Goal: Communication & Community: Answer question/provide support

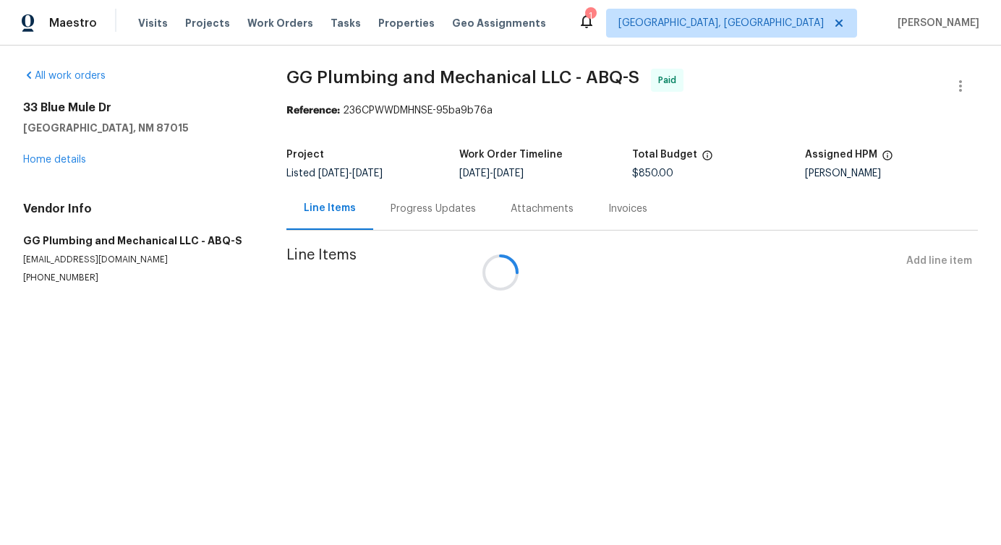
click at [54, 152] on div at bounding box center [500, 272] width 1001 height 545
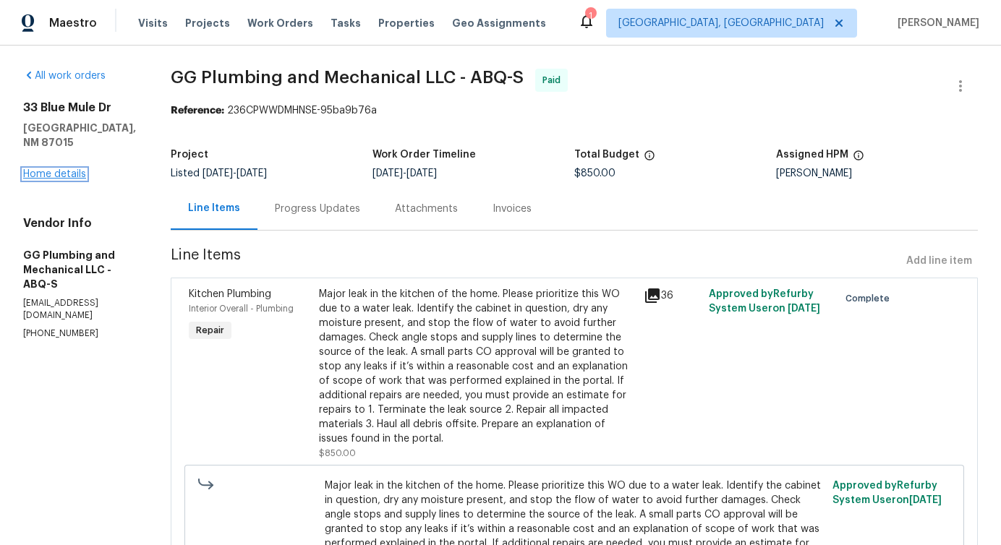
click at [54, 169] on link "Home details" at bounding box center [54, 174] width 63 height 10
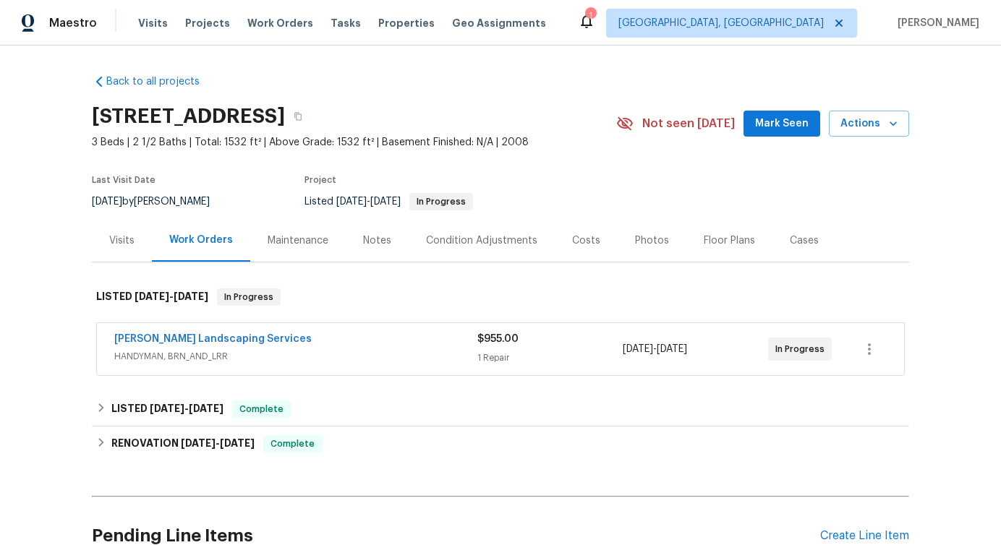
scroll to position [137, 0]
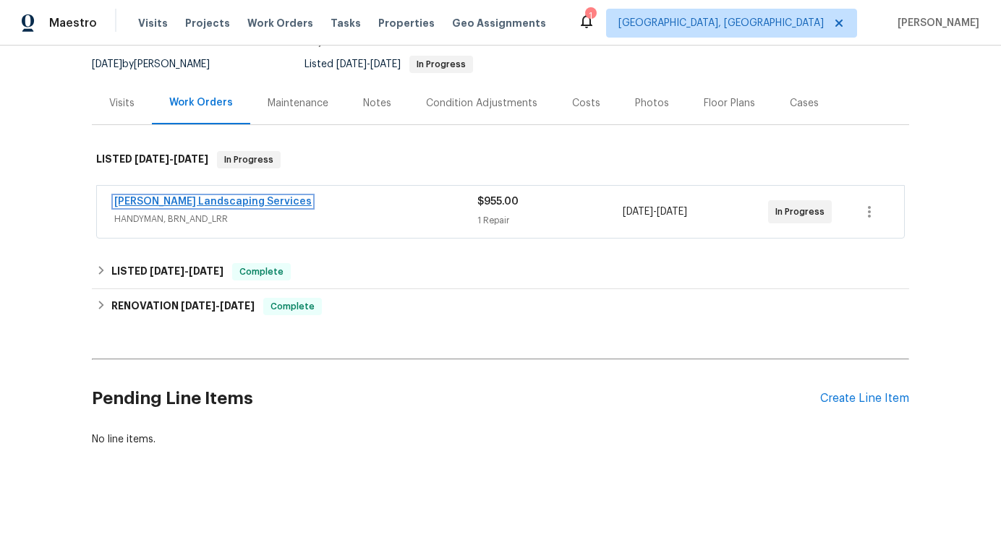
click at [195, 206] on link "Rodriguez Landscaping Services" at bounding box center [212, 202] width 197 height 10
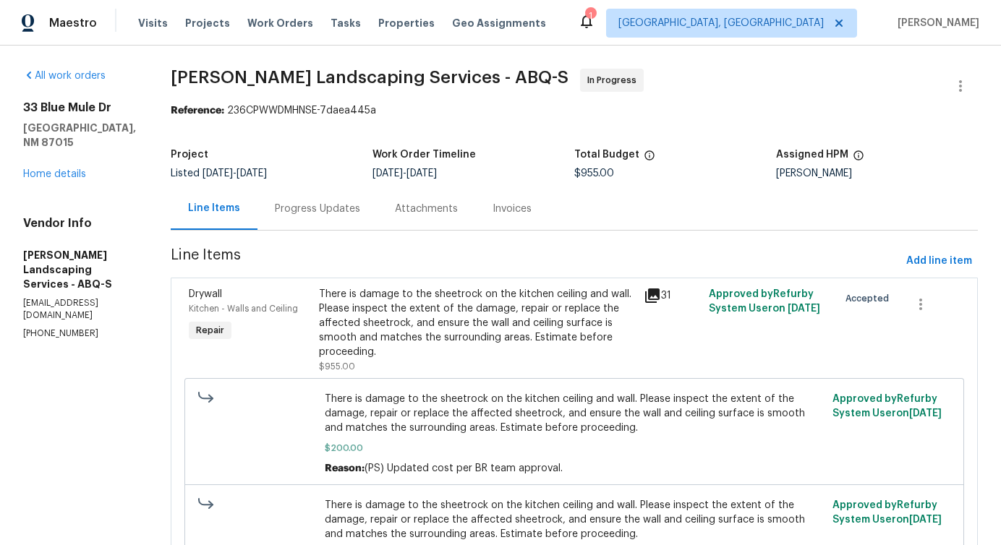
click at [360, 202] on div "Progress Updates" at bounding box center [317, 209] width 85 height 14
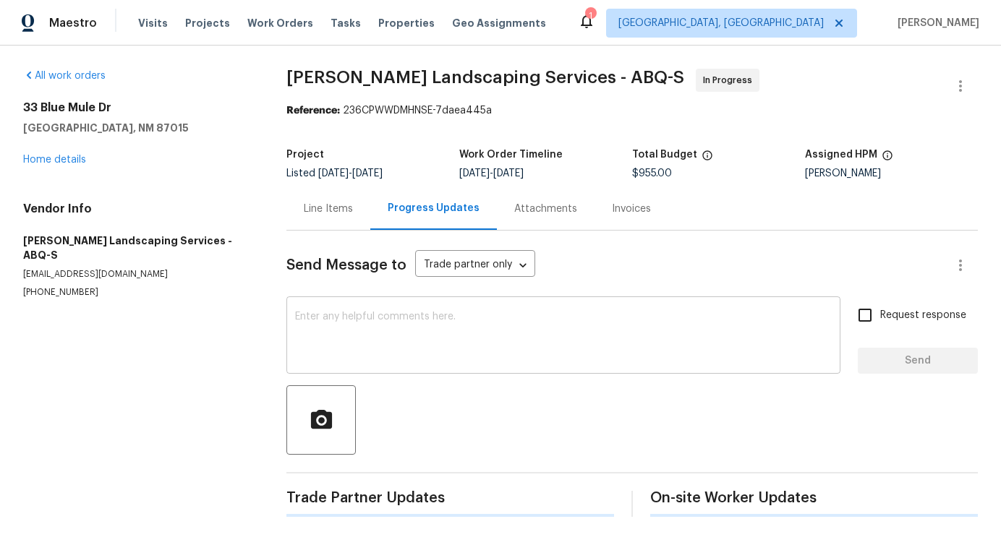
click at [391, 365] on div "x ​" at bounding box center [563, 337] width 554 height 74
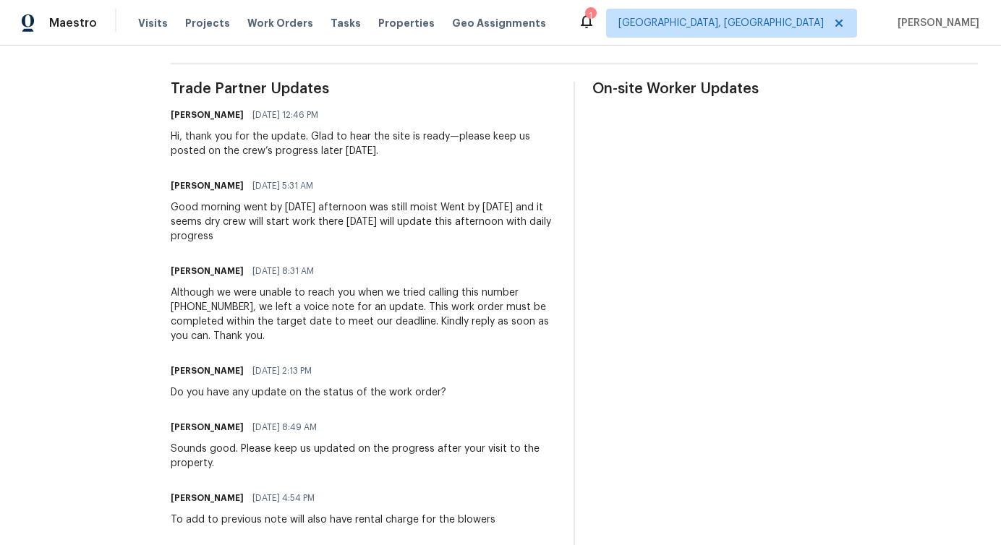
scroll to position [412, 0]
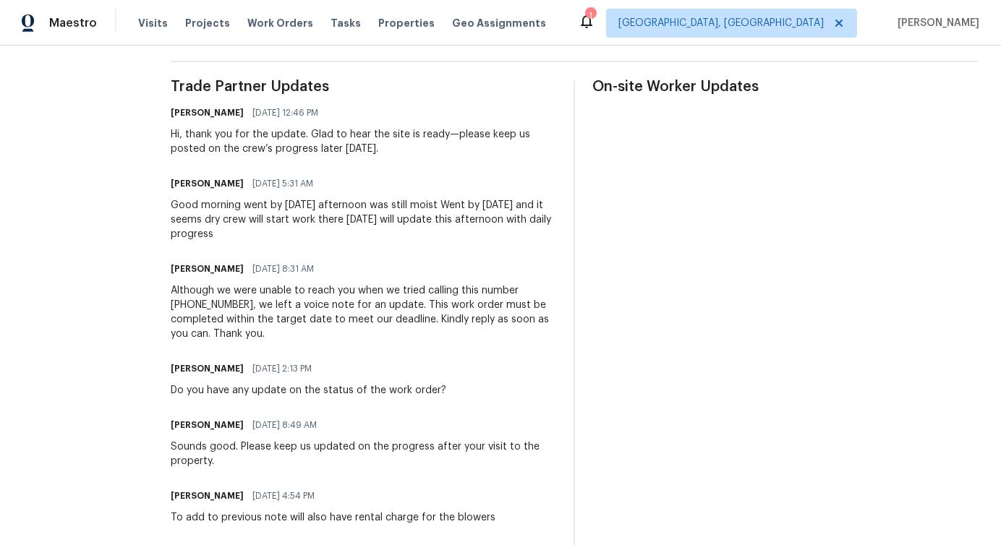
click at [364, 380] on div "Pavithra Sekar 10/06/2025 2:13 PM Do you have any update on the status of the w…" at bounding box center [309, 378] width 276 height 39
copy div "Do you have any update on the status of the work order?"
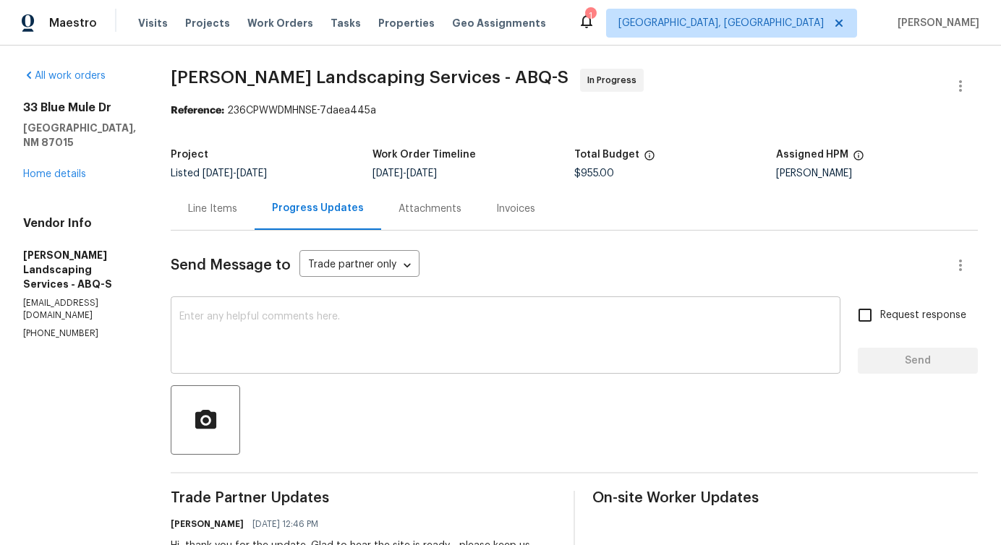
click at [383, 317] on textarea at bounding box center [505, 337] width 652 height 51
paste textarea "Just checking in—do you have any updates on the work order?"
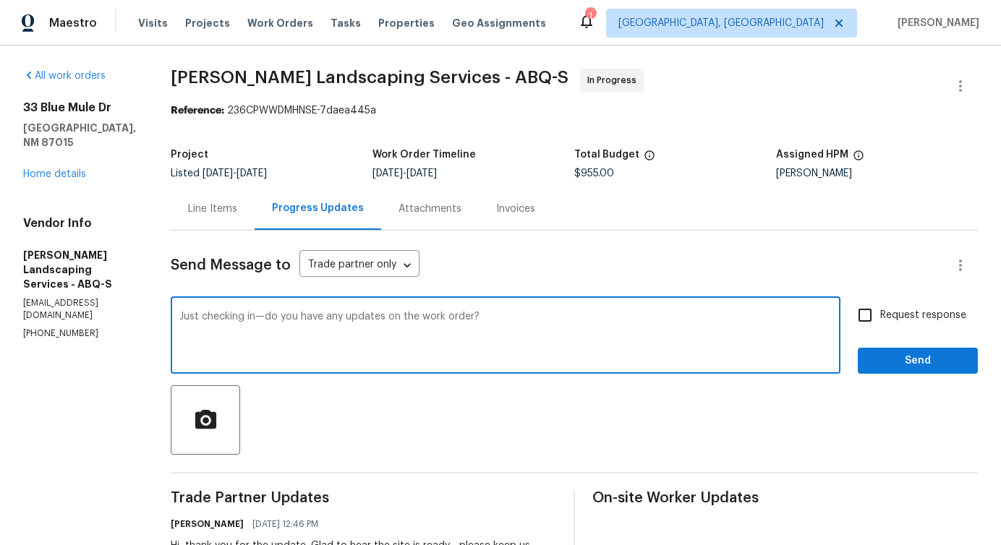
type textarea "Just checking in—do you have any updates on the work order?"
click at [882, 317] on span "Request response" at bounding box center [923, 315] width 86 height 15
click at [880, 317] on input "Request response" at bounding box center [865, 315] width 30 height 30
checkbox input "true"
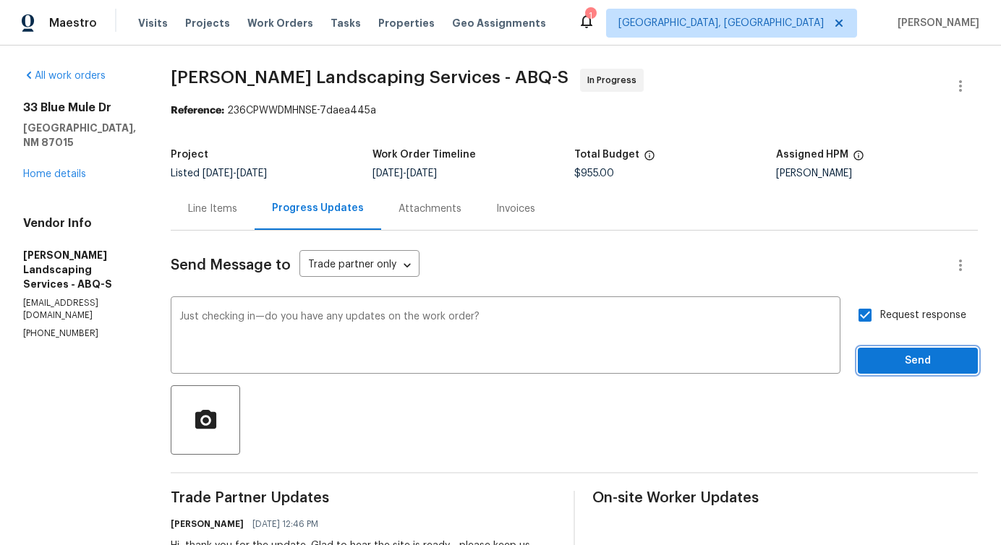
click at [887, 349] on button "Send" at bounding box center [918, 361] width 120 height 27
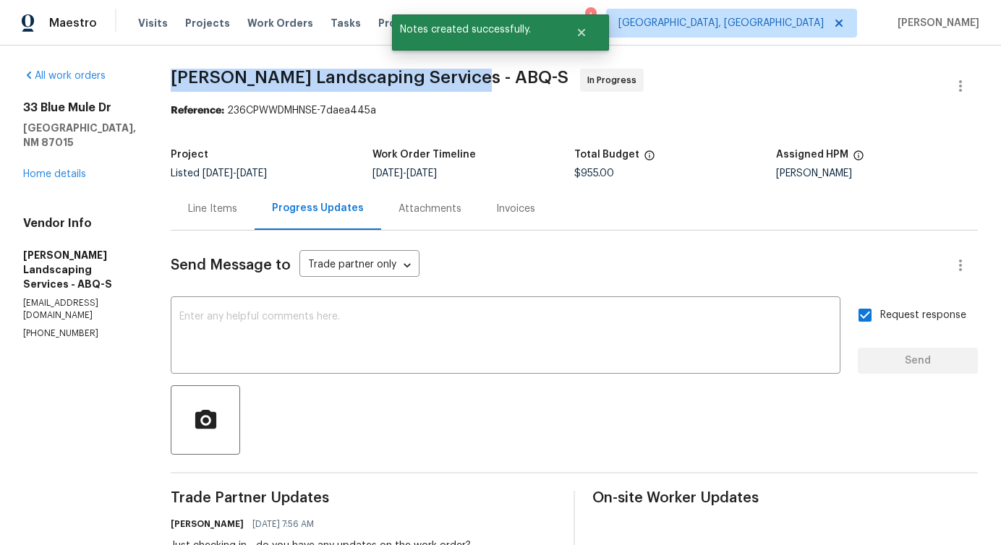
drag, startPoint x: 197, startPoint y: 76, endPoint x: 494, endPoint y: 75, distance: 296.6
copy span "Rodriguez Landscaping Services -"
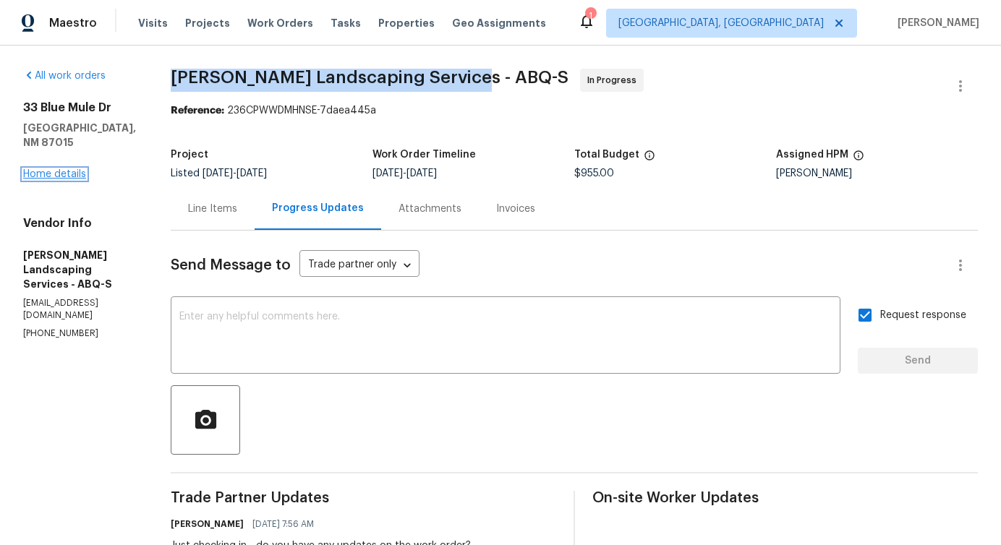
click at [63, 169] on link "Home details" at bounding box center [54, 174] width 63 height 10
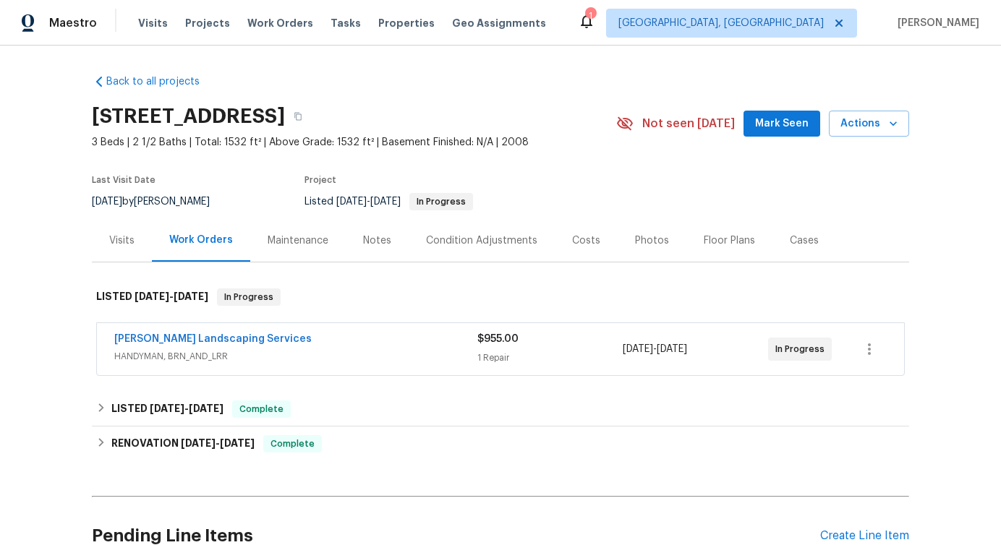
scroll to position [47, 0]
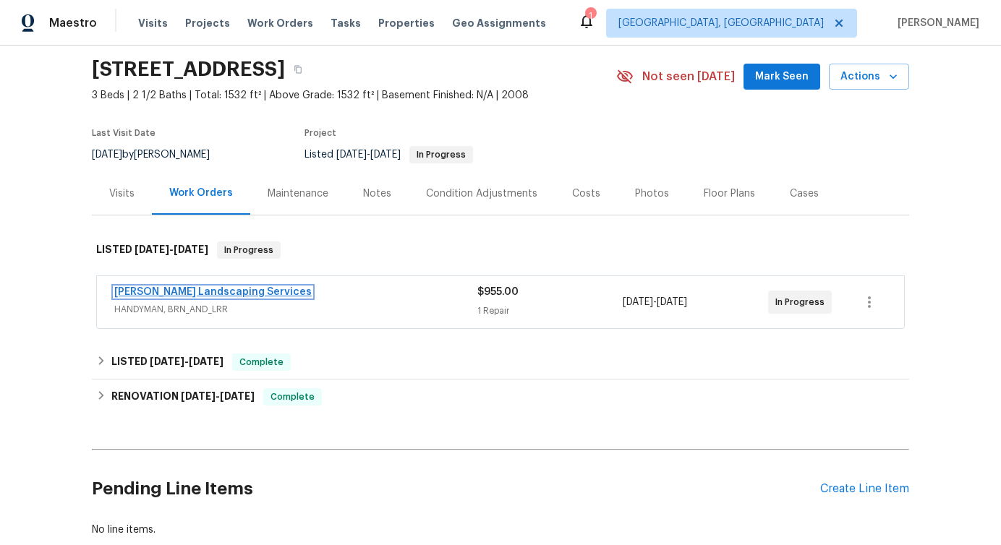
click at [192, 293] on link "Rodriguez Landscaping Services" at bounding box center [212, 292] width 197 height 10
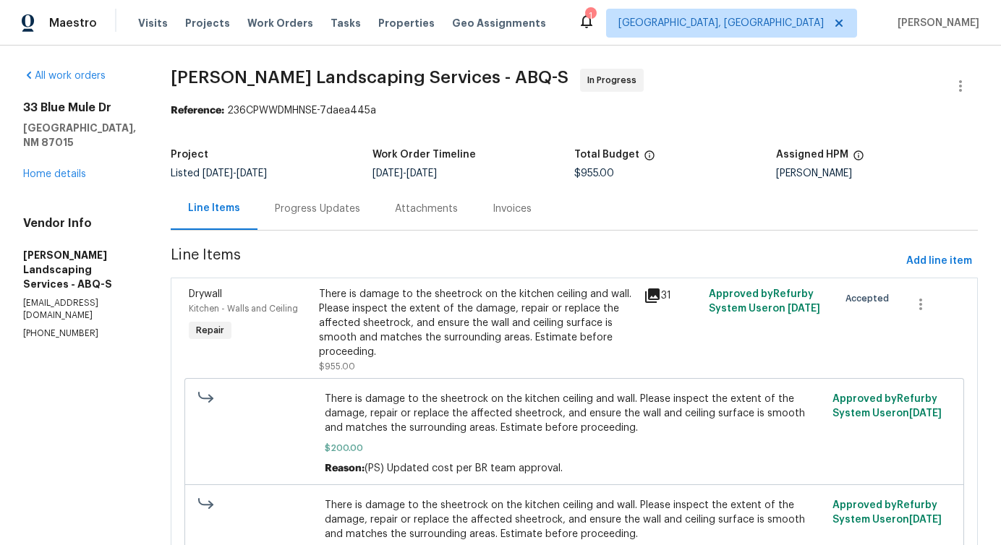
click at [340, 217] on div "Progress Updates" at bounding box center [318, 208] width 120 height 43
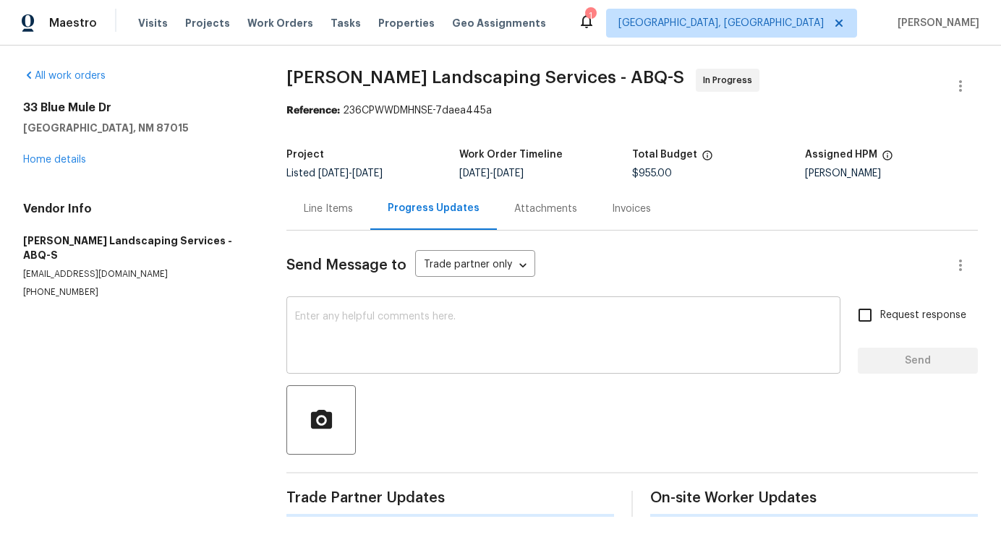
click at [399, 365] on div "x ​" at bounding box center [563, 337] width 554 height 74
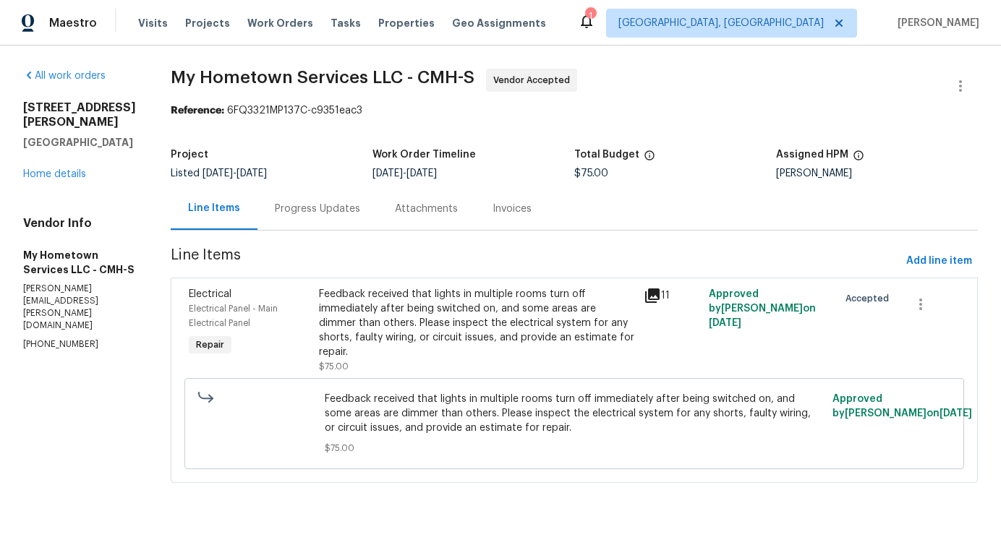
click at [323, 208] on div "Progress Updates" at bounding box center [317, 209] width 85 height 14
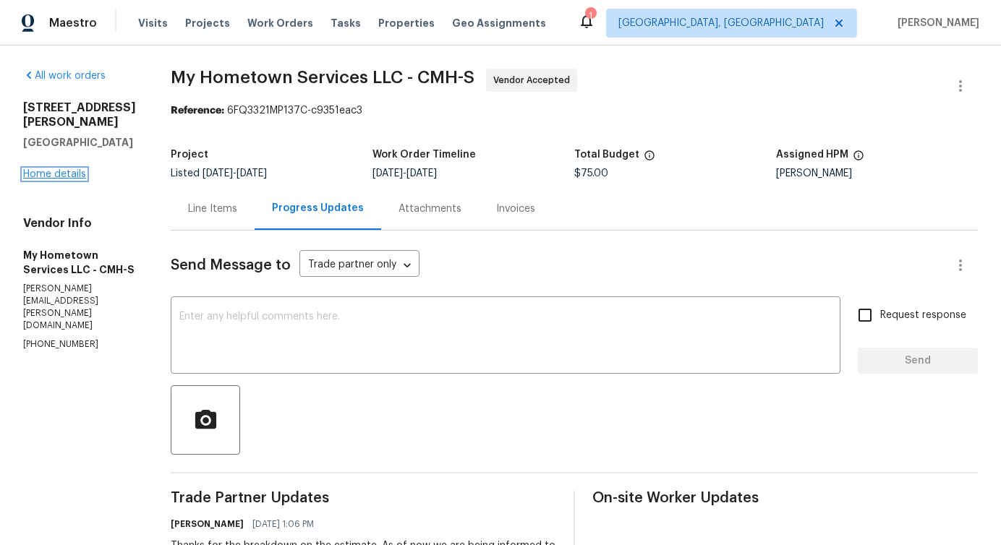
click at [71, 179] on link "Home details" at bounding box center [54, 174] width 63 height 10
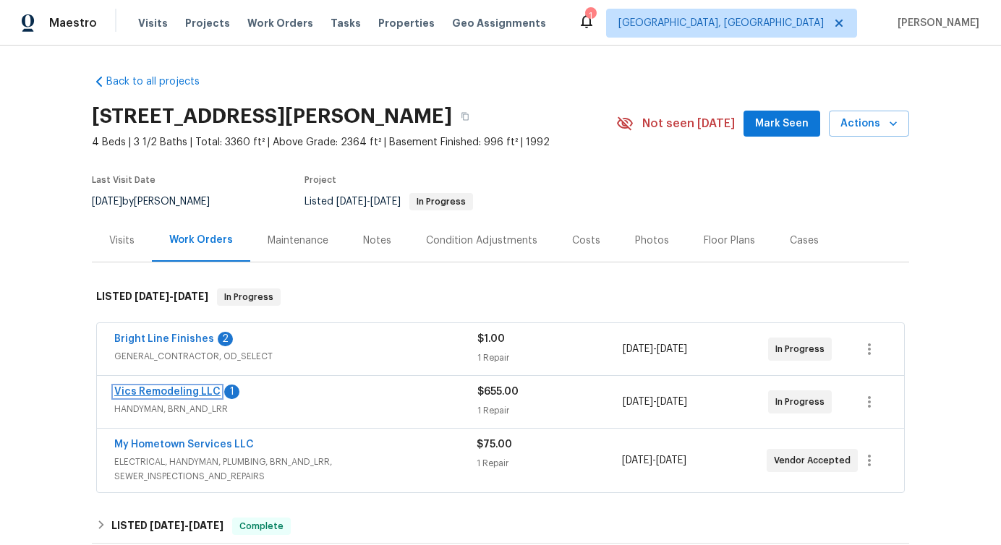
click at [148, 395] on link "Vics Remodeling LLC" at bounding box center [167, 392] width 106 height 10
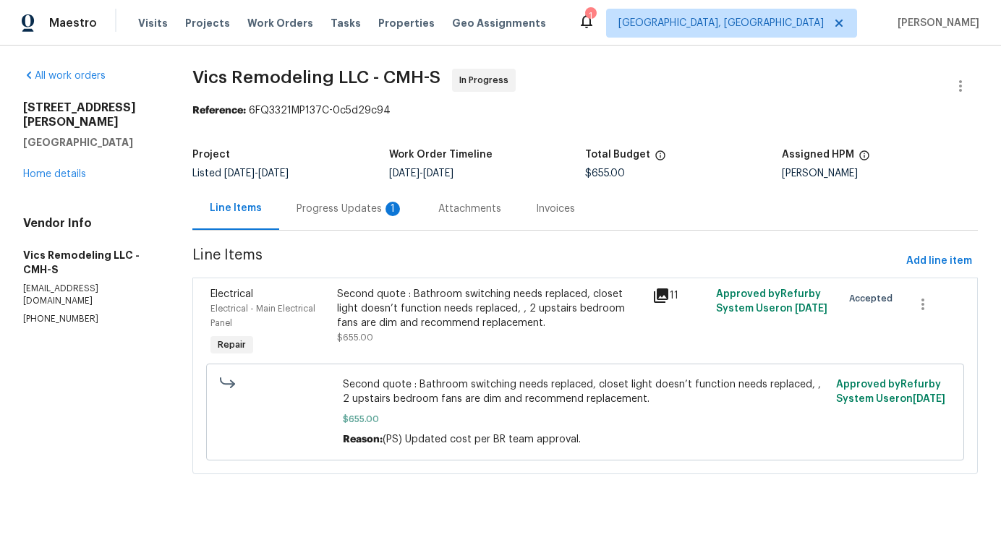
click at [386, 220] on div "Progress Updates 1" at bounding box center [350, 208] width 142 height 43
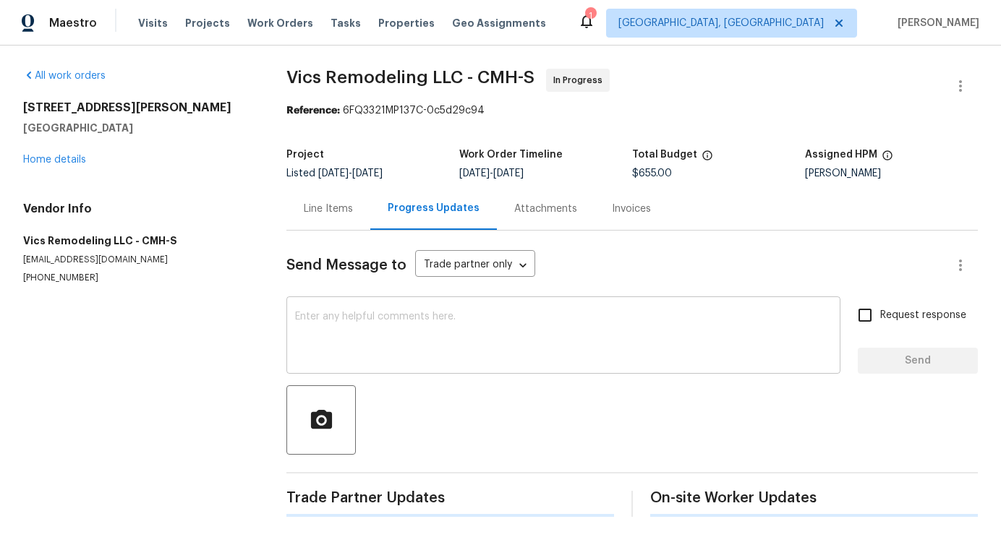
click at [405, 344] on textarea at bounding box center [563, 337] width 537 height 51
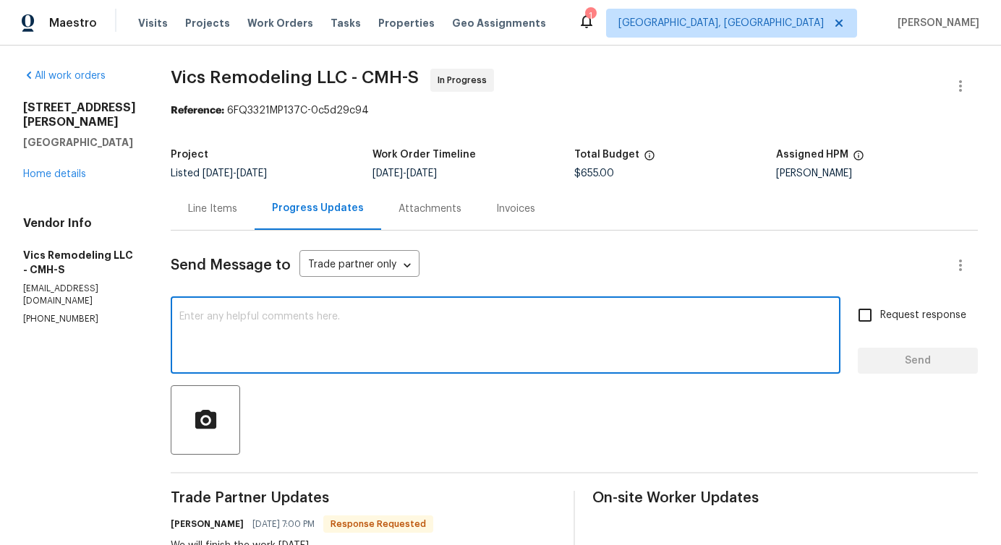
click at [356, 318] on textarea at bounding box center [505, 337] width 652 height 51
type textarea "Thanks for the update!"
click at [906, 363] on span "Send" at bounding box center [917, 361] width 97 height 18
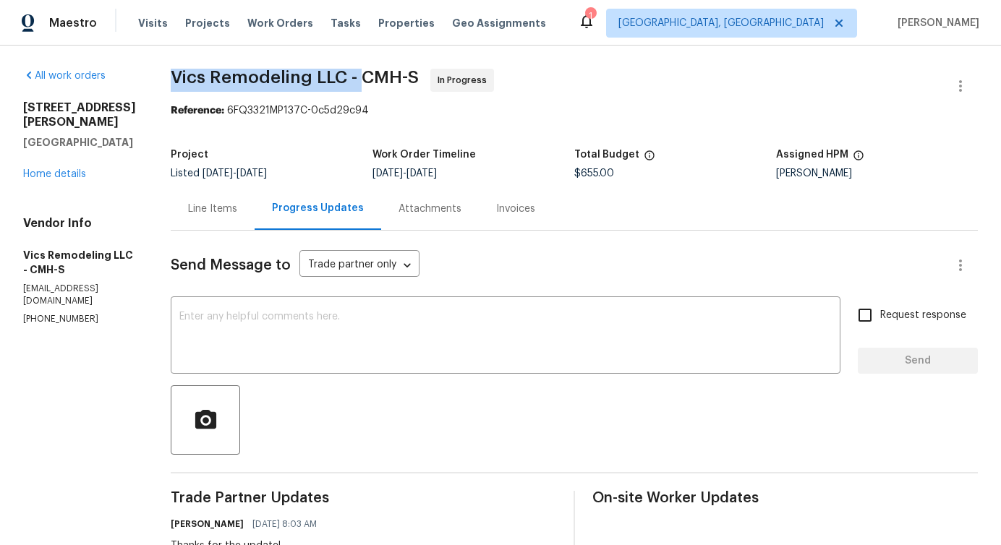
drag, startPoint x: 164, startPoint y: 79, endPoint x: 346, endPoint y: 82, distance: 182.3
click at [346, 81] on span "Vics Remodeling LLC - CMH-S" at bounding box center [295, 77] width 248 height 17
copy span "Vics Remodeling LLC -"
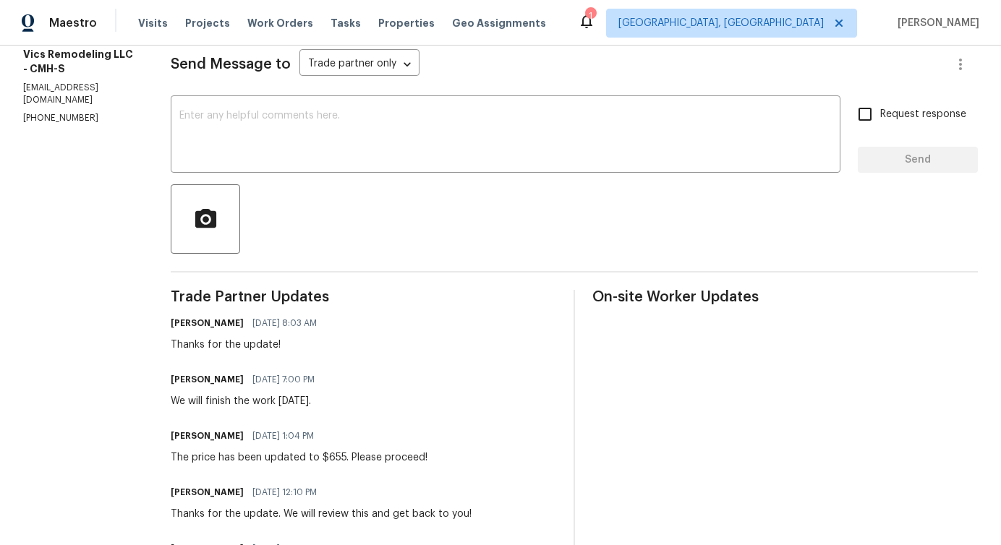
scroll to position [221, 0]
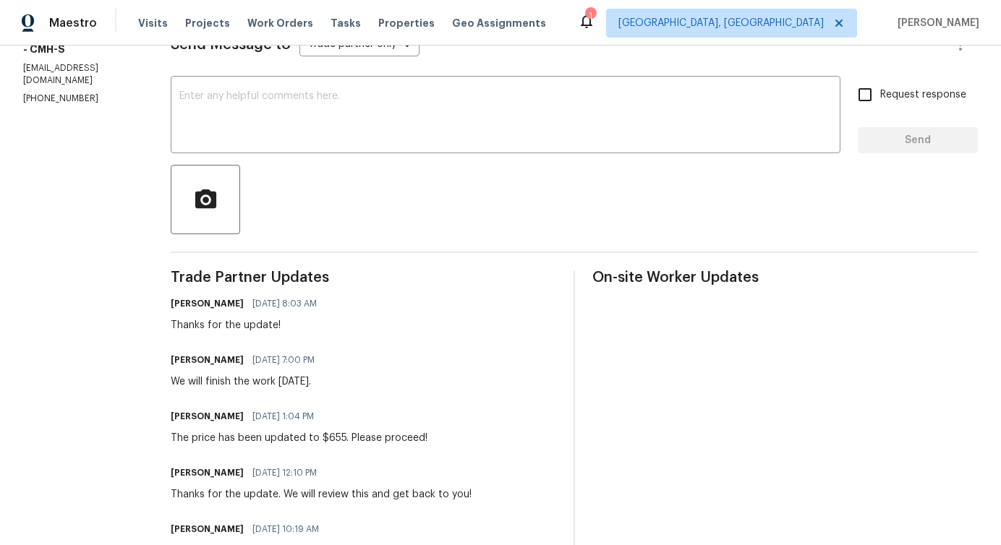
drag, startPoint x: 179, startPoint y: 383, endPoint x: 312, endPoint y: 384, distance: 132.4
click at [312, 384] on div "We will finish the work this Friday." at bounding box center [247, 382] width 153 height 14
drag, startPoint x: 176, startPoint y: 382, endPoint x: 314, endPoint y: 384, distance: 137.5
click at [314, 384] on div "We will finish the work this Friday." at bounding box center [247, 382] width 153 height 14
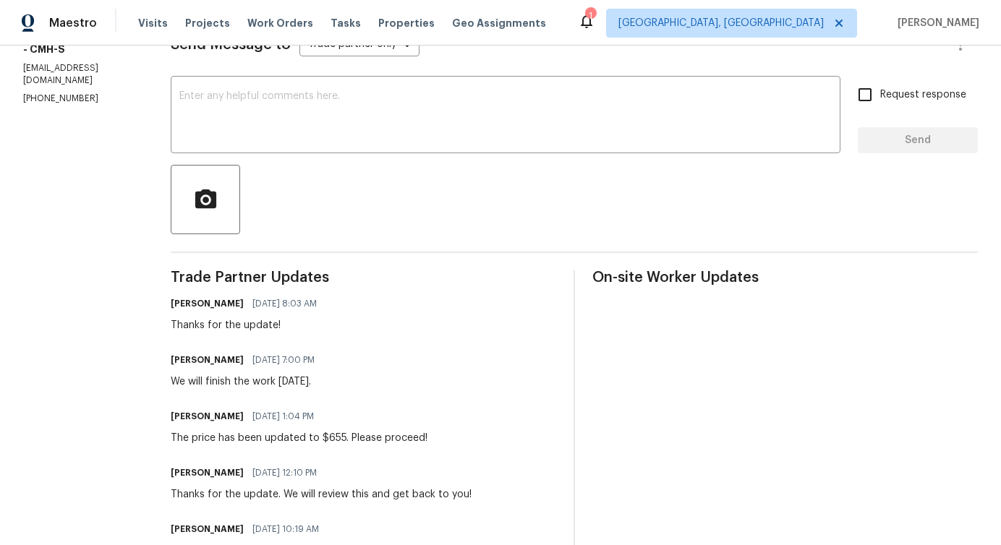
copy div "will finish the work this Friday"
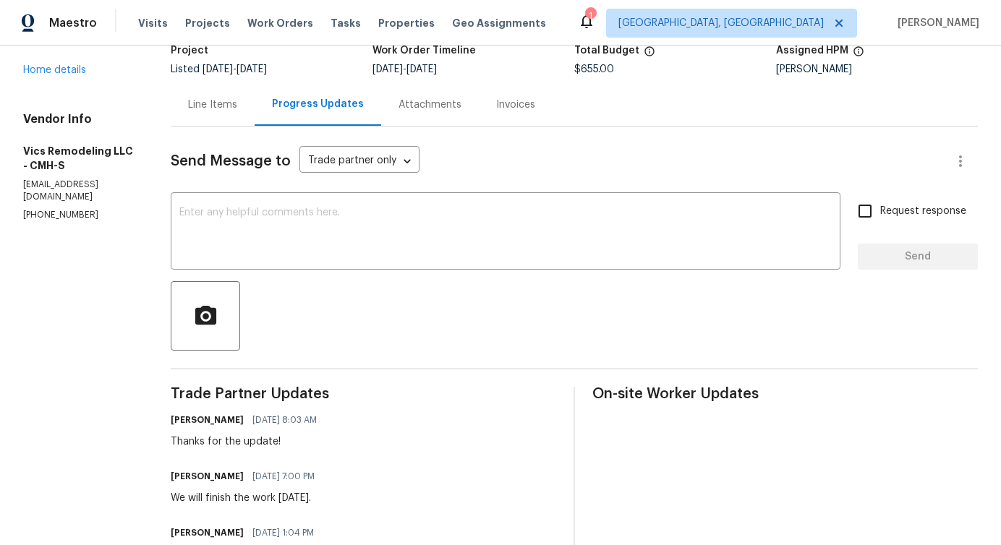
scroll to position [0, 0]
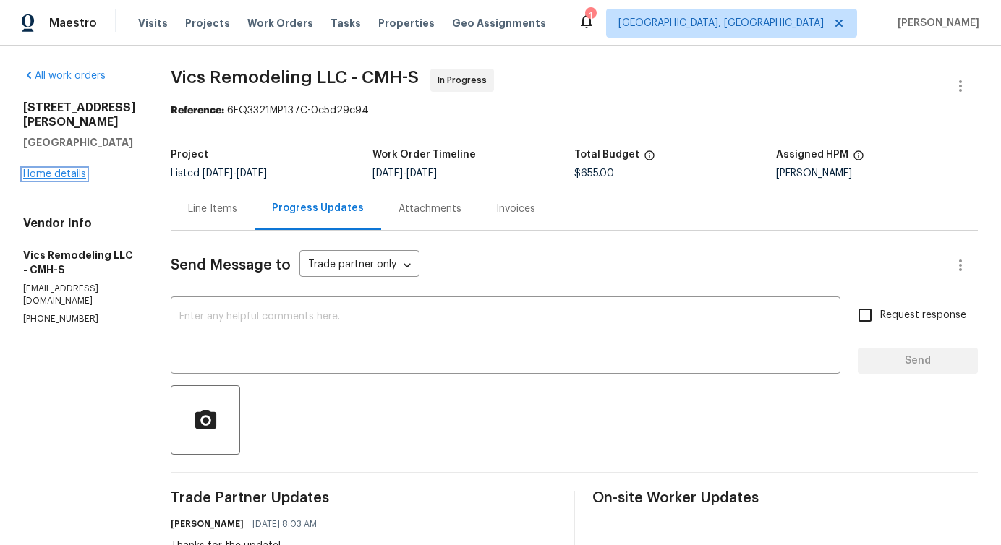
click at [61, 171] on link "Home details" at bounding box center [54, 174] width 63 height 10
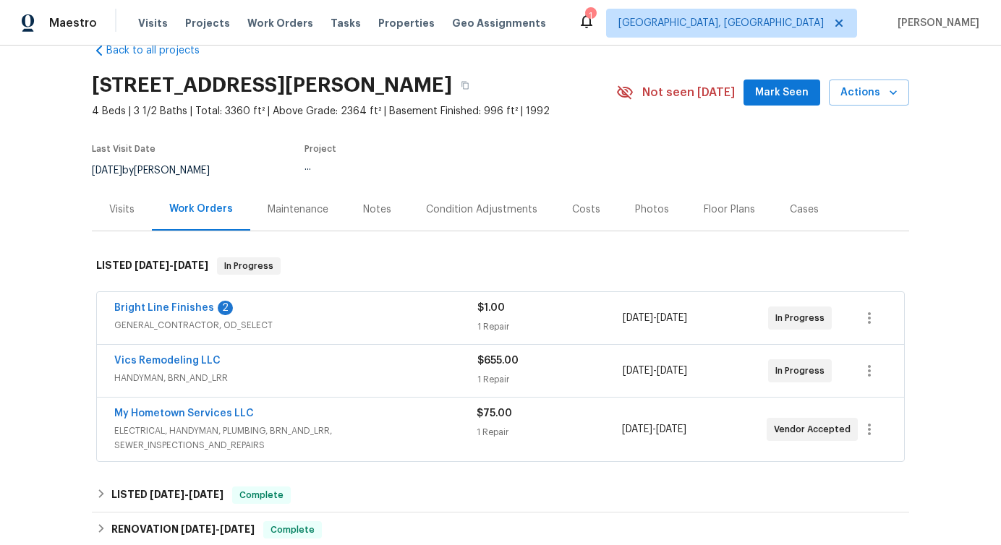
scroll to position [33, 0]
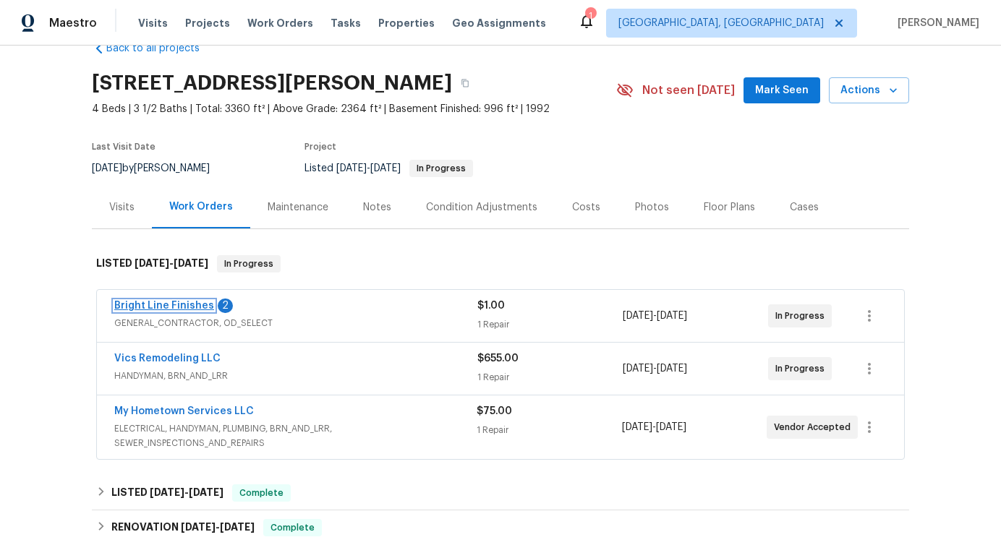
click at [163, 305] on link "Bright Line Finishes" at bounding box center [164, 306] width 100 height 10
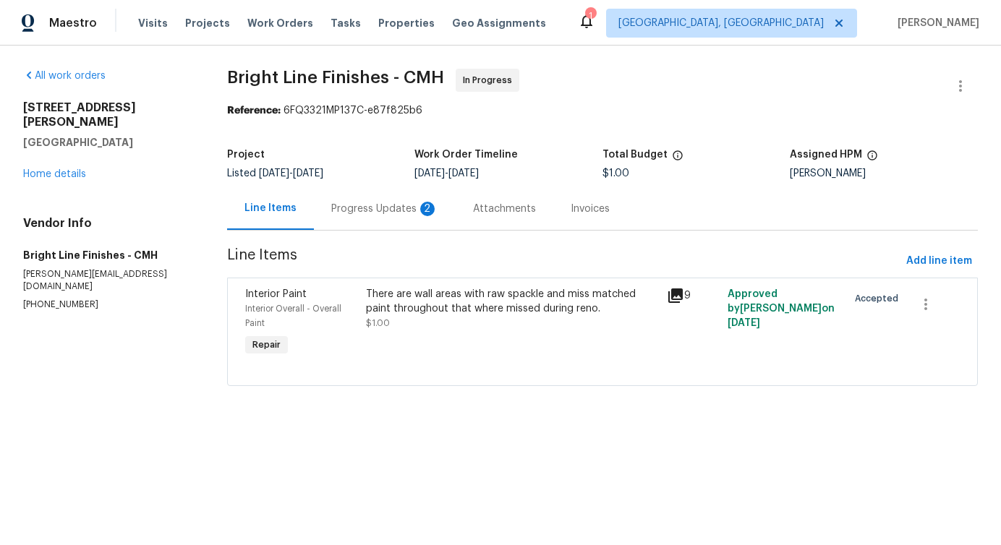
click at [359, 226] on div "Progress Updates 2" at bounding box center [385, 208] width 142 height 43
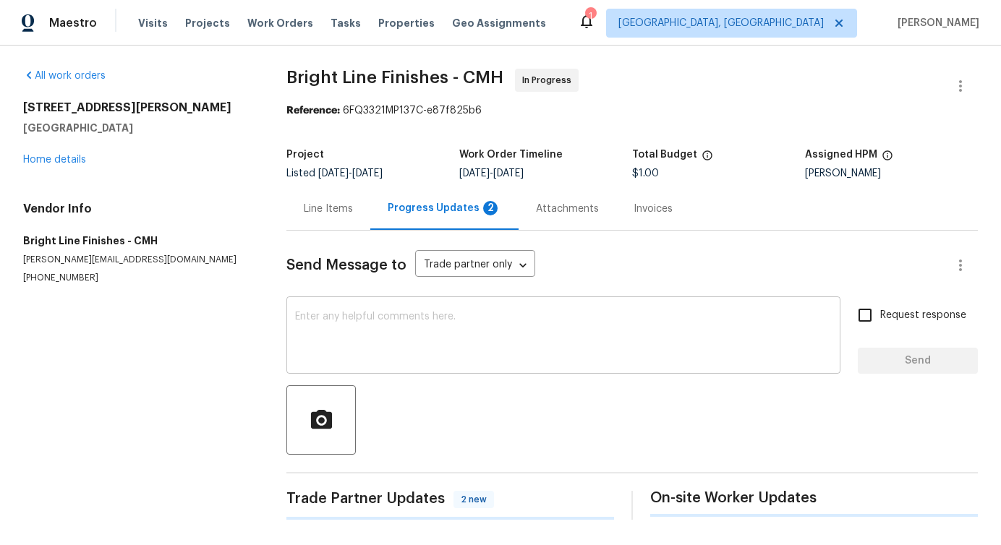
click at [387, 333] on textarea at bounding box center [563, 337] width 537 height 51
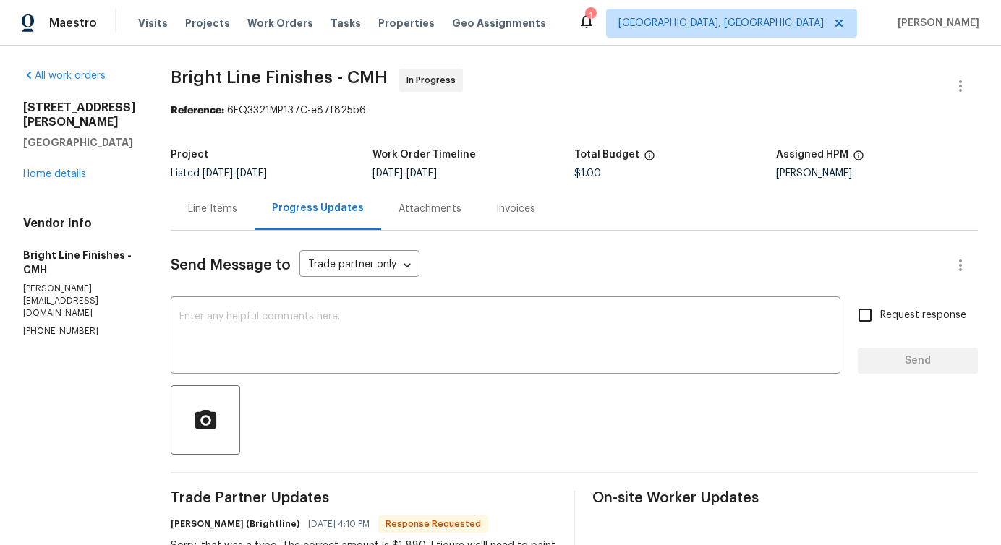
click at [213, 218] on div "Line Items" at bounding box center [213, 208] width 84 height 43
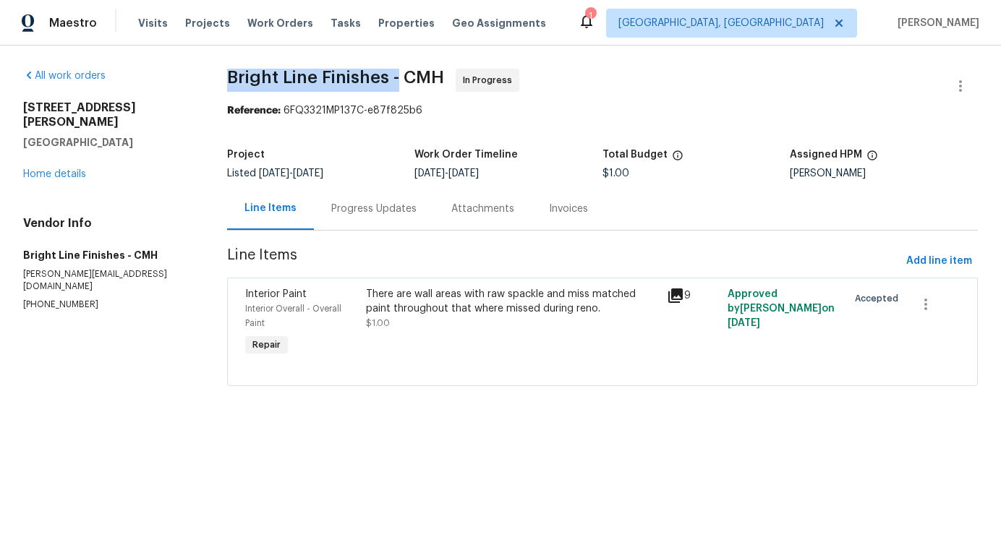
drag, startPoint x: 226, startPoint y: 76, endPoint x: 399, endPoint y: 72, distance: 172.9
click at [399, 72] on div "All work orders 642 Ridenour Rd Columbus, OH 43230 Home details Vendor Info Bri…" at bounding box center [500, 236] width 1001 height 381
copy span "Bright Line Finishes -"
click at [65, 169] on link "Home details" at bounding box center [54, 174] width 63 height 10
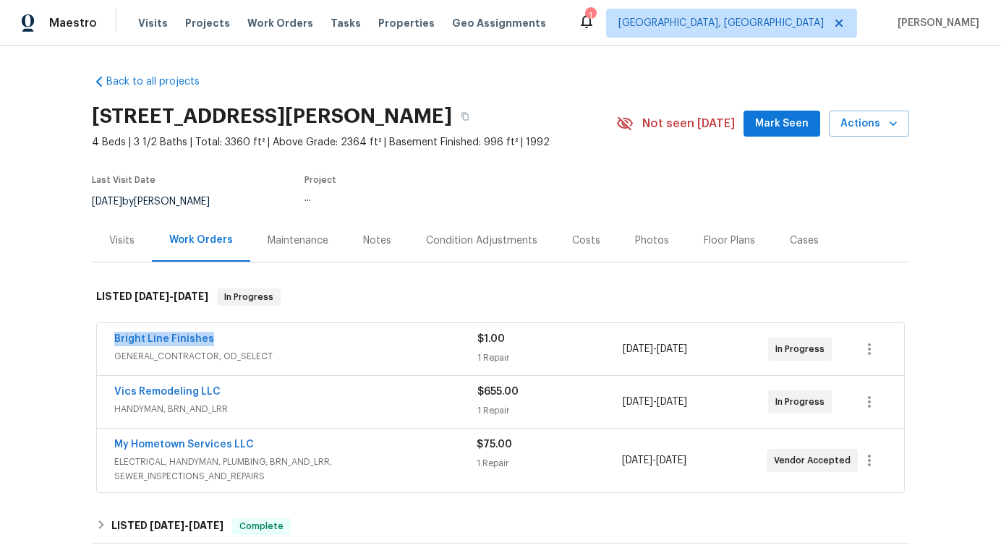
drag, startPoint x: 106, startPoint y: 345, endPoint x: 271, endPoint y: 339, distance: 165.0
click at [272, 339] on div "Bright Line Finishes GENERAL_CONTRACTOR, OD_SELECT $1.00 1 Repair 10/7/2025 - 1…" at bounding box center [500, 349] width 807 height 52
copy link "Bright Line Finishes"
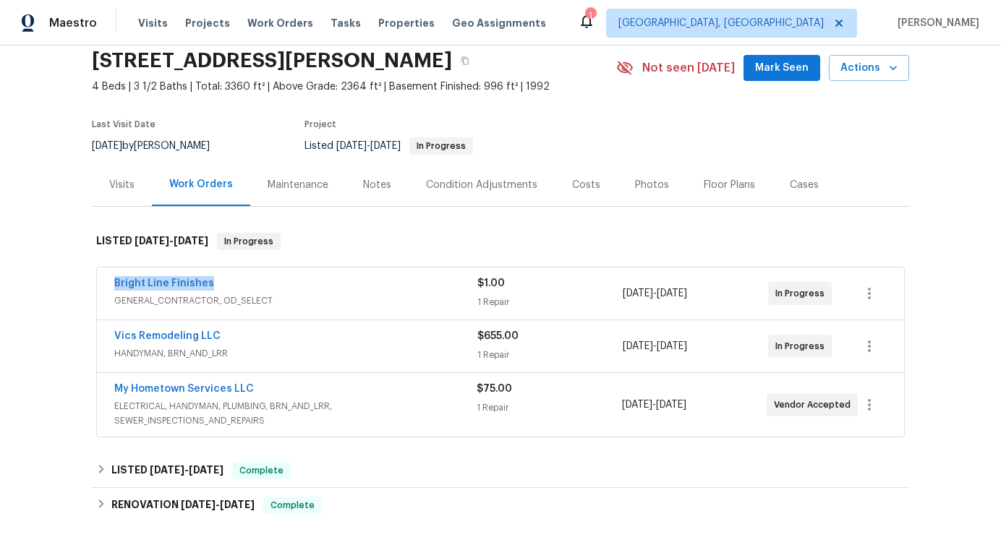
scroll to position [75, 0]
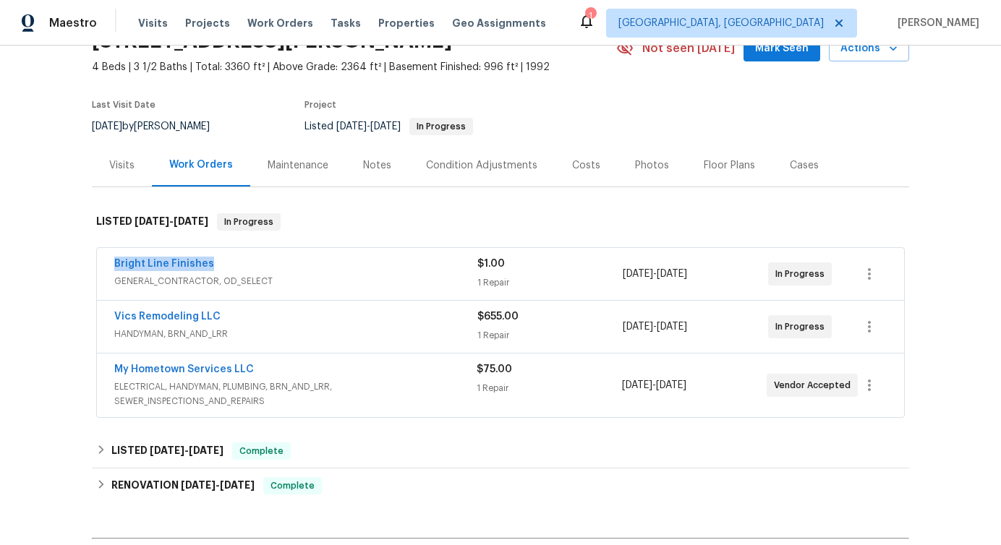
click at [174, 270] on span "Bright Line Finishes" at bounding box center [164, 264] width 100 height 14
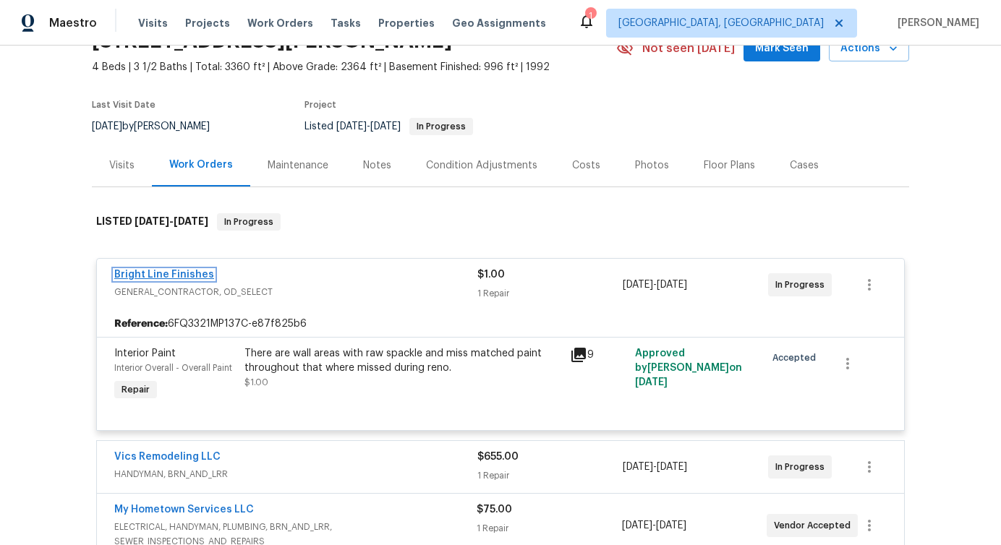
click at [171, 275] on link "Bright Line Finishes" at bounding box center [164, 275] width 100 height 10
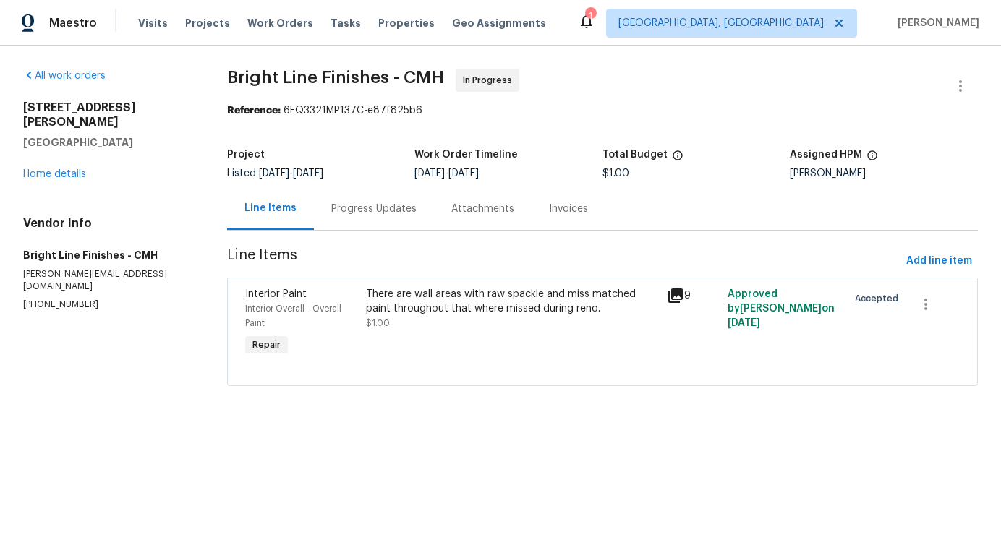
click at [375, 219] on div "Progress Updates" at bounding box center [374, 208] width 120 height 43
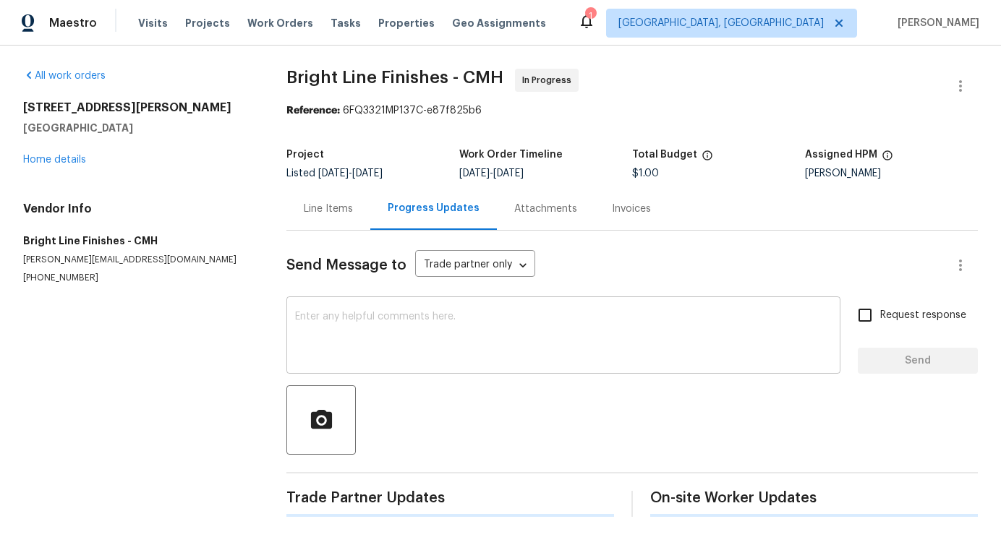
click at [356, 362] on textarea at bounding box center [563, 337] width 537 height 51
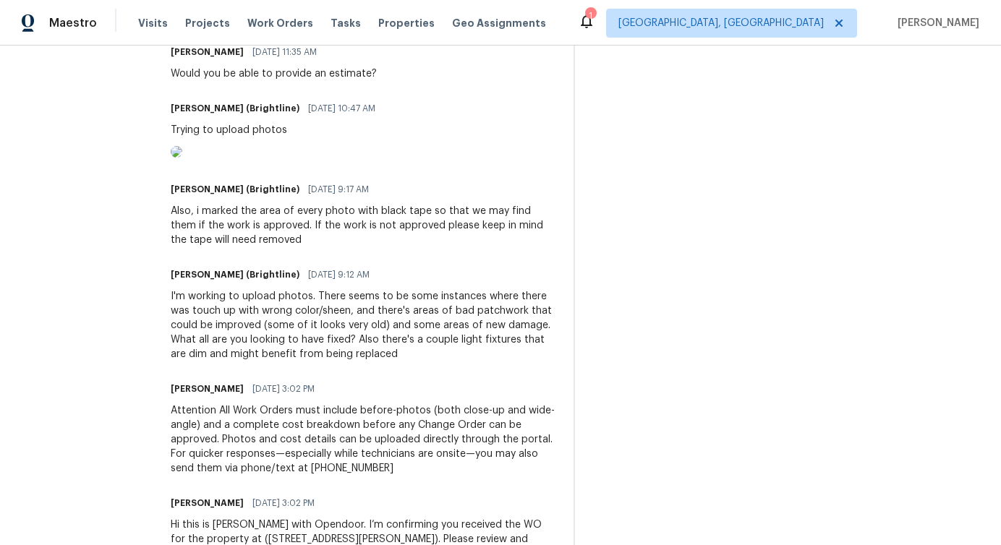
scroll to position [730, 0]
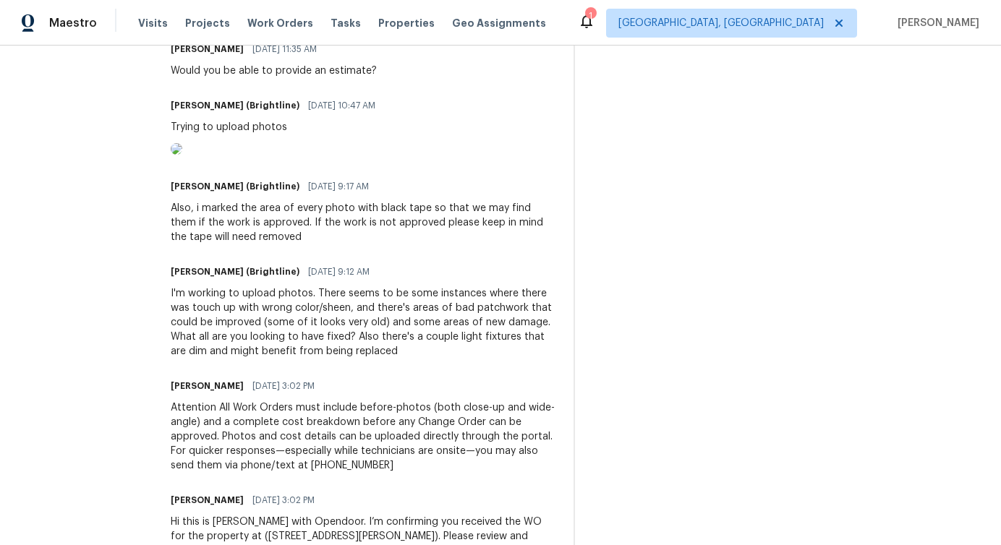
click at [297, 359] on div "I'm working to upload photos. There seems to be some instances where there was …" at bounding box center [364, 322] width 386 height 72
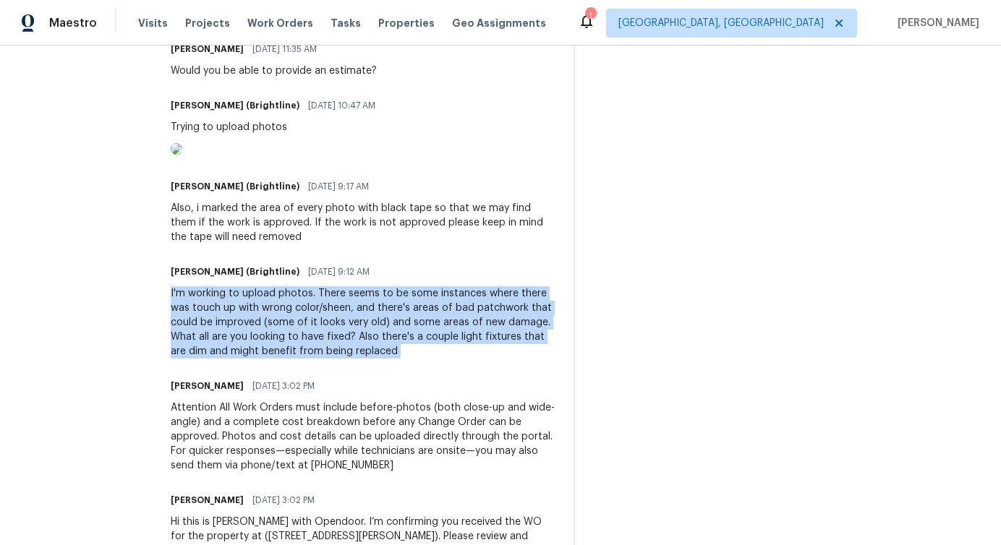
click at [297, 359] on div "I'm working to upload photos. There seems to be some instances where there was …" at bounding box center [364, 322] width 386 height 72
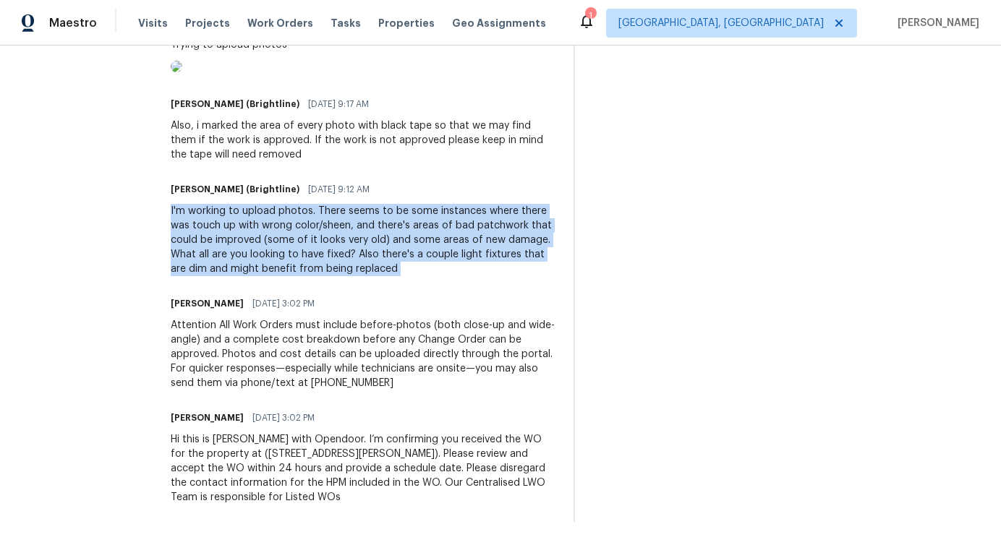
scroll to position [829, 0]
copy div "I'm working to upload photos. There seems to be some instances where there was …"
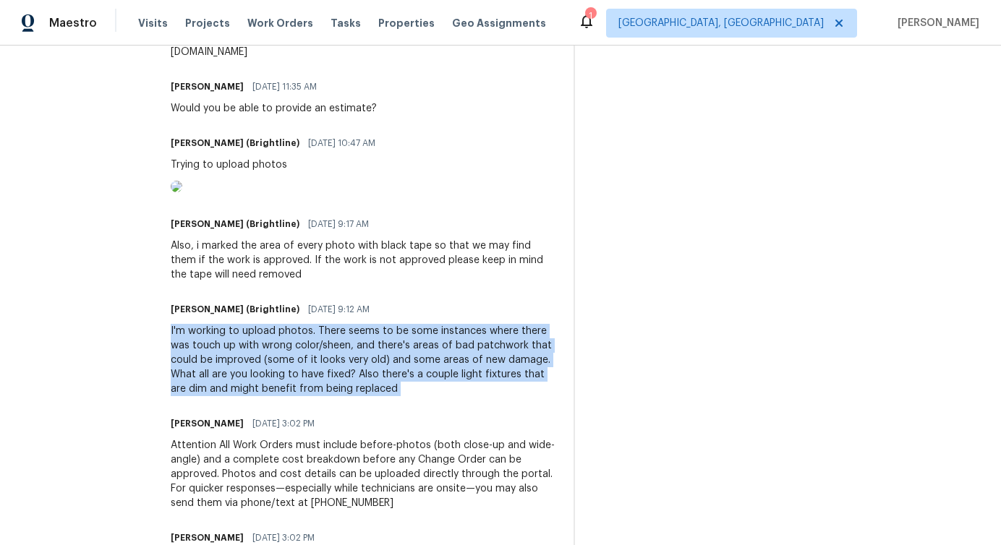
scroll to position [686, 0]
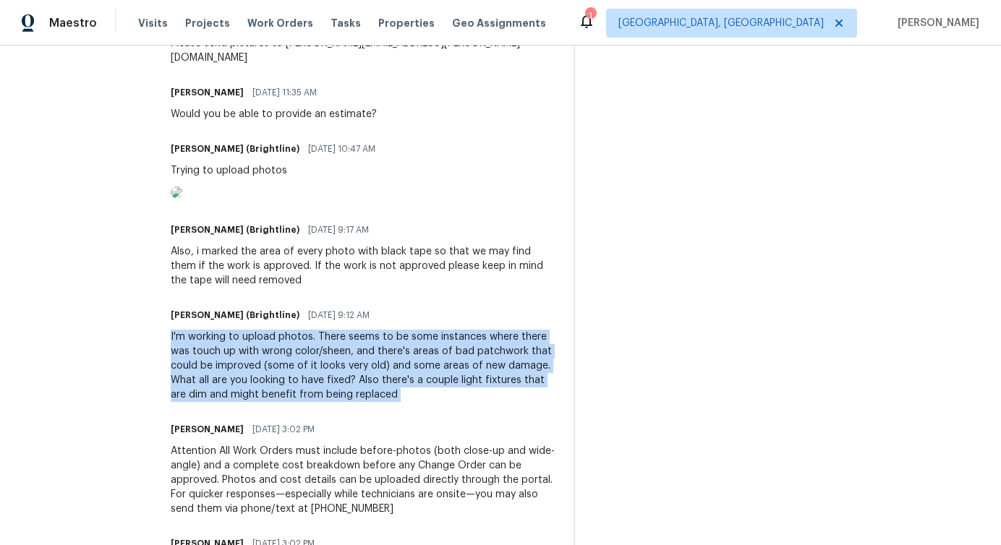
click at [322, 288] on div "Also, i marked the area of every photo with black tape so that we may find them…" at bounding box center [364, 265] width 386 height 43
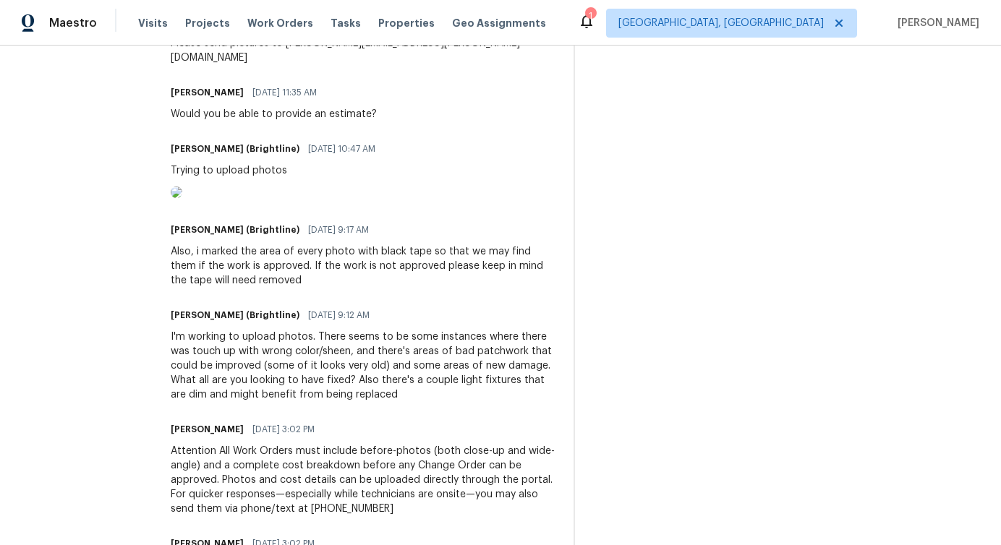
click at [322, 288] on div "Also, i marked the area of every photo with black tape so that we may find them…" at bounding box center [364, 265] width 386 height 43
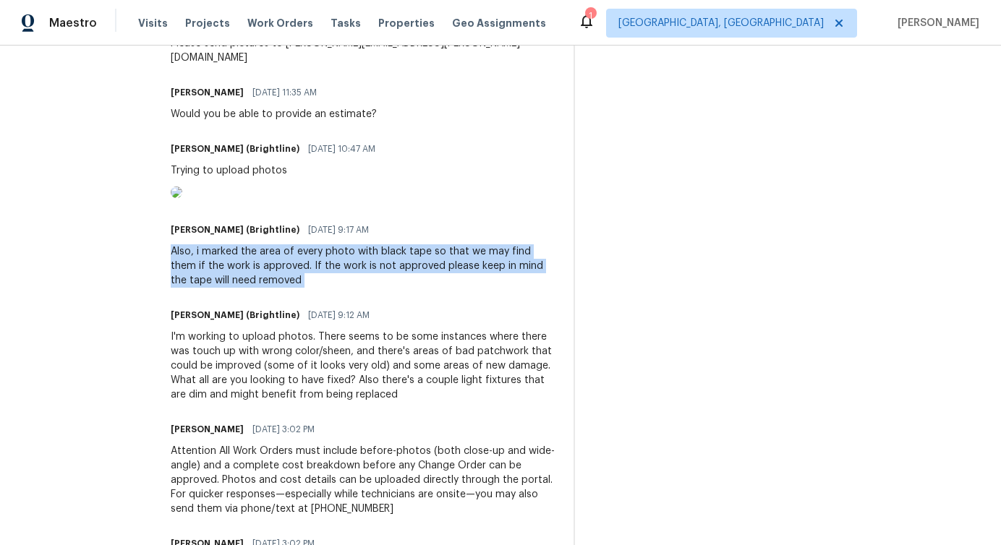
copy div "Also, i marked the area of every photo with black tape so that we may find them…"
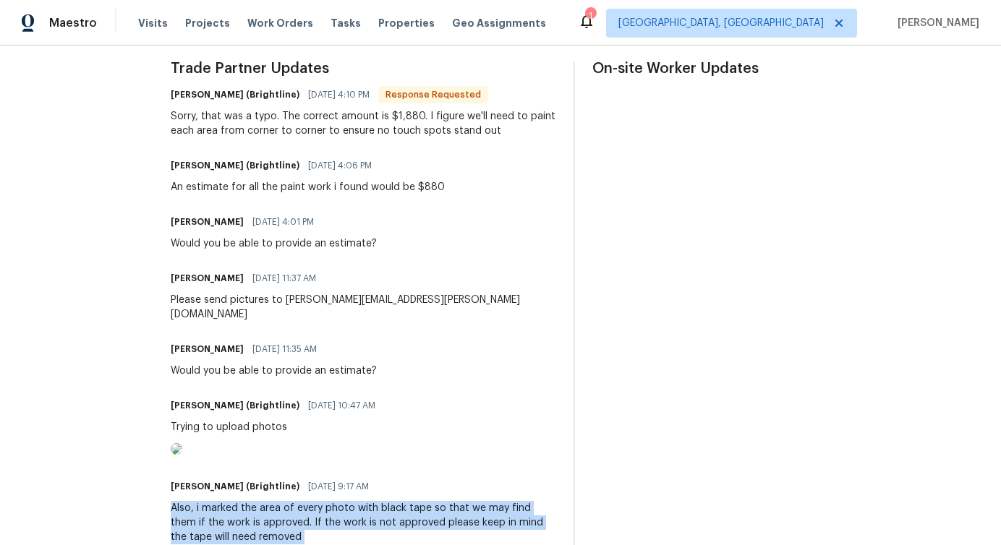
scroll to position [427, 0]
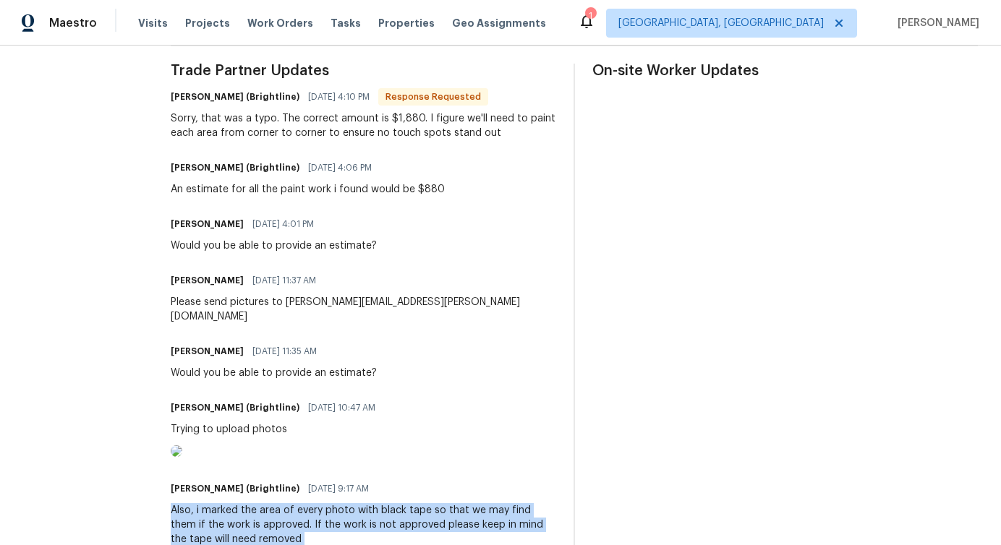
click at [276, 193] on div "An estimate for all the paint work i found would be $880" at bounding box center [308, 189] width 274 height 14
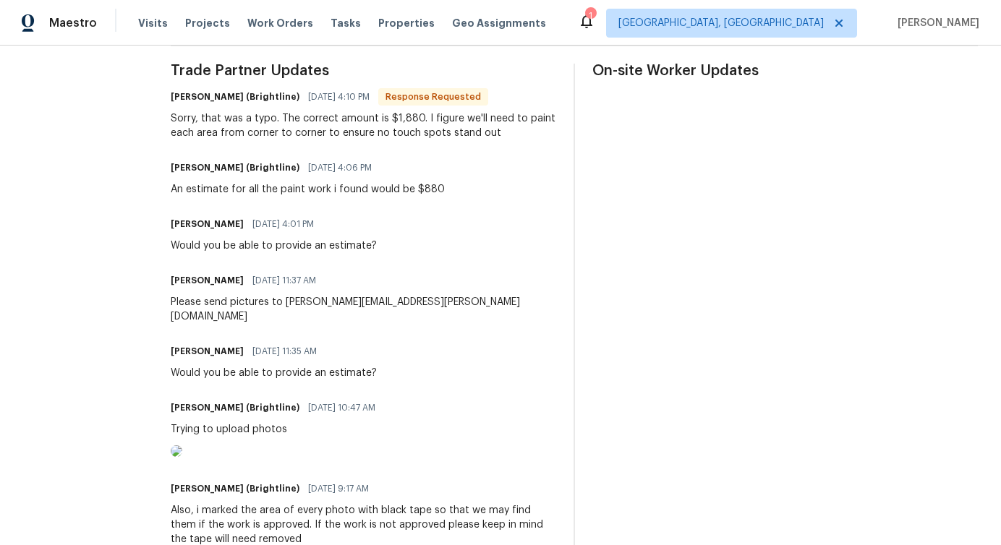
click at [276, 193] on div "An estimate for all the paint work i found would be $880" at bounding box center [308, 189] width 274 height 14
click at [297, 133] on div "Sorry, that was a typo. The correct amount is $1,880. I figure we'll need to pa…" at bounding box center [364, 125] width 386 height 29
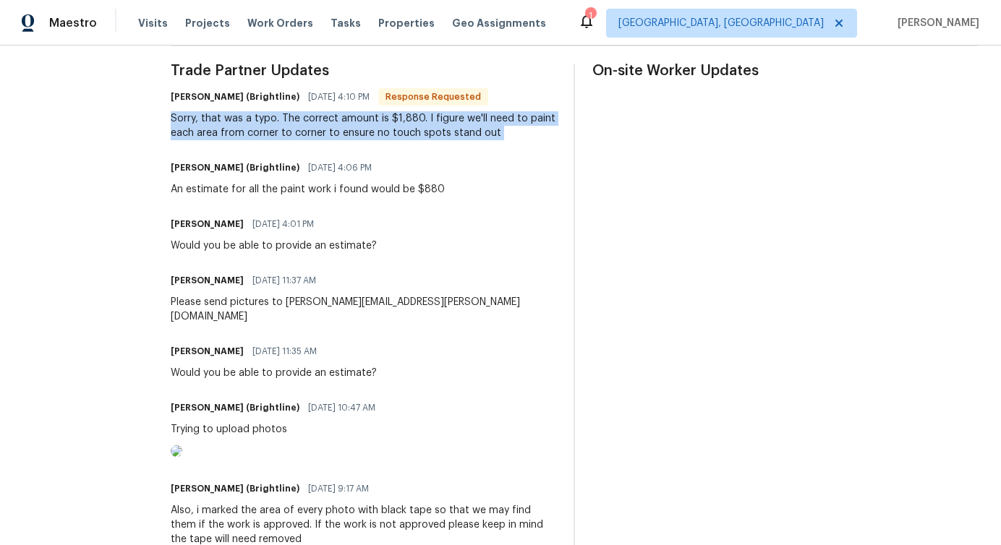
copy div "Sorry, that was a typo. The correct amount is $1,880. I figure we'll need to pa…"
click at [318, 146] on div "Trade Partner Updates Joseph Mitchell (Brightline) 10/08/2025 4:10 PM Response …" at bounding box center [364, 485] width 386 height 843
drag, startPoint x: 270, startPoint y: 114, endPoint x: 488, endPoint y: 135, distance: 219.4
click at [488, 135] on div "Sorry, that was a typo. The correct amount is $1,880. I figure we'll need to pa…" at bounding box center [364, 125] width 386 height 29
copy div "The correct amount is $1,880. I figure we'll need to paint each area from corne…"
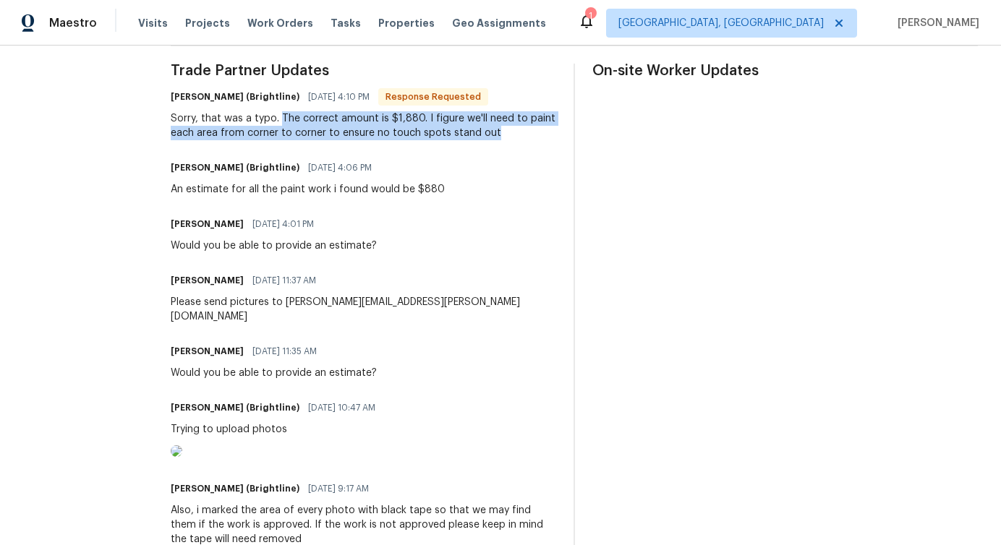
scroll to position [0, 0]
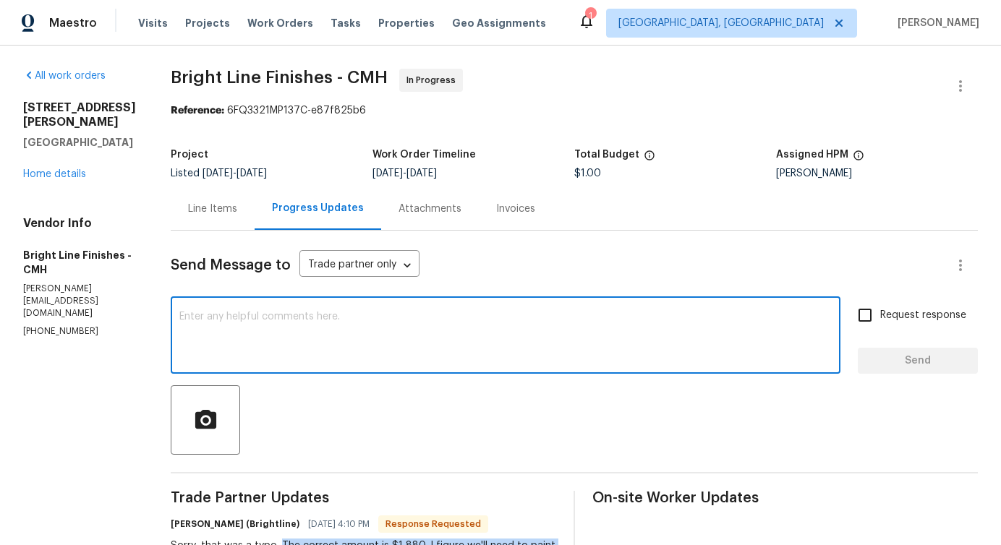
click at [257, 332] on textarea at bounding box center [505, 337] width 652 height 51
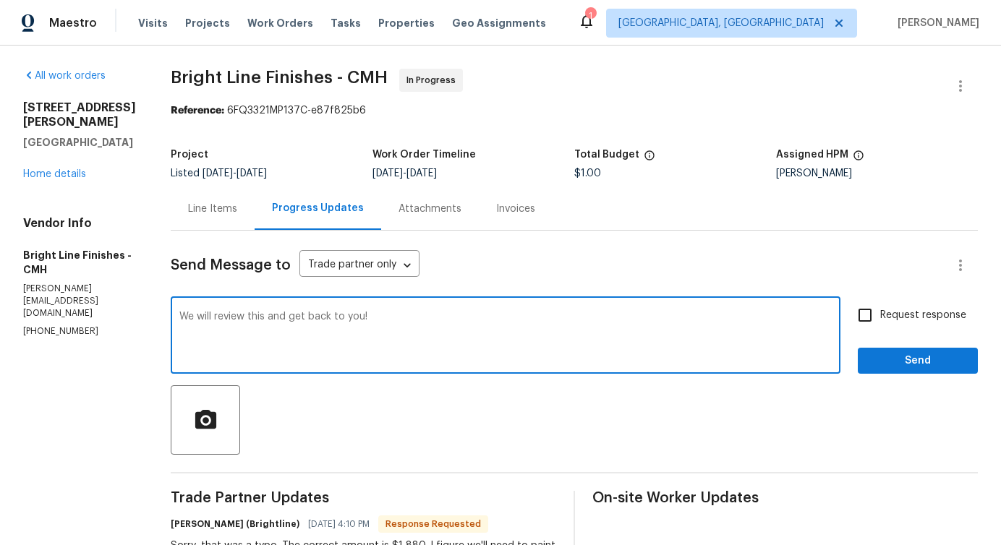
drag, startPoint x: 257, startPoint y: 318, endPoint x: 472, endPoint y: 318, distance: 215.6
click at [472, 318] on textarea "We will review this and get back to you!" at bounding box center [505, 337] width 652 height 51
type textarea "We will review this and get back to you!"
click at [872, 362] on span "Send" at bounding box center [917, 361] width 97 height 18
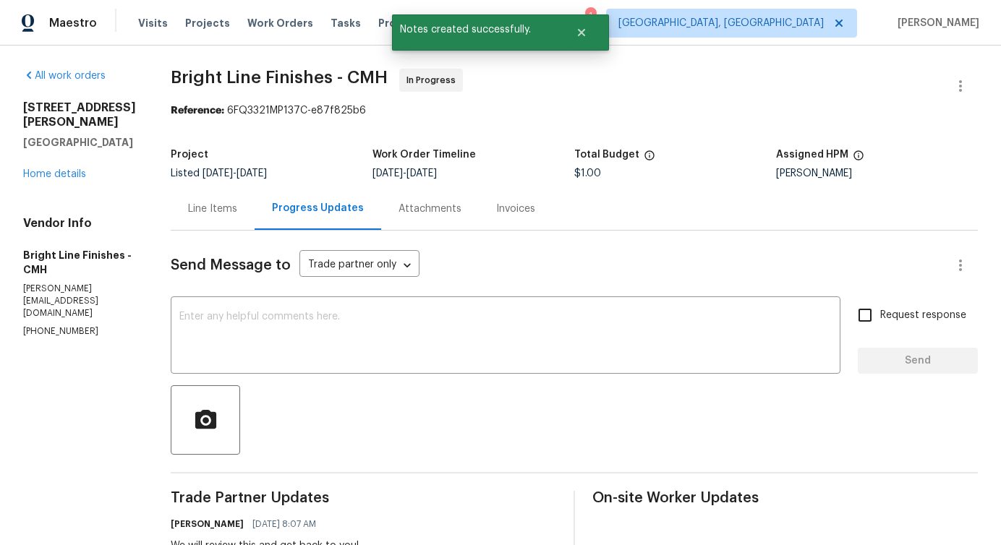
click at [226, 200] on div "Line Items" at bounding box center [213, 208] width 84 height 43
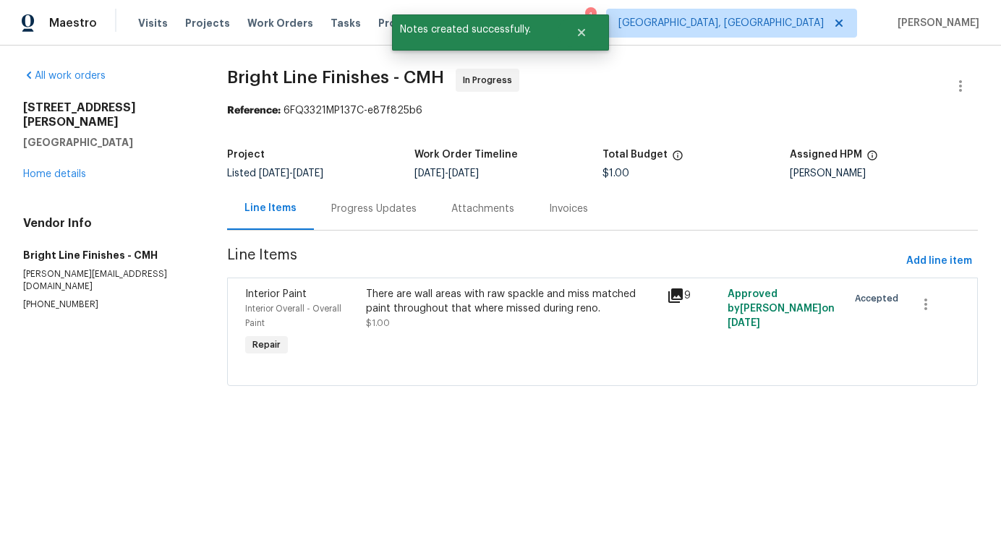
click at [405, 302] on div "There are wall areas with raw spackle and miss matched paint throughout that wh…" at bounding box center [512, 301] width 293 height 29
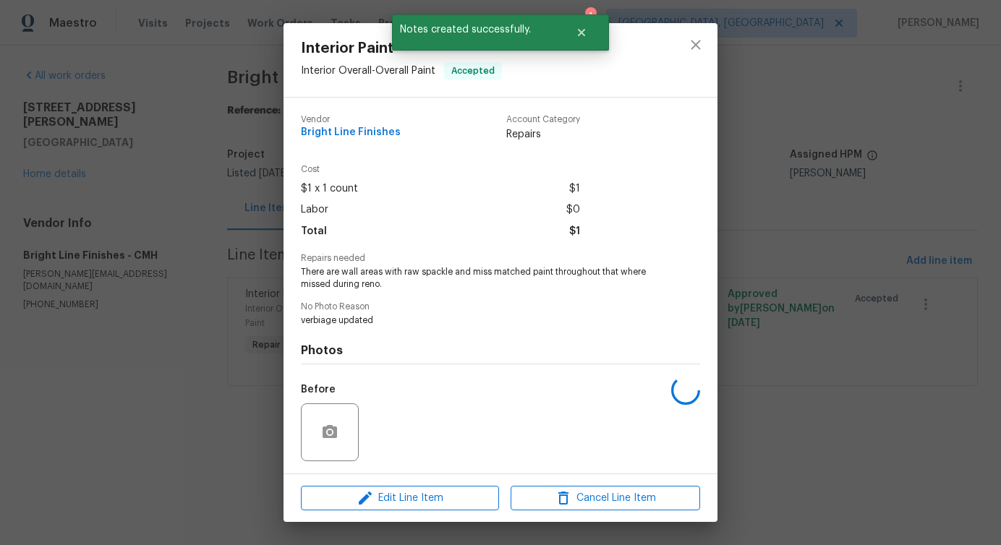
scroll to position [96, 0]
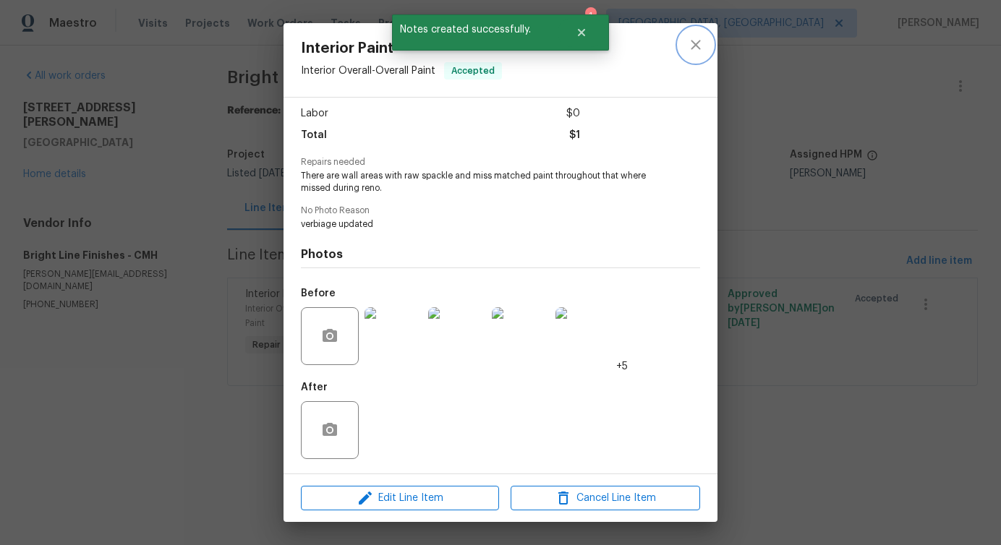
click at [698, 50] on icon "close" at bounding box center [695, 44] width 17 height 17
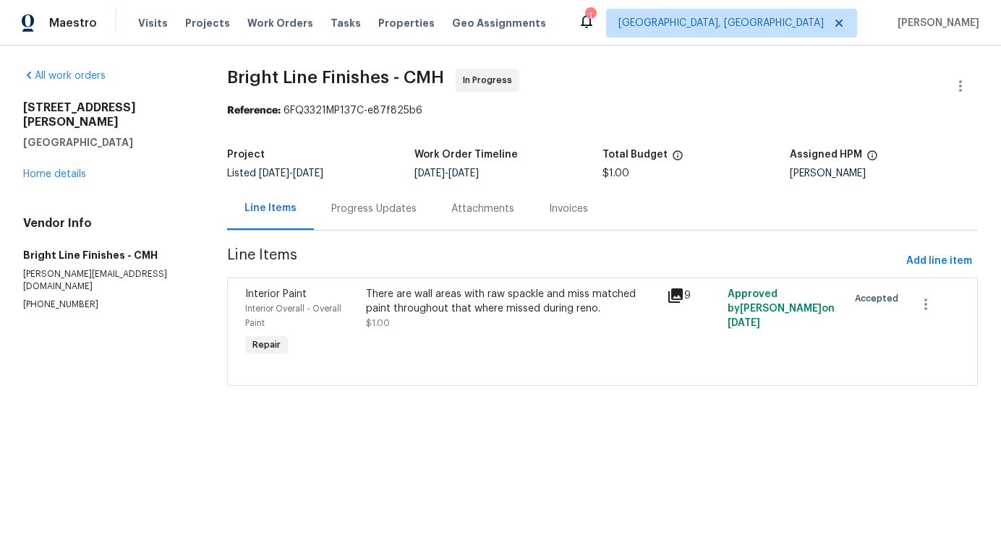
click at [471, 341] on div "There are wall areas with raw spackle and miss matched paint throughout that wh…" at bounding box center [513, 323] width 302 height 81
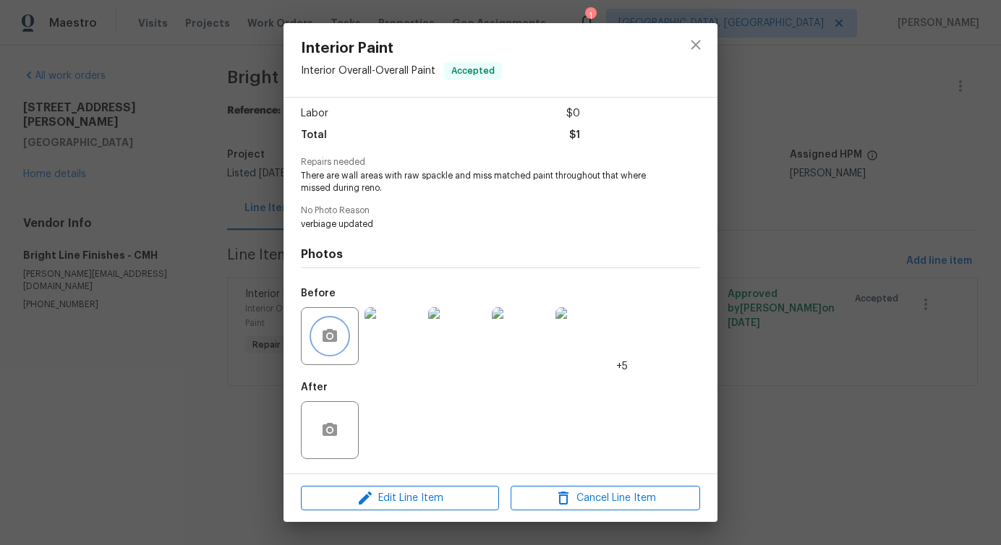
click at [333, 340] on icon "button" at bounding box center [330, 335] width 14 height 13
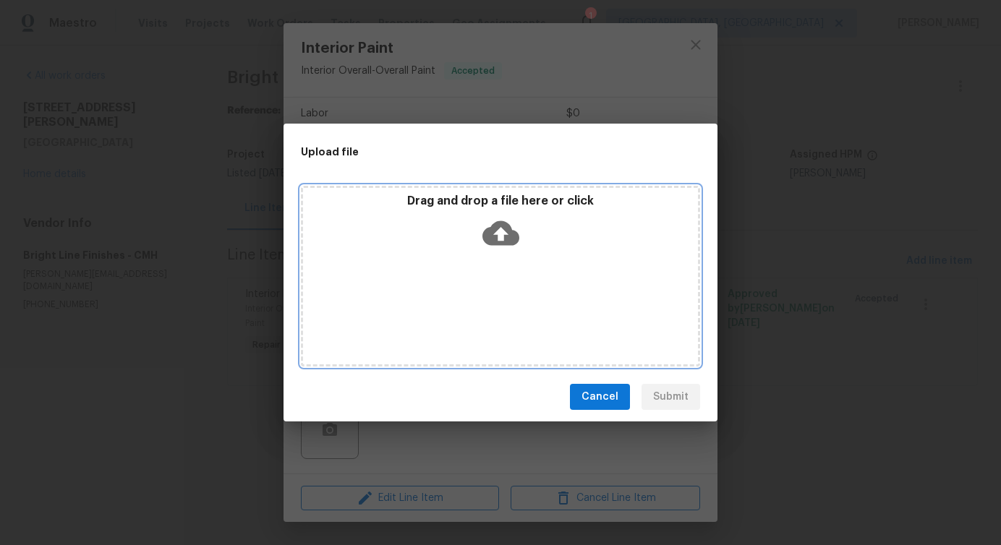
click at [487, 232] on icon at bounding box center [500, 233] width 37 height 25
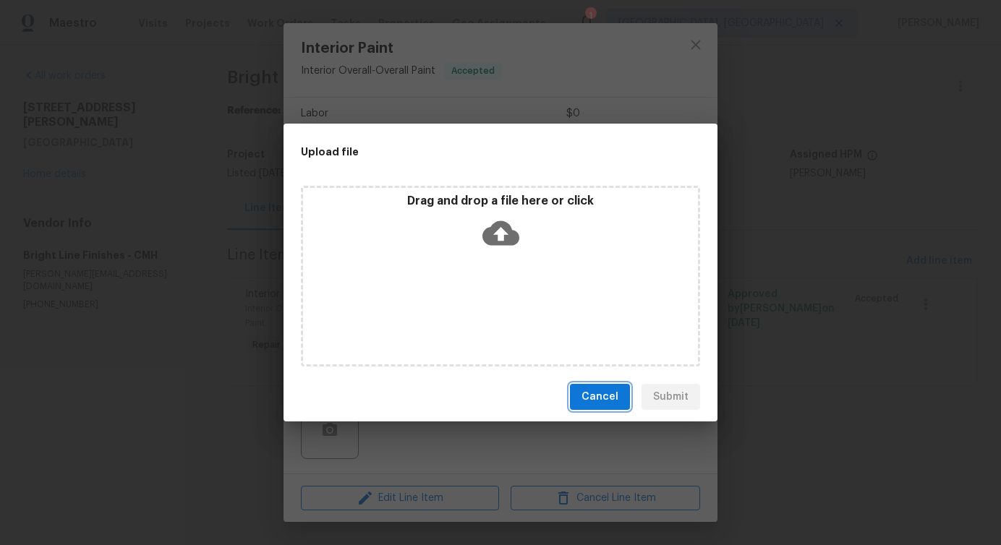
click at [611, 404] on span "Cancel" at bounding box center [600, 397] width 37 height 18
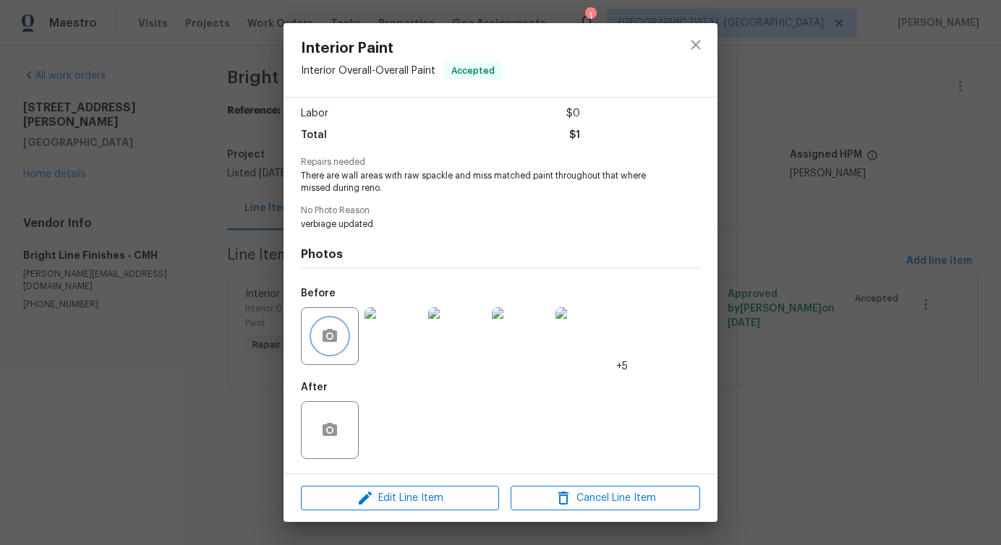
click at [330, 346] on button "button" at bounding box center [329, 336] width 35 height 35
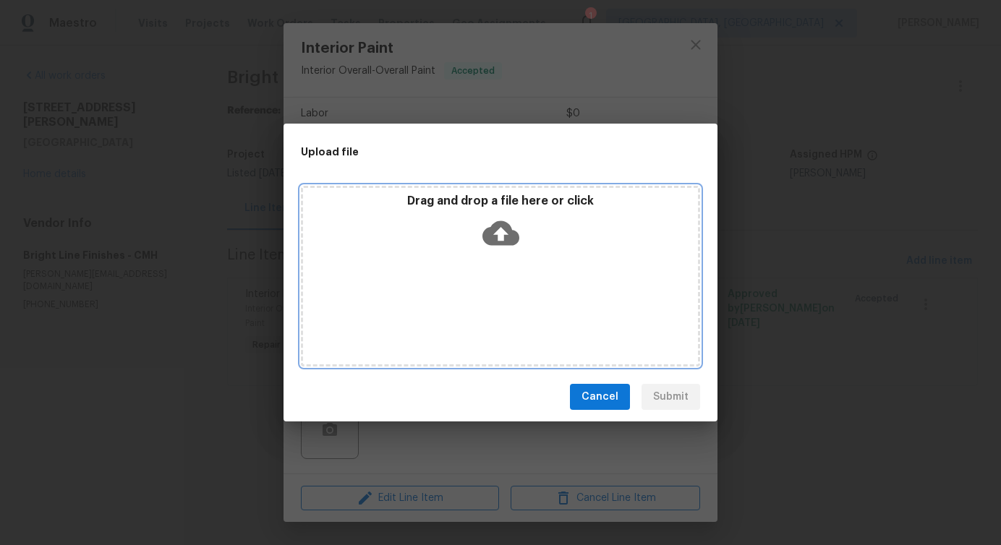
click at [497, 230] on icon at bounding box center [500, 233] width 37 height 37
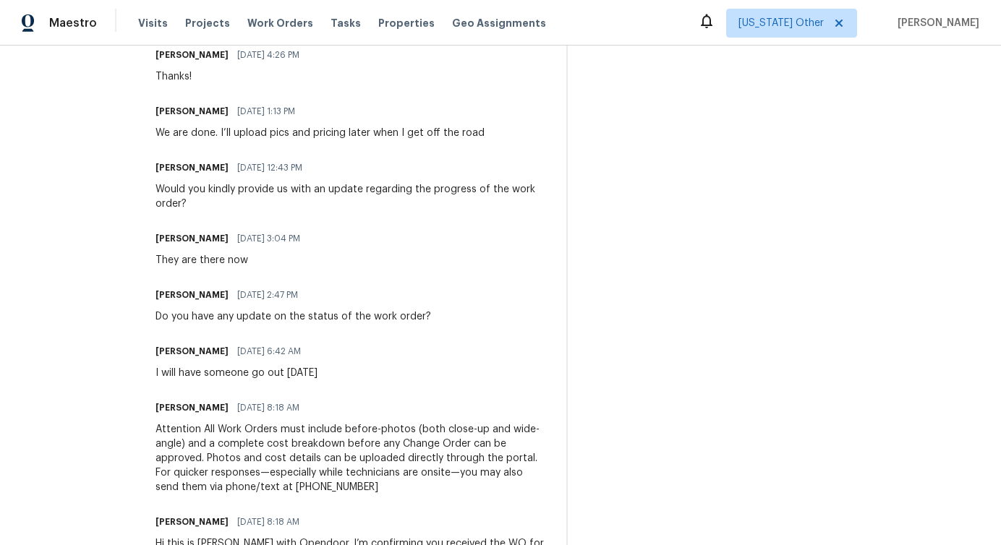
scroll to position [912, 0]
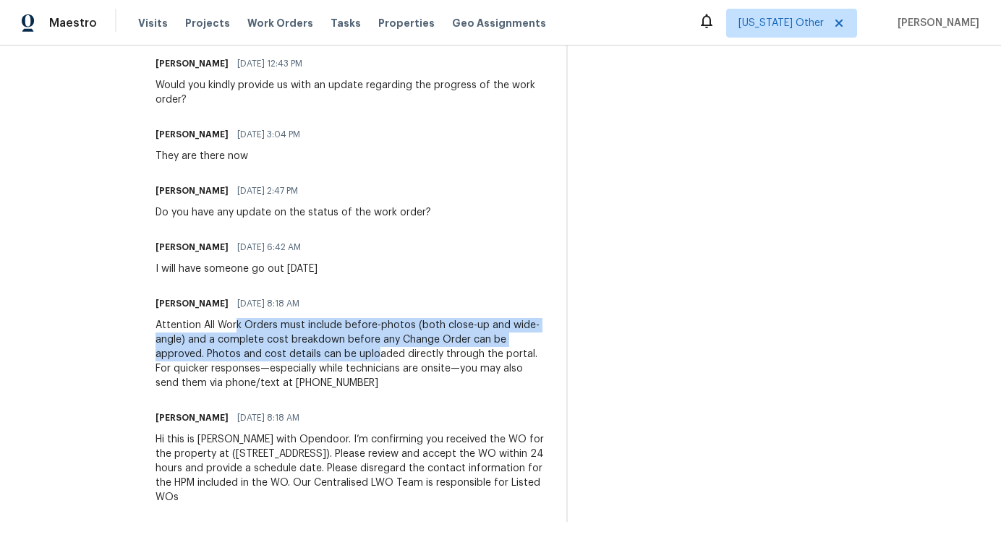
drag, startPoint x: 239, startPoint y: 329, endPoint x: 376, endPoint y: 357, distance: 139.6
click at [376, 357] on div "Attention All Work Orders must include before-photos (both close-up and wide-an…" at bounding box center [352, 354] width 393 height 72
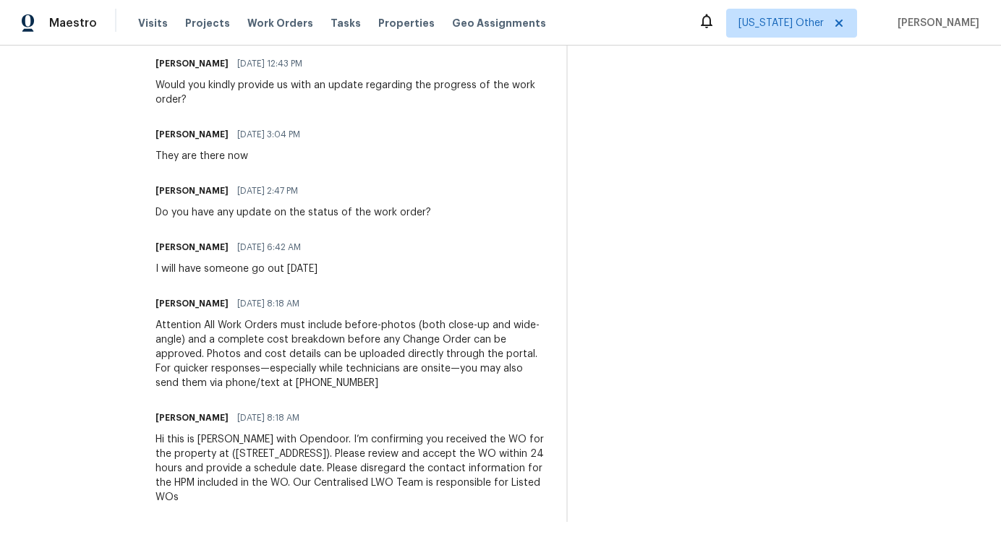
drag, startPoint x: 216, startPoint y: 265, endPoint x: 243, endPoint y: 265, distance: 27.5
click at [243, 265] on div "I will have someone go out [DATE]" at bounding box center [237, 269] width 162 height 14
drag, startPoint x: 248, startPoint y: 122, endPoint x: 333, endPoint y: 122, distance: 85.4
click at [333, 122] on div "Trade Partner Updates [PERSON_NAME] [DATE] 5:25 PM Response Requested AMOUNT ST…" at bounding box center [352, 50] width 393 height 943
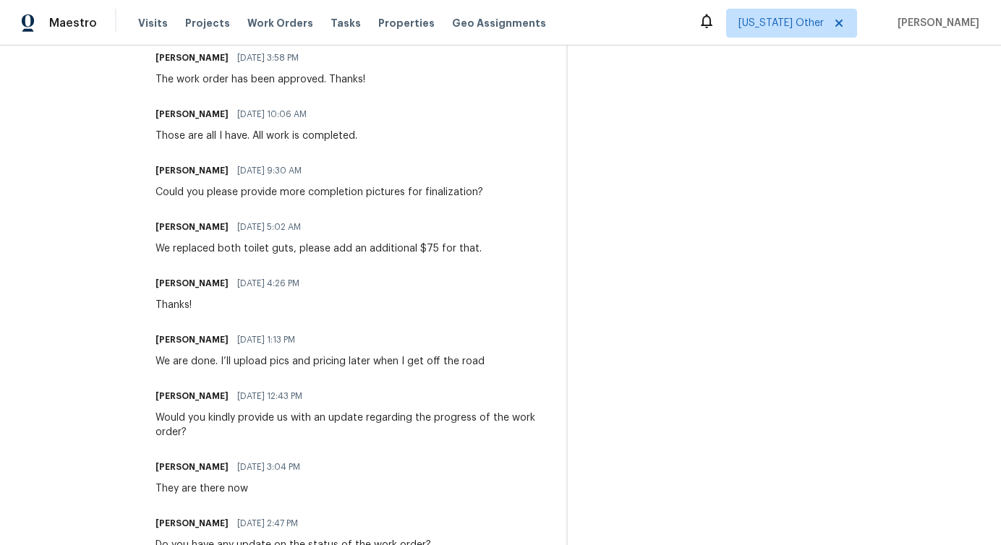
scroll to position [576, 0]
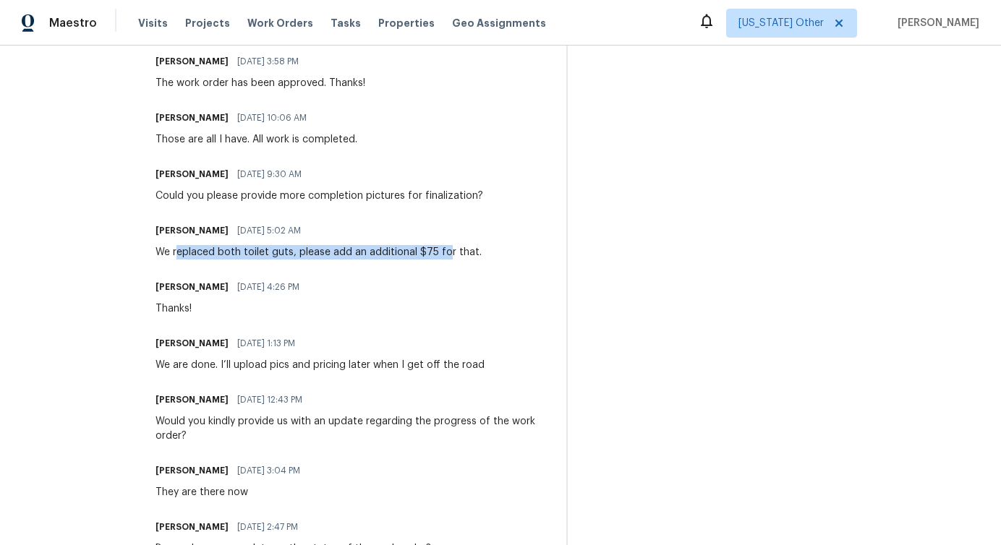
drag, startPoint x: 182, startPoint y: 250, endPoint x: 446, endPoint y: 255, distance: 264.1
click at [446, 255] on div "We replaced both toilet guts, please add an additional $75 for that." at bounding box center [319, 252] width 326 height 14
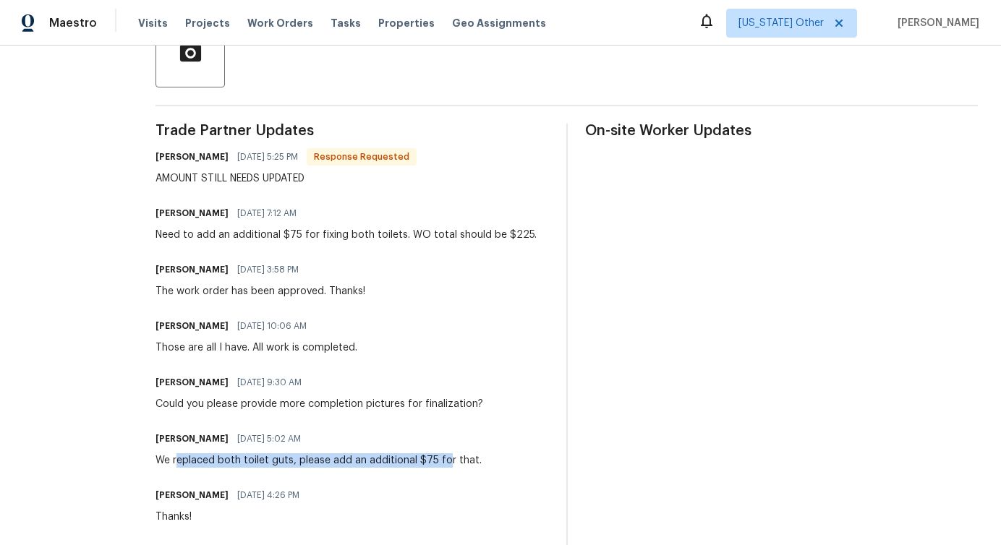
scroll to position [368, 0]
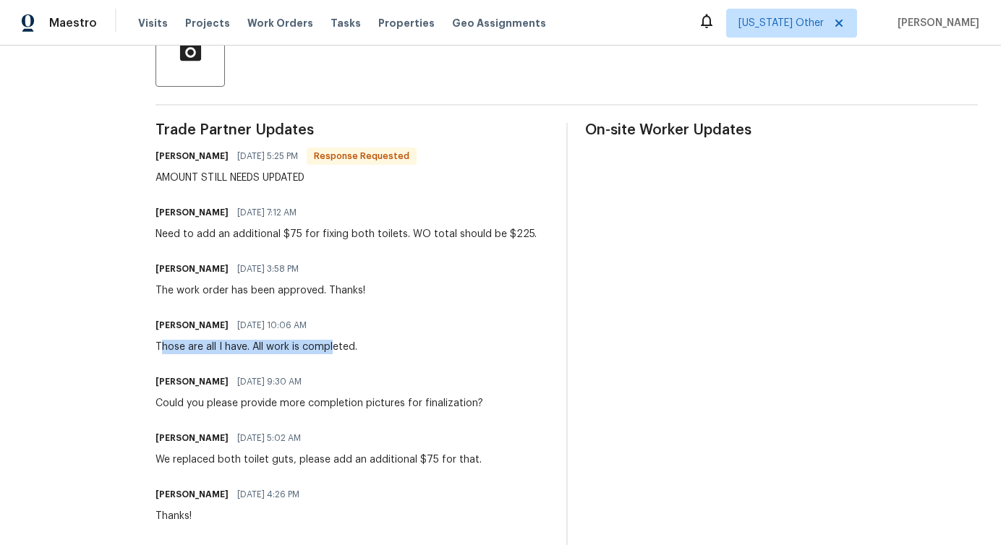
drag, startPoint x: 191, startPoint y: 345, endPoint x: 339, endPoint y: 345, distance: 147.6
click at [339, 345] on div "Those are all I have. All work is completed." at bounding box center [257, 347] width 202 height 14
drag, startPoint x: 220, startPoint y: 285, endPoint x: 382, endPoint y: 285, distance: 162.0
click at [382, 286] on div "[PERSON_NAME] [DATE] 3:58 PM The work order has been approved. Thanks!" at bounding box center [352, 278] width 393 height 39
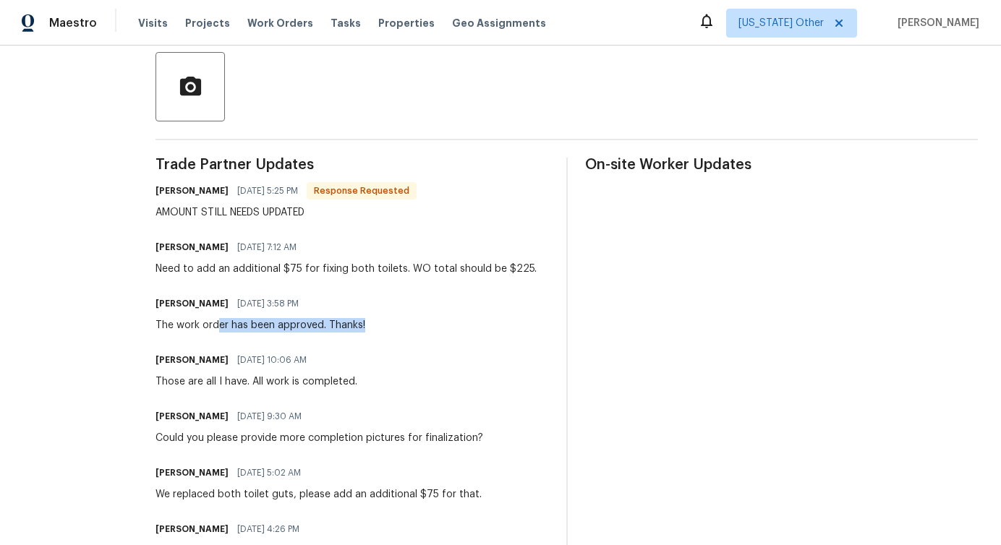
scroll to position [327, 0]
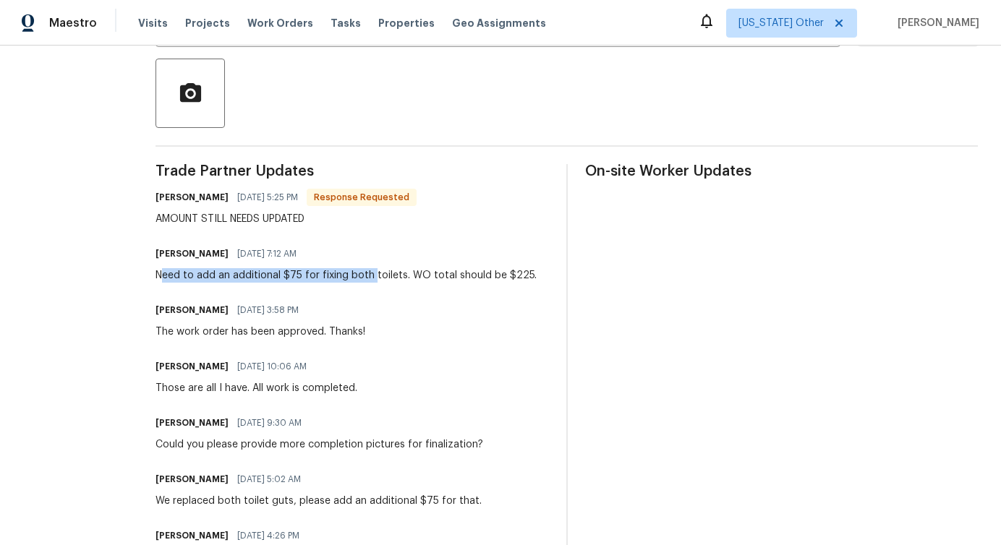
drag, startPoint x: 162, startPoint y: 276, endPoint x: 373, endPoint y: 274, distance: 211.2
click at [374, 274] on div "Need to add an additional $75 for fixing both toilets. WO total should be $225." at bounding box center [346, 275] width 381 height 14
click at [353, 273] on div "Need to add an additional $75 for fixing both toilets. WO total should be $225." at bounding box center [346, 275] width 381 height 14
drag, startPoint x: 244, startPoint y: 274, endPoint x: 401, endPoint y: 273, distance: 157.0
click at [401, 273] on div "Need to add an additional $75 for fixing both toilets. WO total should be $225." at bounding box center [346, 275] width 381 height 14
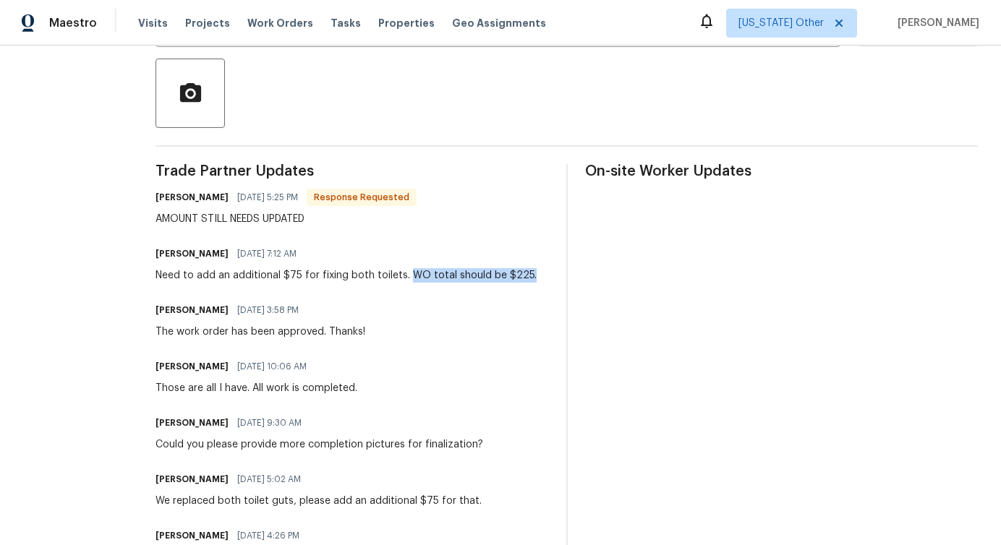
drag, startPoint x: 407, startPoint y: 277, endPoint x: 505, endPoint y: 284, distance: 98.6
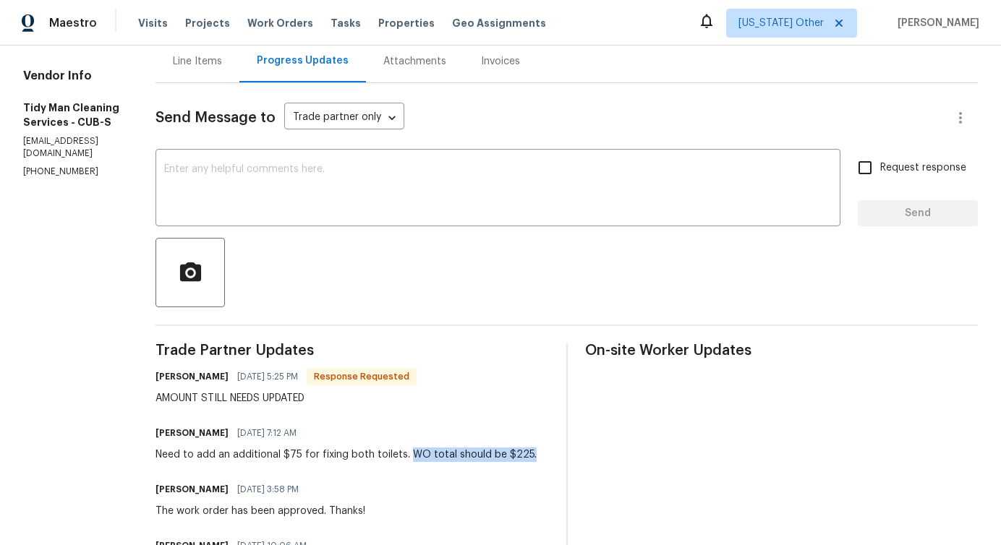
scroll to position [168, 0]
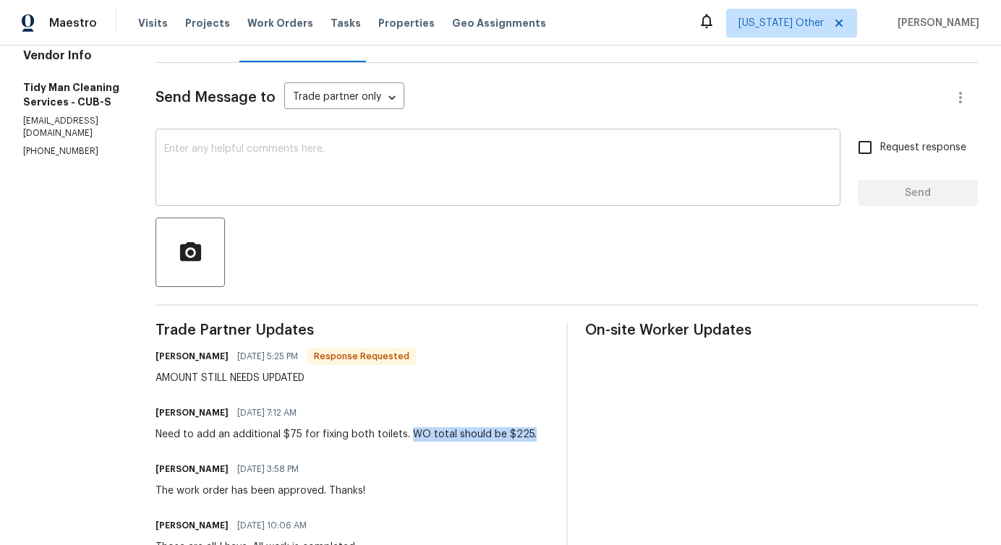
click at [421, 184] on textarea at bounding box center [498, 169] width 668 height 51
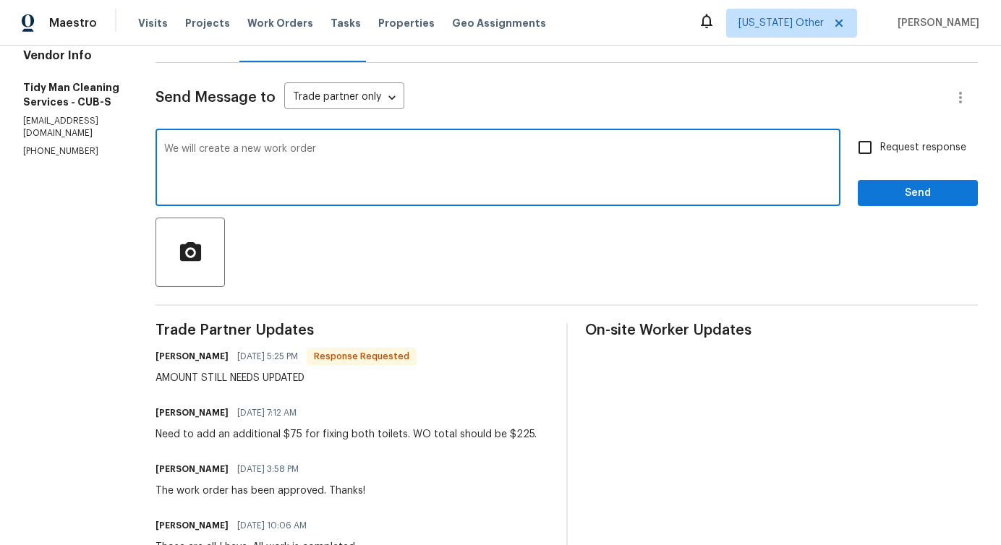
scroll to position [0, 0]
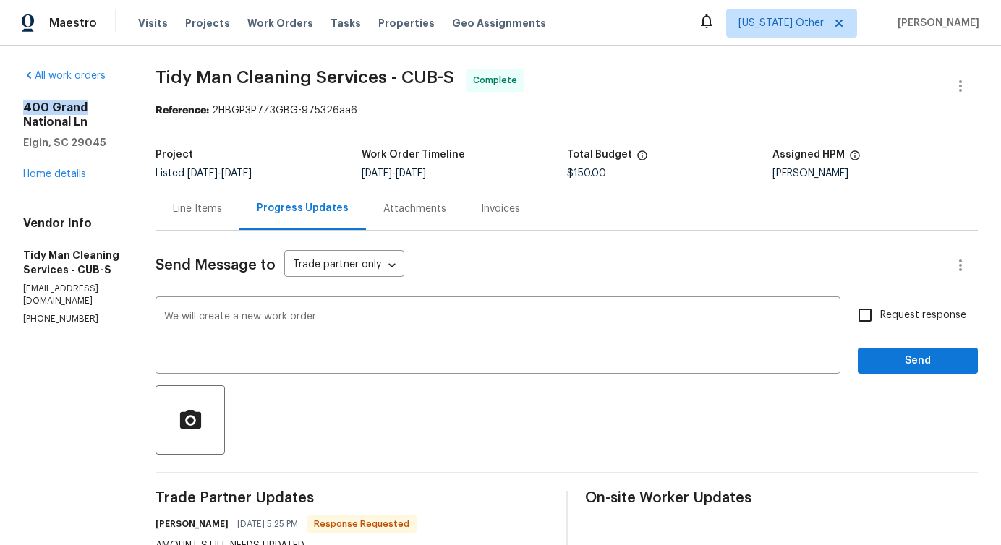
drag, startPoint x: 12, startPoint y: 102, endPoint x: 98, endPoint y: 101, distance: 86.1
copy h2 "400 Grand"
click at [351, 303] on div "We will create a new work order x ​" at bounding box center [498, 337] width 685 height 74
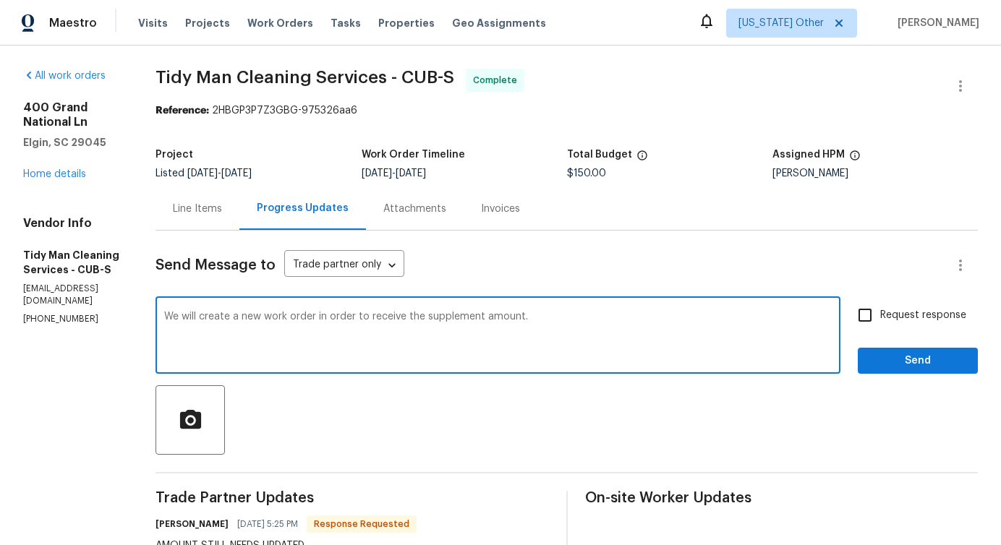
drag, startPoint x: 182, startPoint y: 315, endPoint x: 718, endPoint y: 327, distance: 536.1
click at [718, 327] on textarea "We will create a new work order in order to receive the supplement amount." at bounding box center [498, 337] width 668 height 51
type textarea "We will create a new work order in order to receive the supplement amount."
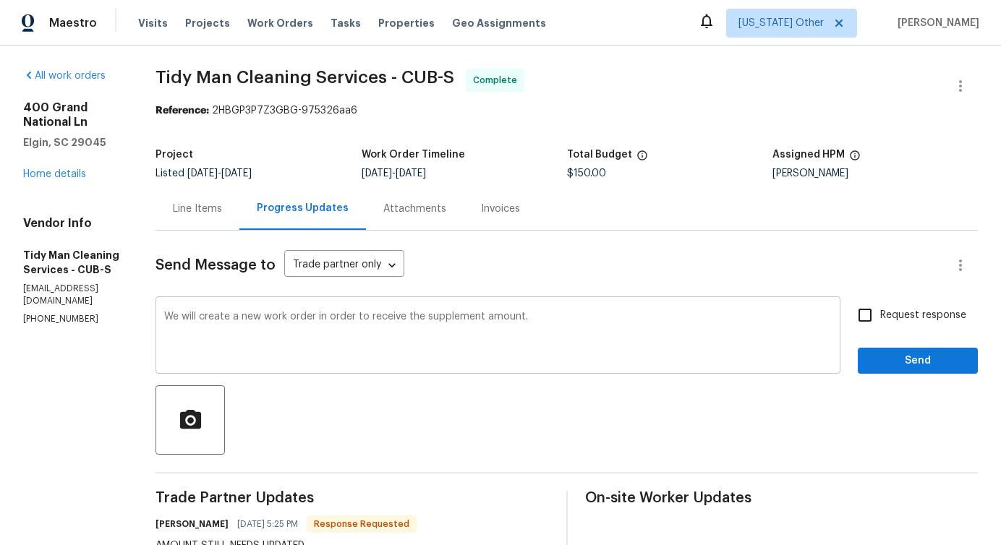
click at [650, 373] on div "We will create a new work order in order to receive the supplement amount. x ​" at bounding box center [498, 337] width 685 height 74
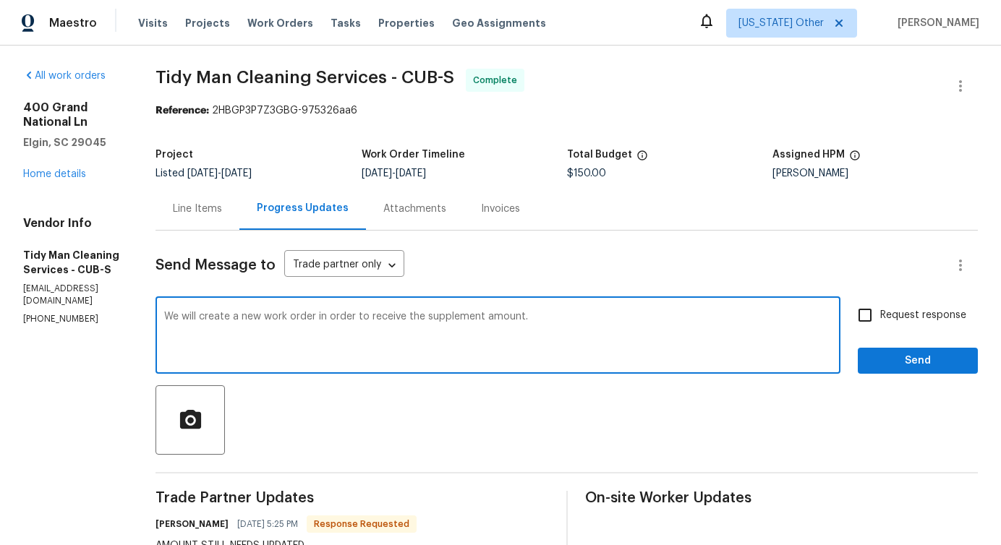
scroll to position [55, 0]
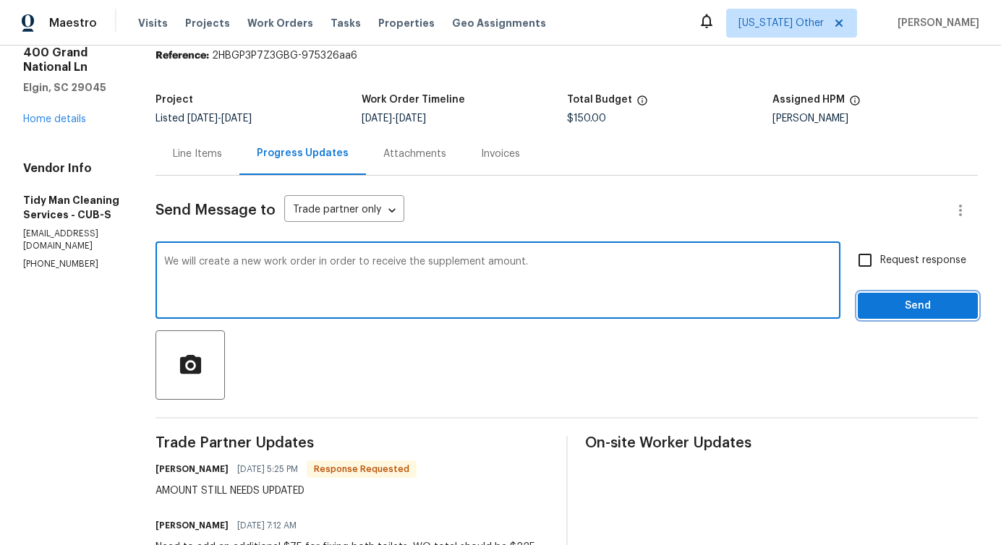
click at [887, 310] on span "Send" at bounding box center [917, 306] width 97 height 18
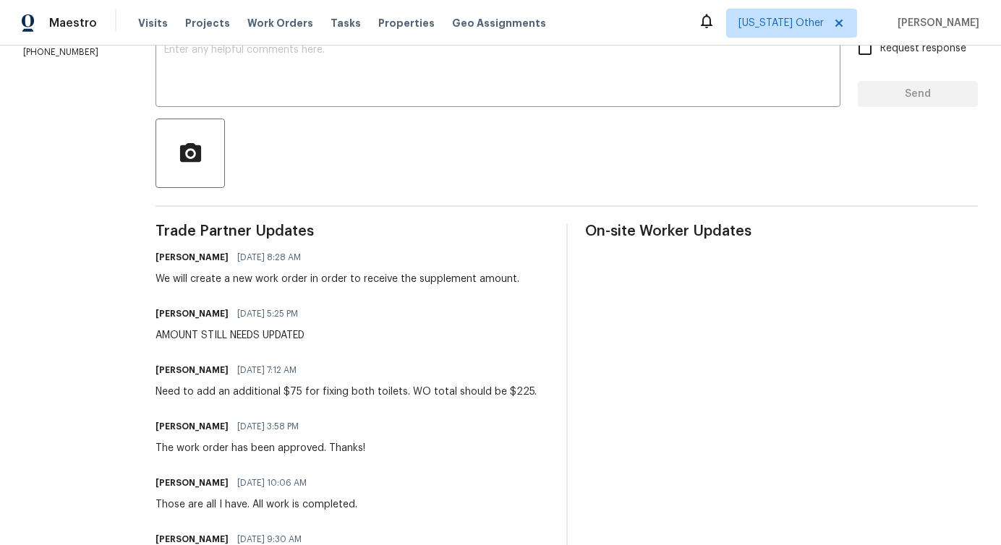
scroll to position [0, 0]
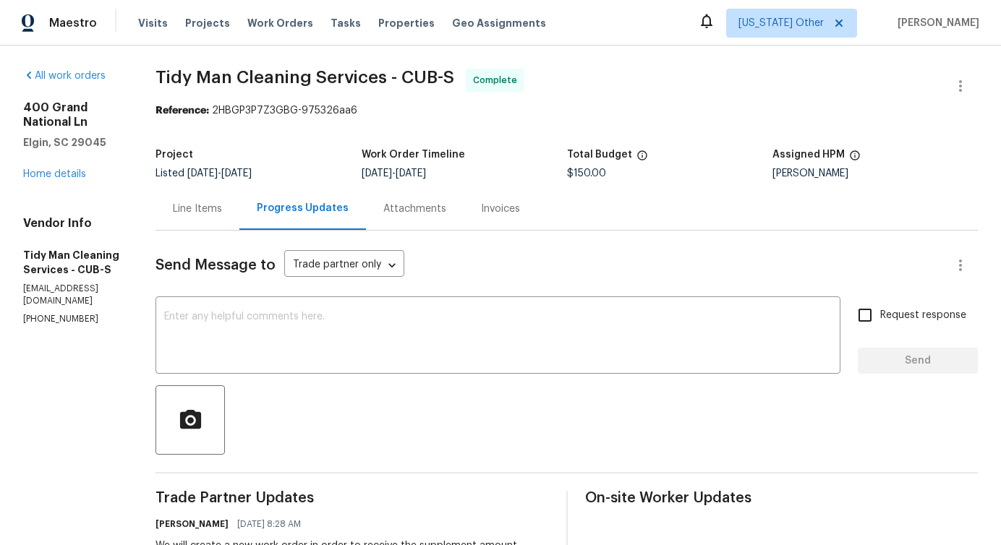
click at [215, 208] on div "Line Items" at bounding box center [197, 209] width 49 height 14
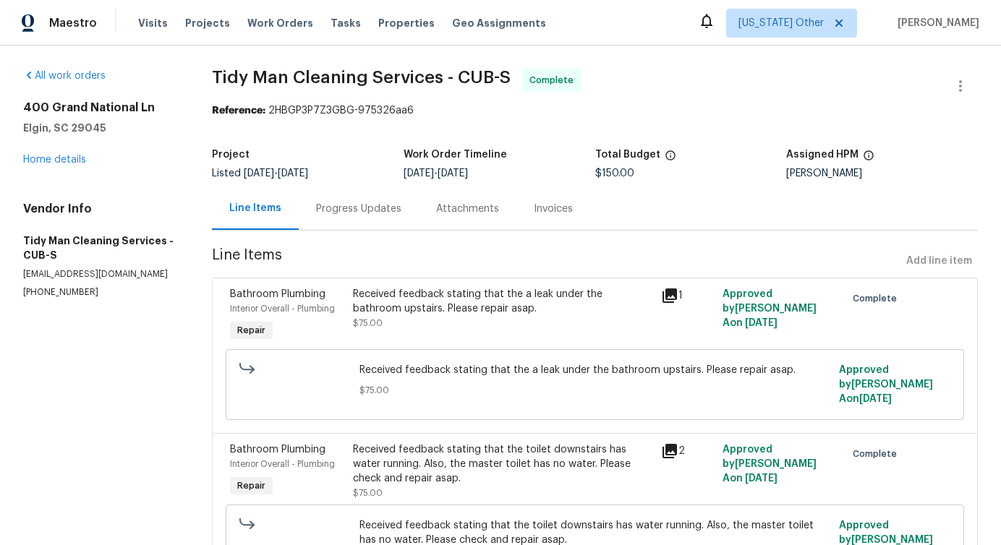
click at [339, 233] on section "Tidy Man Cleaning Services - CUB-S Complete Reference: 2HBGP3P7Z3GBG-975326aa6 …" at bounding box center [595, 341] width 766 height 544
click at [369, 210] on div "Progress Updates" at bounding box center [358, 209] width 85 height 14
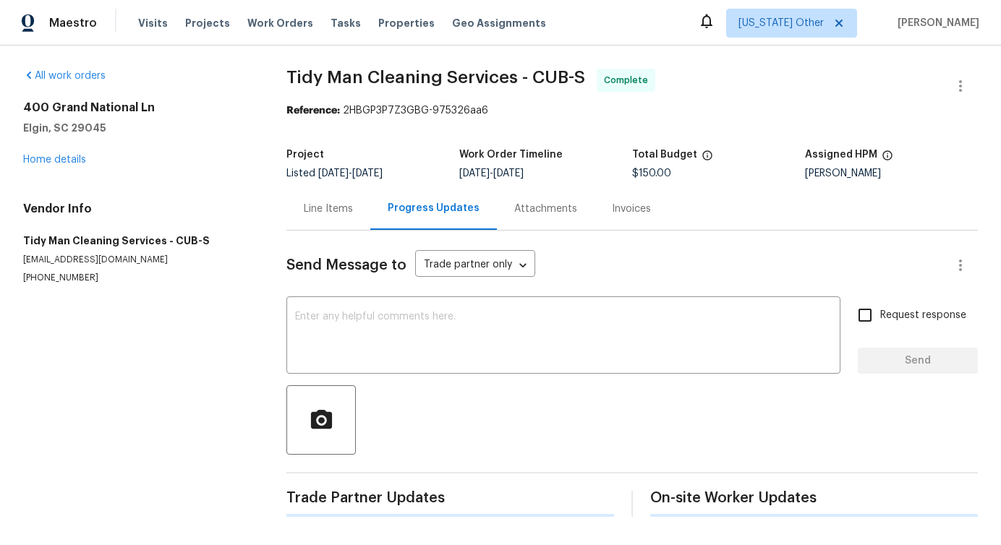
click at [410, 384] on div "Send Message to Trade partner only Trade partner only ​ x ​ Request response Se…" at bounding box center [632, 374] width 692 height 286
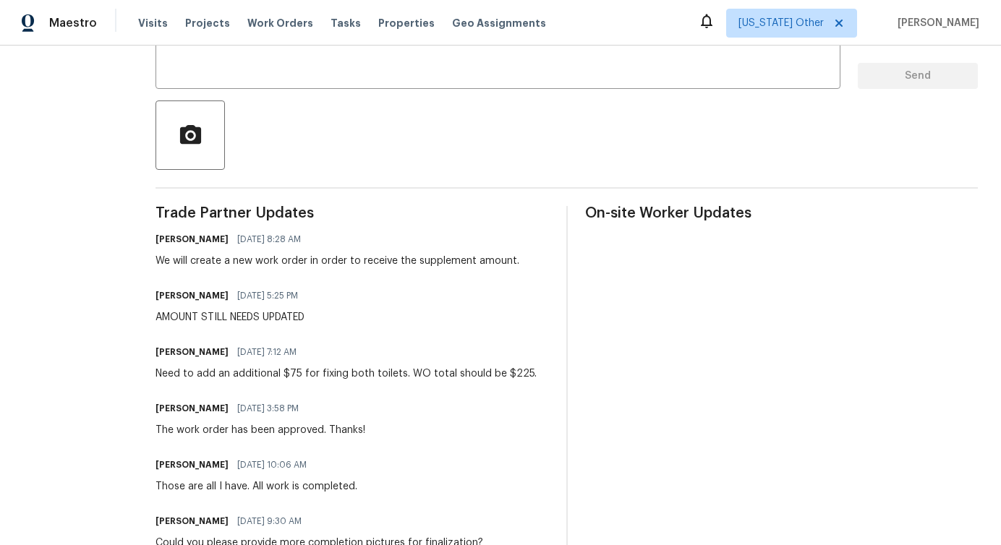
scroll to position [205, 0]
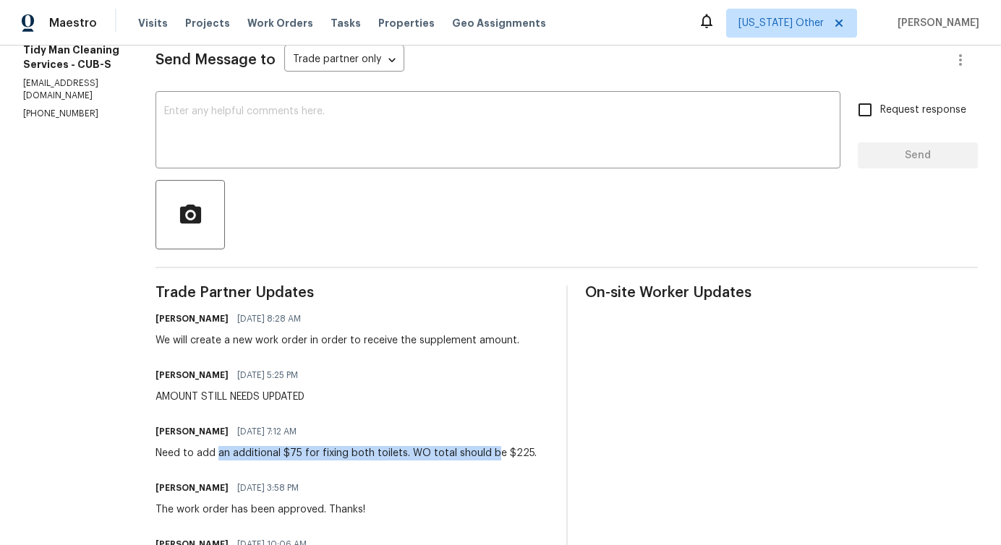
drag, startPoint x: 219, startPoint y: 455, endPoint x: 493, endPoint y: 456, distance: 274.1
click at [493, 457] on div "Need to add an additional $75 for fixing both toilets. WO total should be $225." at bounding box center [346, 453] width 381 height 14
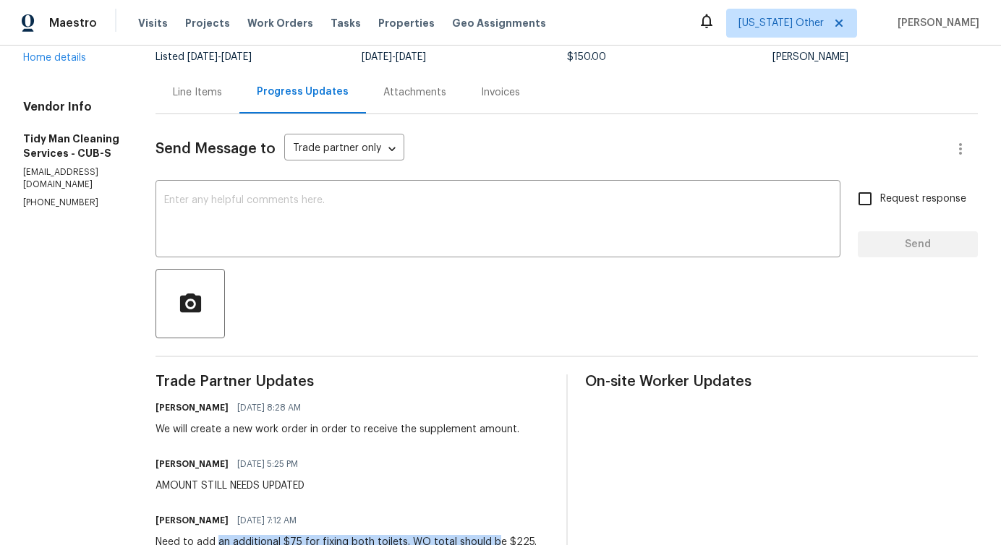
scroll to position [0, 0]
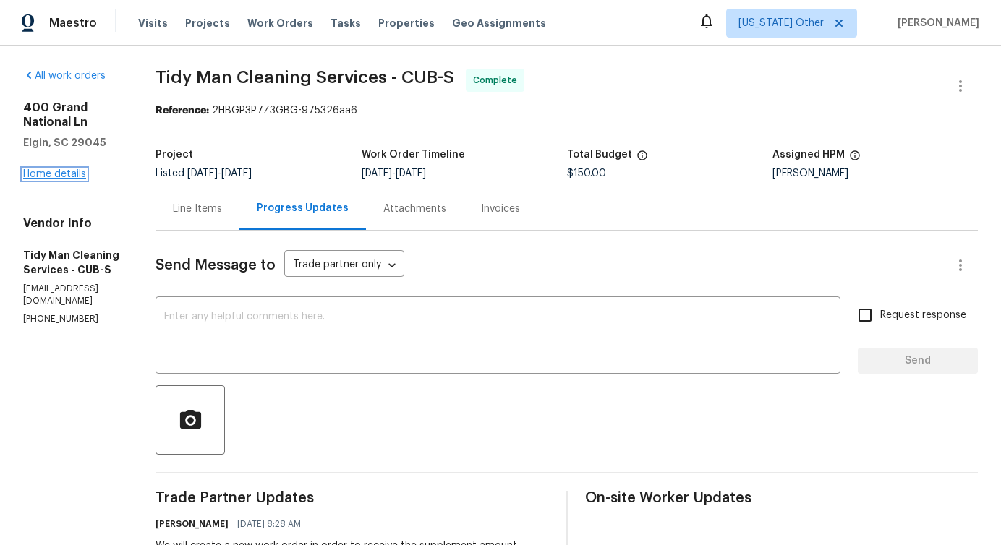
click at [52, 176] on link "Home details" at bounding box center [54, 174] width 63 height 10
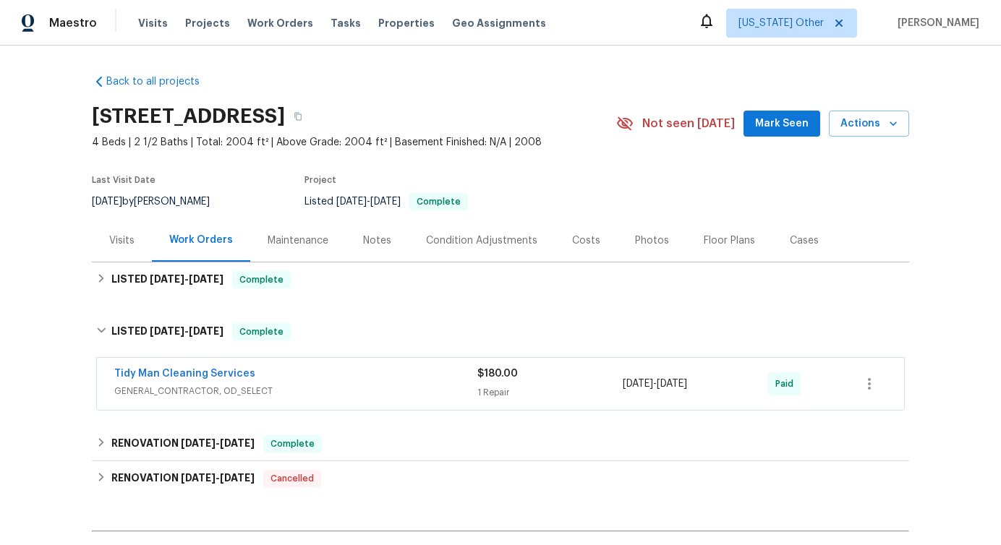
scroll to position [172, 0]
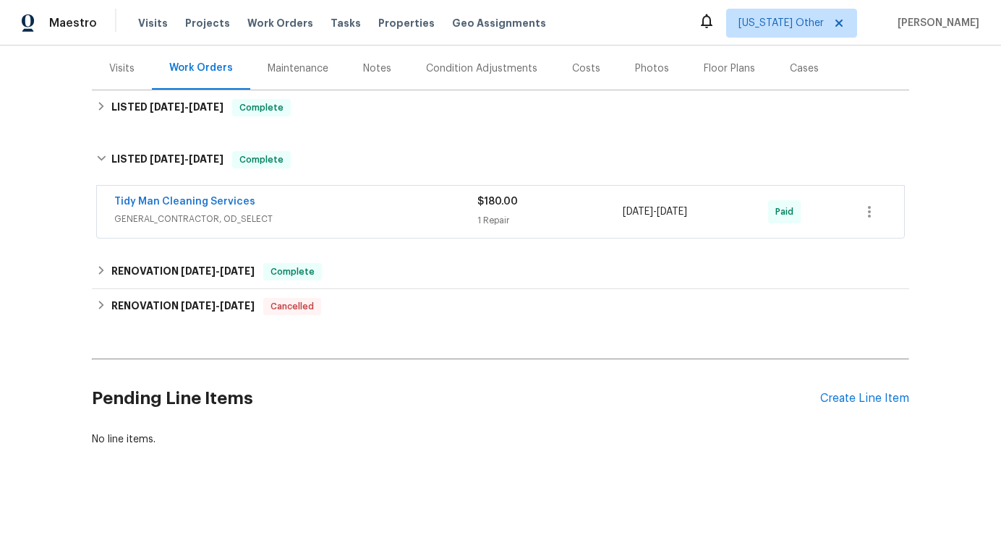
click at [839, 391] on div "Pending Line Items Create Line Item" at bounding box center [500, 398] width 817 height 67
click at [841, 396] on div "Create Line Item" at bounding box center [864, 399] width 89 height 14
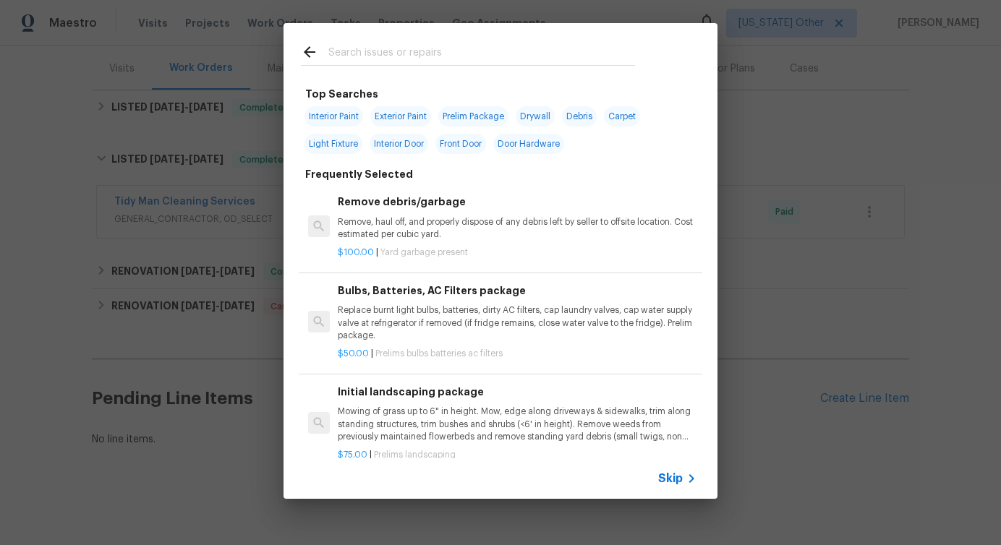
click at [668, 477] on span "Skip" at bounding box center [670, 479] width 25 height 14
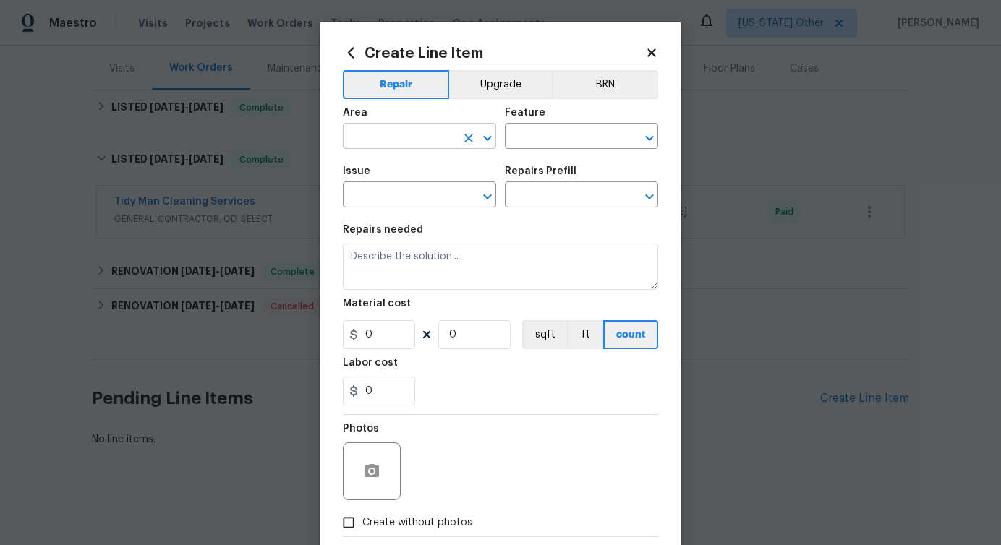
click at [422, 141] on input "text" at bounding box center [399, 138] width 113 height 22
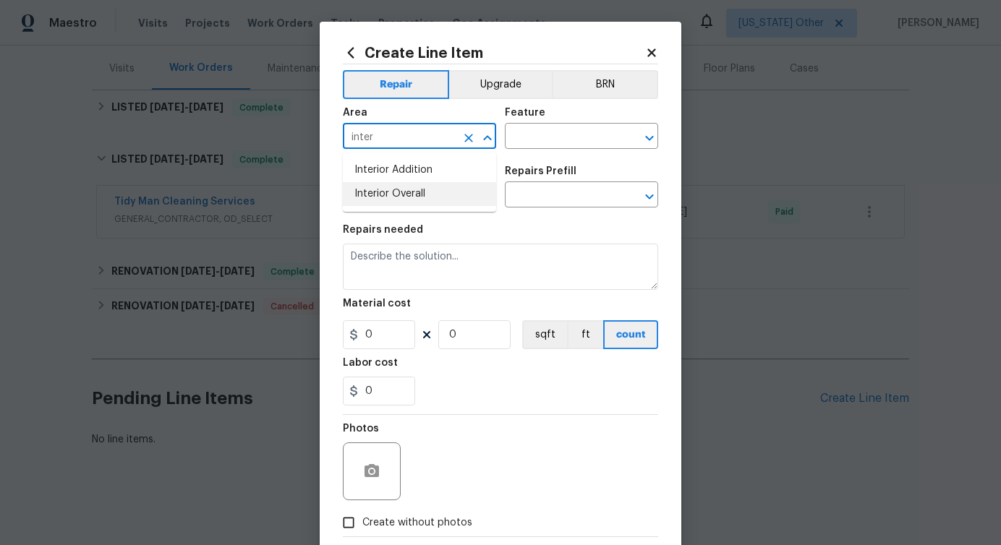
click at [425, 185] on li "Interior Overall" at bounding box center [419, 194] width 153 height 24
type input "Interior Overall"
click at [558, 137] on input "text" at bounding box center [561, 138] width 113 height 22
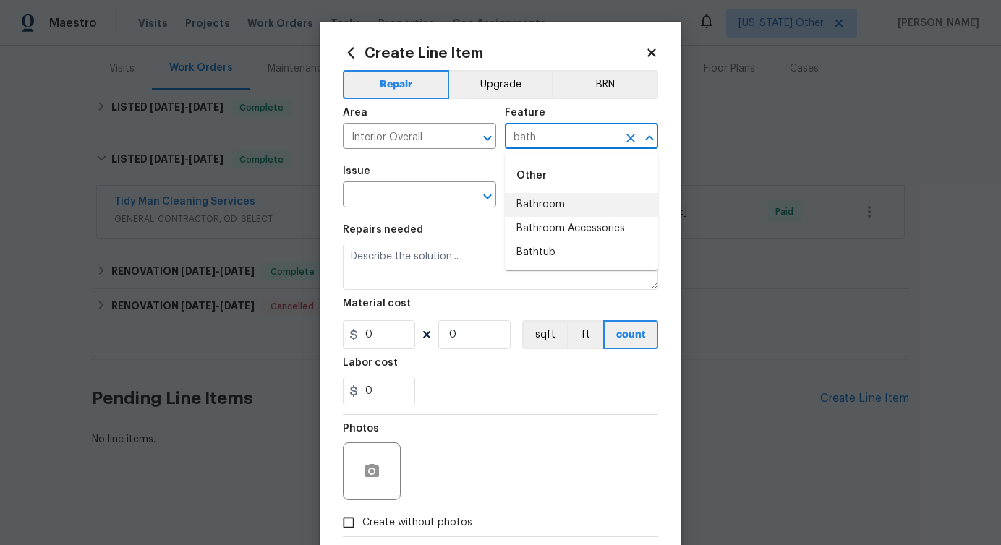
click at [532, 202] on li "Bathroom" at bounding box center [581, 205] width 153 height 24
type input "Bathroom"
click at [399, 203] on input "text" at bounding box center [399, 196] width 113 height 22
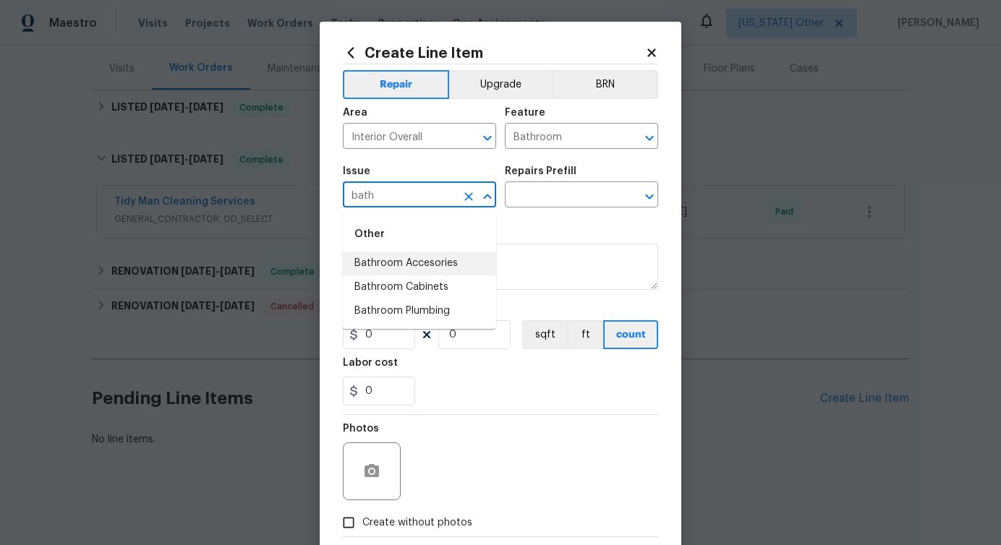
click at [399, 268] on li "Bathroom Accesories" at bounding box center [419, 264] width 153 height 24
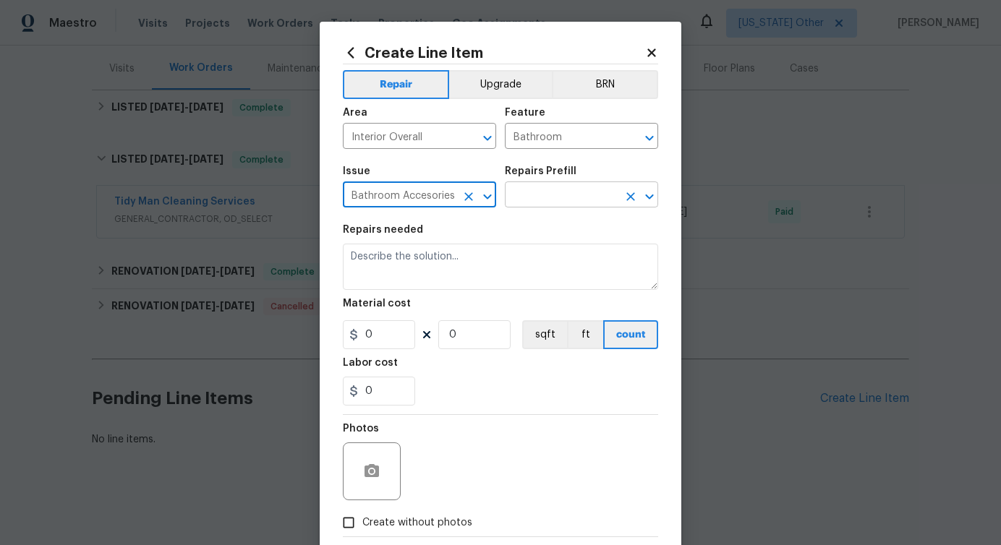
type input "Bathroom Accesories"
click at [563, 201] on input "text" at bounding box center [561, 196] width 113 height 22
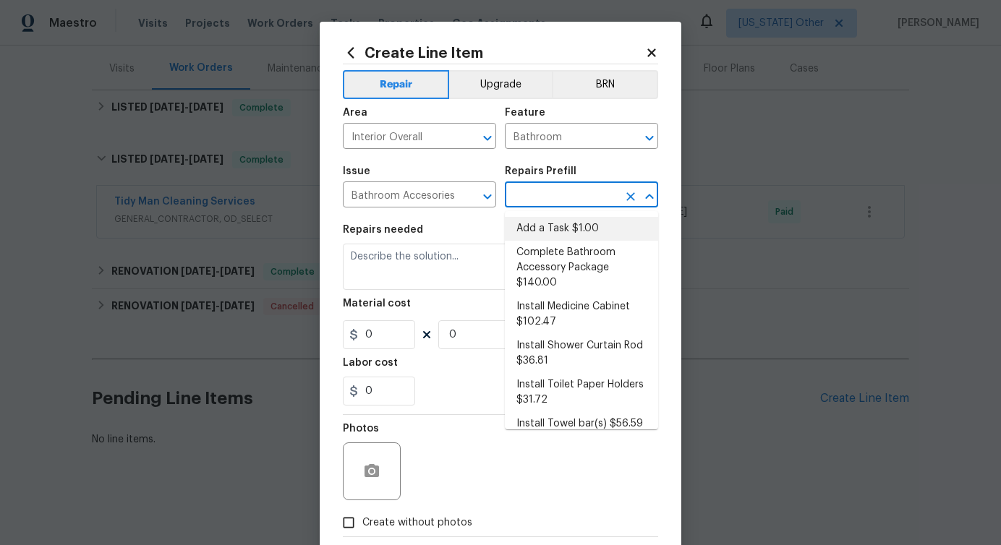
click at [551, 226] on li "Add a Task $1.00" at bounding box center [581, 229] width 153 height 24
type input "Interior Trim"
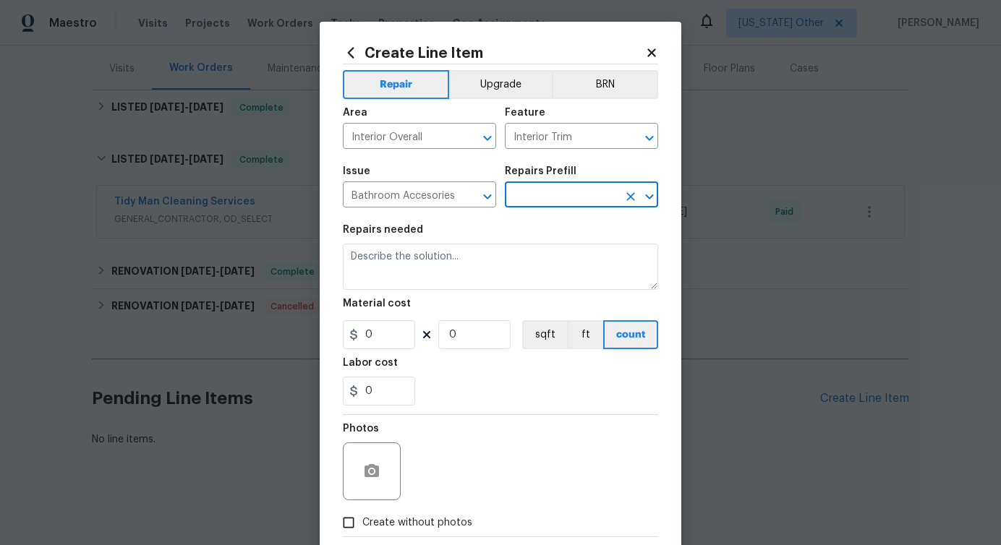
type input "Add a Task $1.00"
type textarea "HPM to detail"
type input "1"
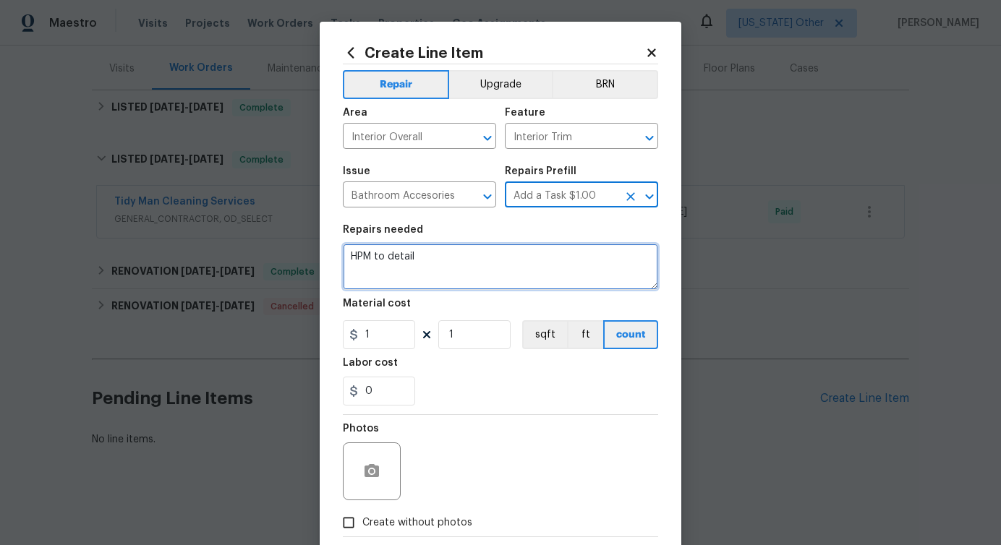
click at [377, 245] on textarea "HPM to detail" at bounding box center [500, 267] width 315 height 46
click at [424, 263] on textarea "supplement amount" at bounding box center [500, 267] width 315 height 46
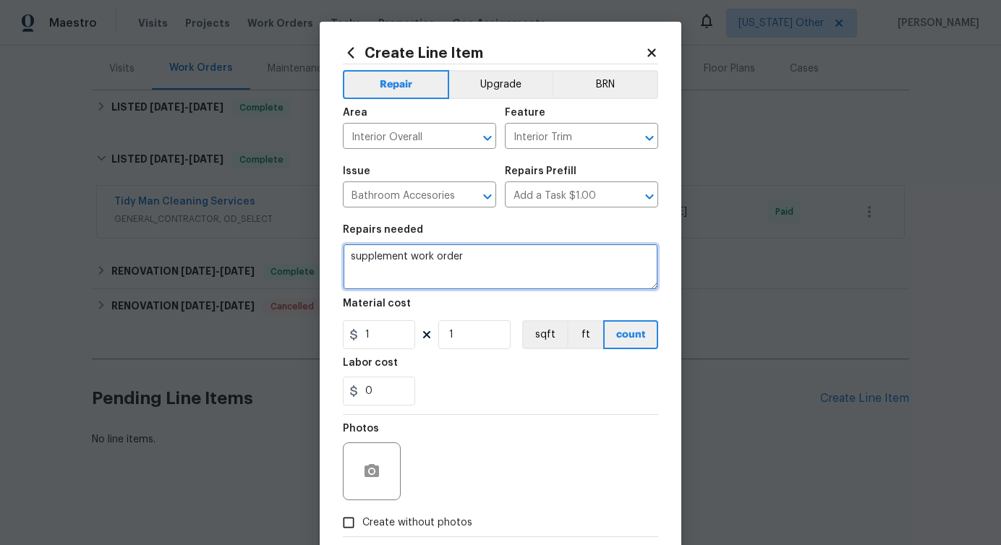
type textarea "supplement work order"
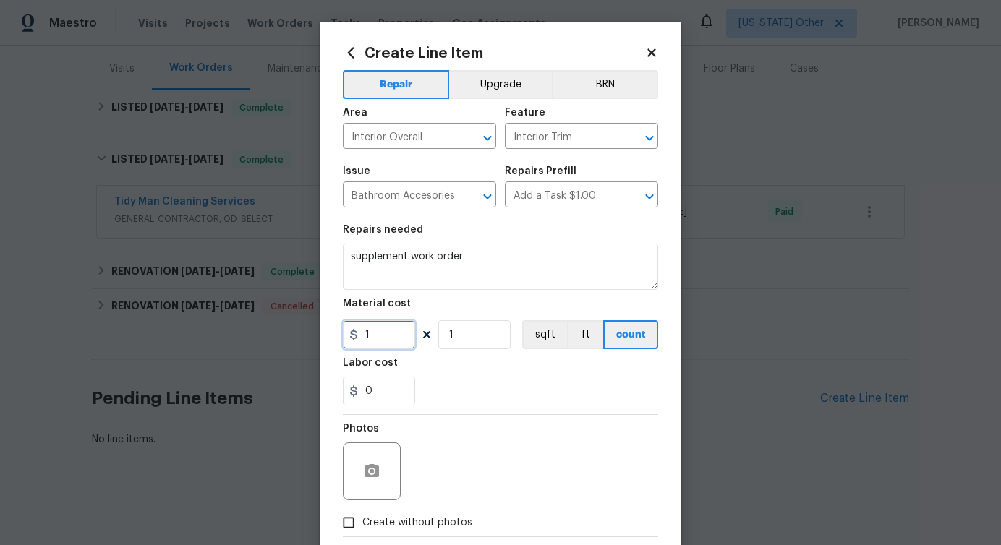
click at [380, 336] on input "1" at bounding box center [379, 334] width 72 height 29
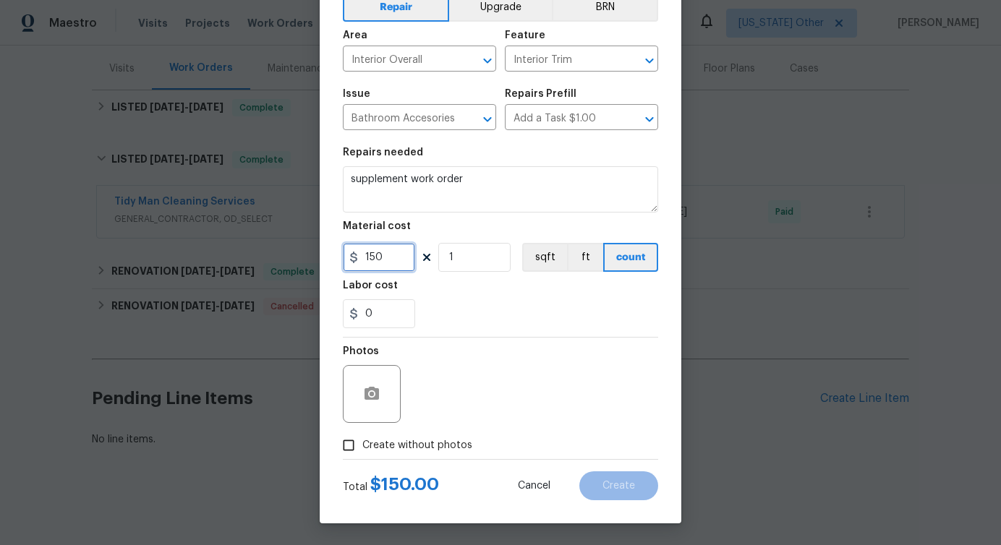
click at [375, 259] on input "150" at bounding box center [379, 257] width 72 height 29
type input "75"
click at [405, 457] on label "Create without photos" at bounding box center [403, 445] width 137 height 27
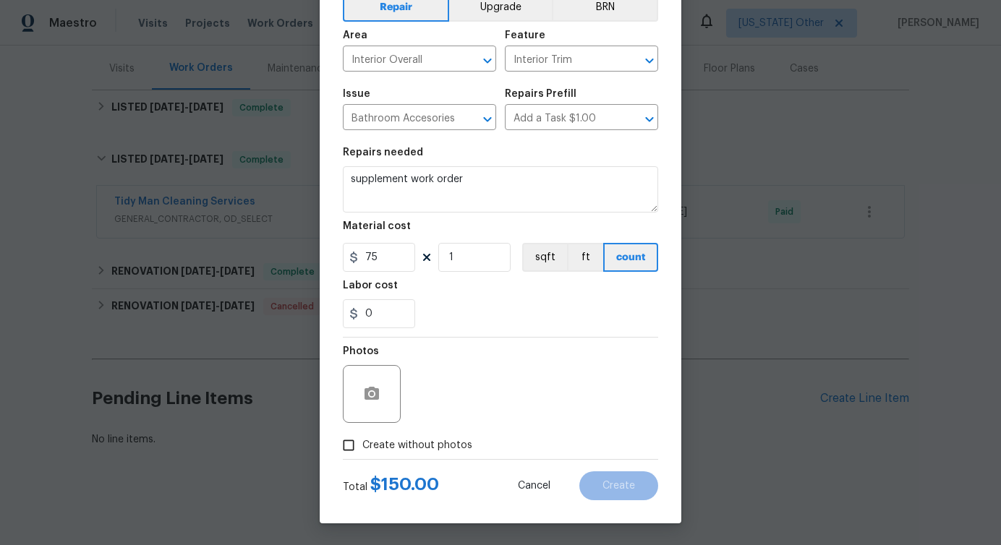
click at [362, 457] on input "Create without photos" at bounding box center [348, 445] width 27 height 27
checkbox input "true"
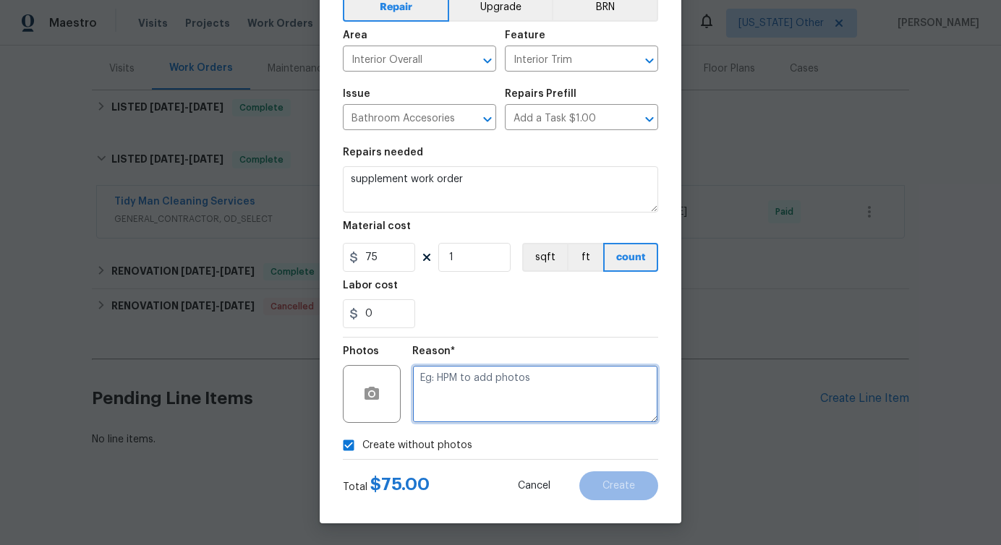
click at [501, 393] on textarea at bounding box center [535, 394] width 246 height 58
type textarea "verbiage updated"
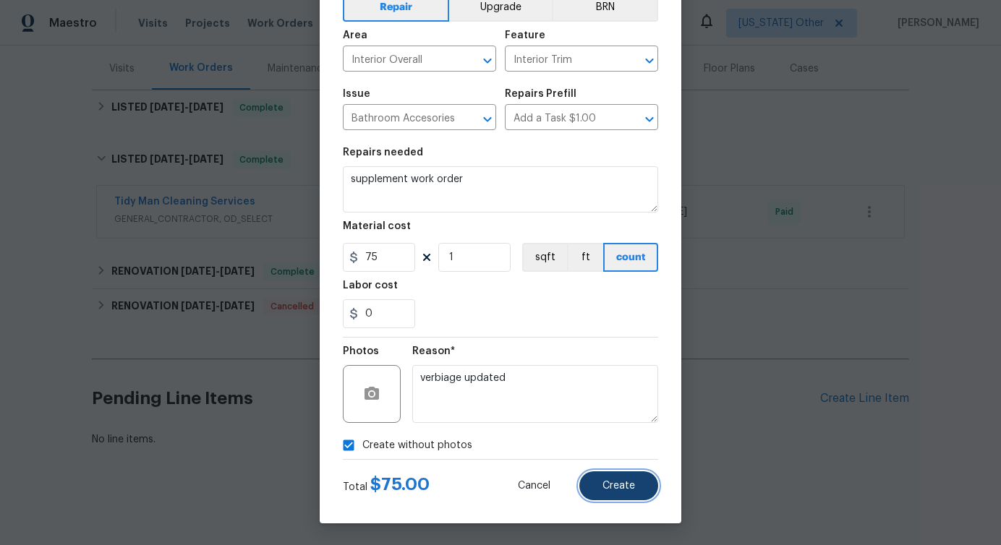
click at [619, 475] on button "Create" at bounding box center [618, 486] width 79 height 29
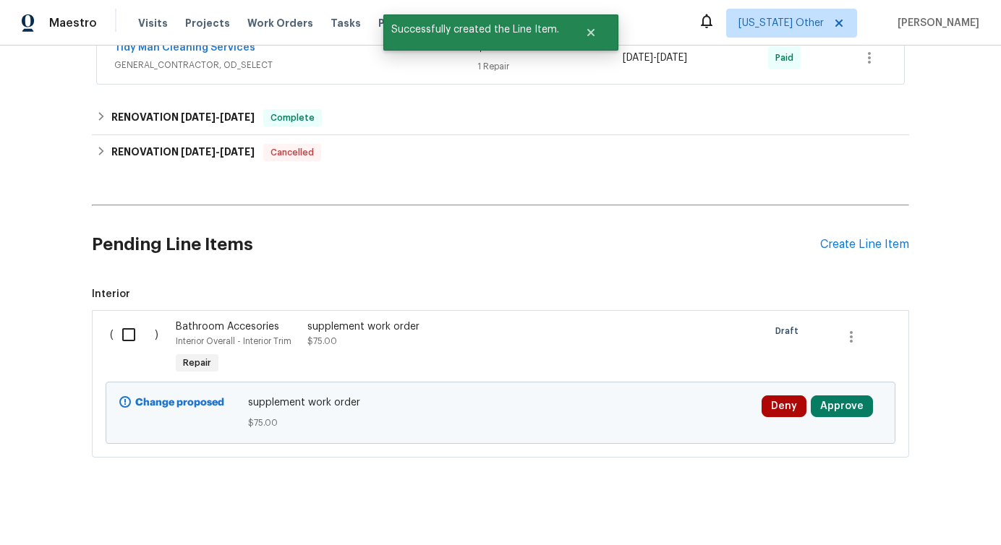
scroll to position [337, 0]
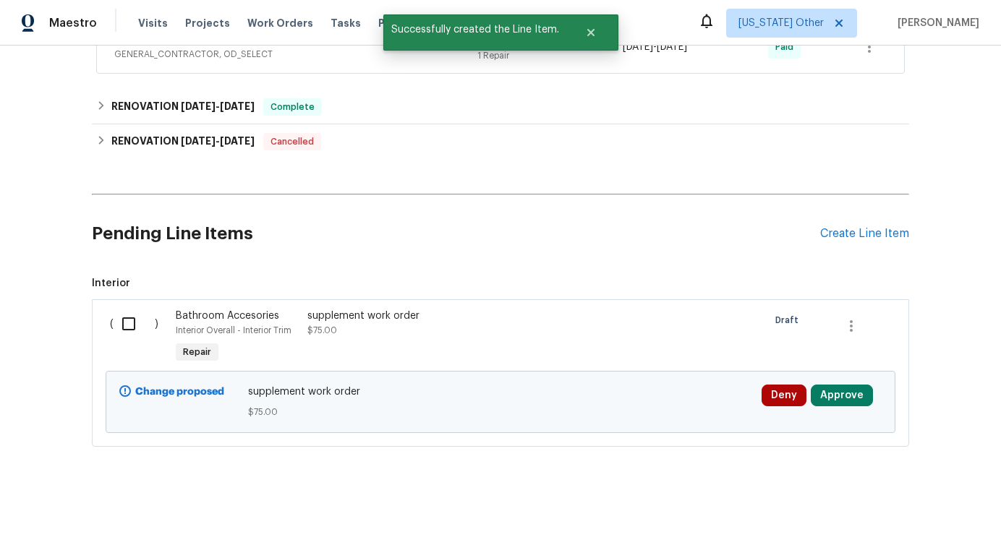
click at [140, 315] on input "checkbox" at bounding box center [134, 324] width 41 height 30
checkbox input "true"
click at [911, 514] on span "Create Work Order" at bounding box center [918, 510] width 96 height 18
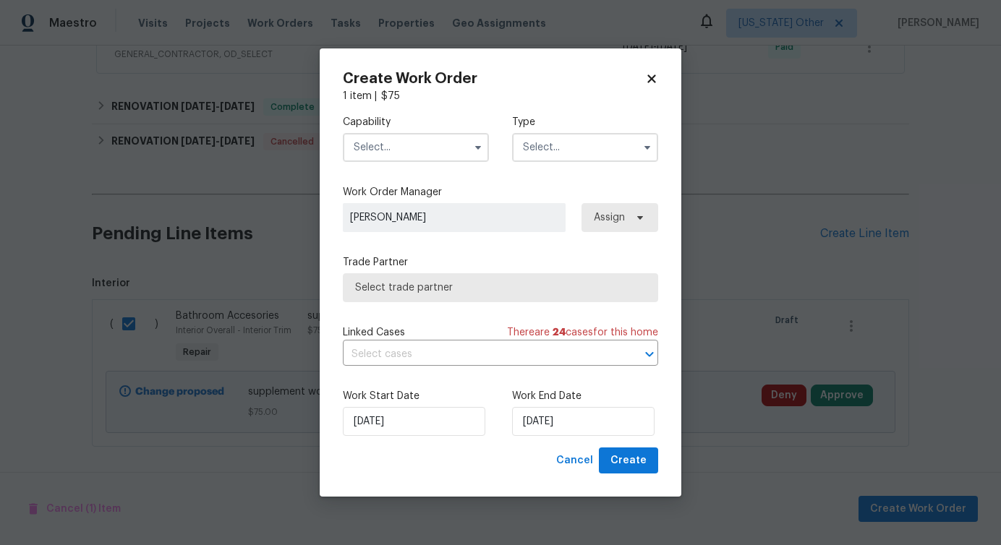
click at [433, 153] on input "text" at bounding box center [416, 147] width 146 height 29
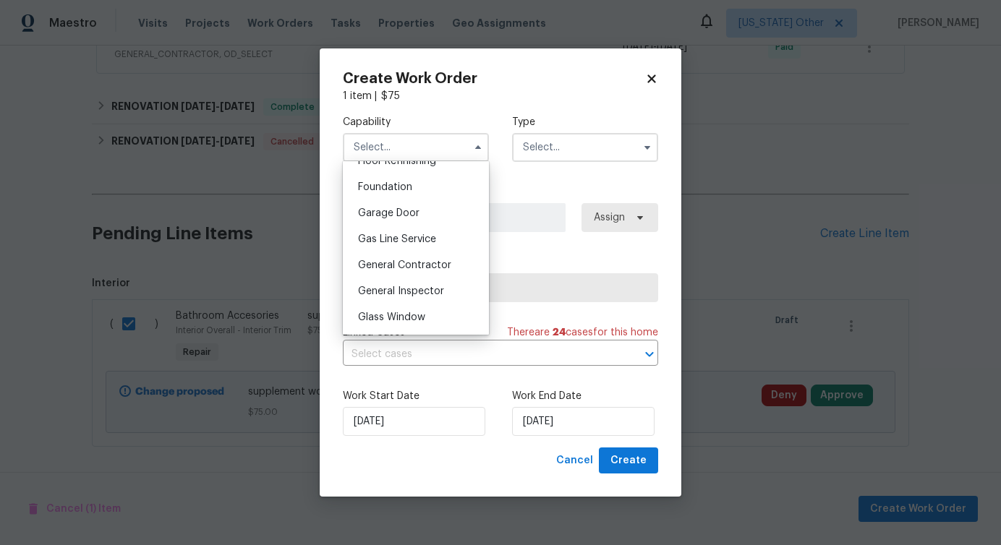
scroll to position [718, 0]
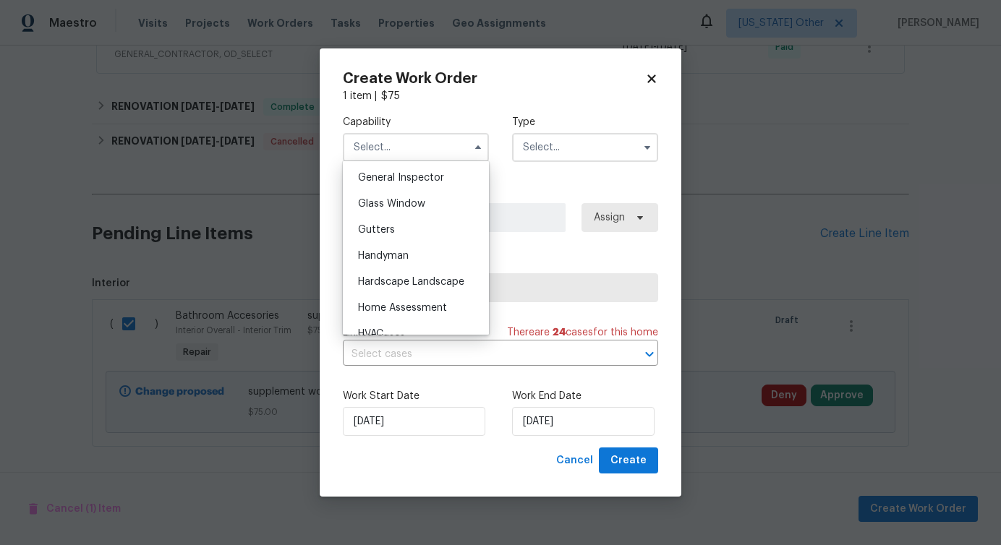
click at [413, 243] on div "Handyman" at bounding box center [415, 256] width 139 height 26
type input "Handyman"
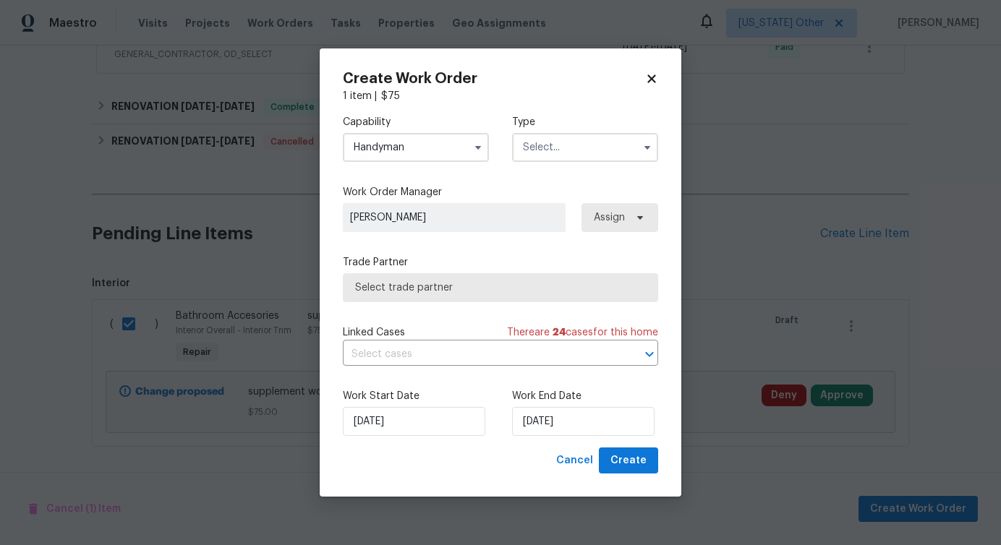
click at [413, 243] on div "Capability Handyman Agent Appliance Bathtub Resurfacing BRN And Lrr Broker Cabi…" at bounding box center [500, 275] width 315 height 344
click at [588, 149] on input "text" at bounding box center [585, 147] width 146 height 29
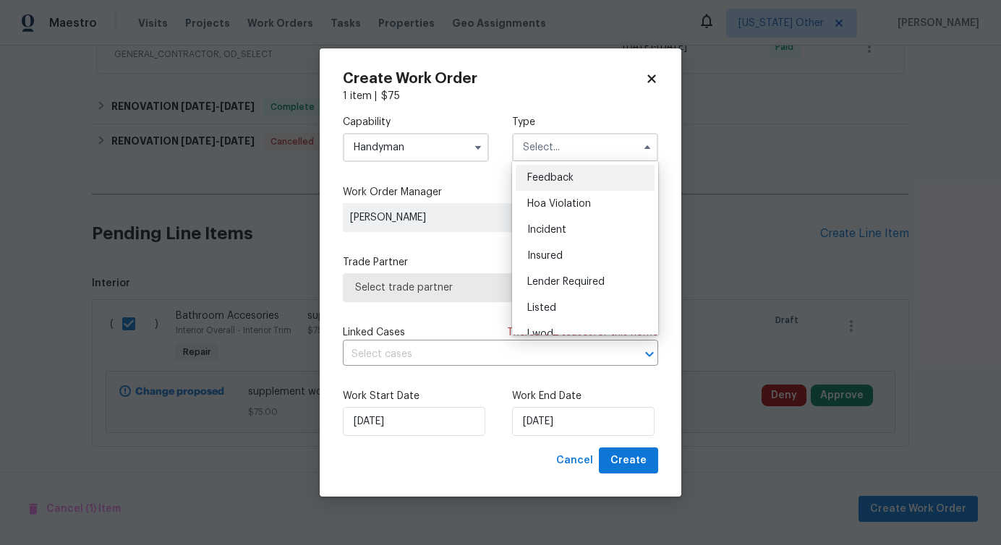
click at [572, 177] on span "Feedback" at bounding box center [550, 178] width 46 height 10
type input "Feedback"
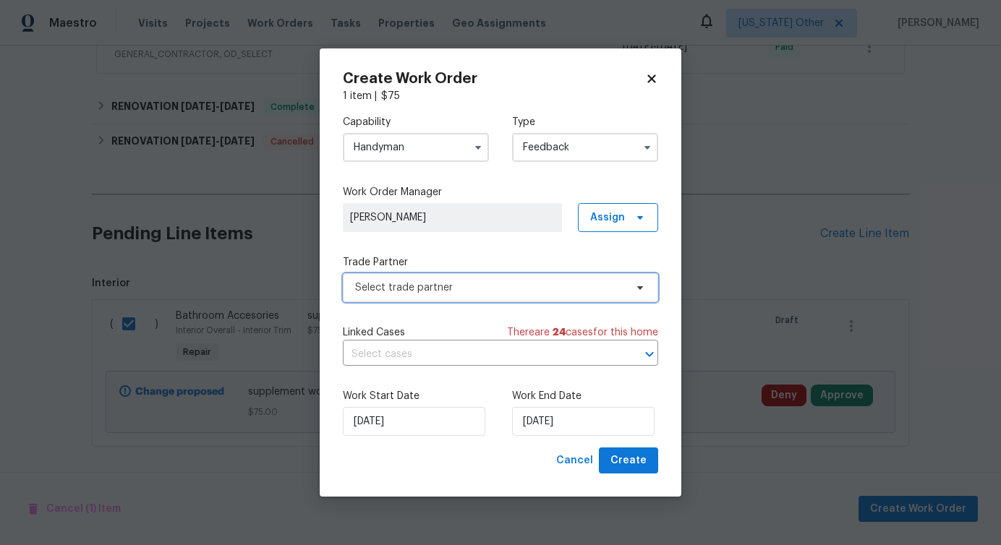
click at [432, 293] on span "Select trade partner" at bounding box center [490, 288] width 270 height 14
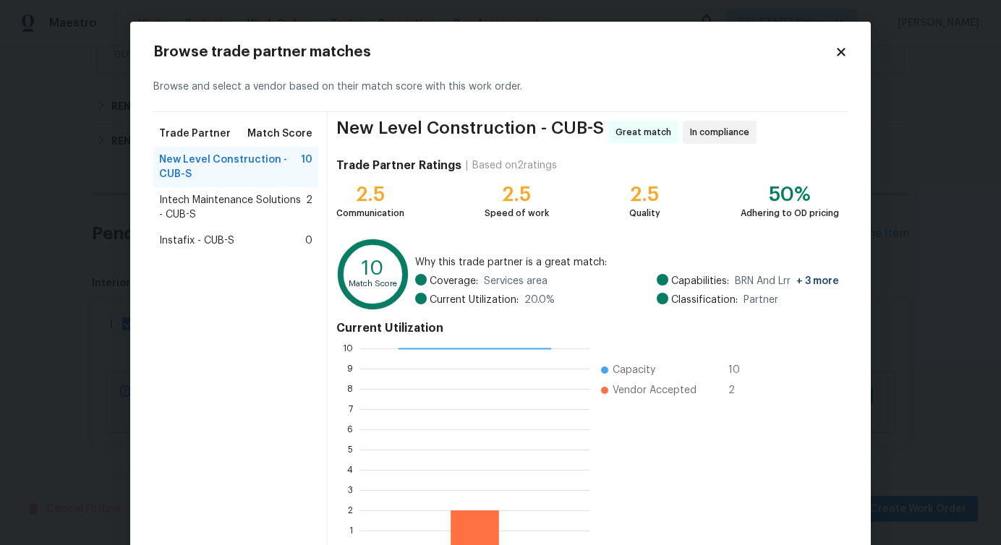
scroll to position [93, 0]
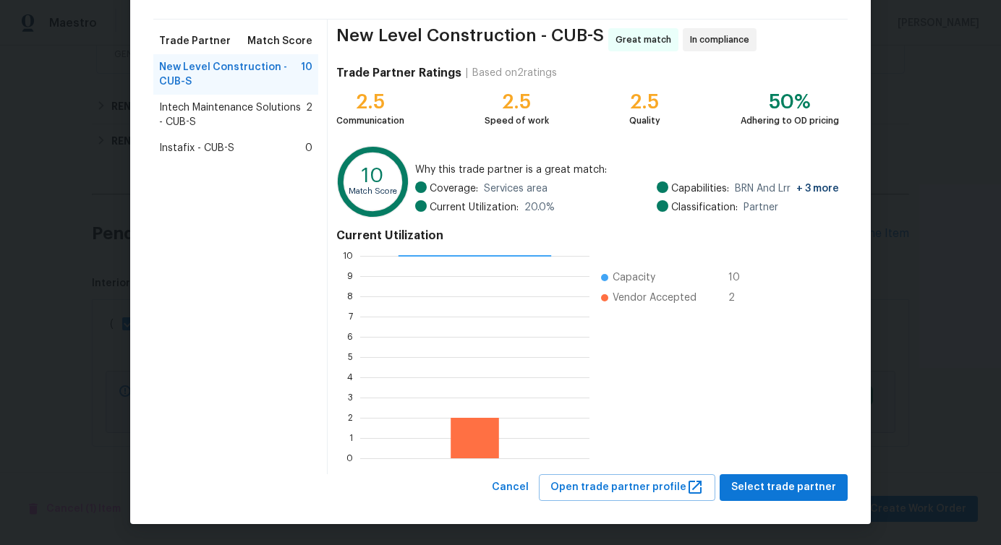
click at [500, 492] on div "Cancel Open trade partner profile Select trade partner" at bounding box center [500, 488] width 694 height 27
click at [524, 492] on span "Cancel" at bounding box center [510, 488] width 37 height 18
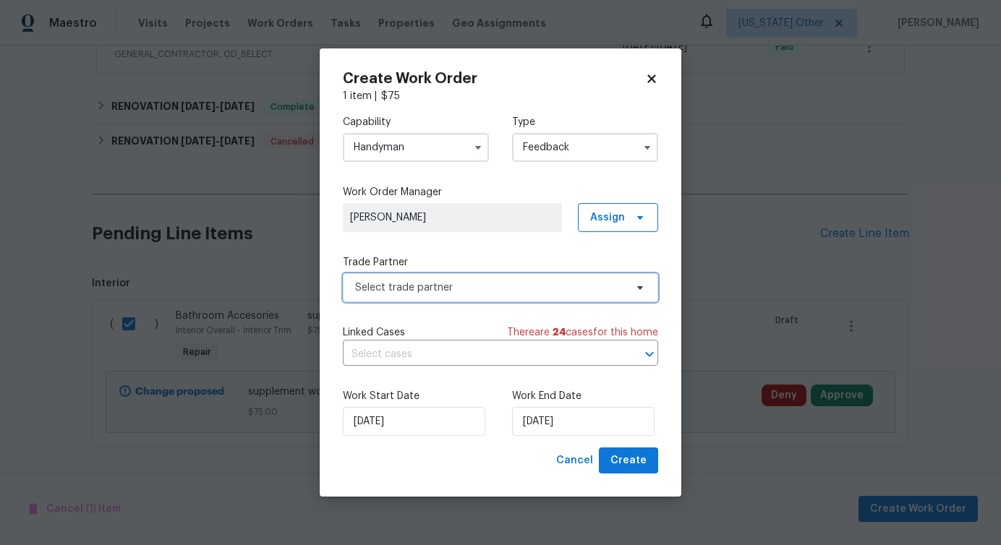
scroll to position [0, 0]
click at [407, 156] on input "Handyman" at bounding box center [416, 147] width 146 height 29
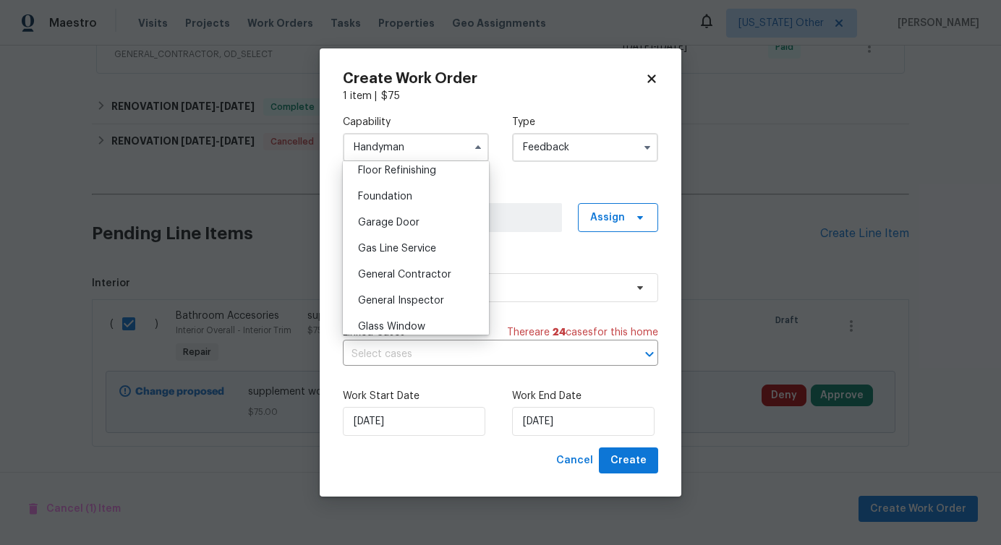
scroll to position [604, 0]
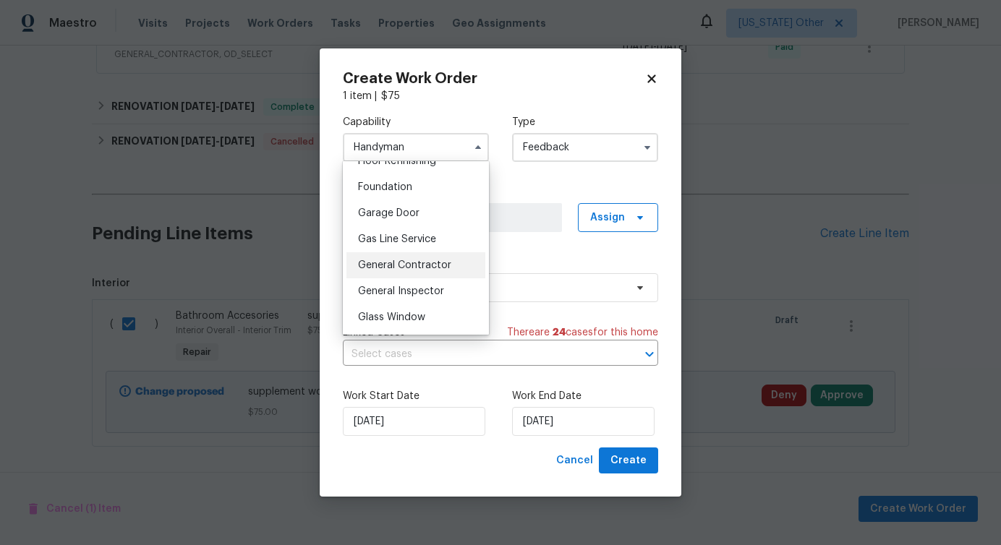
click at [392, 261] on span "General Contractor" at bounding box center [404, 265] width 93 height 10
type input "General Contractor"
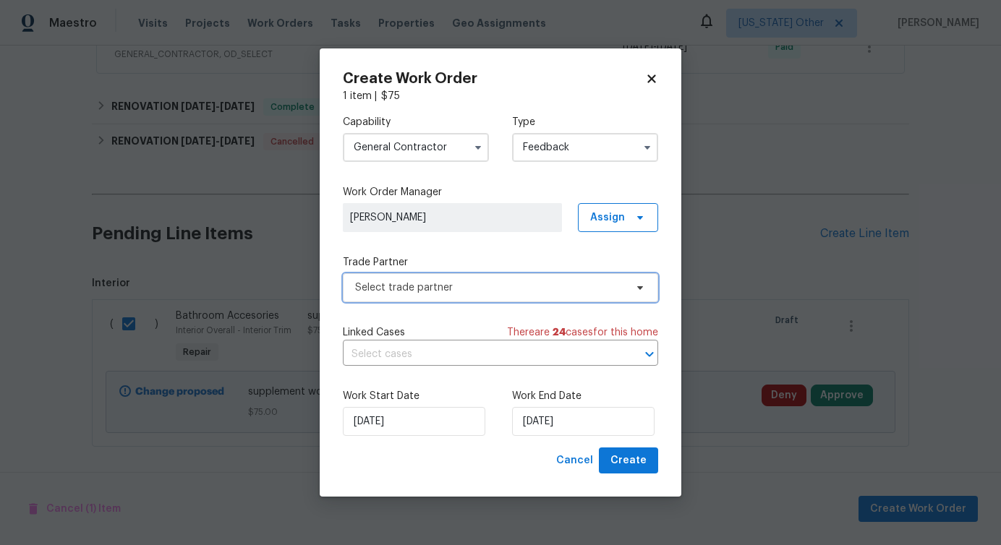
click at [450, 290] on span "Select trade partner" at bounding box center [490, 288] width 270 height 14
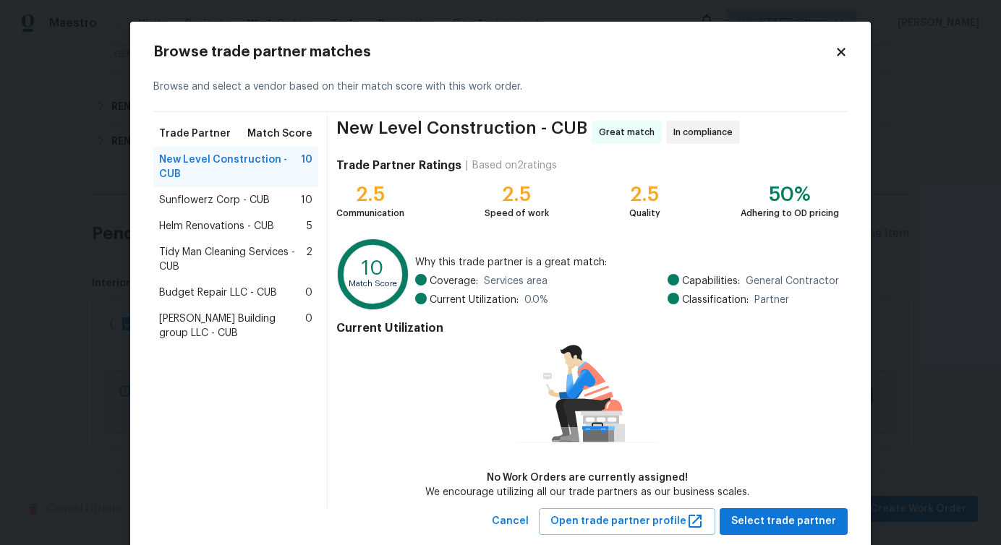
click at [213, 263] on span "Tidy Man Cleaning Services - CUB" at bounding box center [232, 259] width 147 height 29
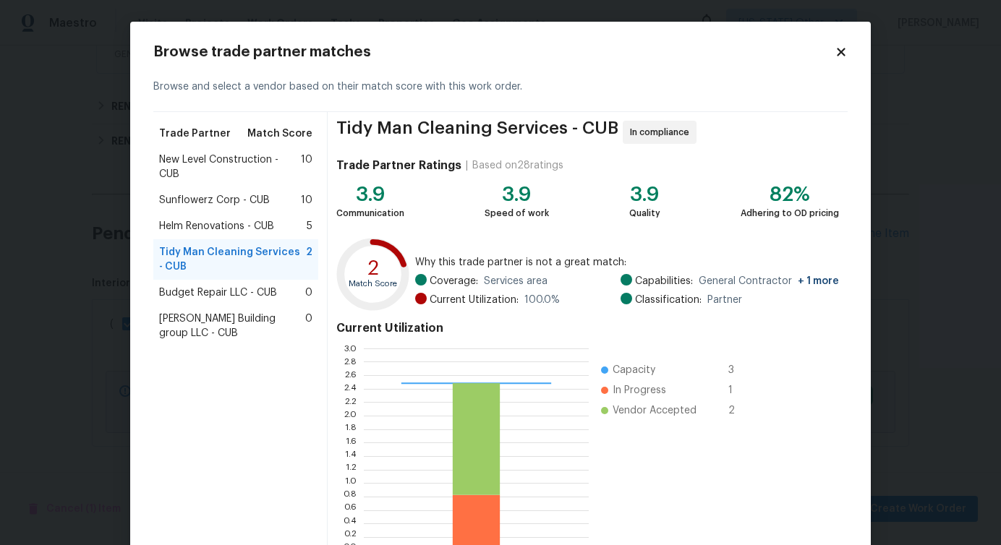
scroll to position [93, 0]
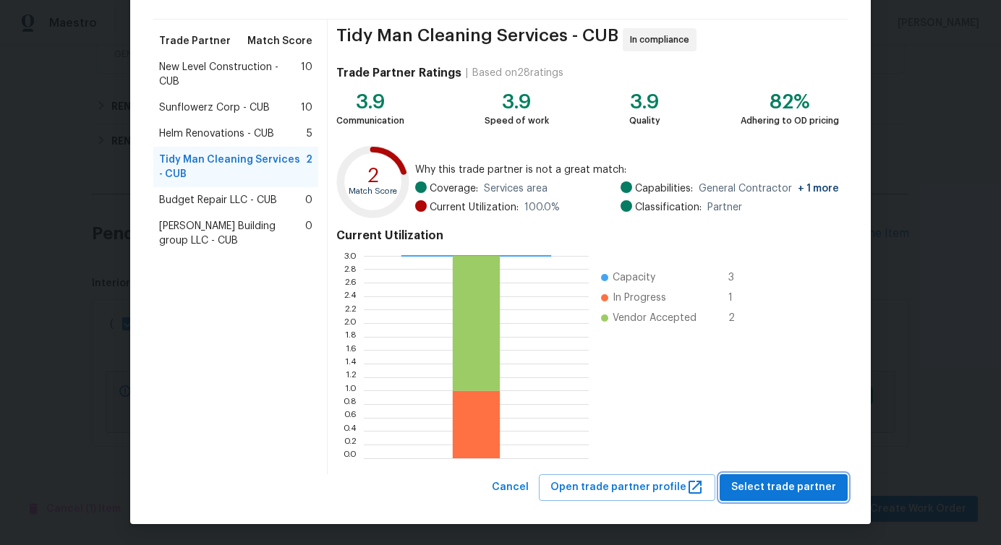
click at [793, 500] on button "Select trade partner" at bounding box center [784, 488] width 128 height 27
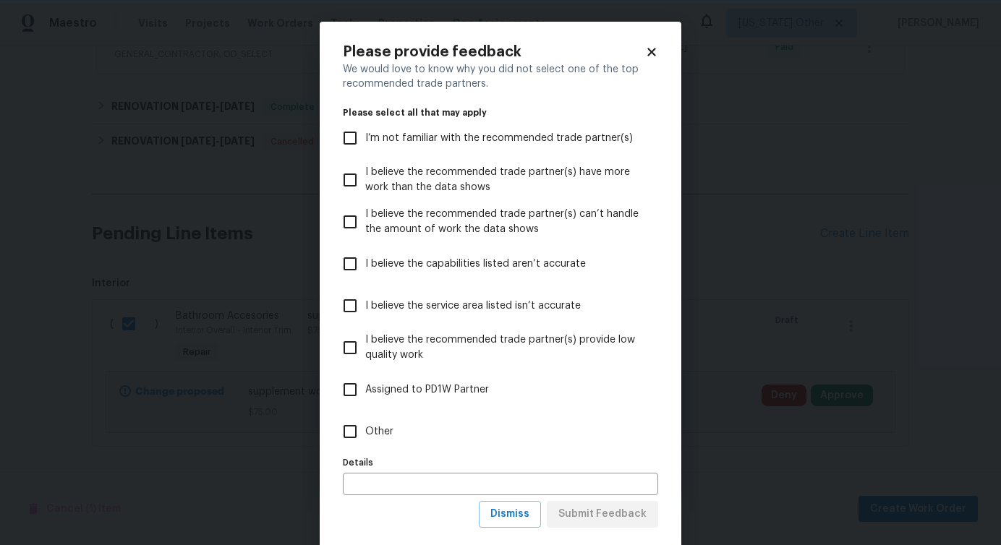
scroll to position [0, 0]
click at [369, 433] on span "Other" at bounding box center [379, 432] width 28 height 15
click at [365, 433] on input "Other" at bounding box center [350, 432] width 30 height 30
checkbox input "true"
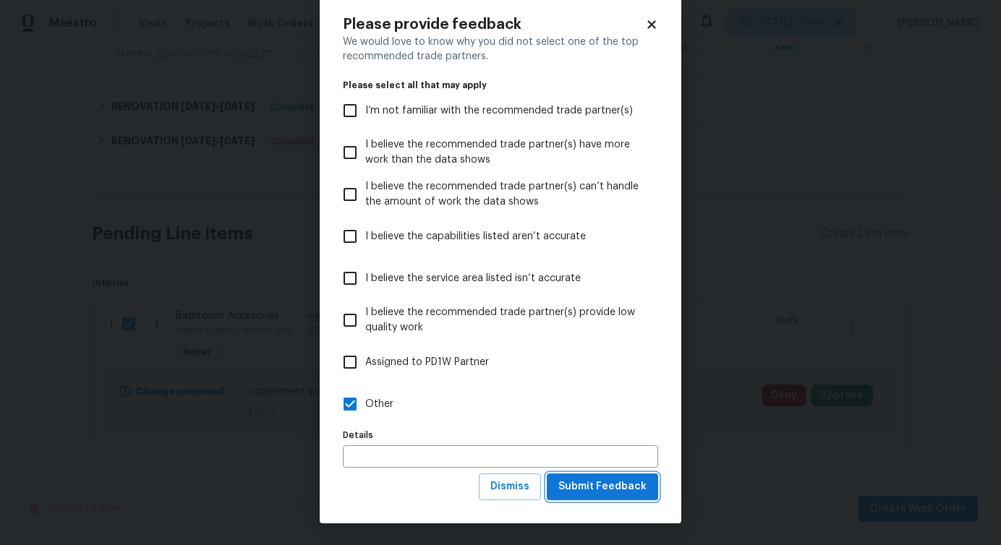
click at [587, 486] on span "Submit Feedback" at bounding box center [602, 487] width 88 height 18
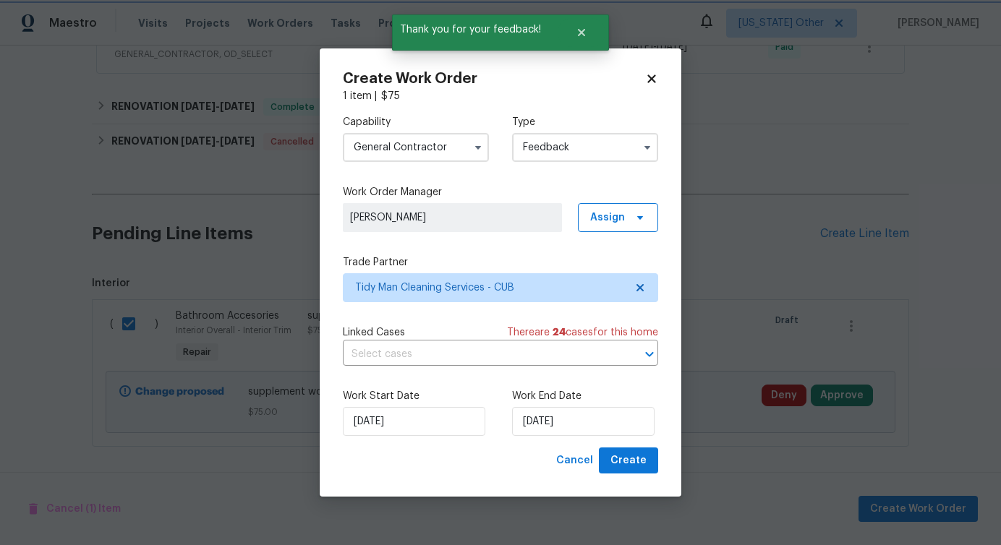
scroll to position [0, 0]
click at [633, 463] on span "Create" at bounding box center [628, 461] width 36 height 18
checkbox input "false"
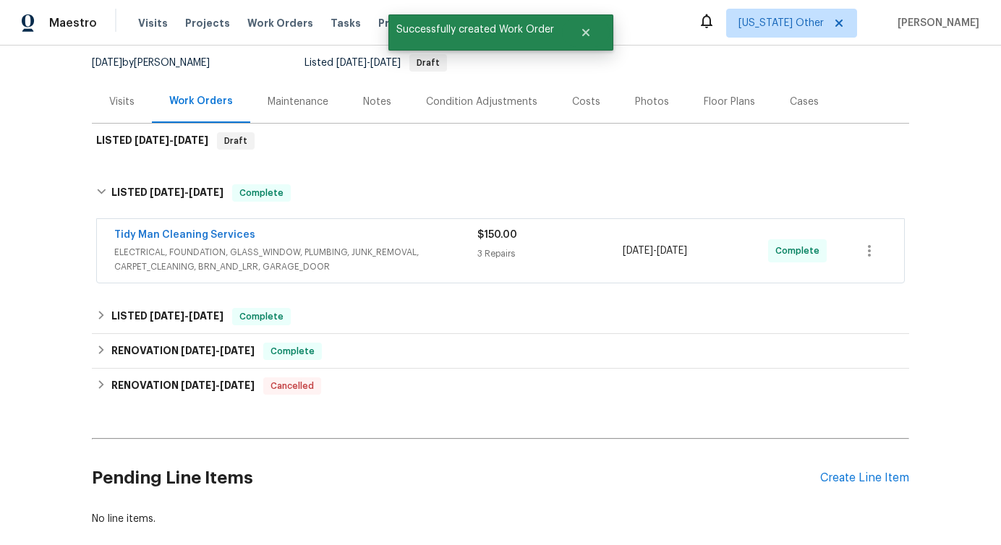
scroll to position [156, 0]
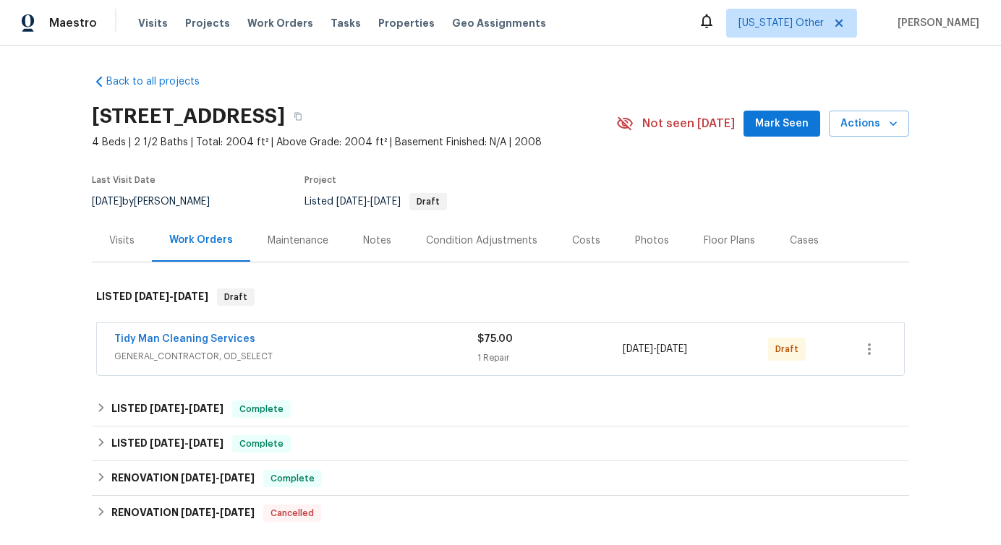
click at [215, 333] on span "Tidy Man Cleaning Services" at bounding box center [184, 339] width 141 height 14
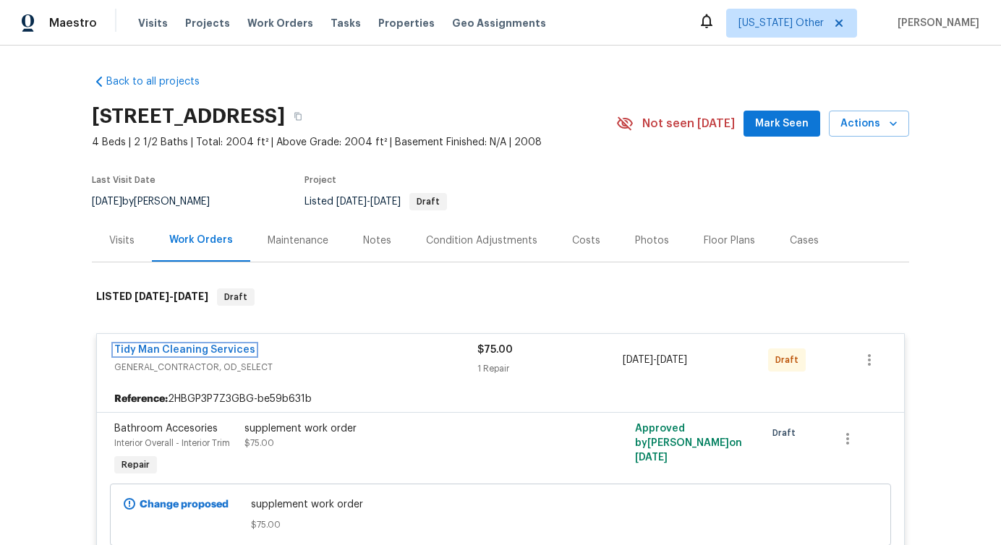
click at [200, 346] on link "Tidy Man Cleaning Services" at bounding box center [184, 350] width 141 height 10
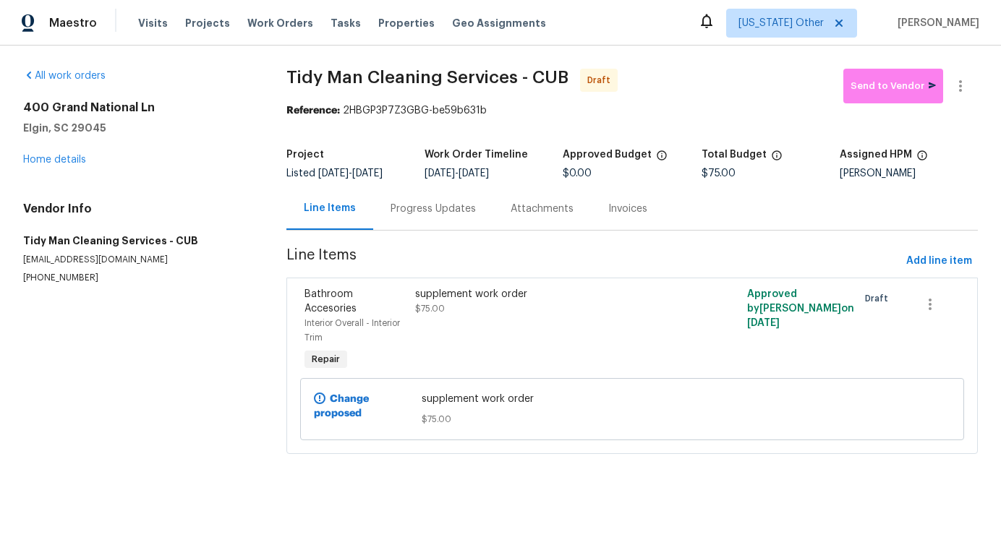
click at [438, 216] on div "Progress Updates" at bounding box center [433, 209] width 85 height 14
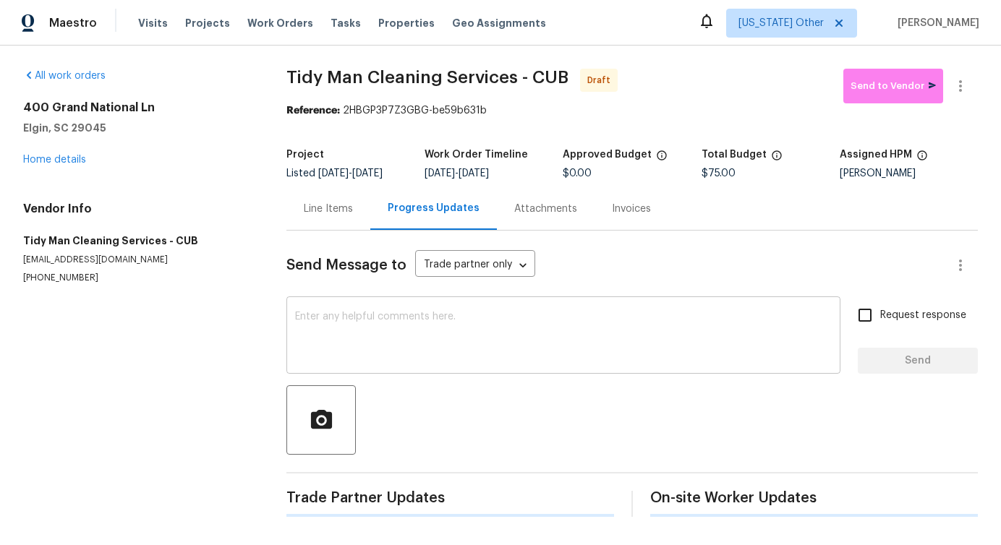
click at [439, 347] on textarea at bounding box center [563, 337] width 537 height 51
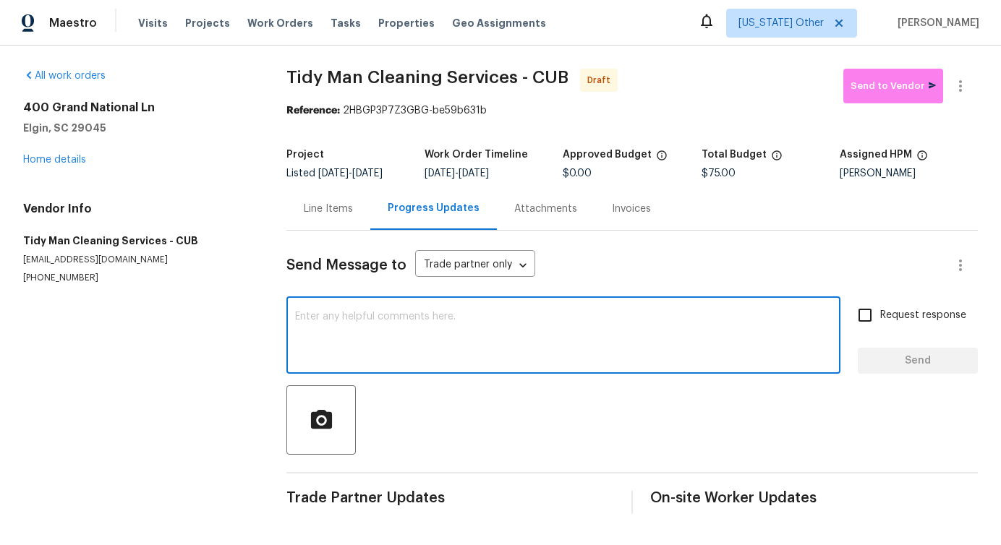
paste textarea "Hi this is Pavithra with Opendoor. I’m confirming you received the WO for the p…"
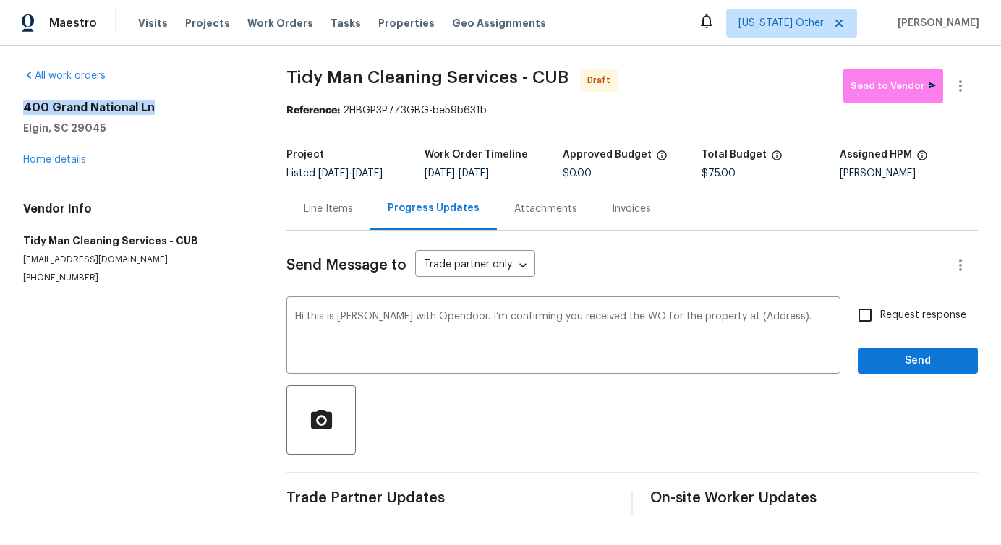
drag, startPoint x: 19, startPoint y: 104, endPoint x: 198, endPoint y: 104, distance: 179.4
click at [198, 104] on div "All work orders 400 Grand National Ln Elgin, SC 29045 Home details Vendor Info …" at bounding box center [500, 292] width 1001 height 492
copy h2 "400 Grand National Ln"
click at [736, 316] on textarea "Hi this is Pavithra with Opendoor. I’m confirming you received the WO for the p…" at bounding box center [563, 337] width 537 height 51
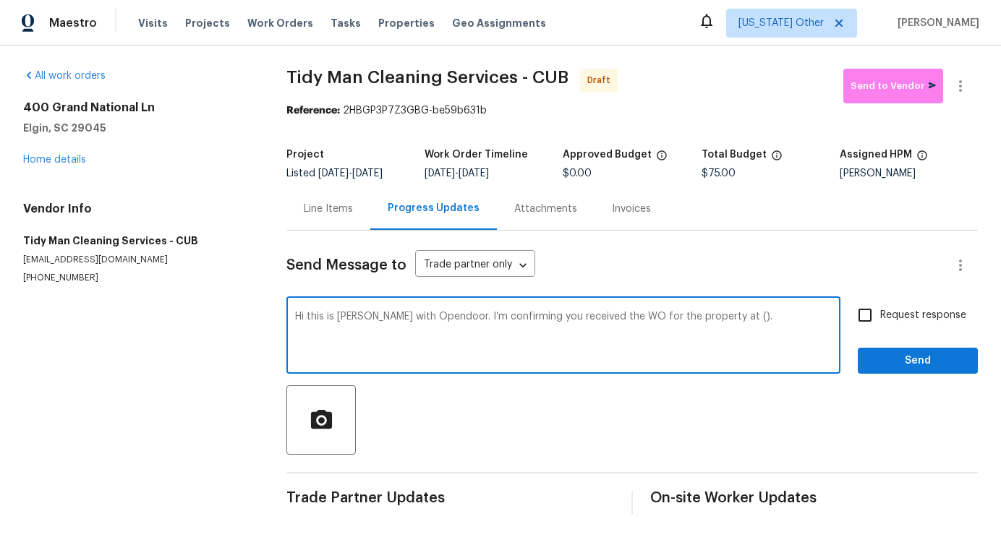
paste textarea "400 Grand National Ln"
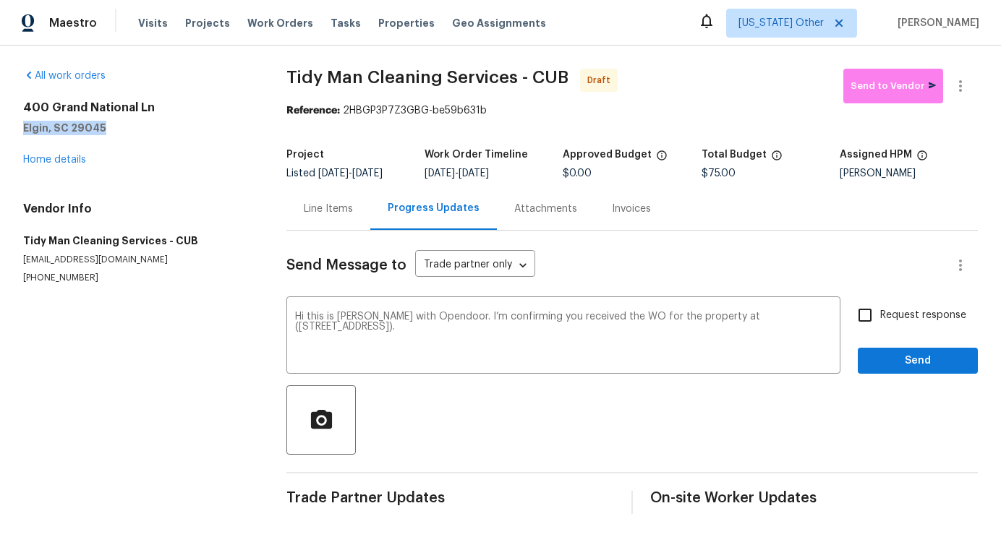
drag, startPoint x: 24, startPoint y: 129, endPoint x: 220, endPoint y: 129, distance: 196.0
click at [220, 129] on h5 "Elgin, SC 29045" at bounding box center [137, 128] width 229 height 14
copy h5 "Elgin, SC 29045"
click at [307, 331] on textarea "Hi this is Pavithra with Opendoor. I’m confirming you received the WO for the p…" at bounding box center [563, 337] width 537 height 51
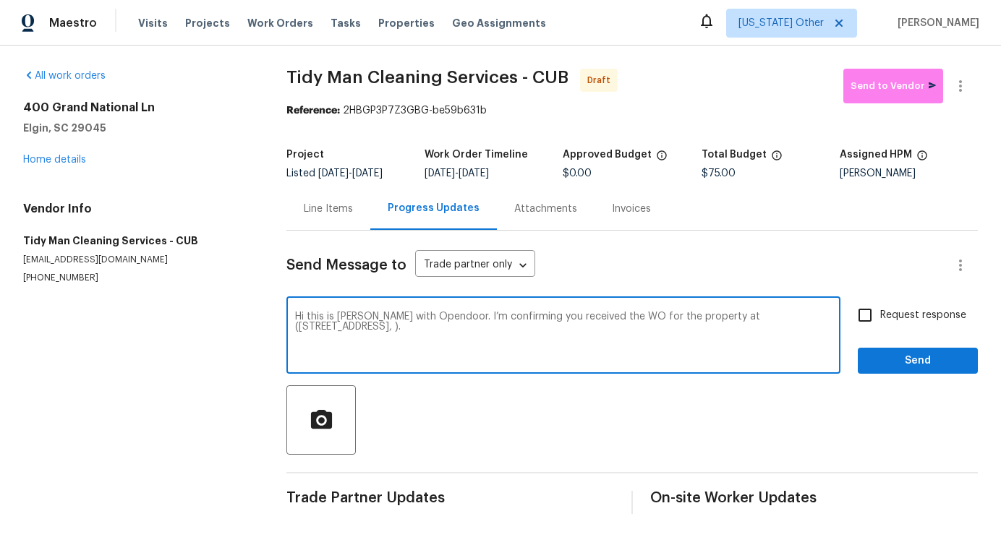
paste textarea "Elgin, SC 29045"
click at [402, 334] on textarea "Hi this is Pavithra with Opendoor. I’m confirming you received the WO for the p…" at bounding box center [563, 337] width 537 height 51
click at [0, 0] on div "Please" at bounding box center [0, 0] width 0 height 0
type textarea "Hi this is Pavithra with Opendoor. I’m confirming you received the WO for the p…"
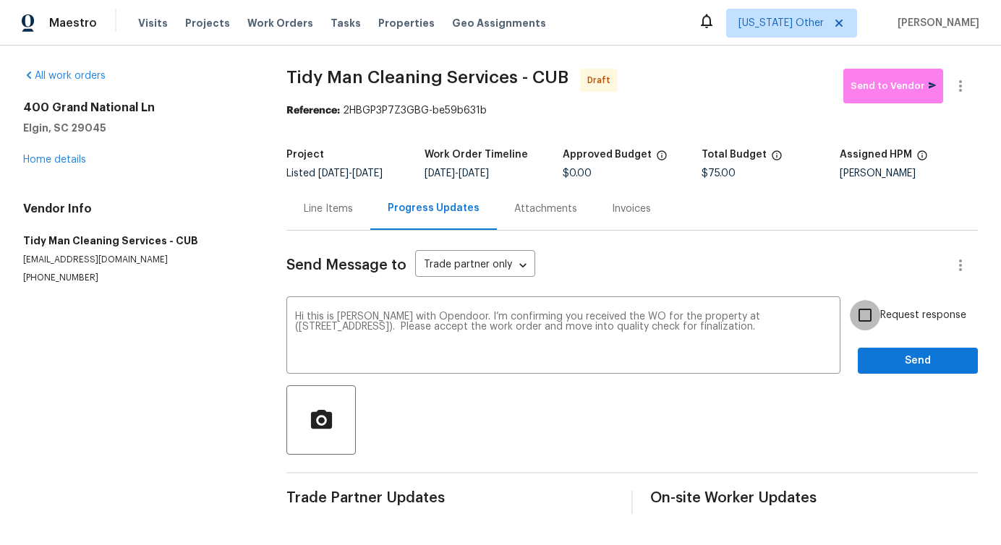
click at [877, 318] on input "Request response" at bounding box center [865, 315] width 30 height 30
checkbox input "true"
click at [889, 357] on span "Send" at bounding box center [917, 361] width 97 height 18
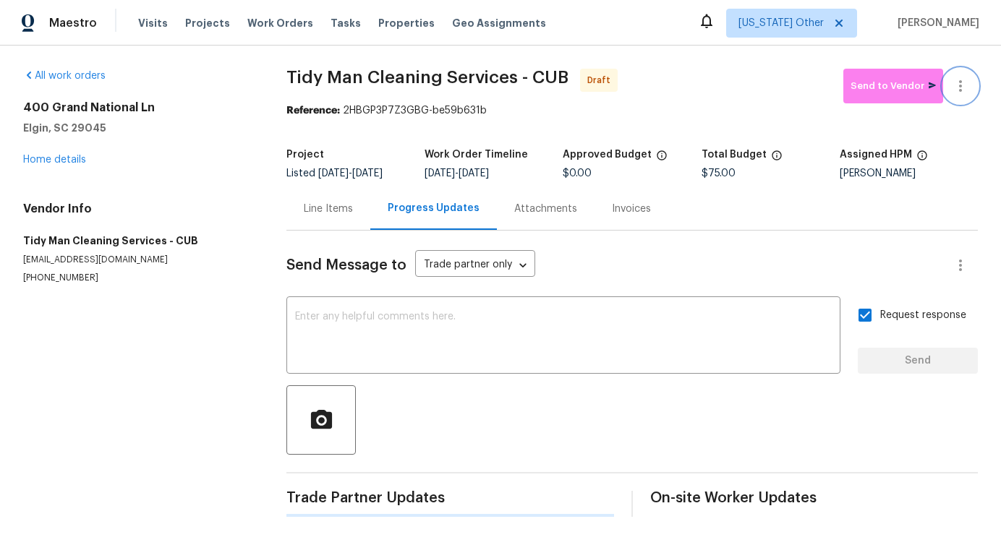
click at [963, 86] on icon "button" at bounding box center [960, 85] width 17 height 17
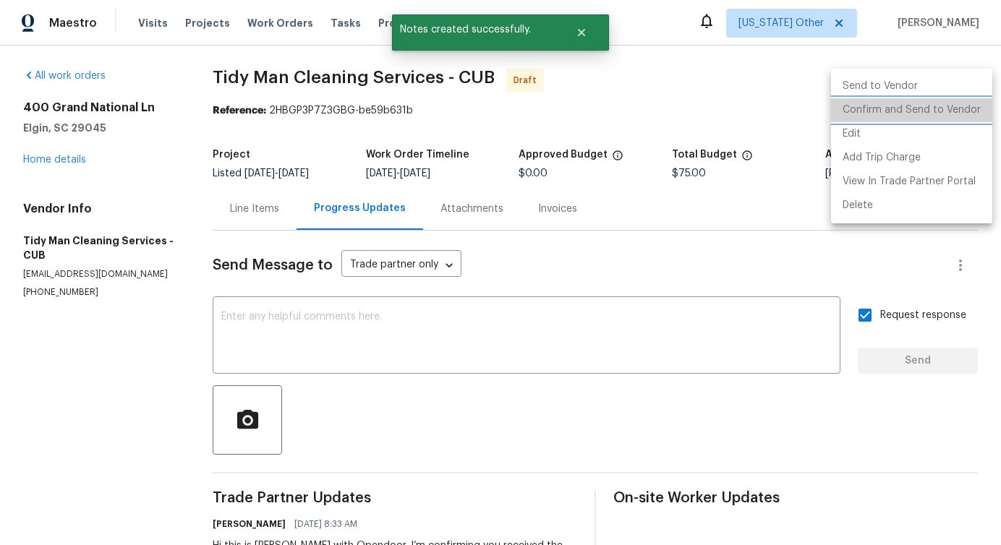
click at [918, 106] on li "Confirm and Send to Vendor" at bounding box center [911, 110] width 161 height 24
click at [539, 113] on div at bounding box center [500, 272] width 1001 height 545
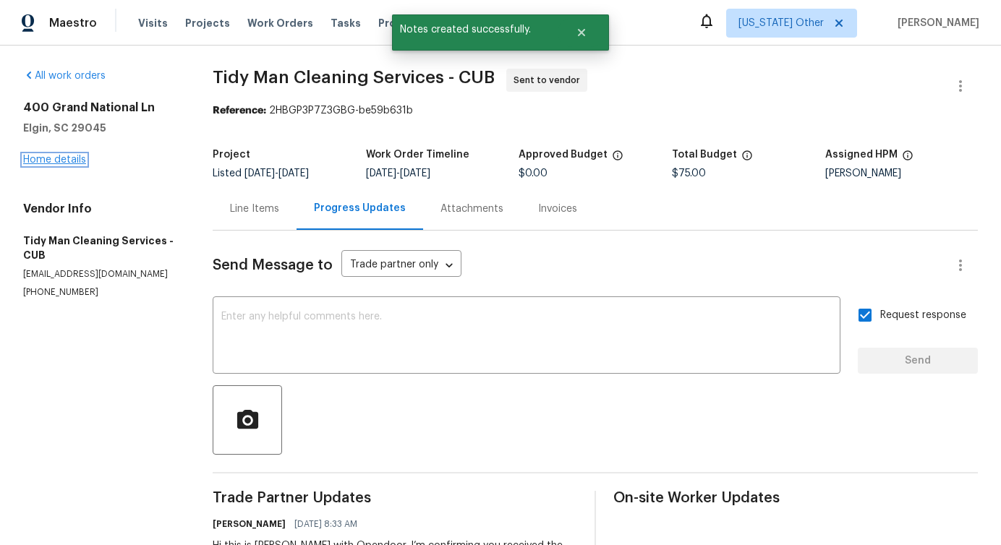
click at [69, 163] on link "Home details" at bounding box center [54, 160] width 63 height 10
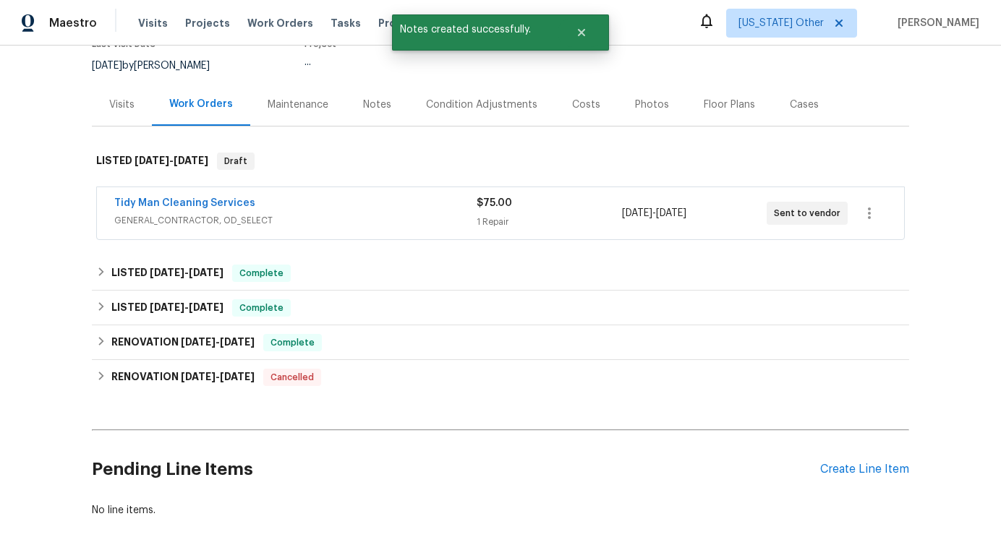
scroll to position [207, 0]
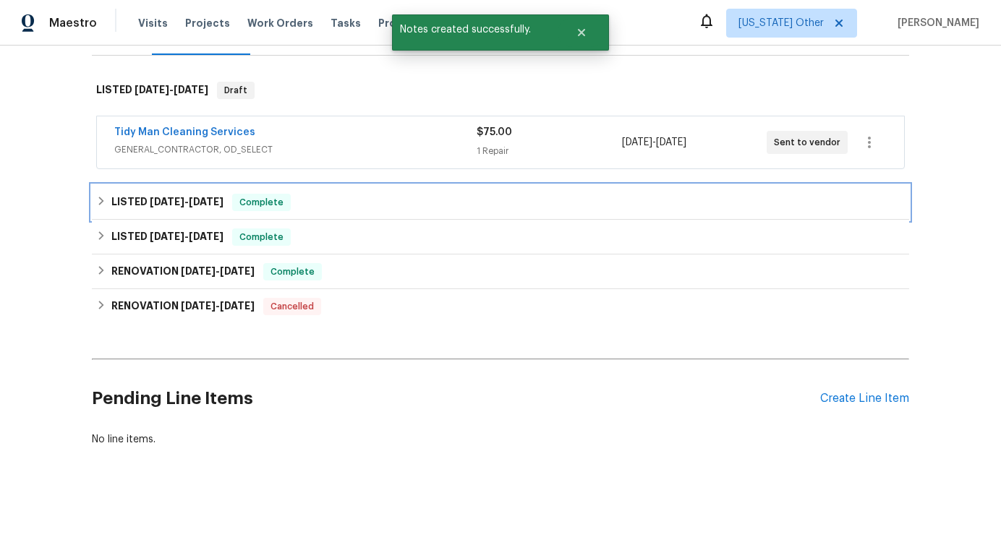
click at [216, 194] on h6 "LISTED 9/28/25 - 10/2/25" at bounding box center [167, 202] width 112 height 17
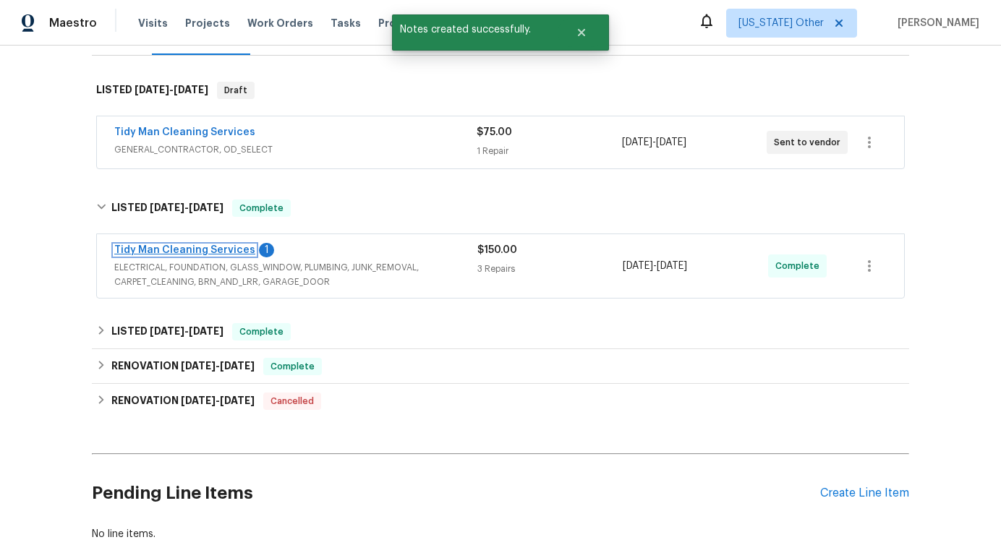
click at [221, 249] on link "Tidy Man Cleaning Services" at bounding box center [184, 250] width 141 height 10
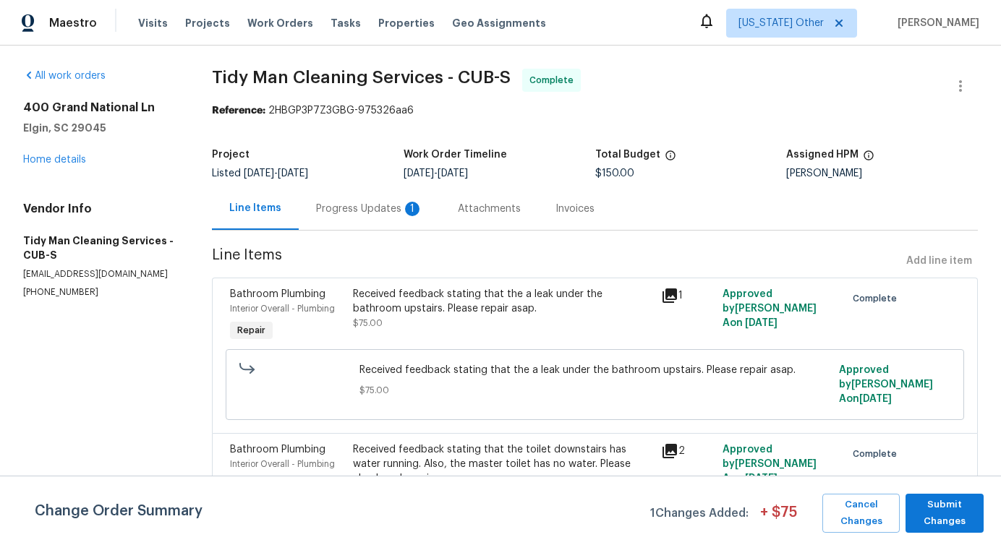
click at [388, 216] on div "Progress Updates 1" at bounding box center [370, 208] width 142 height 43
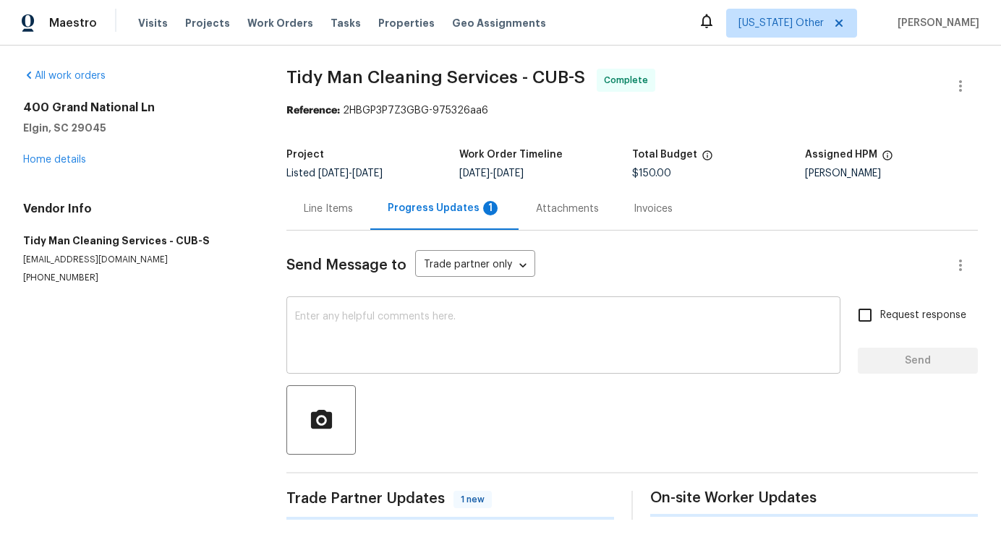
click at [398, 341] on textarea at bounding box center [563, 337] width 537 height 51
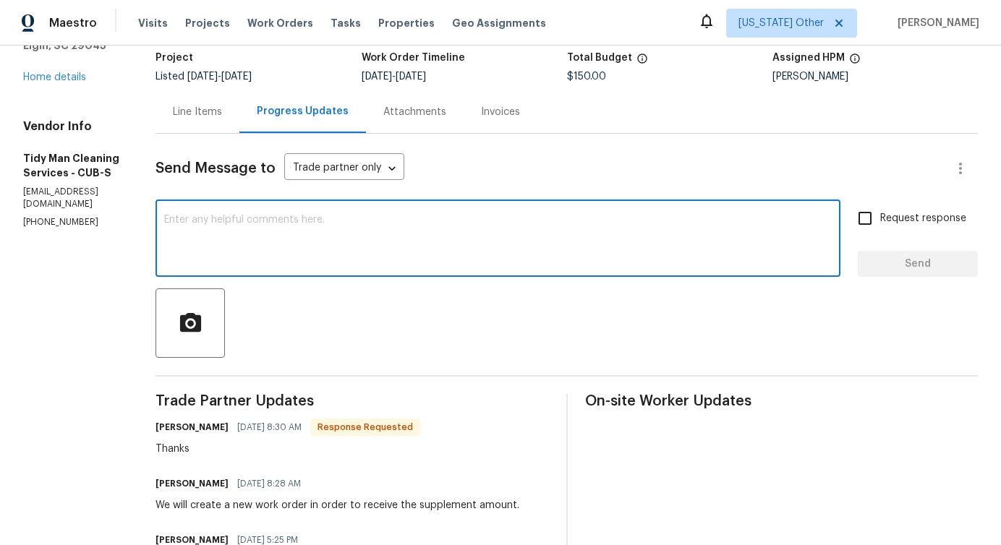
scroll to position [210, 0]
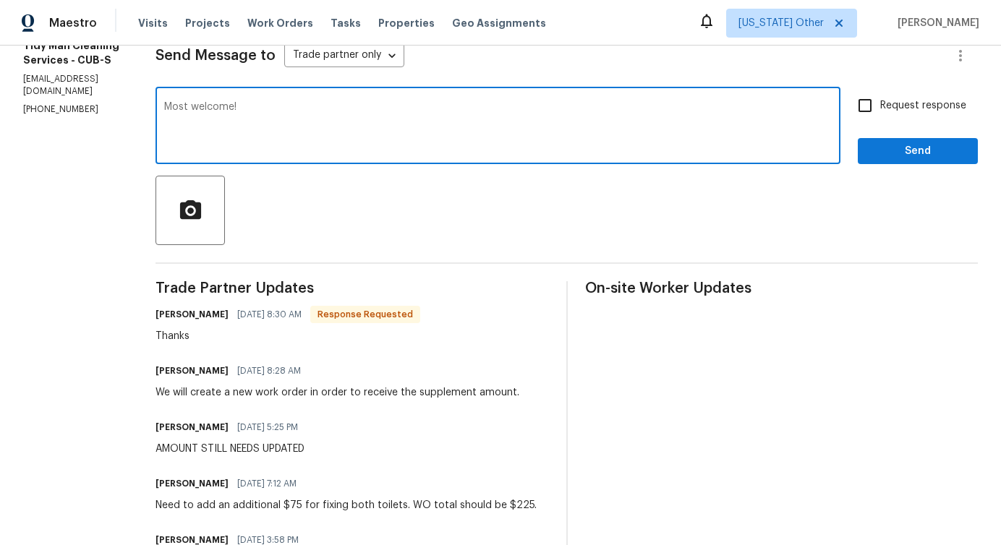
type textarea "Most welcome!"
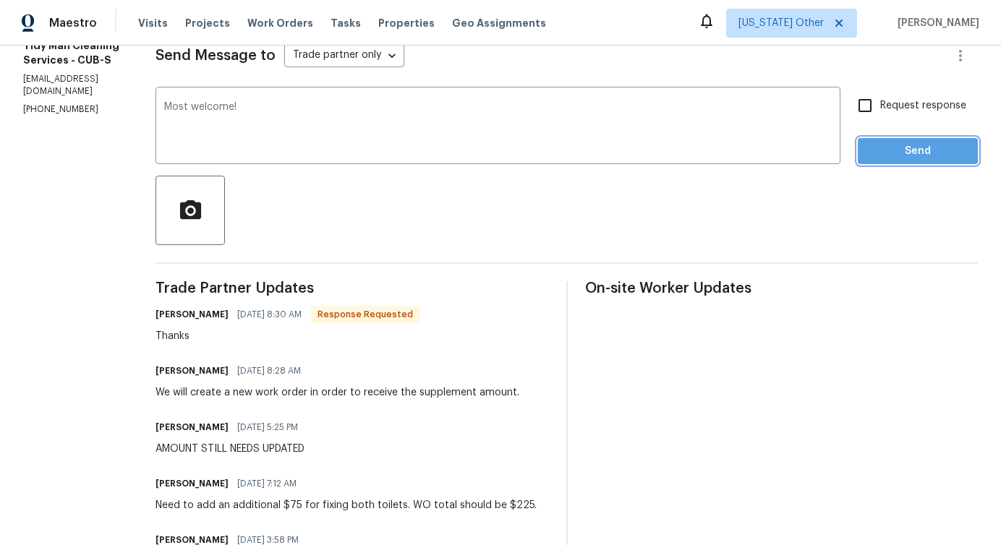
click at [909, 145] on span "Send" at bounding box center [917, 151] width 97 height 18
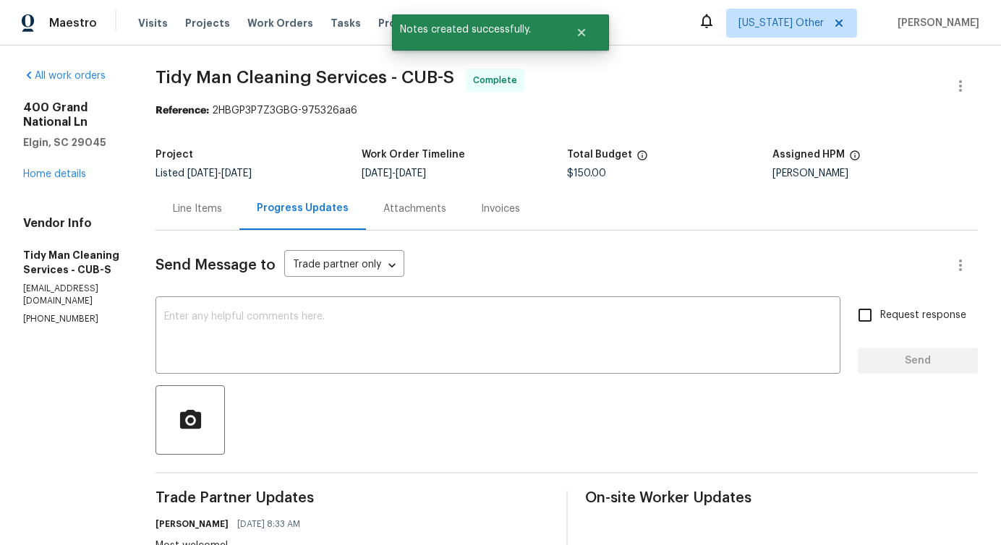
click at [205, 200] on div "Line Items" at bounding box center [198, 208] width 84 height 43
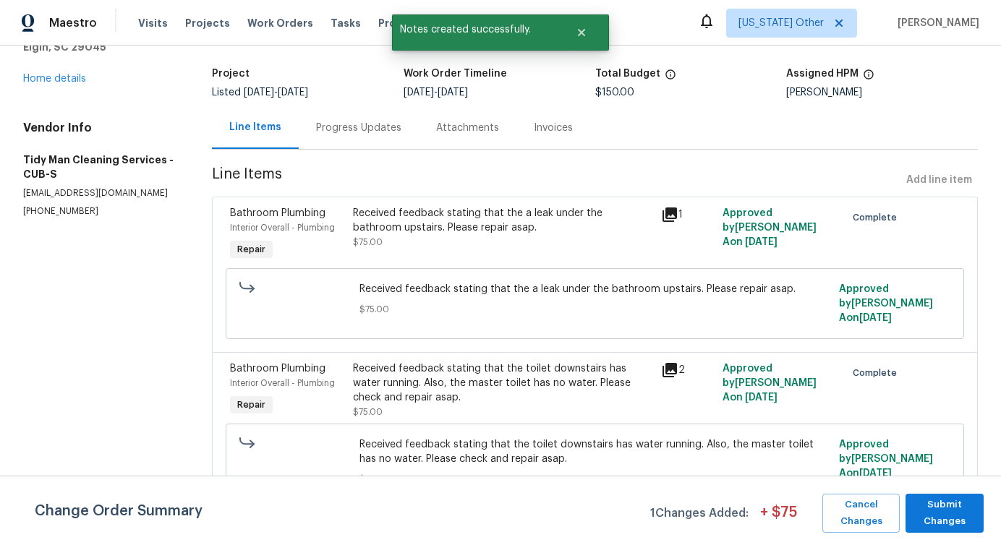
scroll to position [82, 0]
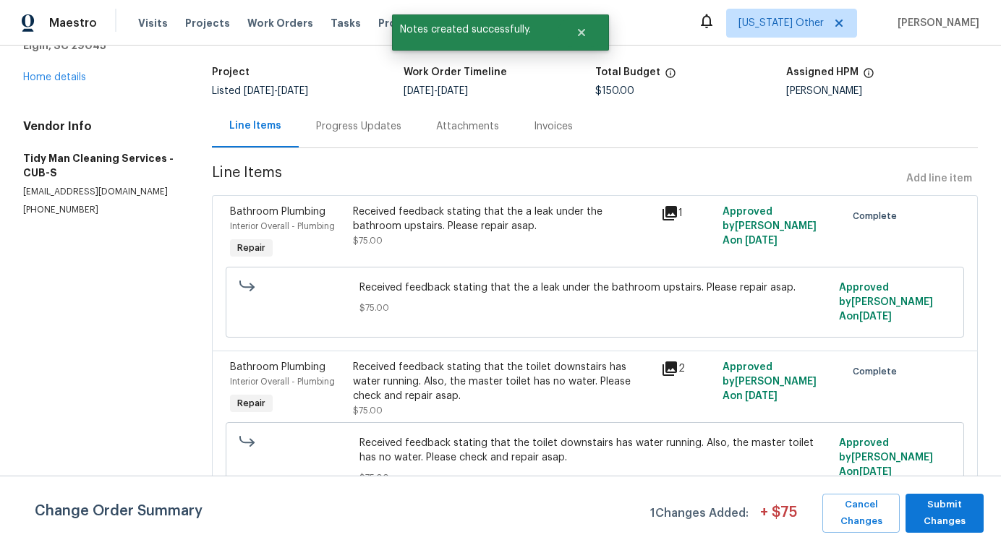
click at [497, 360] on div "Received feedback stating that the toilet downstairs has water running. Also, t…" at bounding box center [502, 381] width 299 height 43
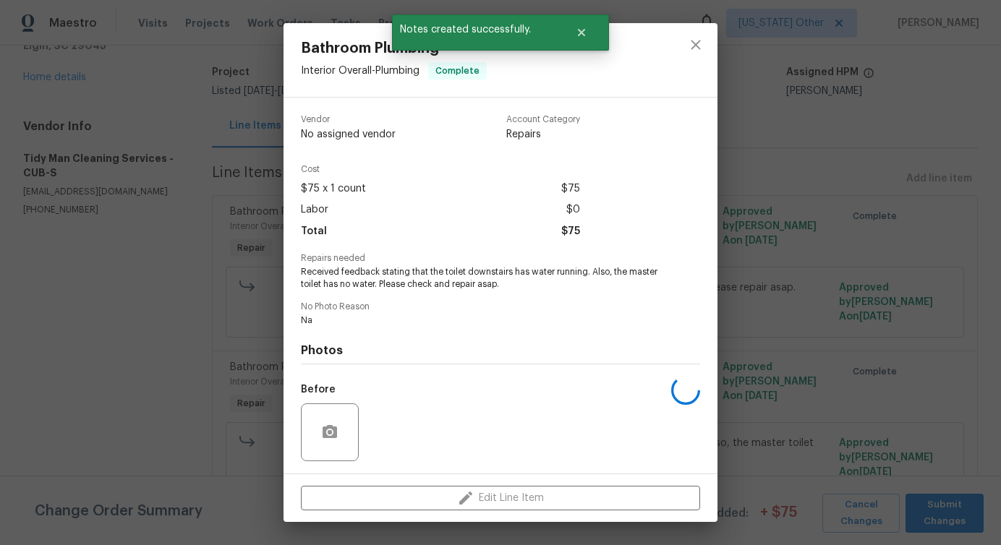
scroll to position [96, 0]
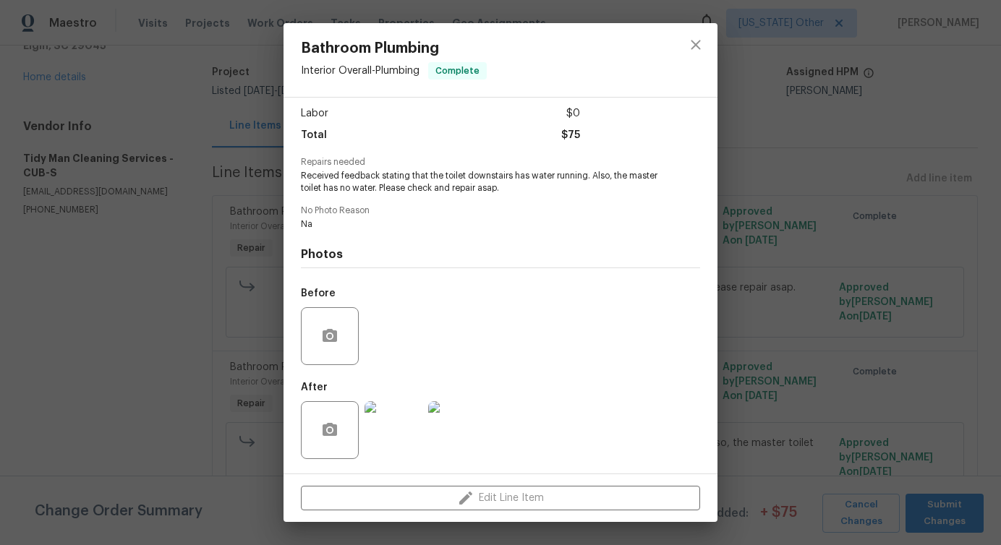
click at [388, 448] on img at bounding box center [394, 430] width 58 height 58
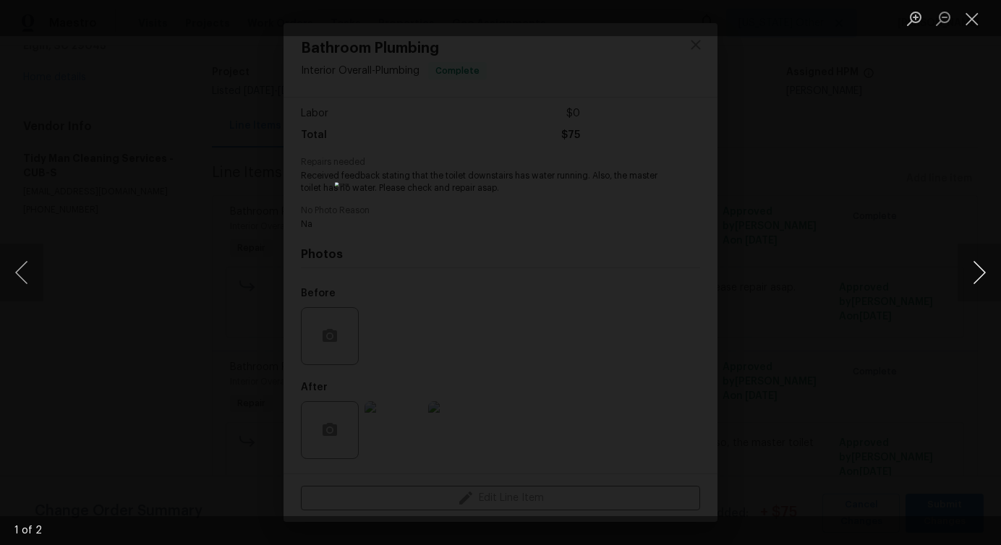
click at [979, 280] on button "Next image" at bounding box center [979, 273] width 43 height 58
click at [974, 22] on button "Close lightbox" at bounding box center [972, 18] width 29 height 25
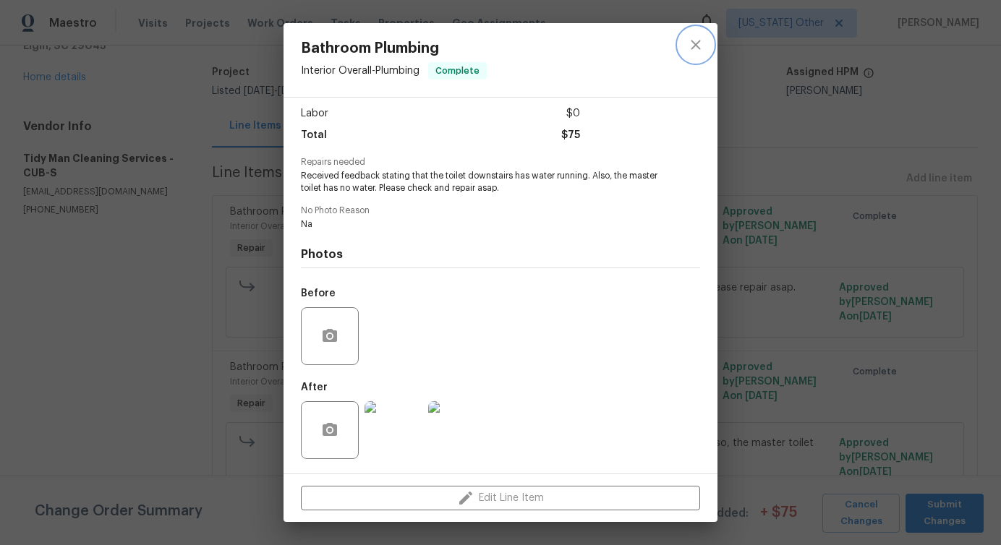
click at [702, 46] on icon "close" at bounding box center [695, 44] width 17 height 17
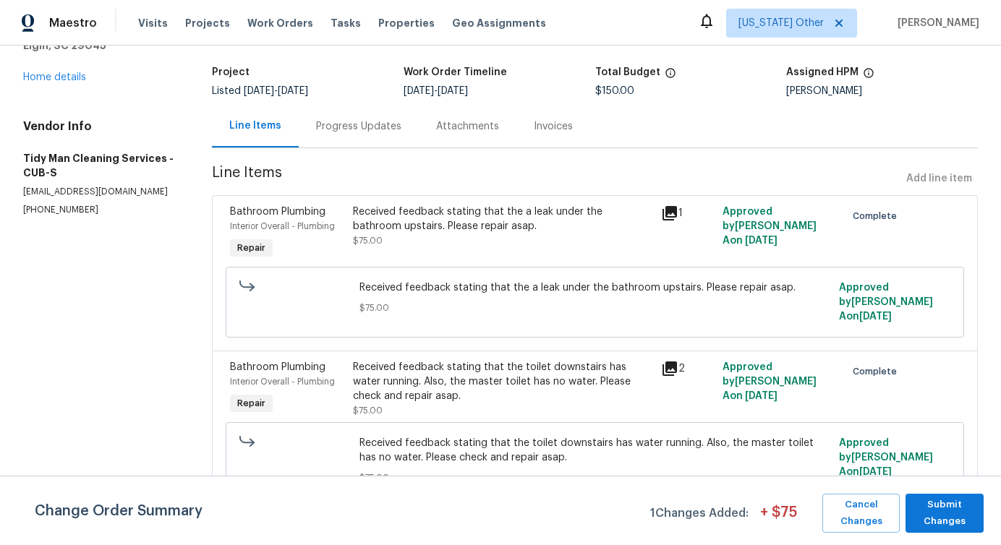
click at [473, 209] on div "Received feedback stating that the a leak under the bathroom upstairs. Please r…" at bounding box center [502, 219] width 299 height 29
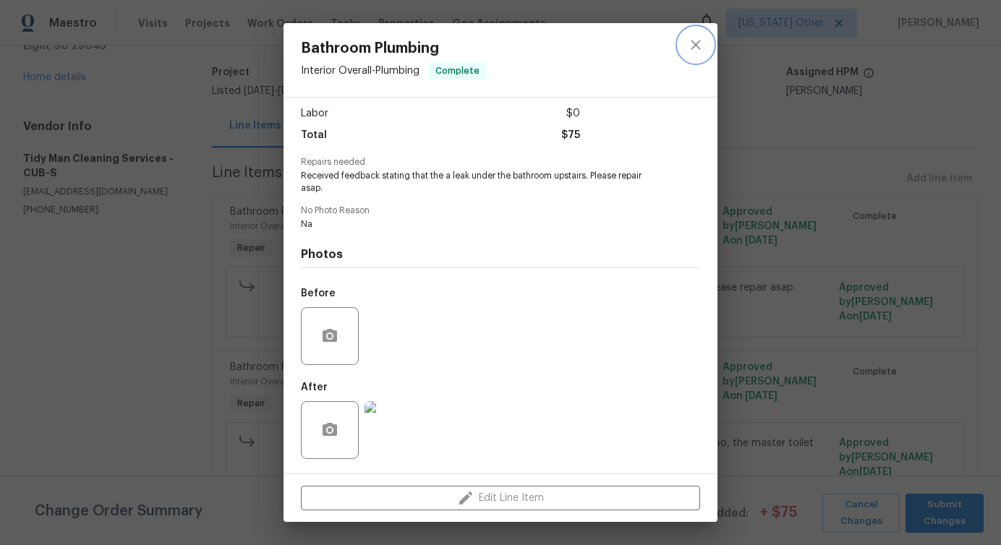
click at [689, 38] on icon "close" at bounding box center [695, 44] width 17 height 17
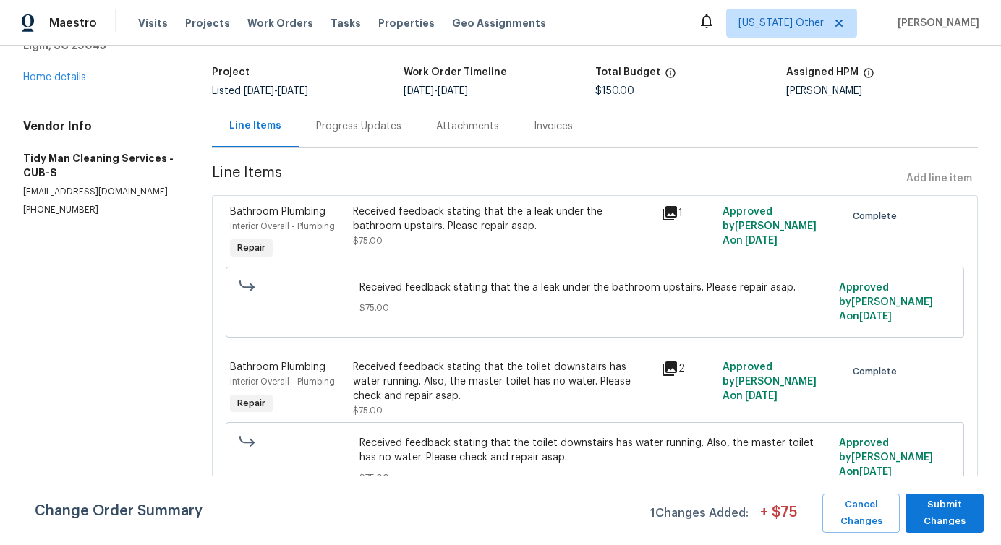
click at [535, 231] on div "Received feedback stating that the a leak under the bathroom upstairs. Please r…" at bounding box center [502, 219] width 299 height 29
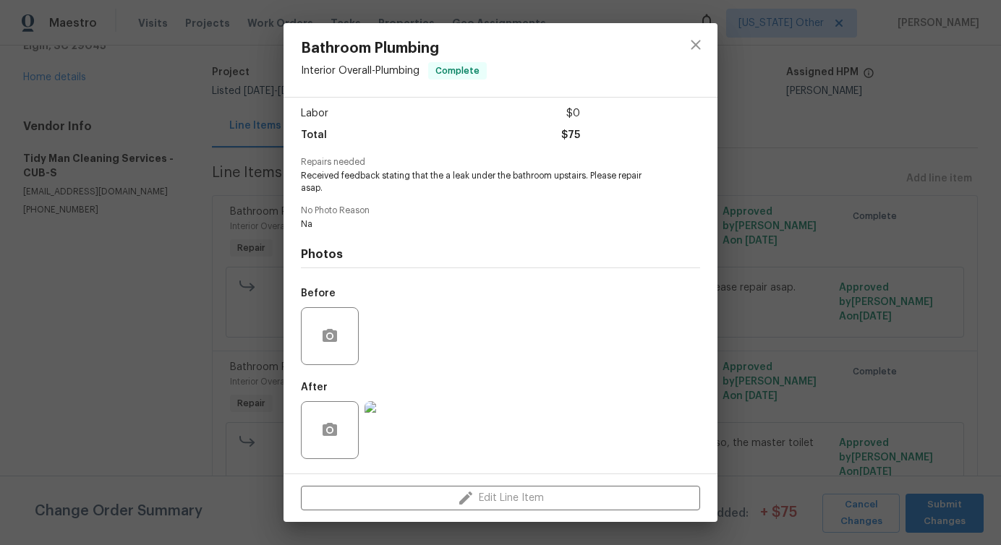
click at [391, 449] on img at bounding box center [394, 430] width 58 height 58
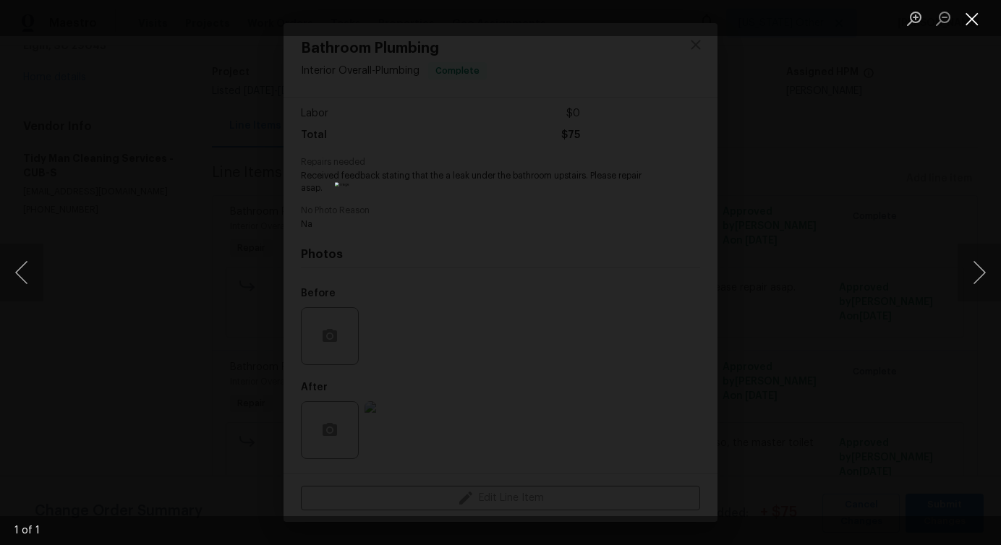
click at [967, 18] on button "Close lightbox" at bounding box center [972, 18] width 29 height 25
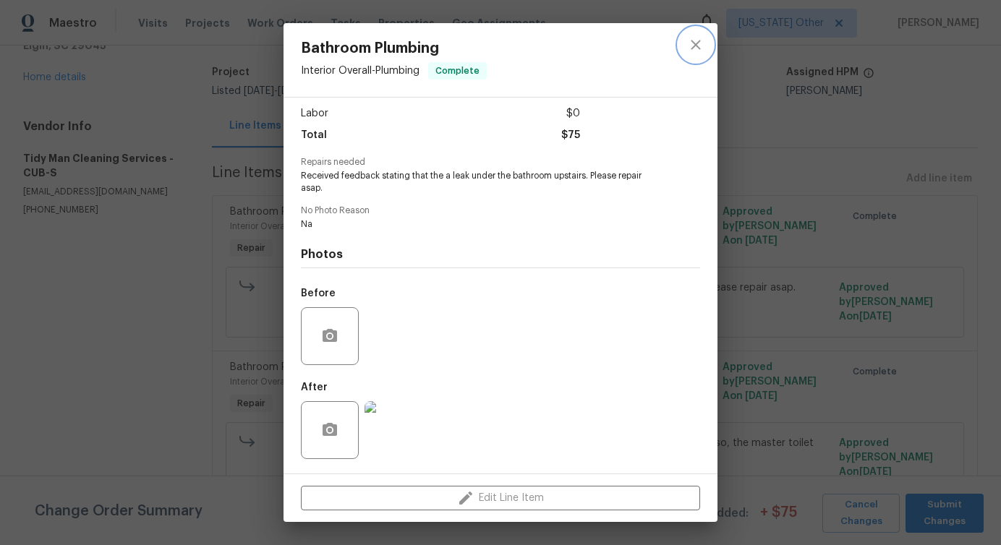
click at [678, 43] on button "close" at bounding box center [695, 44] width 35 height 35
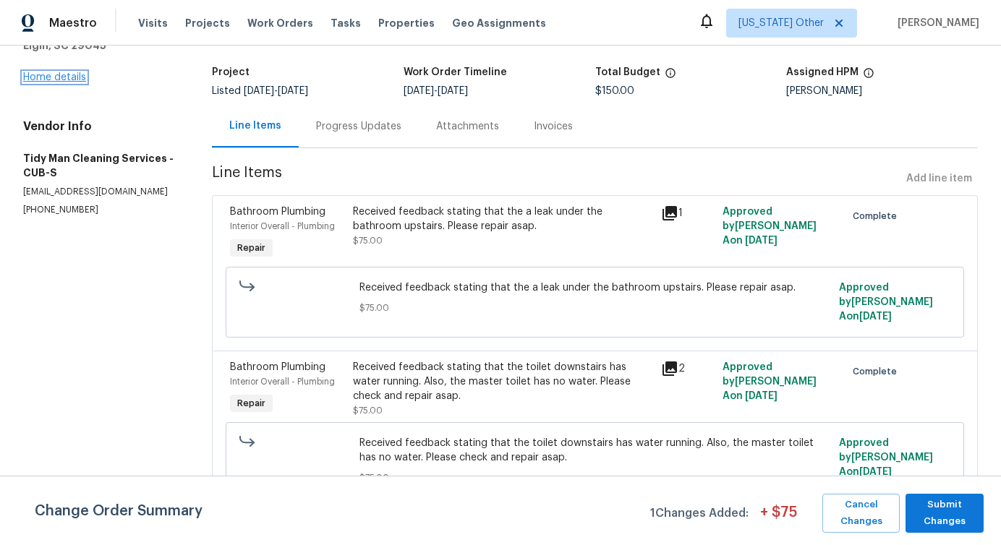
click at [75, 80] on link "Home details" at bounding box center [54, 77] width 63 height 10
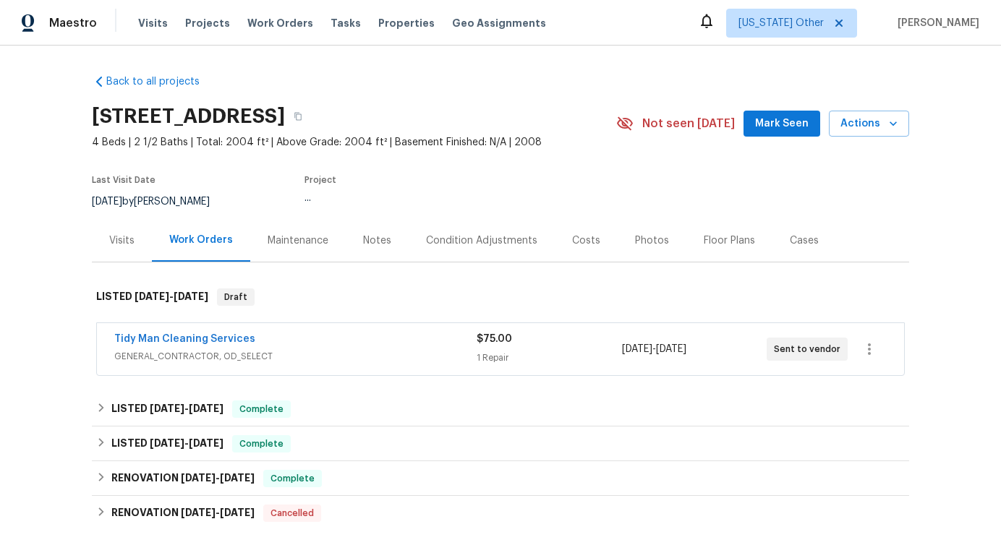
scroll to position [59, 0]
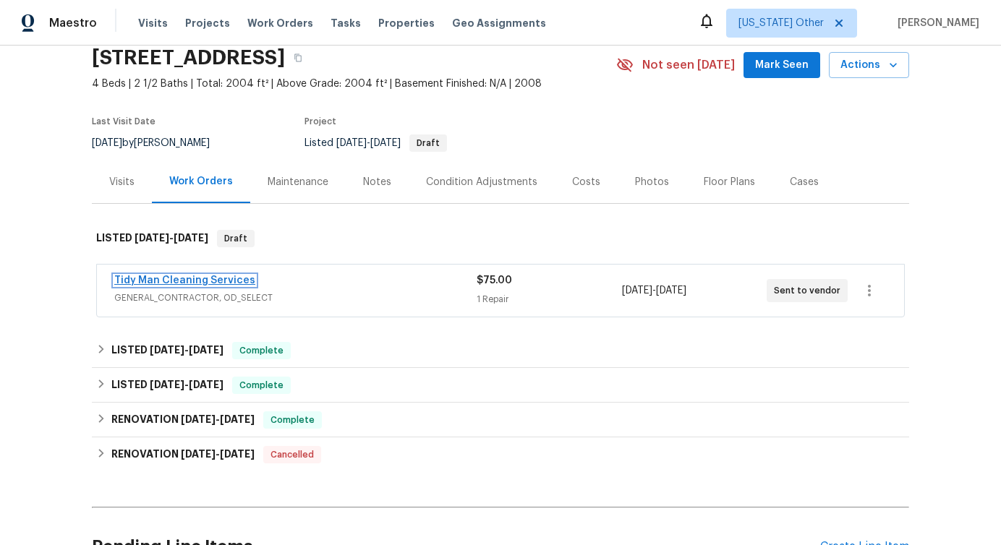
click at [223, 276] on link "Tidy Man Cleaning Services" at bounding box center [184, 281] width 141 height 10
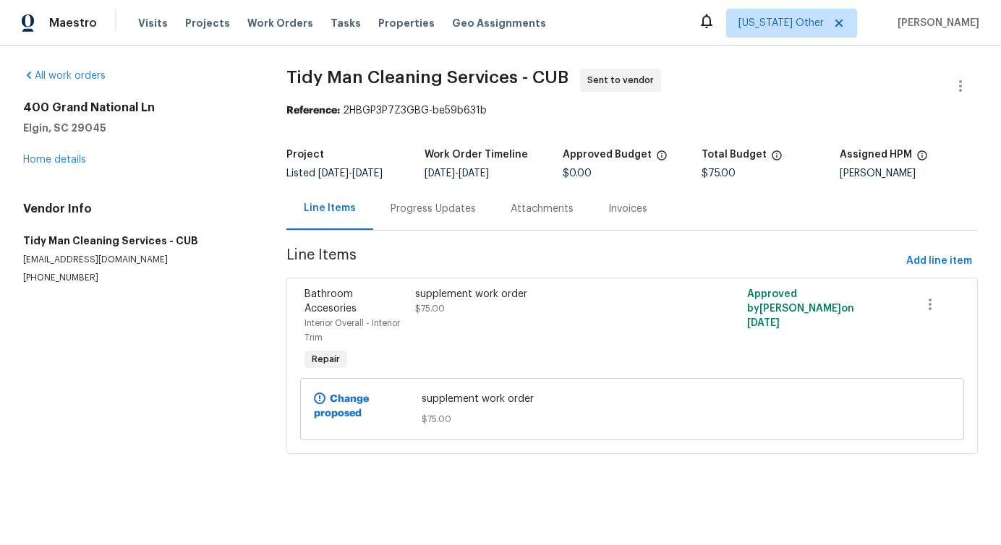
click at [429, 314] on div "supplement work order $75.00" at bounding box center [549, 301] width 268 height 29
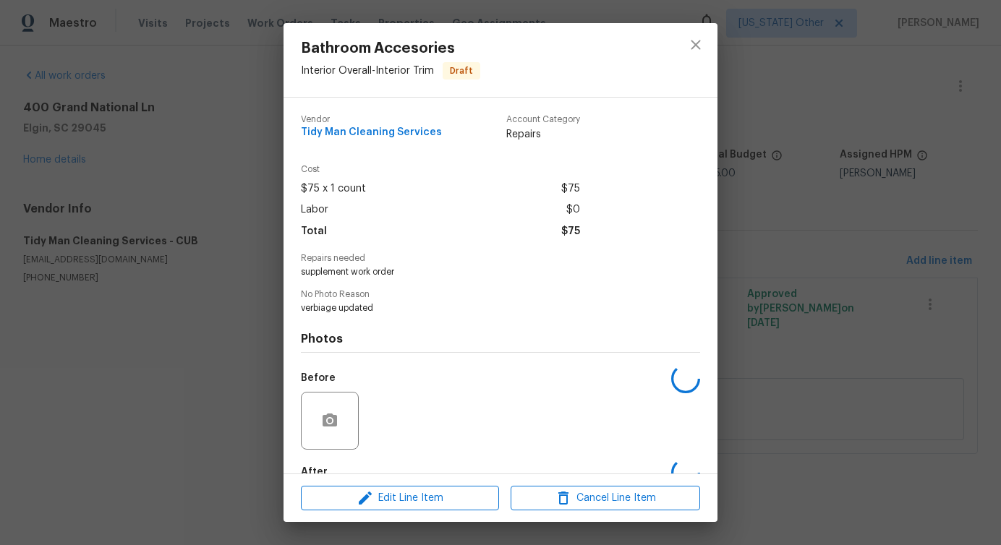
scroll to position [85, 0]
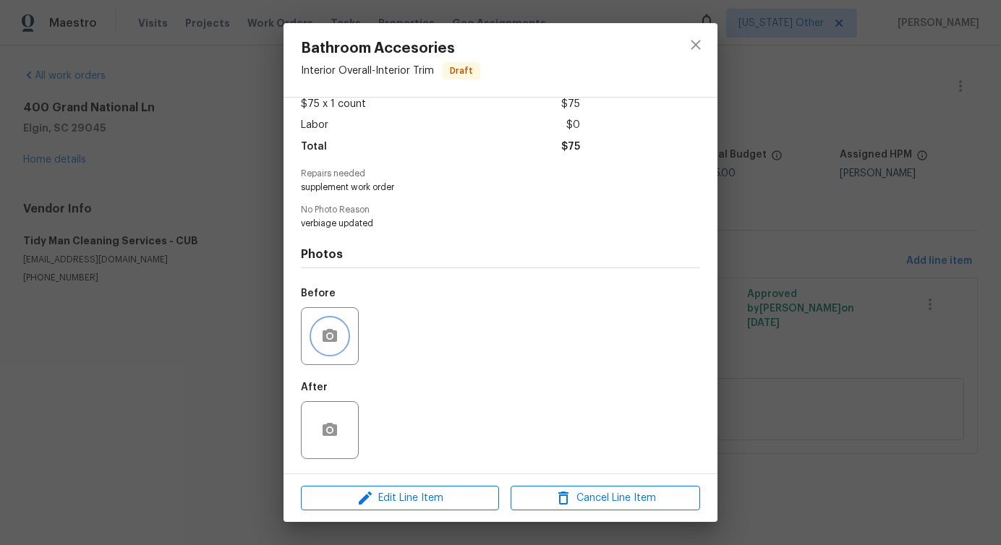
click at [326, 323] on button "button" at bounding box center [329, 336] width 35 height 35
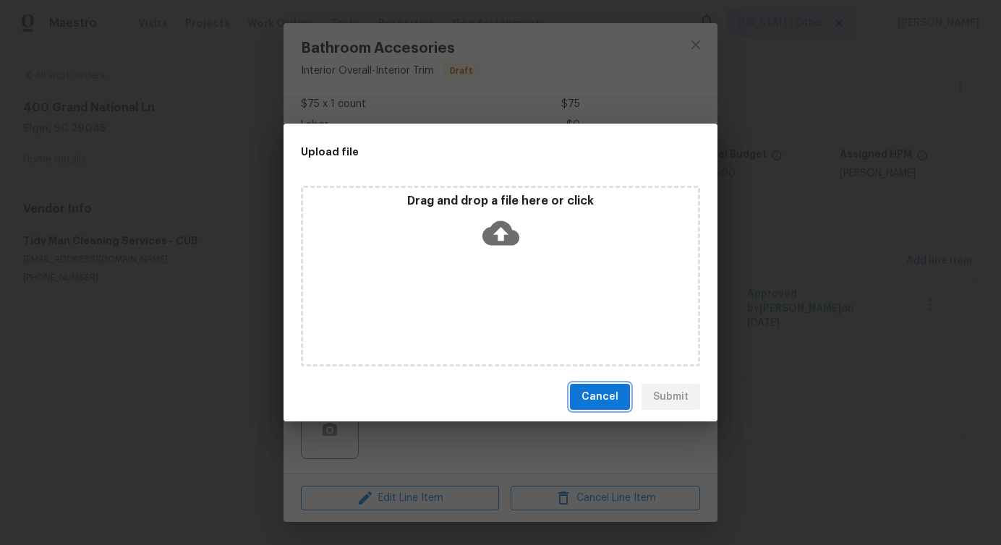
click at [603, 393] on span "Cancel" at bounding box center [600, 397] width 37 height 18
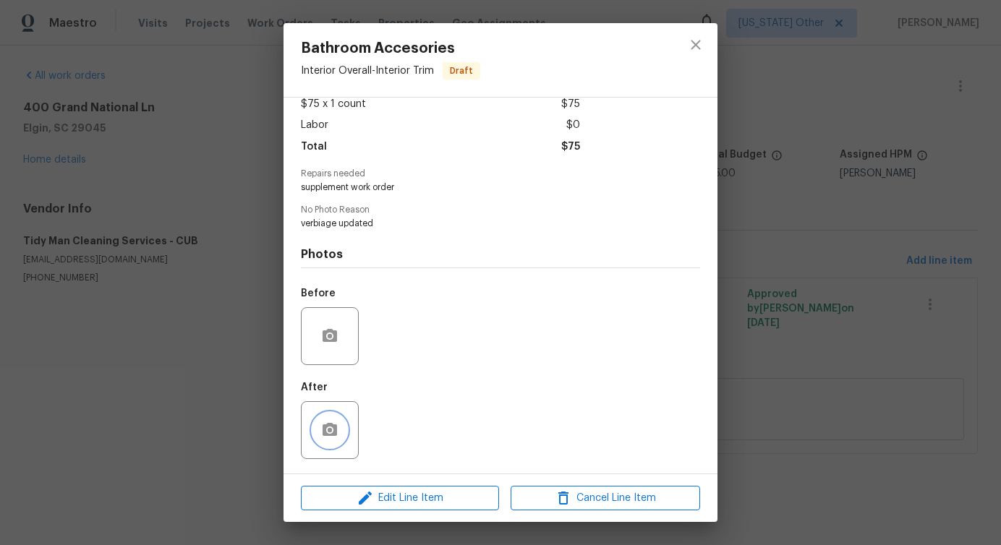
click at [319, 443] on button "button" at bounding box center [329, 430] width 35 height 35
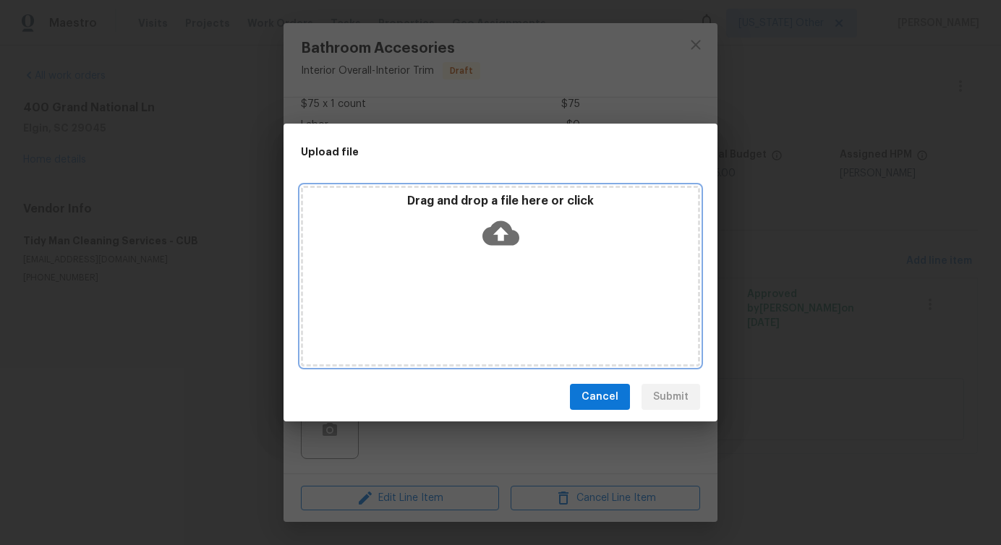
click at [498, 241] on icon at bounding box center [500, 233] width 37 height 25
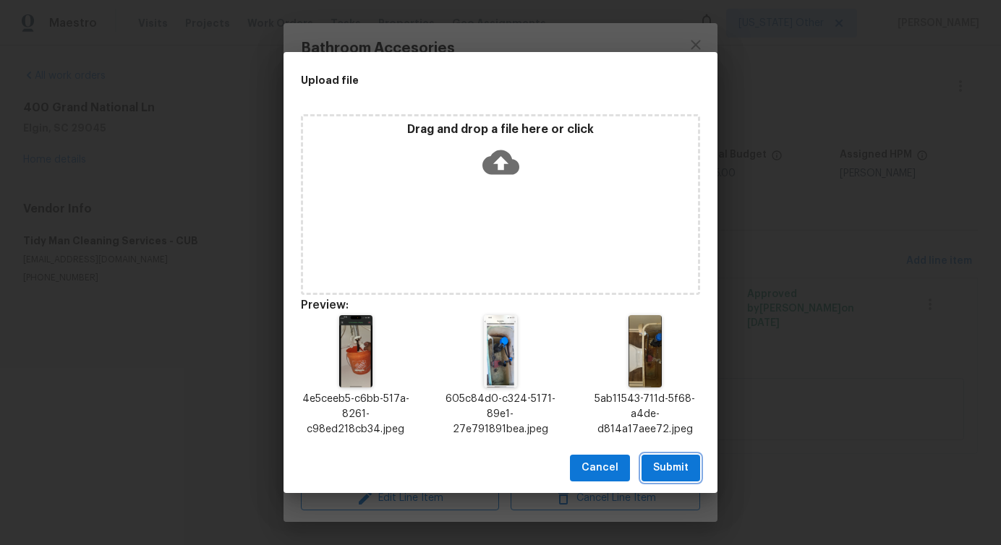
click at [658, 458] on button "Submit" at bounding box center [671, 468] width 59 height 27
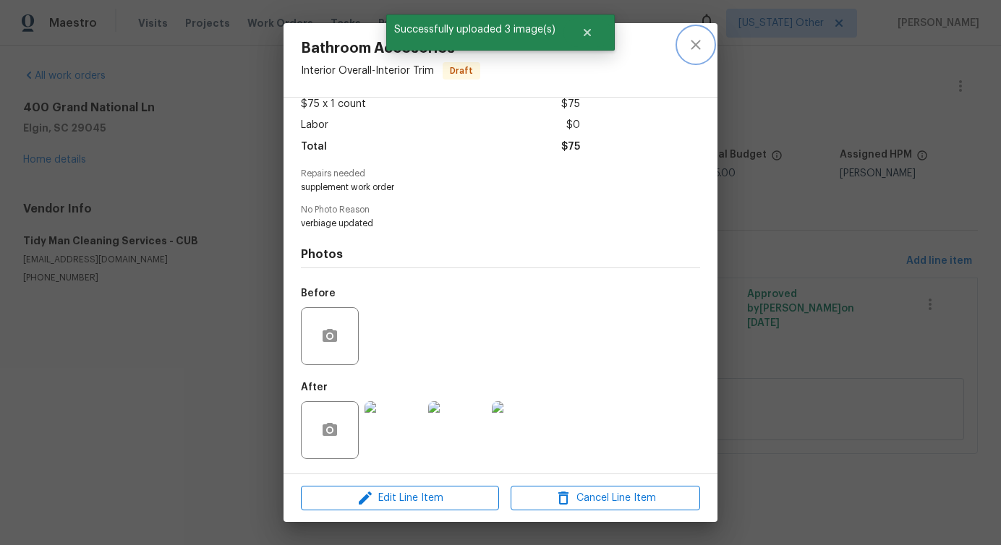
click at [689, 51] on icon "close" at bounding box center [695, 44] width 17 height 17
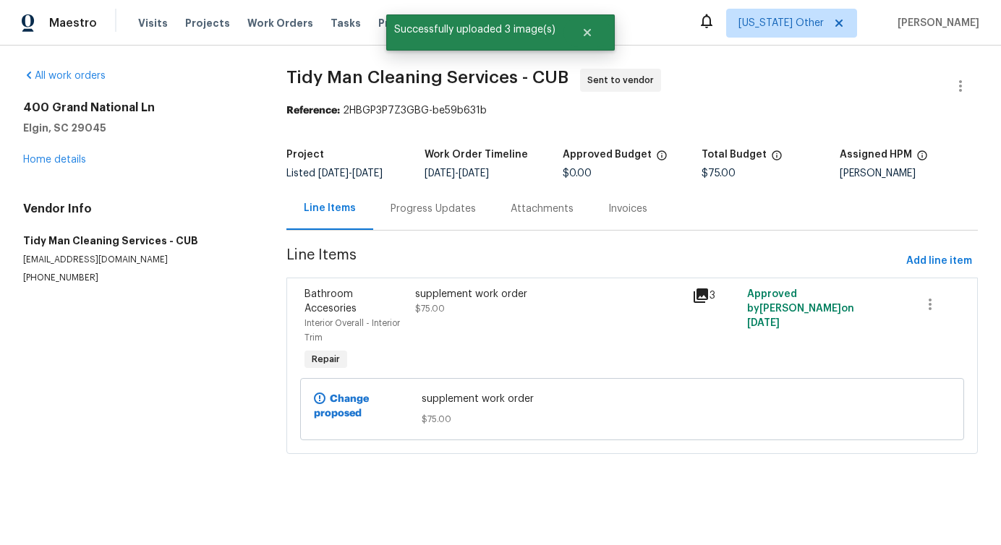
click at [430, 217] on div "Progress Updates" at bounding box center [433, 208] width 120 height 43
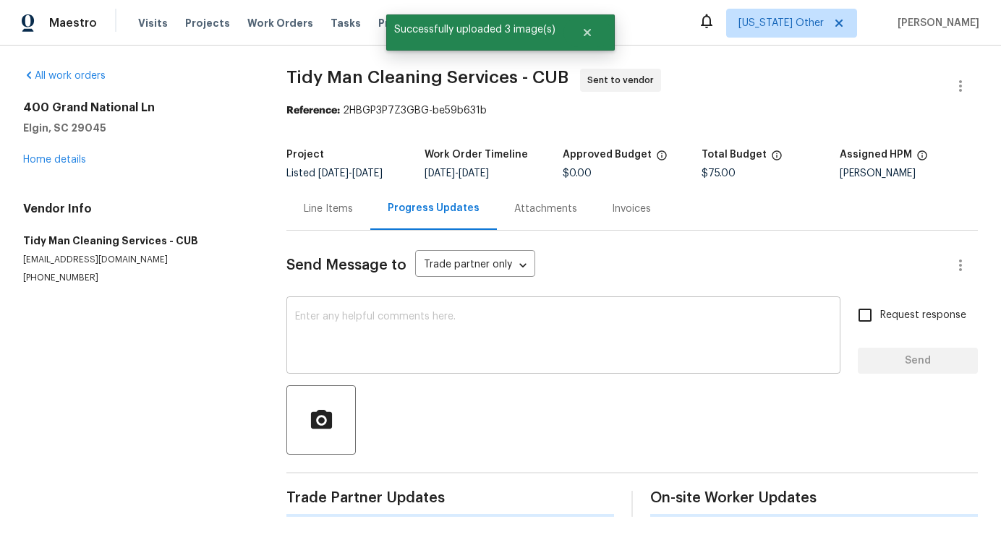
click at [455, 341] on textarea at bounding box center [563, 337] width 537 height 51
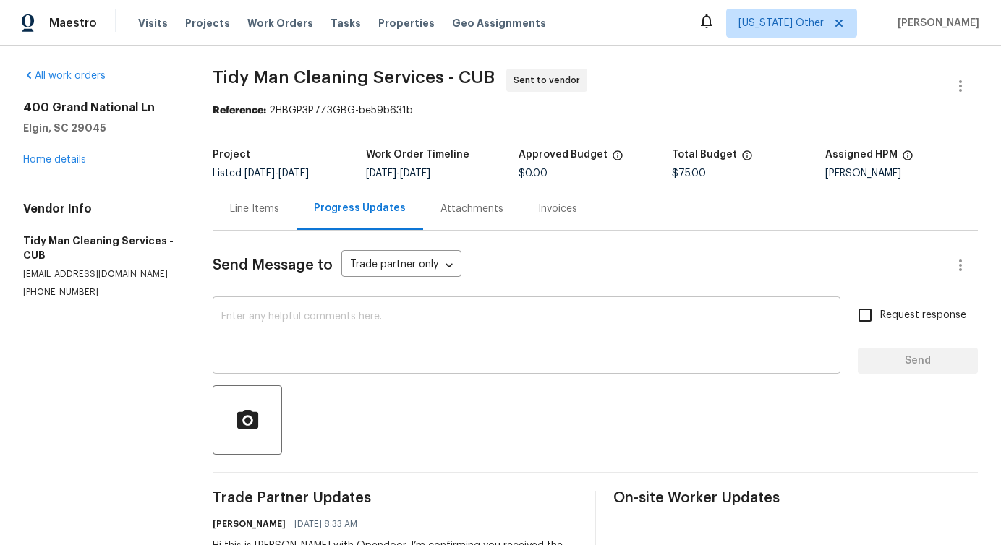
click at [438, 328] on textarea at bounding box center [526, 337] width 610 height 51
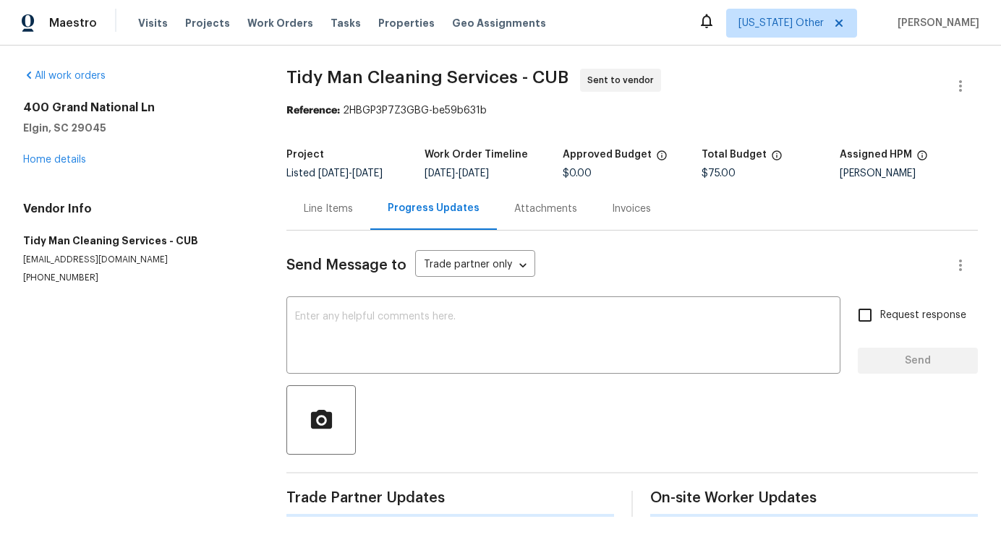
click at [378, 330] on textarea at bounding box center [563, 337] width 537 height 51
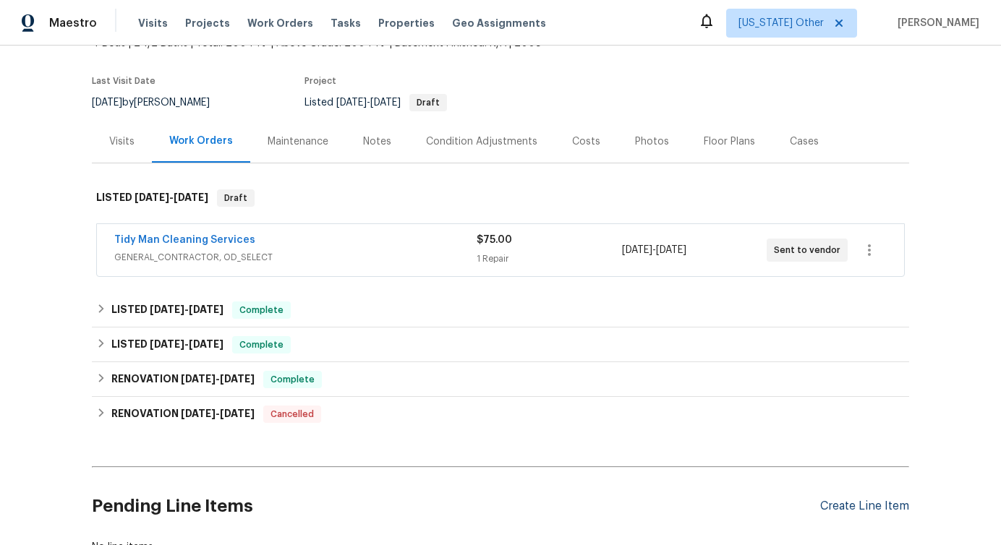
scroll to position [207, 0]
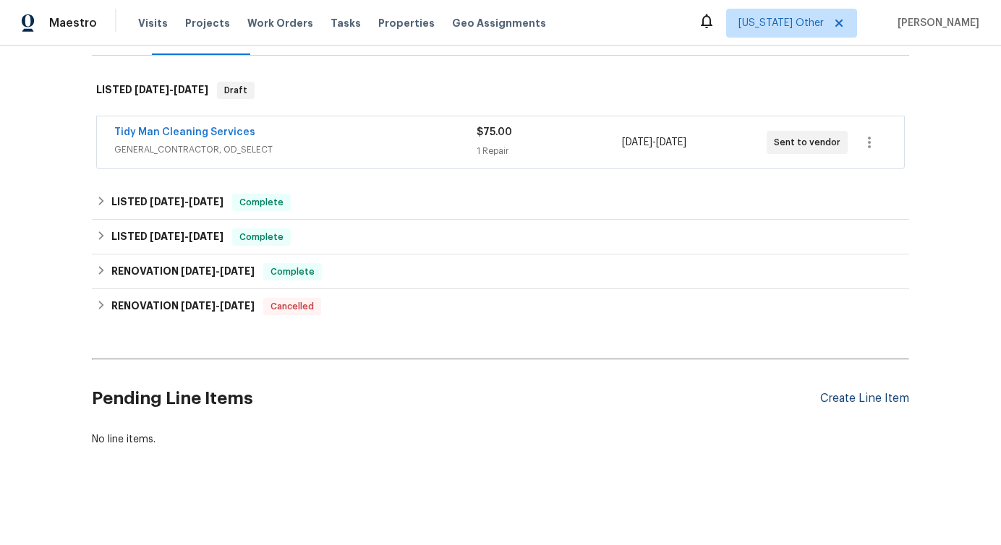
click at [889, 401] on div "Create Line Item" at bounding box center [864, 399] width 89 height 14
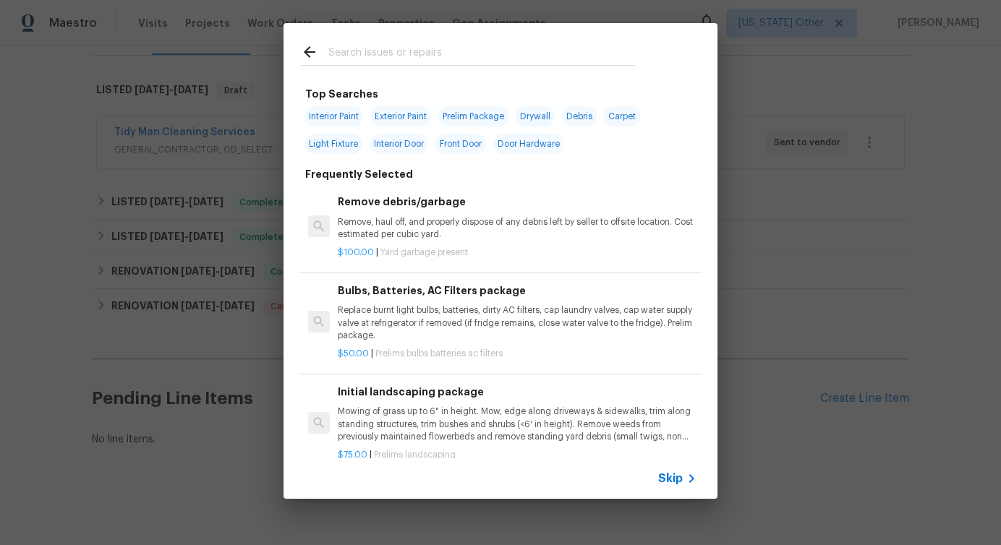
click at [678, 482] on span "Skip" at bounding box center [670, 479] width 25 height 14
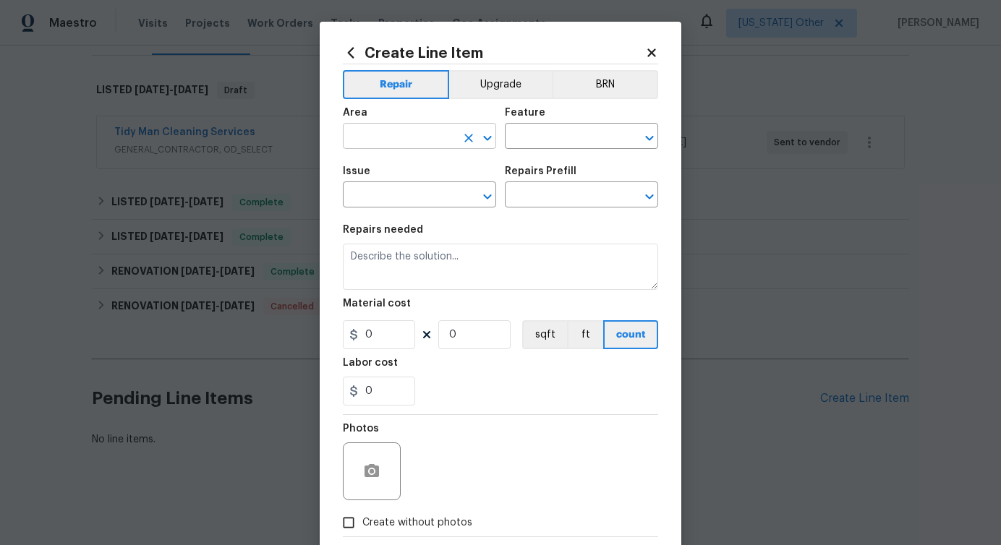
click at [416, 140] on input "text" at bounding box center [399, 138] width 113 height 22
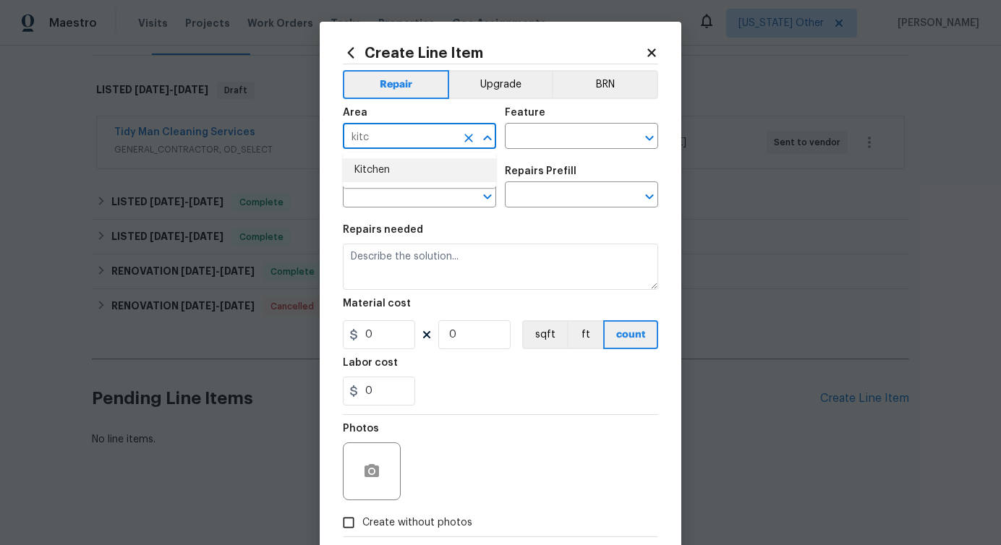
click at [414, 173] on li "Kitchen" at bounding box center [419, 170] width 153 height 24
type input "Kitchen"
click at [547, 135] on input "text" at bounding box center [561, 138] width 113 height 22
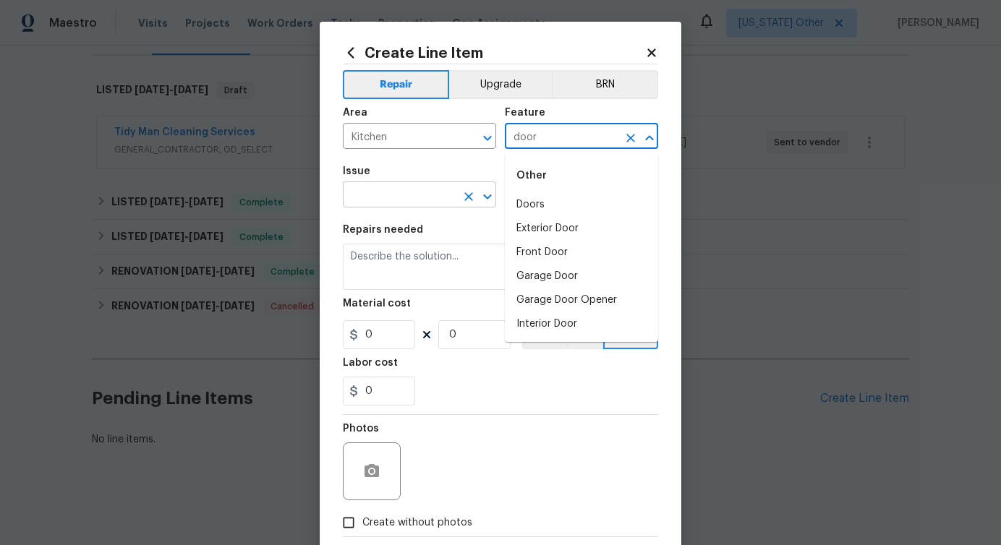
type input "door"
click at [420, 202] on input "text" at bounding box center [399, 196] width 113 height 22
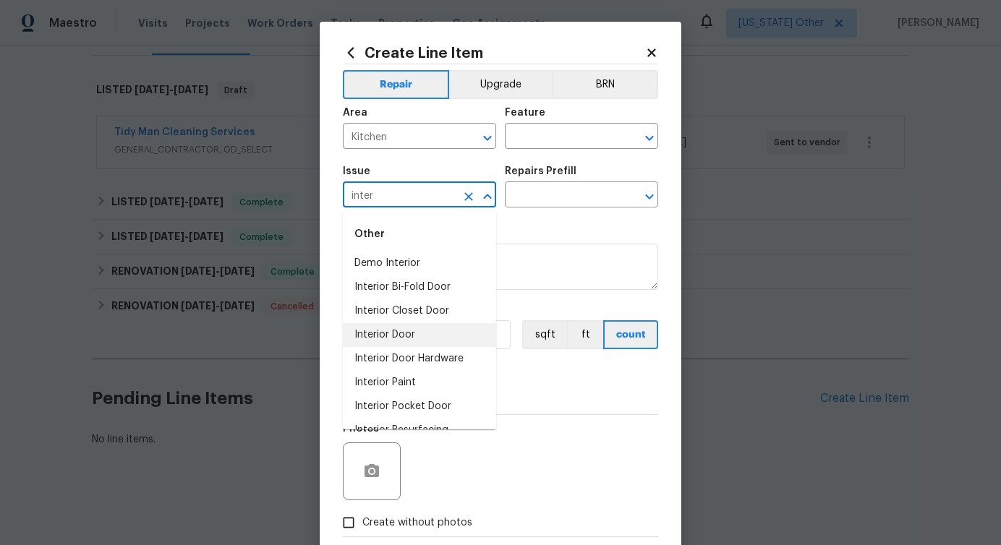
click at [404, 340] on li "Interior Door" at bounding box center [419, 335] width 153 height 24
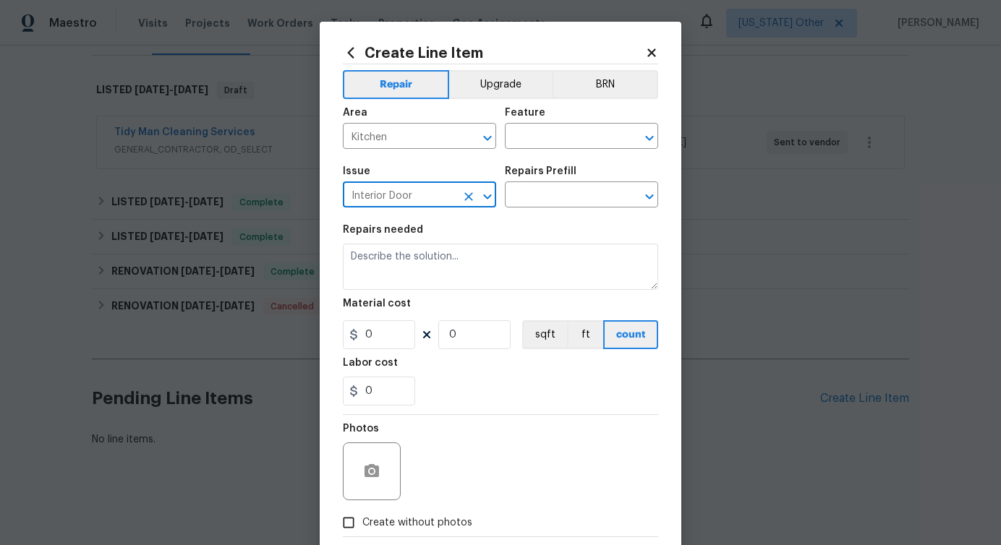
type input "Interior Door"
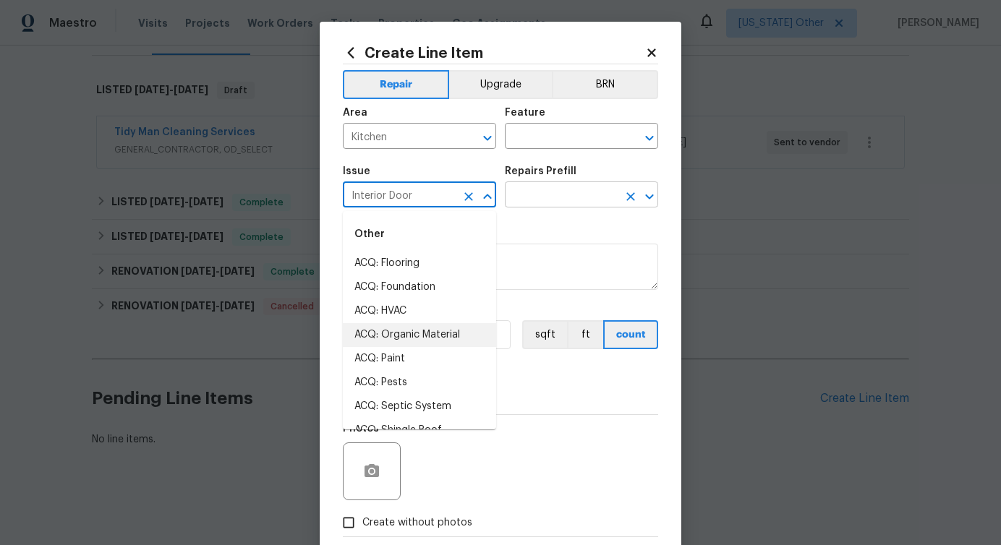
click at [590, 203] on input "text" at bounding box center [561, 196] width 113 height 22
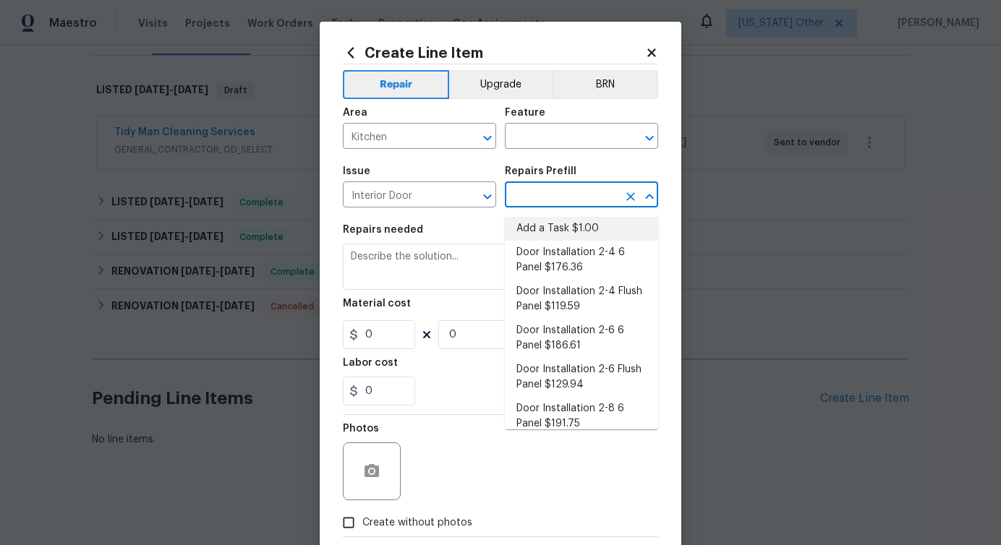
click at [571, 223] on li "Add a Task $1.00" at bounding box center [581, 229] width 153 height 24
type input "Interior Door"
type input "Add a Task $1.00"
type textarea "HPM to detail"
type input "1"
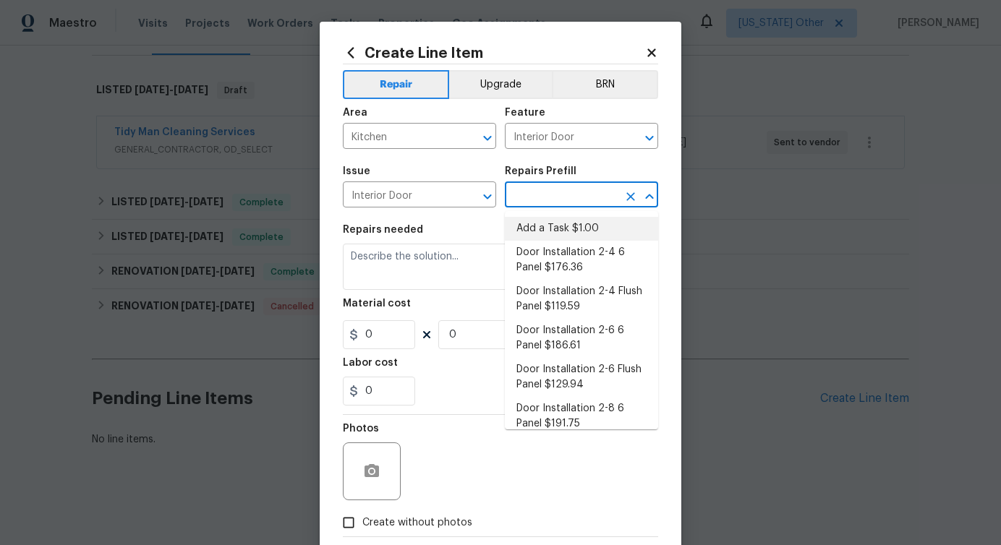
type input "1"
click at [404, 265] on textarea "HPM to detail" at bounding box center [500, 267] width 315 height 46
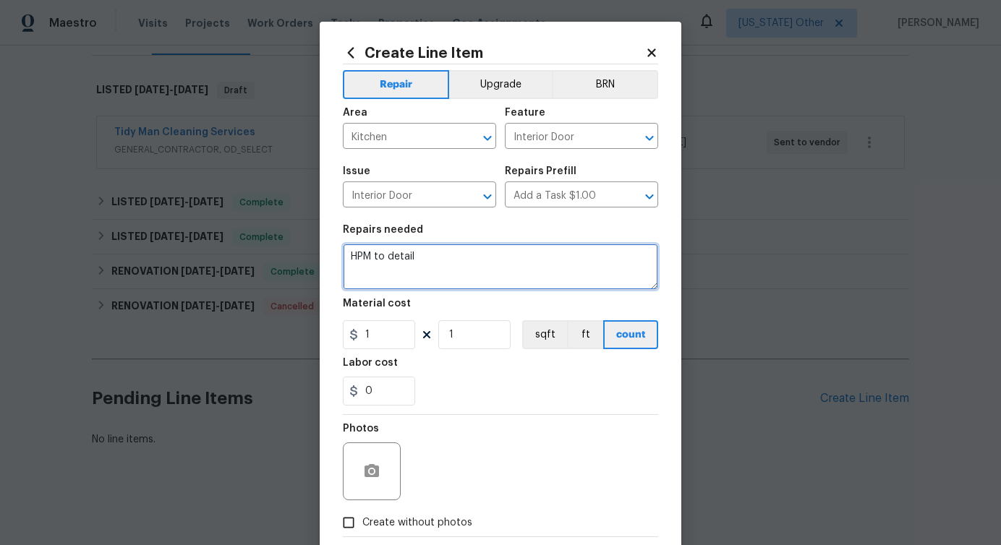
click at [404, 265] on textarea "HPM to detail" at bounding box center [500, 267] width 315 height 46
paste textarea "The kitchen glass door is broken. Please inspect the damage and provide an esti…"
type textarea "The kitchen glass door is broken. Please inspect the damage and provide an esti…"
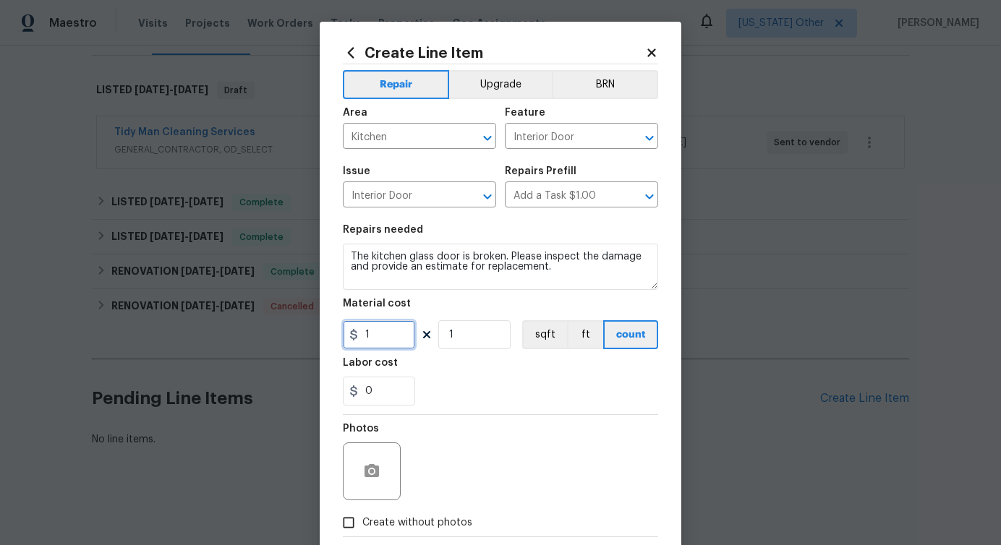
click at [389, 336] on input "1" at bounding box center [379, 334] width 72 height 29
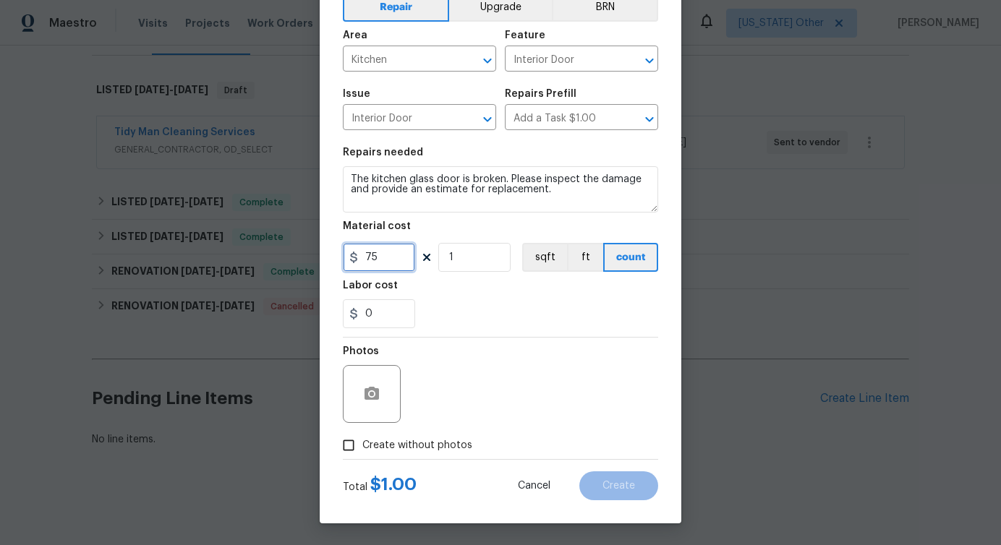
type input "75"
click at [368, 398] on icon "button" at bounding box center [372, 393] width 14 height 13
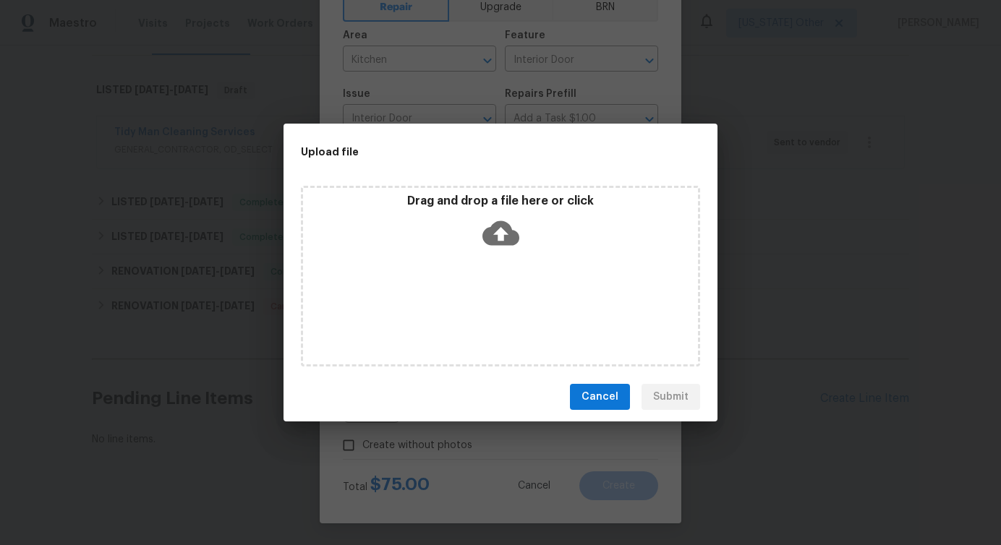
click at [490, 242] on icon at bounding box center [500, 233] width 37 height 25
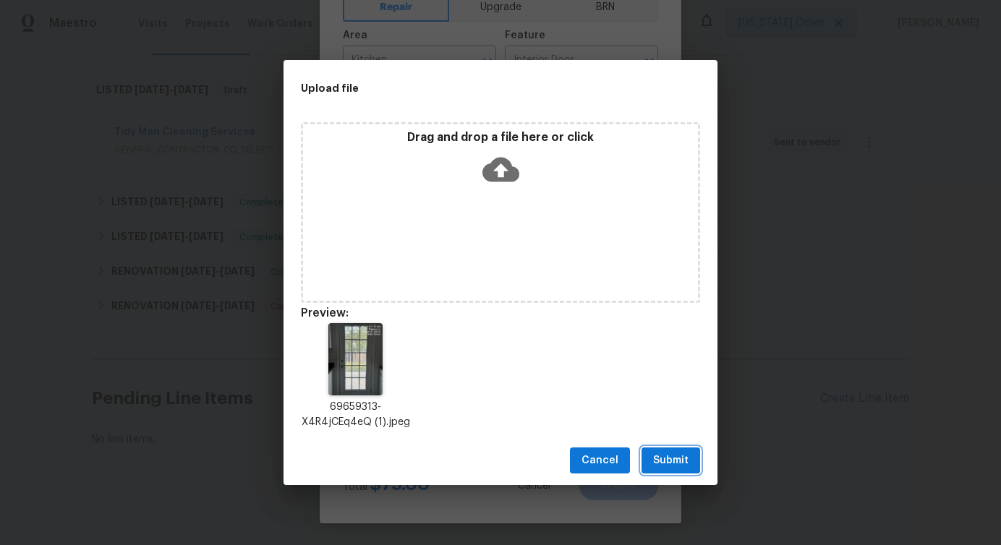
click at [677, 465] on span "Submit" at bounding box center [670, 461] width 35 height 18
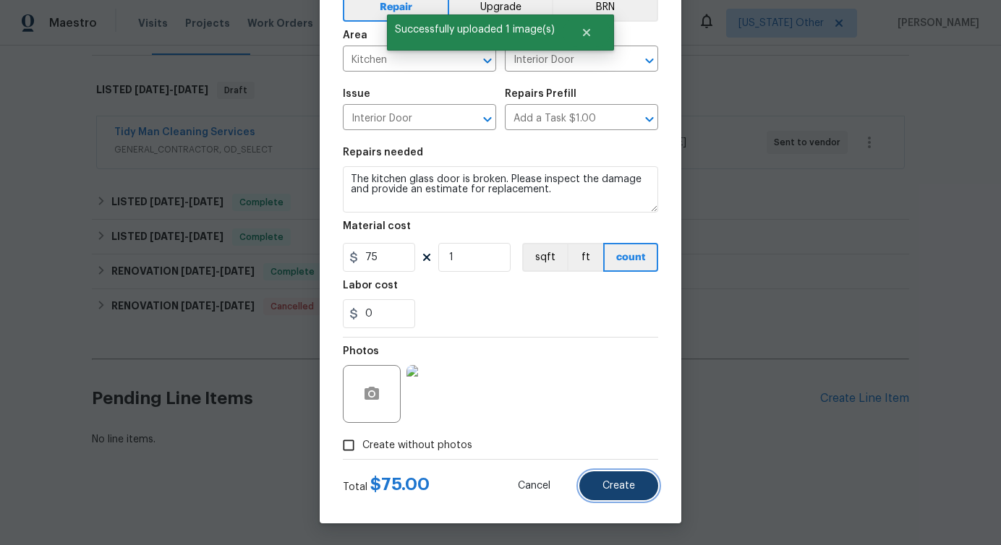
click at [622, 481] on span "Create" at bounding box center [619, 486] width 33 height 11
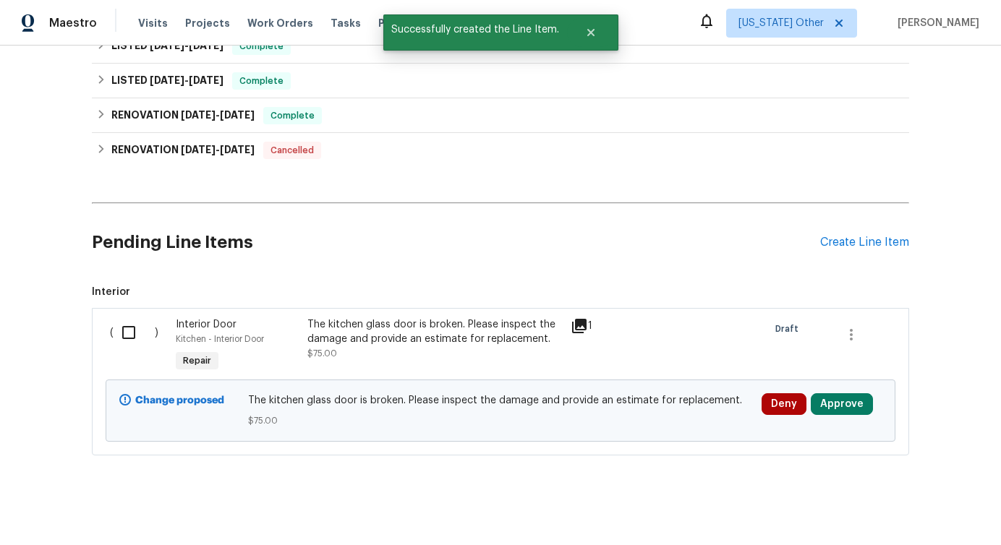
scroll to position [372, 0]
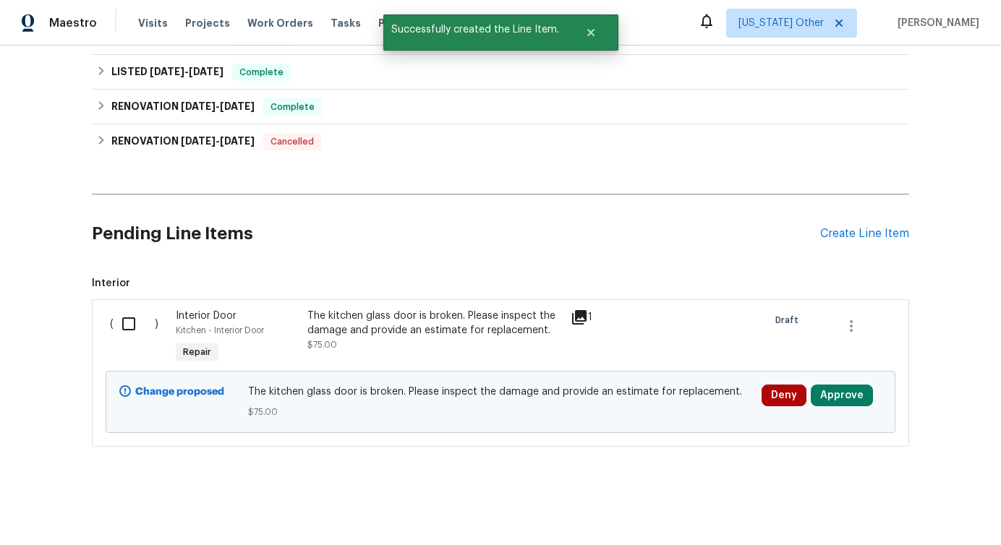
click at [125, 323] on input "checkbox" at bounding box center [134, 324] width 41 height 30
checkbox input "true"
click at [940, 506] on span "Create Work Order" at bounding box center [918, 510] width 96 height 18
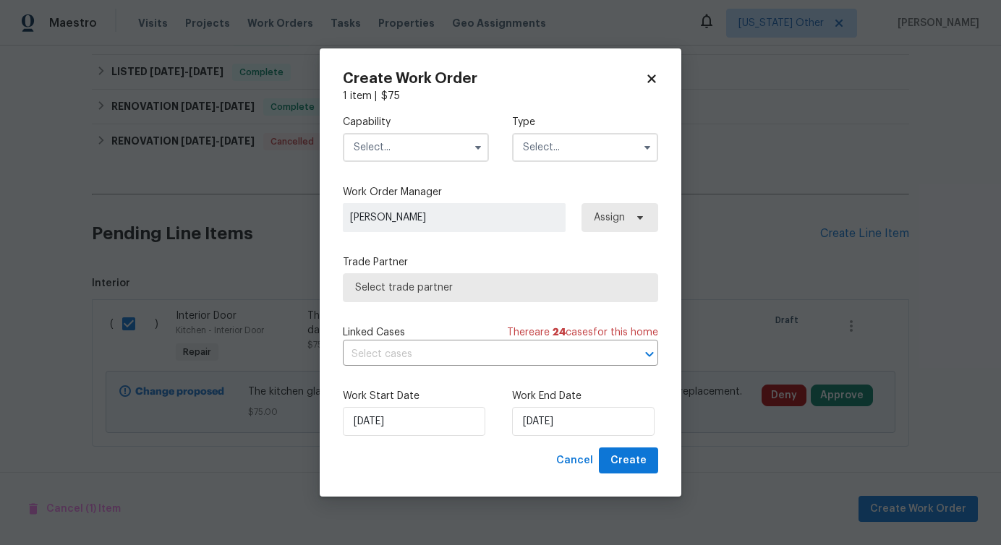
click at [402, 141] on input "text" at bounding box center [416, 147] width 146 height 29
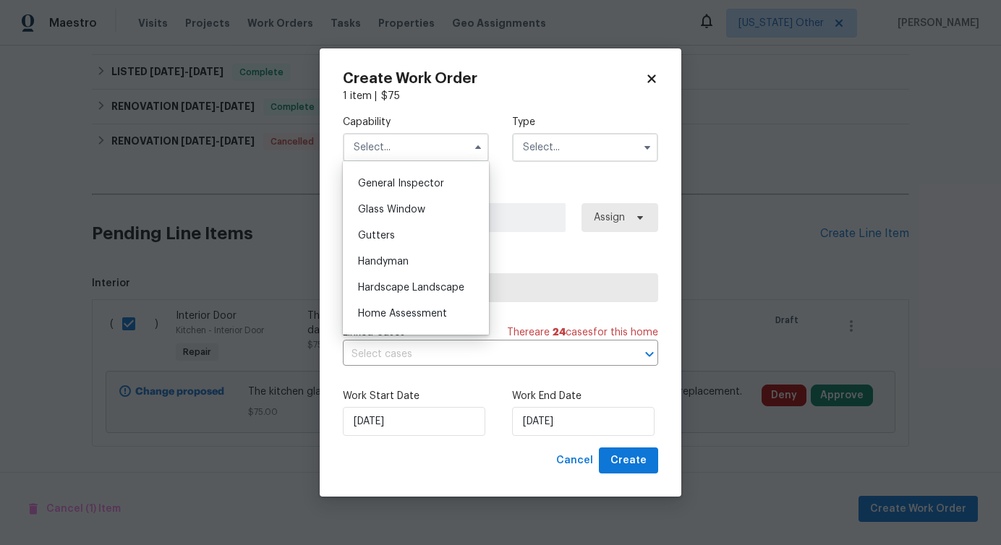
scroll to position [780, 0]
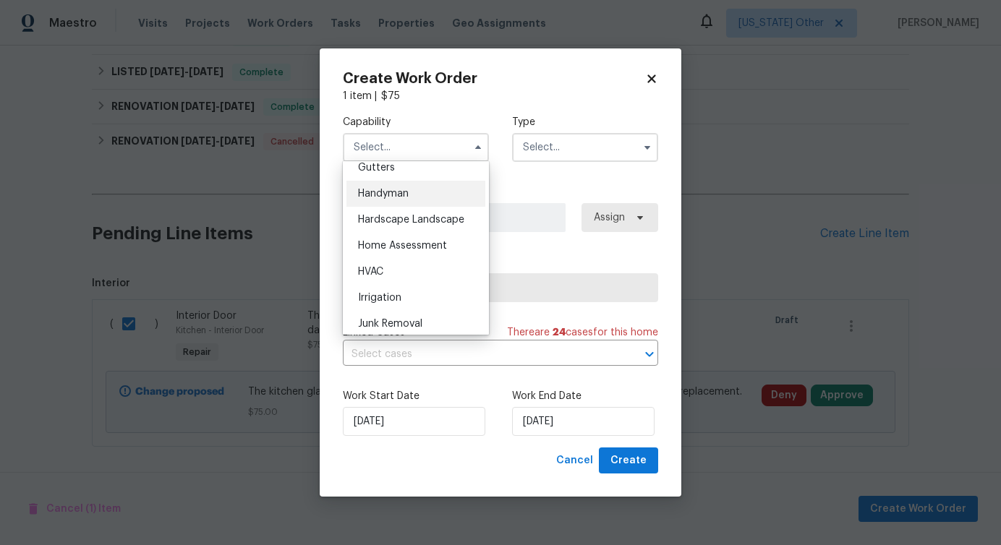
click at [403, 197] on span "Handyman" at bounding box center [383, 194] width 51 height 10
type input "Handyman"
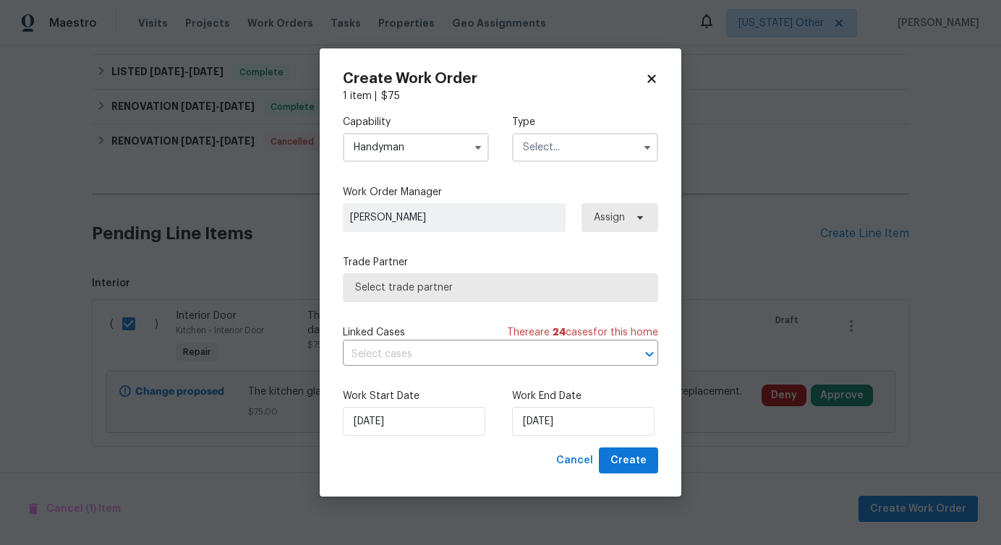
click at [578, 150] on input "text" at bounding box center [585, 147] width 146 height 29
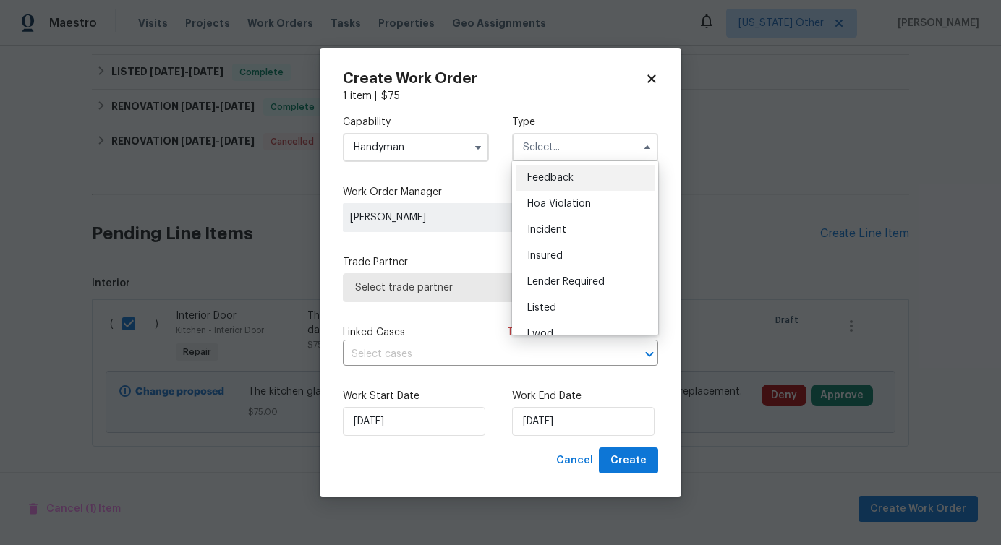
click at [561, 167] on div "Feedback" at bounding box center [585, 178] width 139 height 26
type input "Feedback"
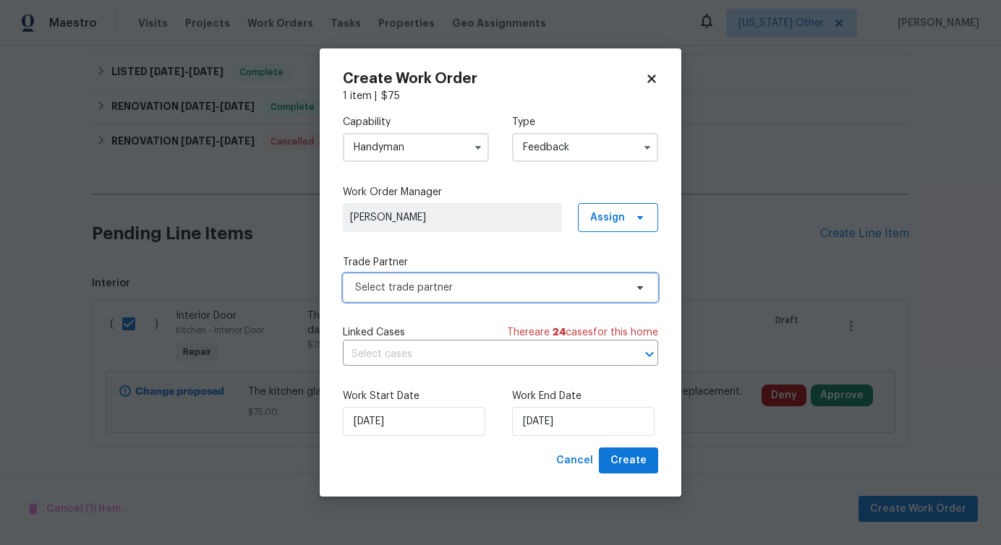
click at [428, 291] on span "Select trade partner" at bounding box center [490, 288] width 270 height 14
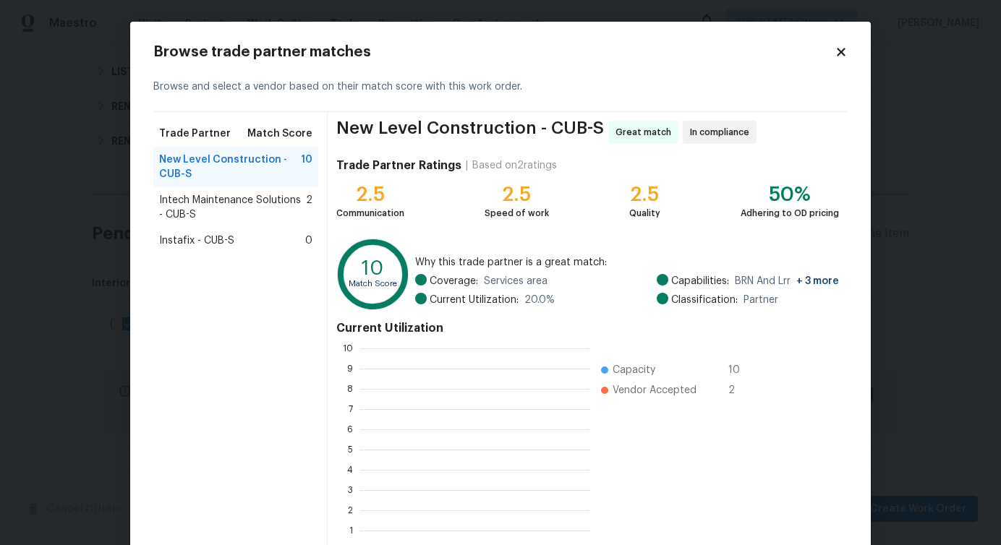
scroll to position [203, 229]
click at [226, 193] on span "Intech Maintenance Solutions - CUB-S" at bounding box center [232, 207] width 147 height 29
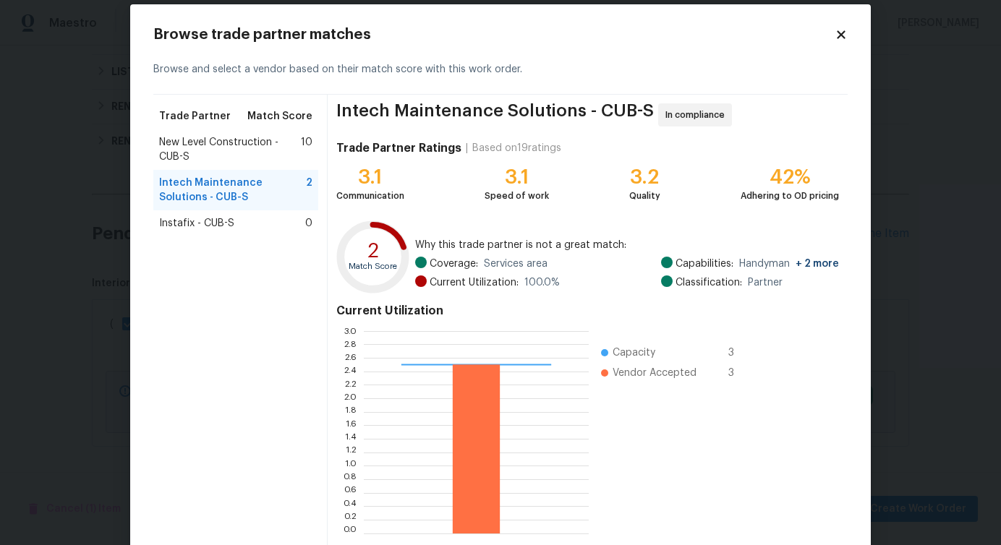
scroll to position [25, 0]
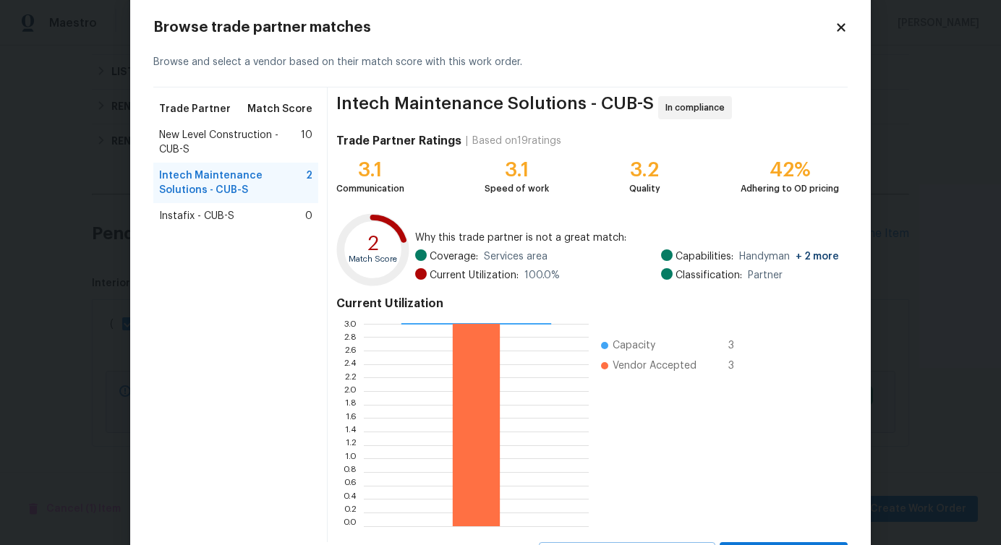
click at [187, 217] on span "Instafix - CUB-S" at bounding box center [196, 216] width 75 height 14
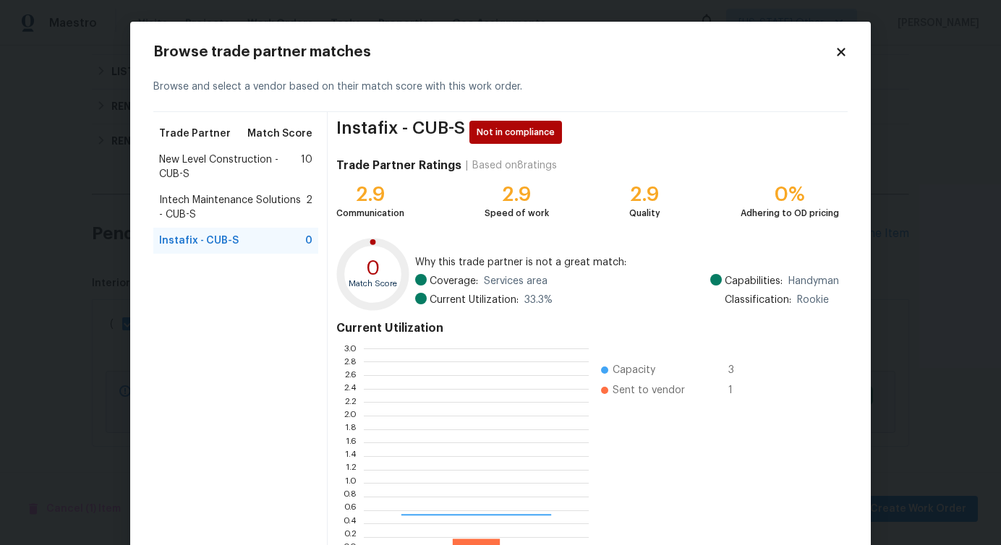
scroll to position [1, 1]
click at [226, 161] on span "New Level Construction - CUB-S" at bounding box center [230, 167] width 142 height 29
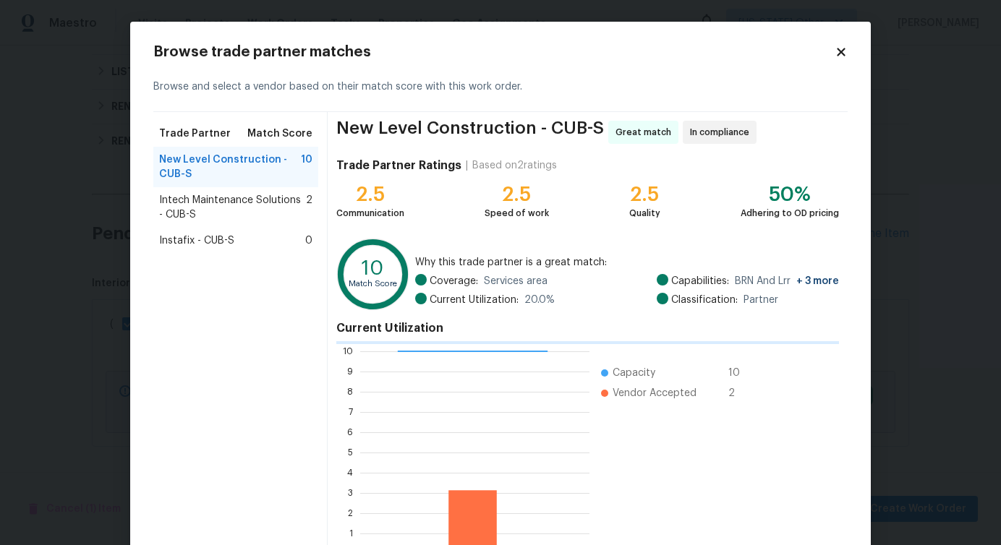
scroll to position [1, 1]
click at [222, 205] on span "Intech Maintenance Solutions - CUB-S" at bounding box center [232, 207] width 147 height 29
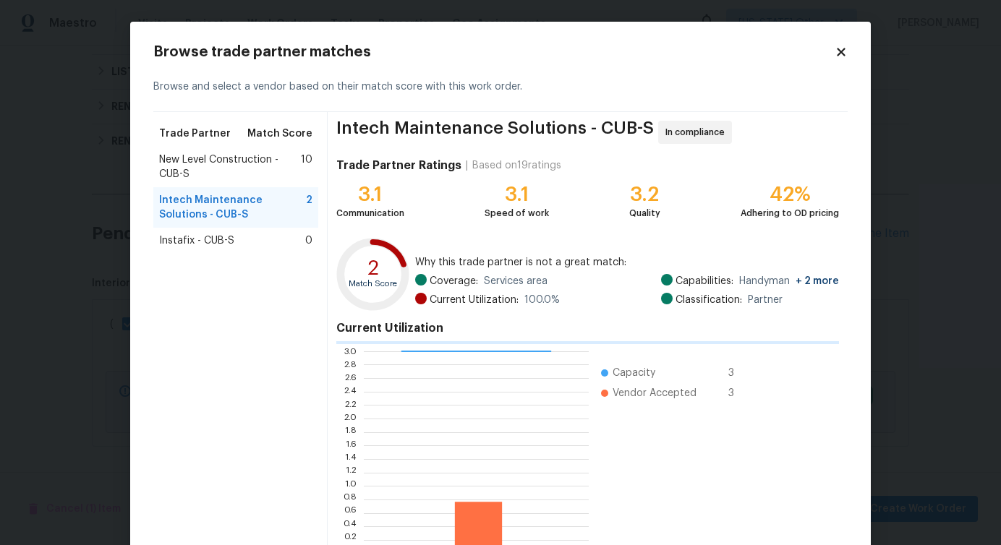
scroll to position [1, 1]
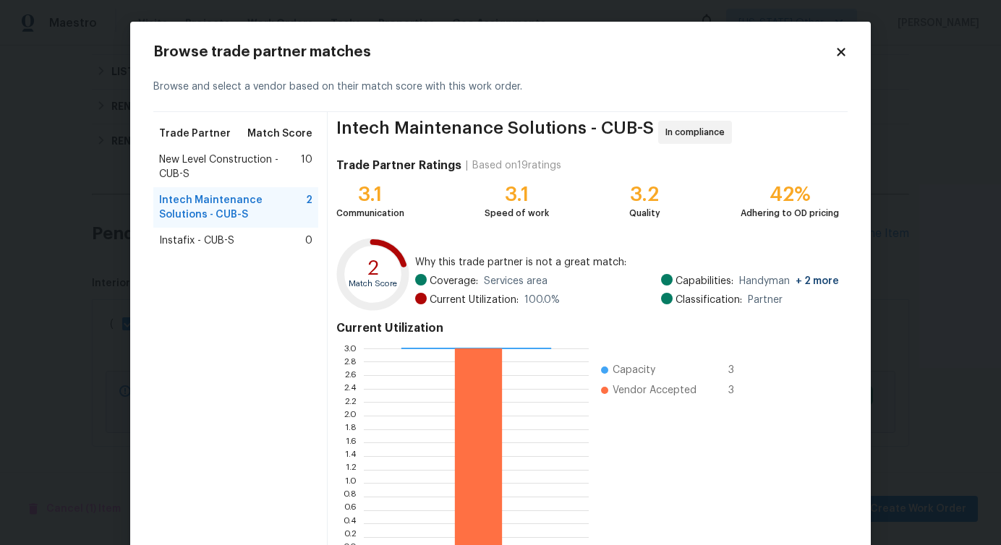
click at [212, 177] on span "New Level Construction - CUB-S" at bounding box center [230, 167] width 142 height 29
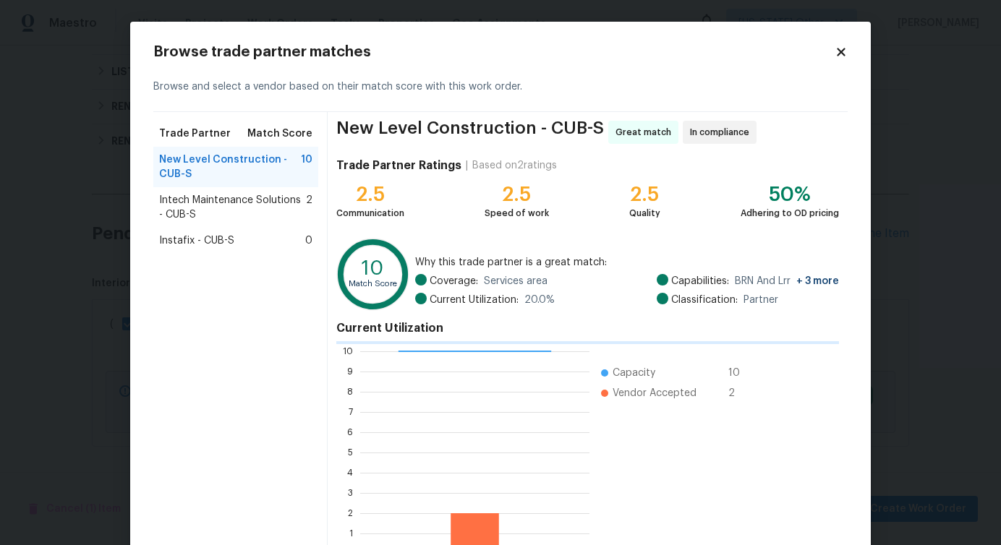
scroll to position [1, 1]
click at [213, 216] on span "Intech Maintenance Solutions - CUB-S" at bounding box center [232, 207] width 147 height 29
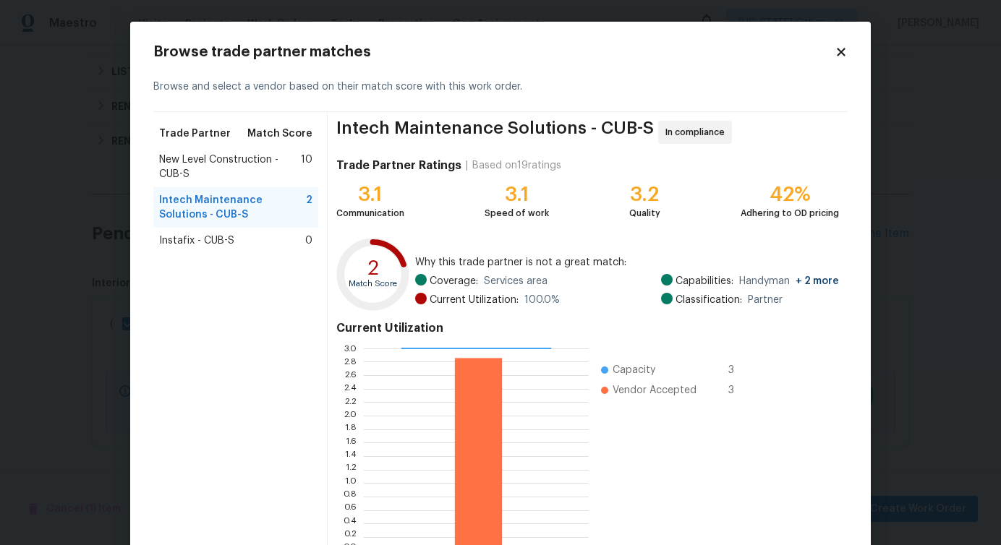
scroll to position [93, 0]
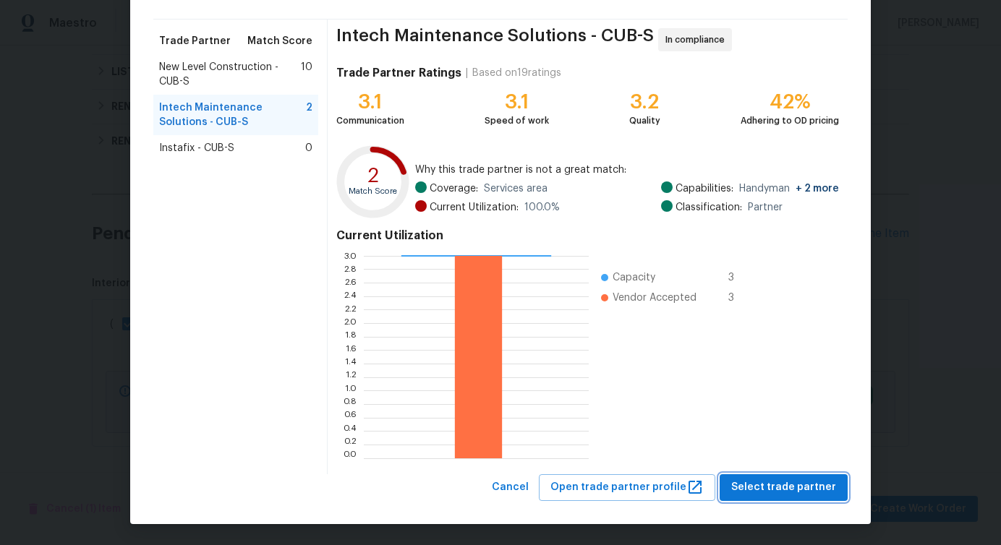
click at [773, 488] on span "Select trade partner" at bounding box center [783, 488] width 105 height 18
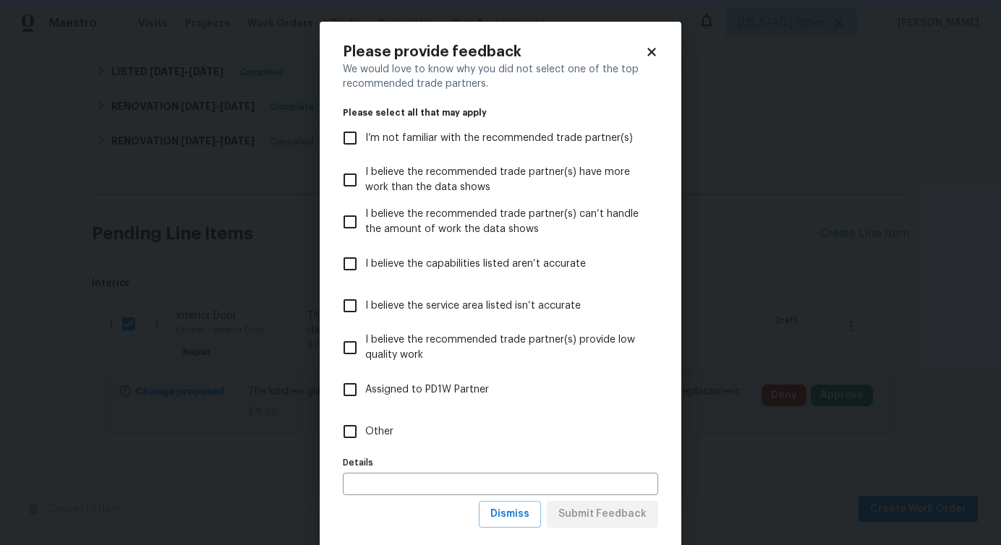
scroll to position [0, 0]
click at [354, 438] on input "Other" at bounding box center [350, 432] width 30 height 30
checkbox input "true"
click at [583, 512] on span "Submit Feedback" at bounding box center [602, 515] width 88 height 18
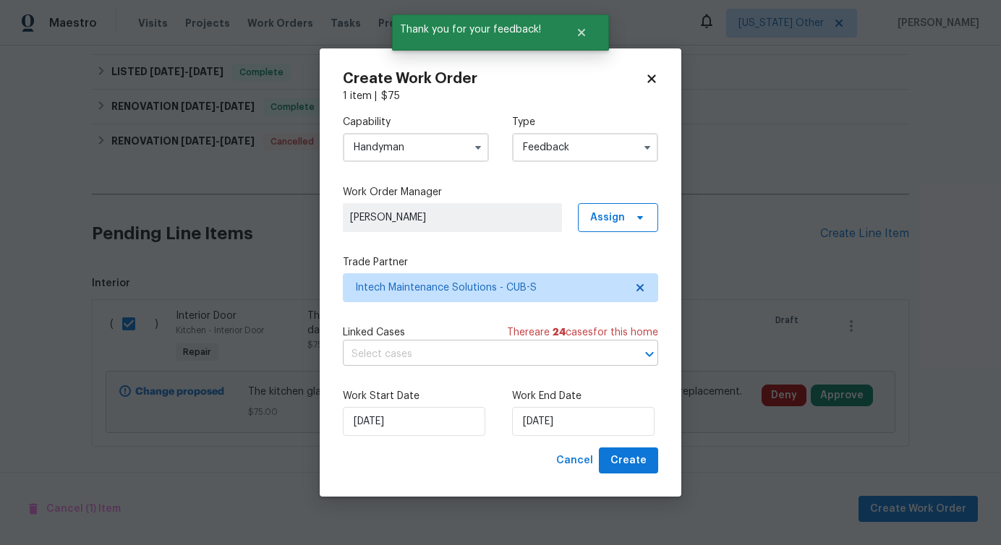
click at [405, 361] on input "text" at bounding box center [480, 355] width 275 height 22
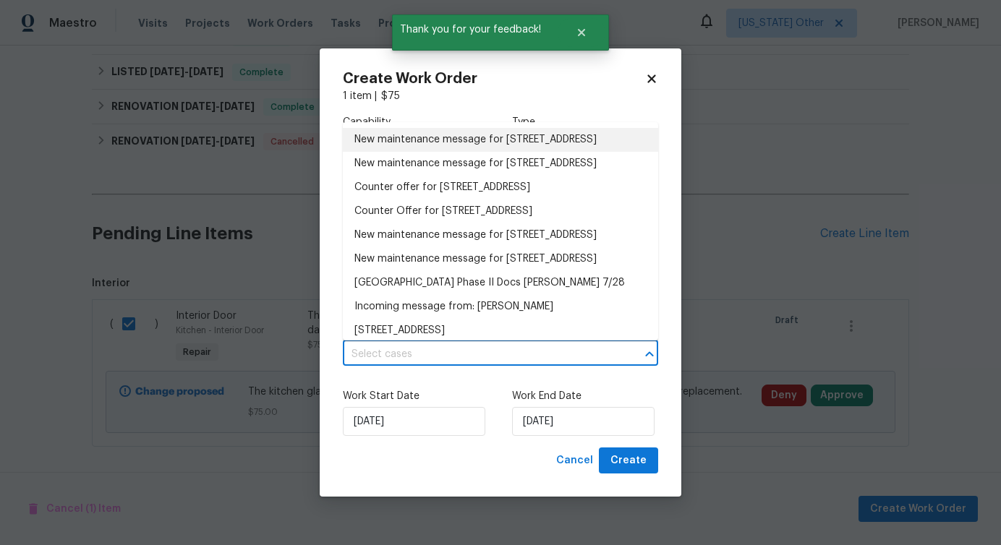
click at [451, 152] on li "New maintenance message for 400 Grand National Ln , Elgin, SC 29045" at bounding box center [500, 140] width 315 height 24
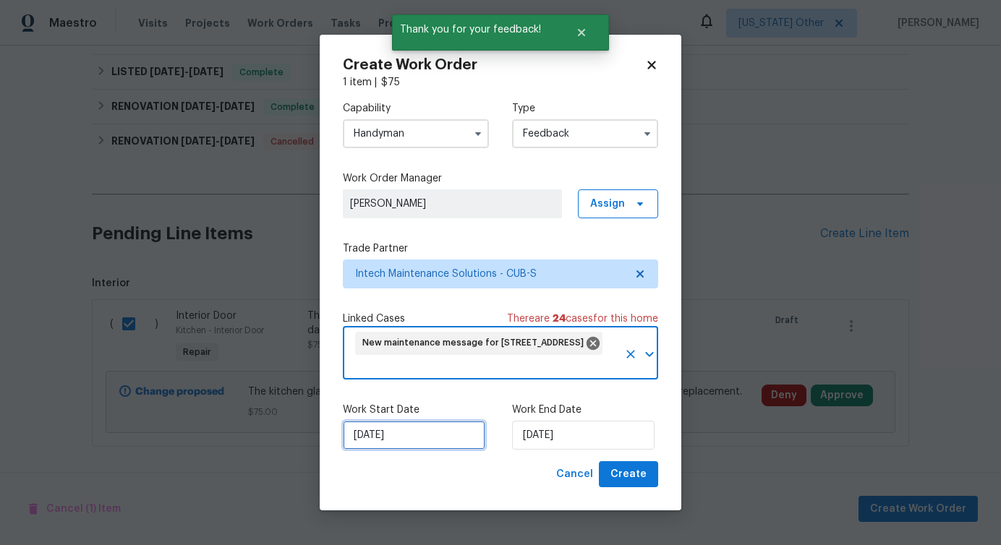
click at [410, 440] on input "[DATE]" at bounding box center [414, 435] width 142 height 29
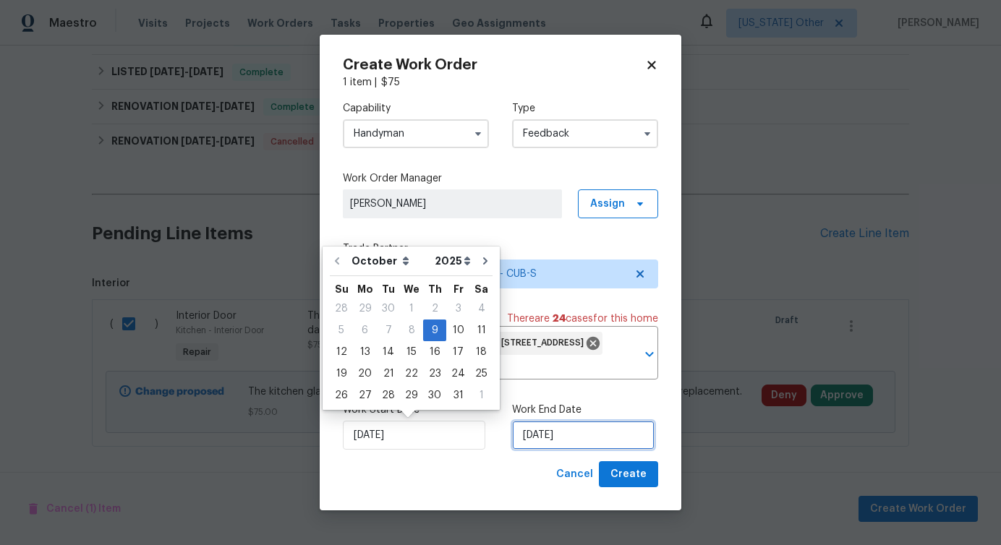
click at [546, 430] on input "[DATE]" at bounding box center [583, 435] width 142 height 29
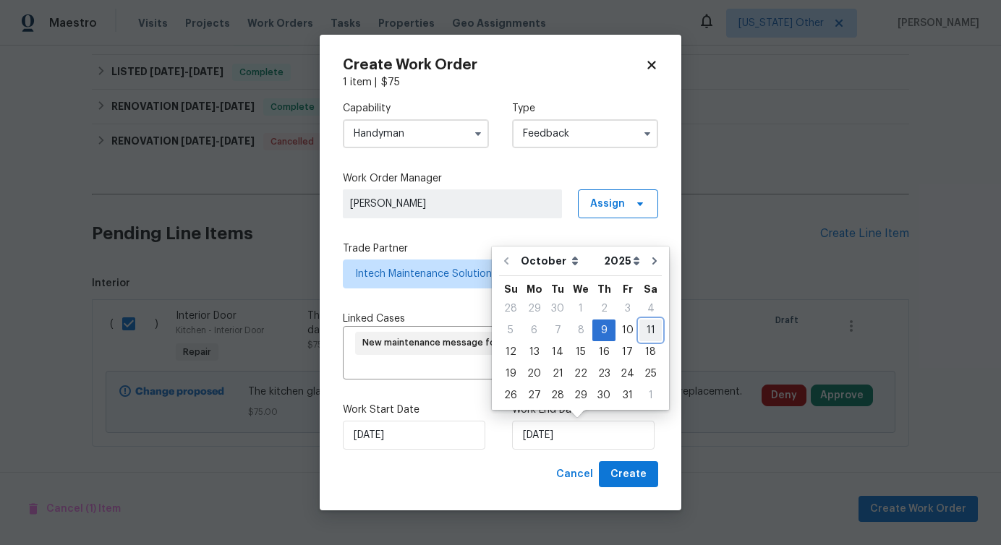
click at [650, 337] on div "11" at bounding box center [650, 330] width 22 height 20
type input "10/11/2025"
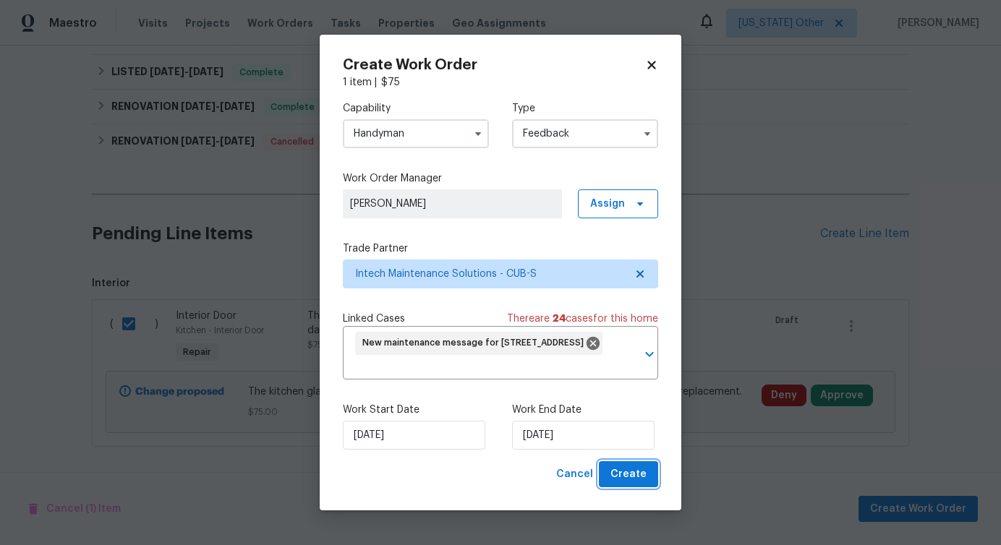
click at [629, 480] on span "Create" at bounding box center [628, 475] width 36 height 18
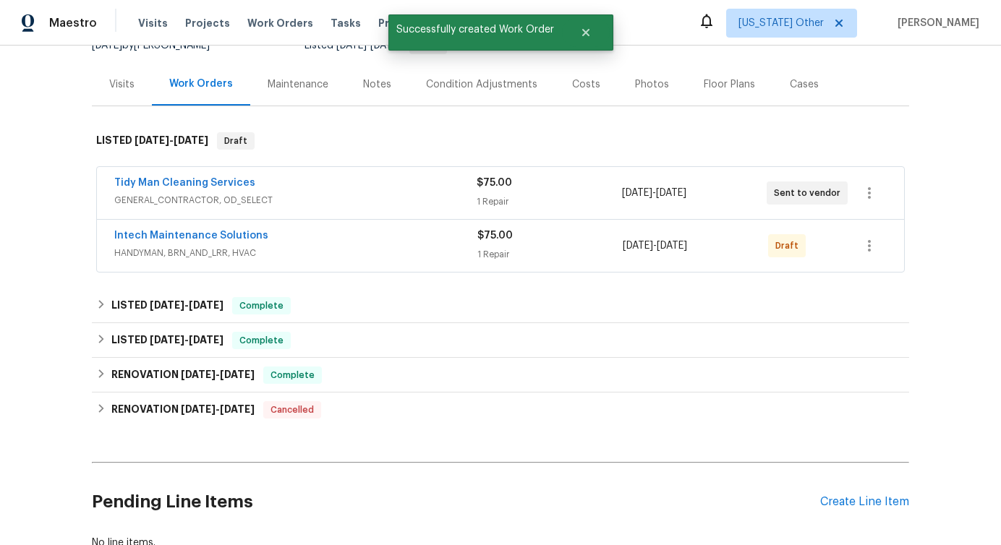
scroll to position [154, 0]
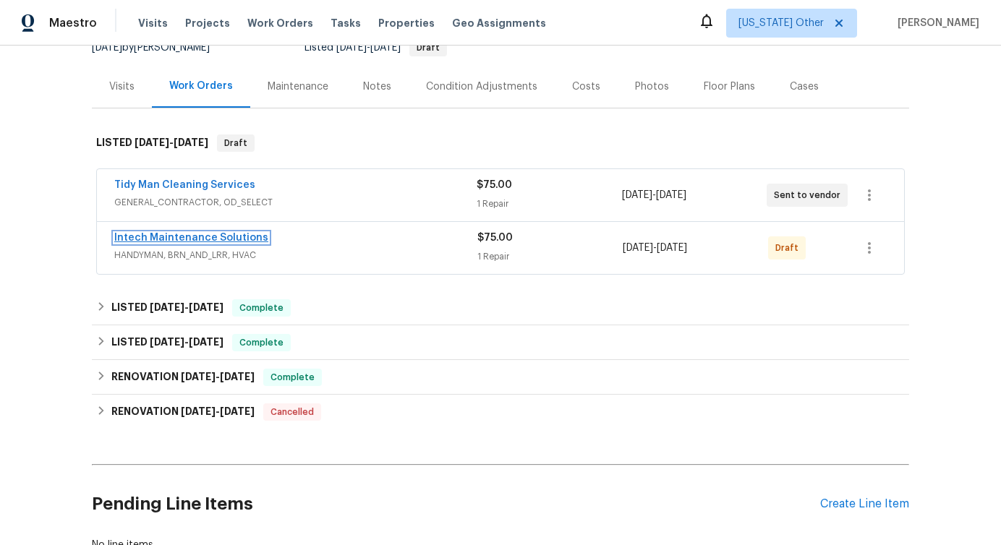
click at [224, 233] on link "Intech Maintenance Solutions" at bounding box center [191, 238] width 154 height 10
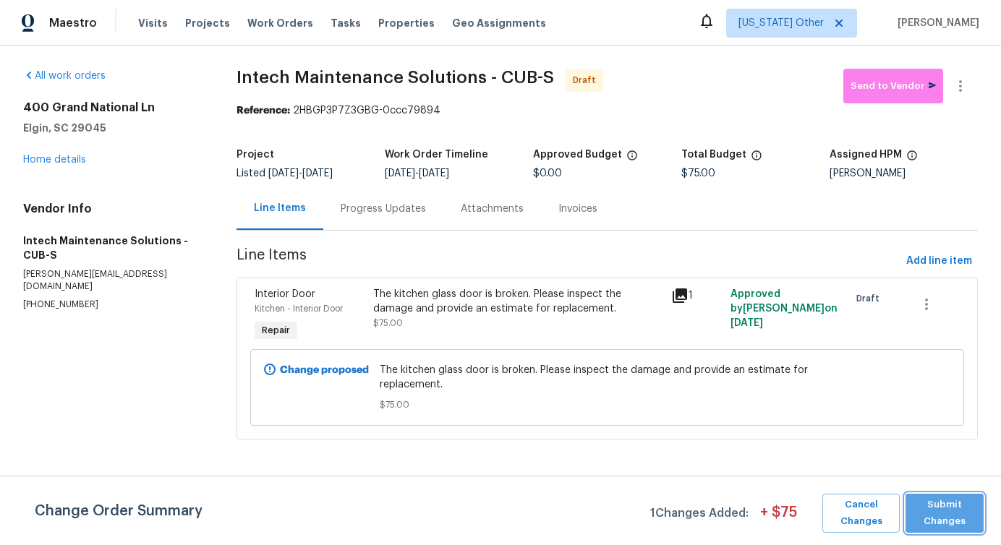
click at [946, 515] on span "Submit Changes" at bounding box center [945, 513] width 64 height 33
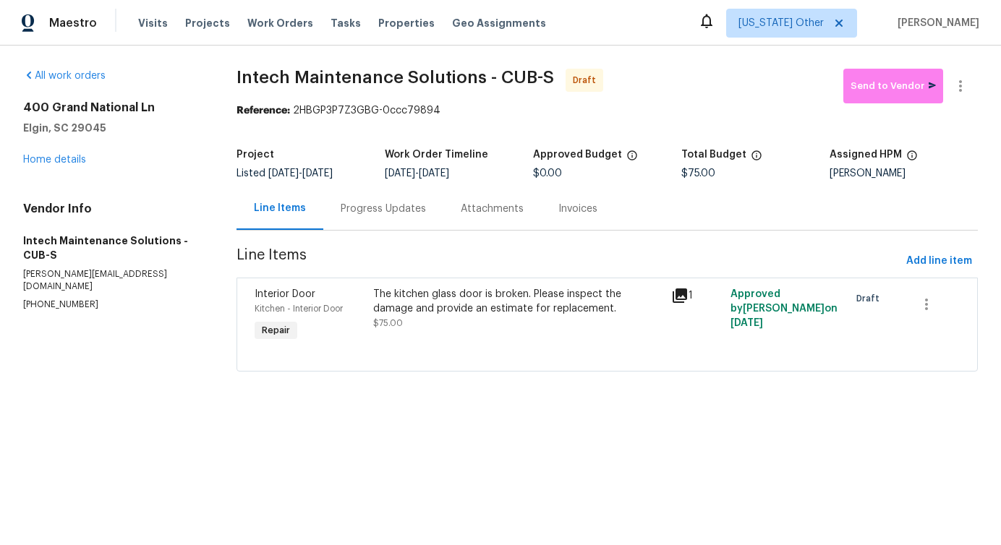
click at [401, 225] on div "Progress Updates" at bounding box center [383, 208] width 120 height 43
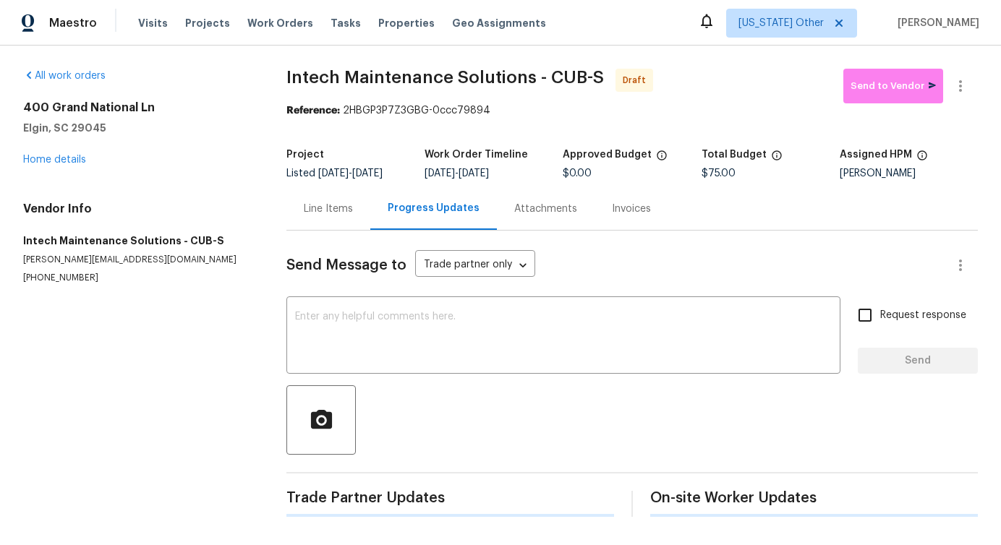
click at [401, 225] on div "Progress Updates" at bounding box center [433, 208] width 127 height 43
click at [506, 338] on textarea at bounding box center [563, 337] width 537 height 51
paste textarea "Hi this is Pavithra with Opendoor. I’m confirming you received the WO for the p…"
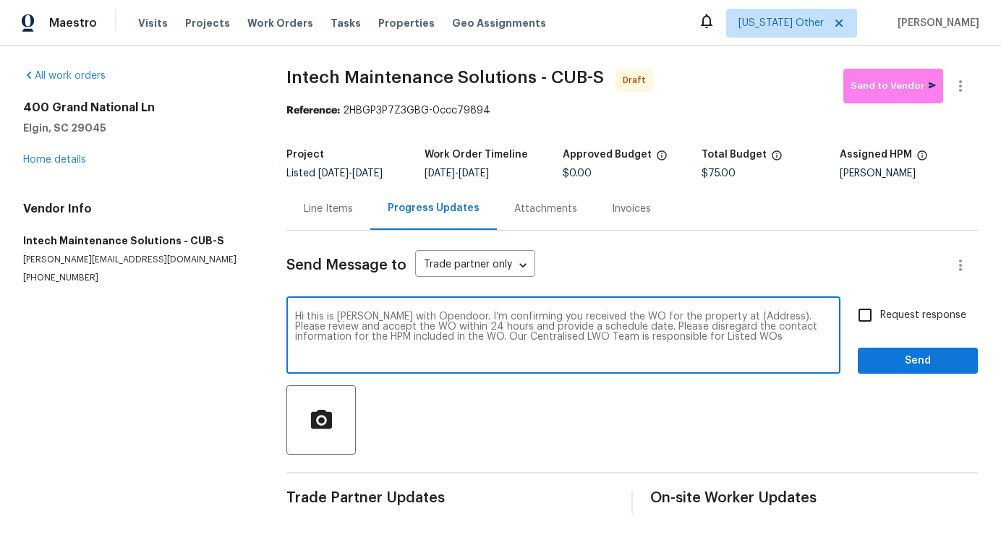
click at [745, 312] on textarea "Hi this is Pavithra with Opendoor. I’m confirming you received the WO for the p…" at bounding box center [563, 337] width 537 height 51
paste textarea "400 Grand National Ln, Elgin, SC 29045"
type textarea "Hi this is Pavithra with Opendoor. I’m confirming you received the WO for the p…"
click at [901, 304] on label "Request response" at bounding box center [908, 315] width 116 height 30
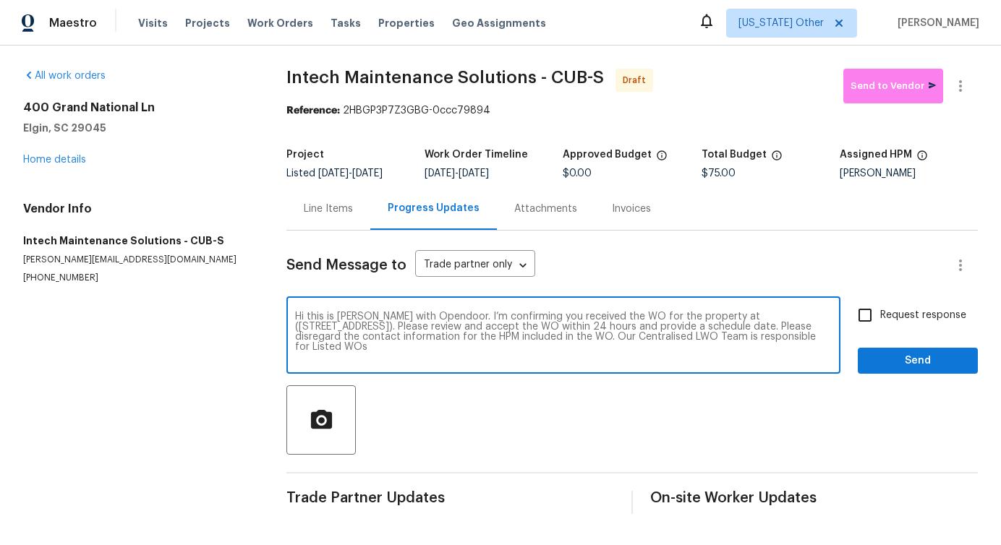
click at [880, 304] on input "Request response" at bounding box center [865, 315] width 30 height 30
checkbox input "true"
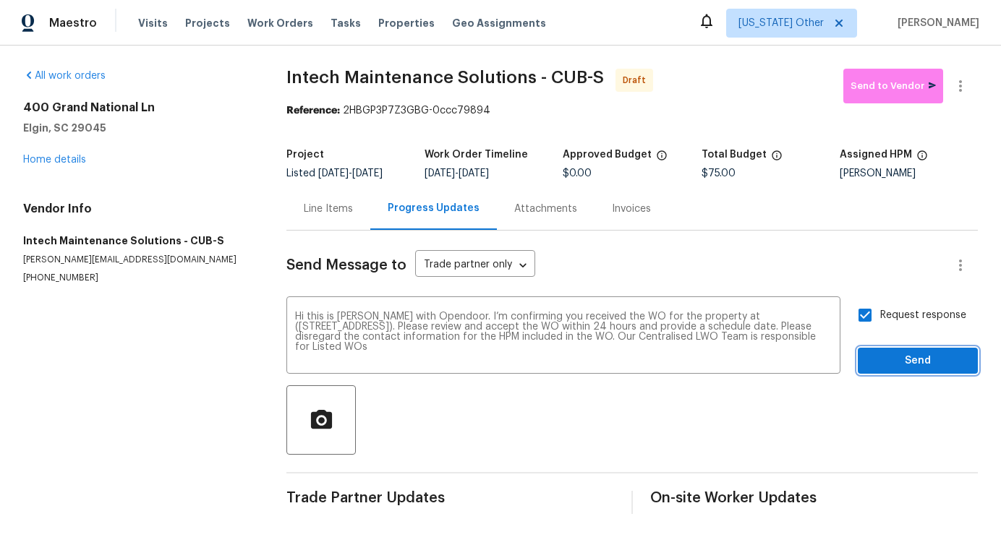
click at [897, 362] on span "Send" at bounding box center [917, 361] width 97 height 18
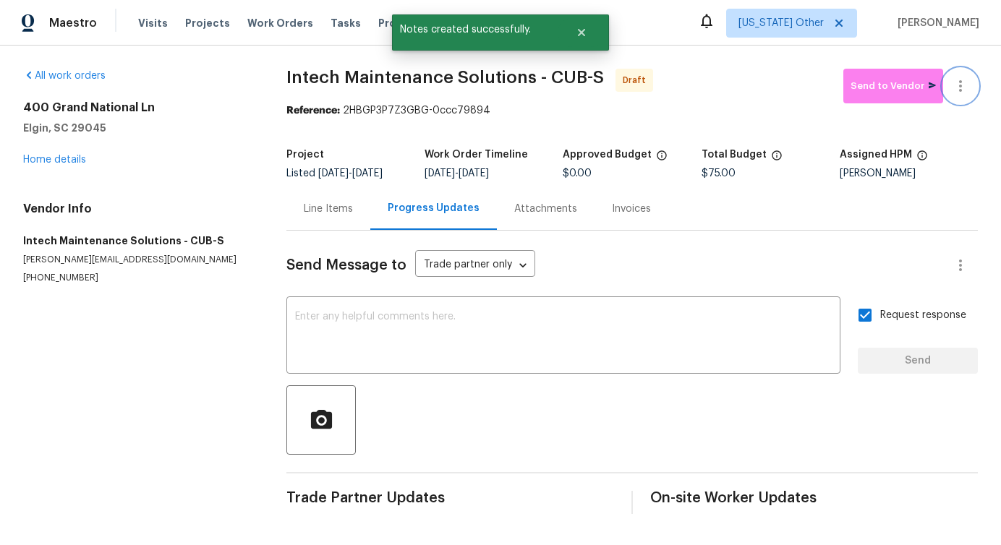
click at [952, 88] on icon "button" at bounding box center [960, 85] width 17 height 17
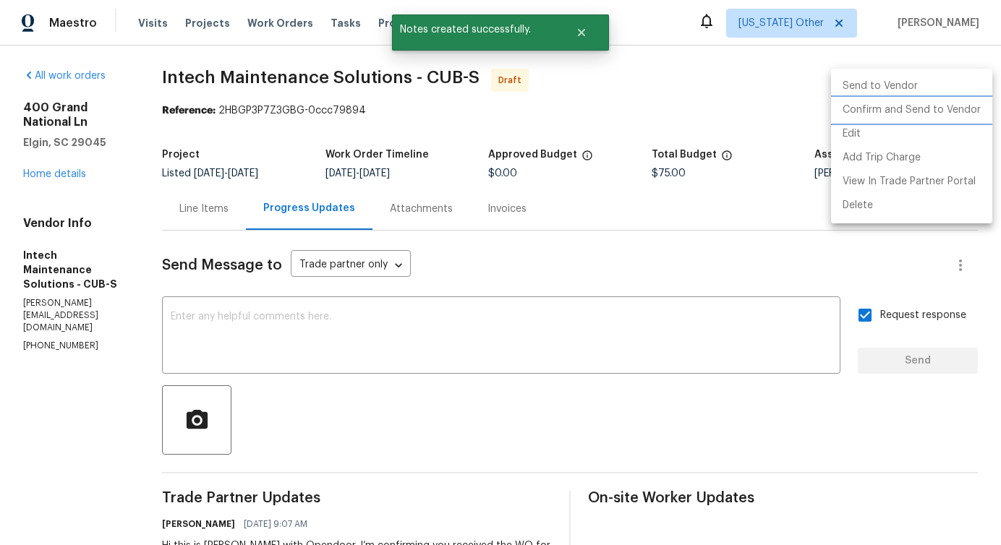
click at [893, 119] on li "Confirm and Send to Vendor" at bounding box center [911, 110] width 161 height 24
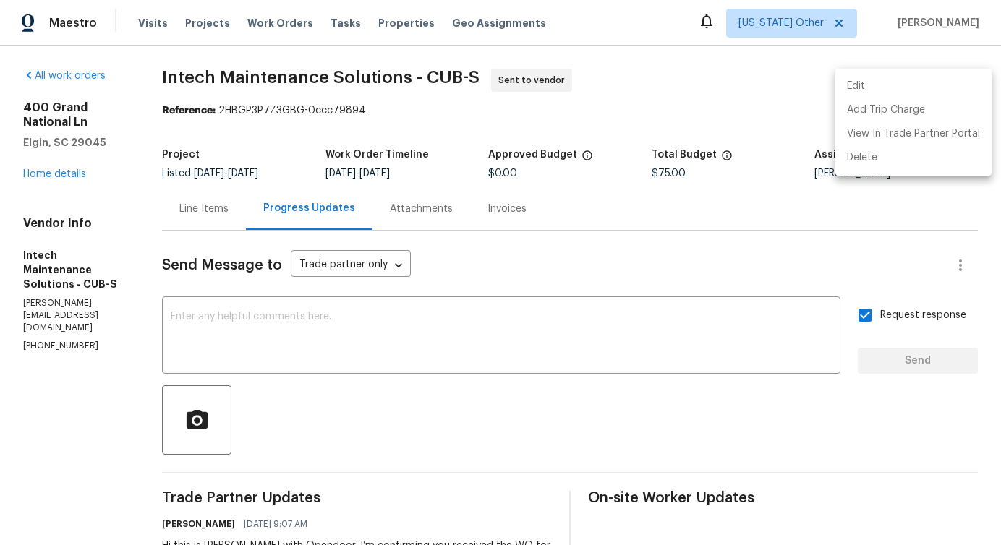
click at [475, 346] on div at bounding box center [500, 272] width 1001 height 545
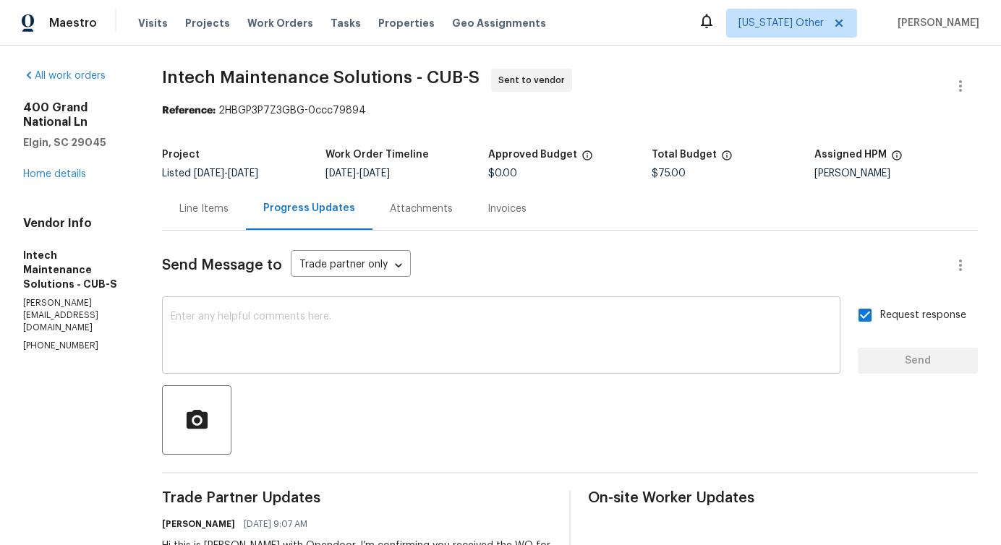
click at [442, 328] on textarea at bounding box center [501, 337] width 661 height 51
paste textarea "Attention All Work Orders must include before-photos (both close-up and wide-an…"
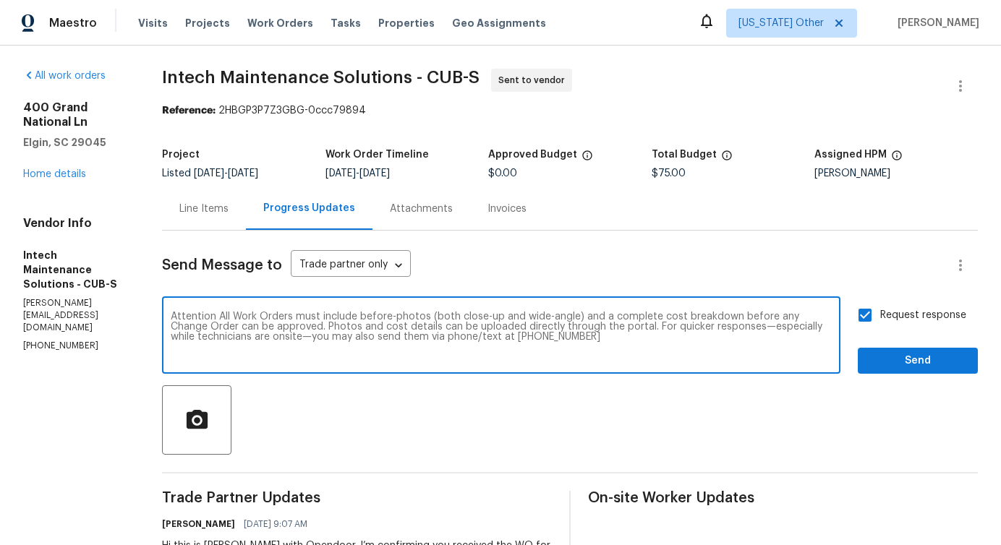
type textarea "Attention All Work Orders must include before-photos (both close-up and wide-an…"
click at [917, 368] on span "Send" at bounding box center [917, 361] width 97 height 18
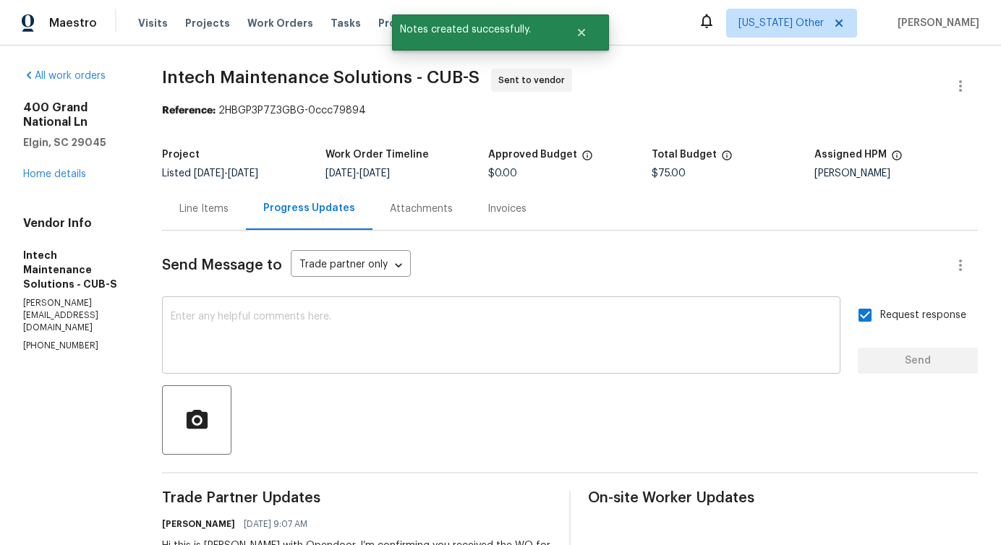
click at [476, 327] on textarea at bounding box center [501, 337] width 661 height 51
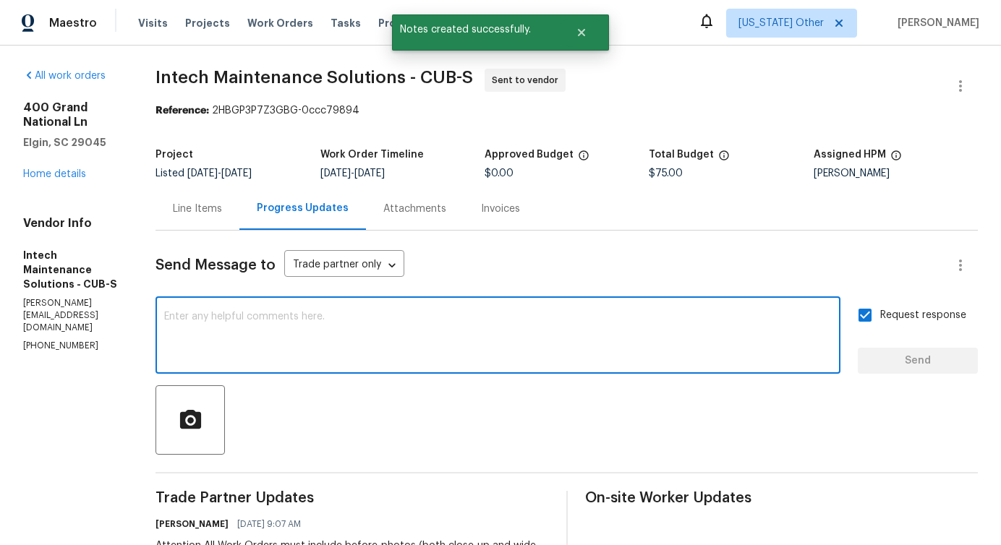
click at [208, 212] on div "Line Items" at bounding box center [197, 209] width 49 height 14
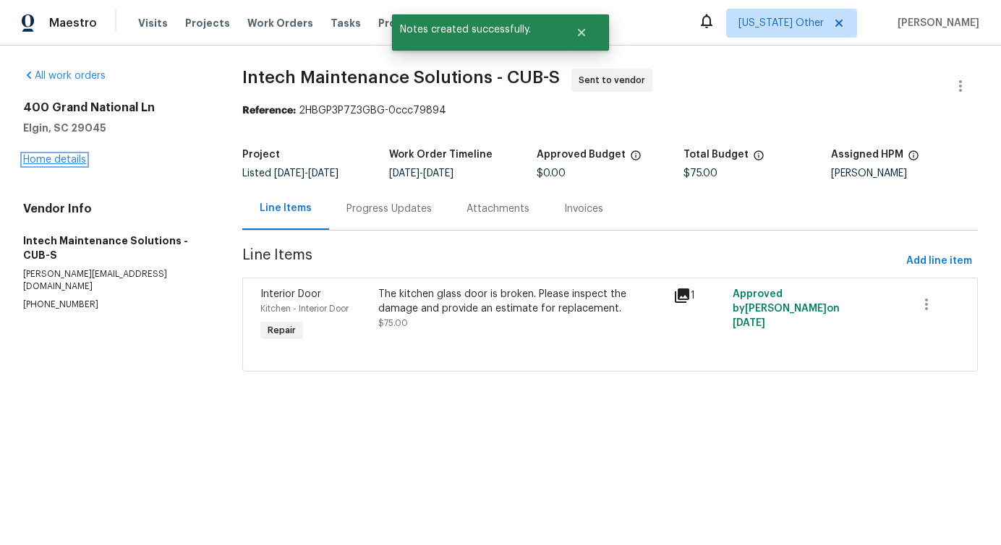
click at [65, 156] on link "Home details" at bounding box center [54, 160] width 63 height 10
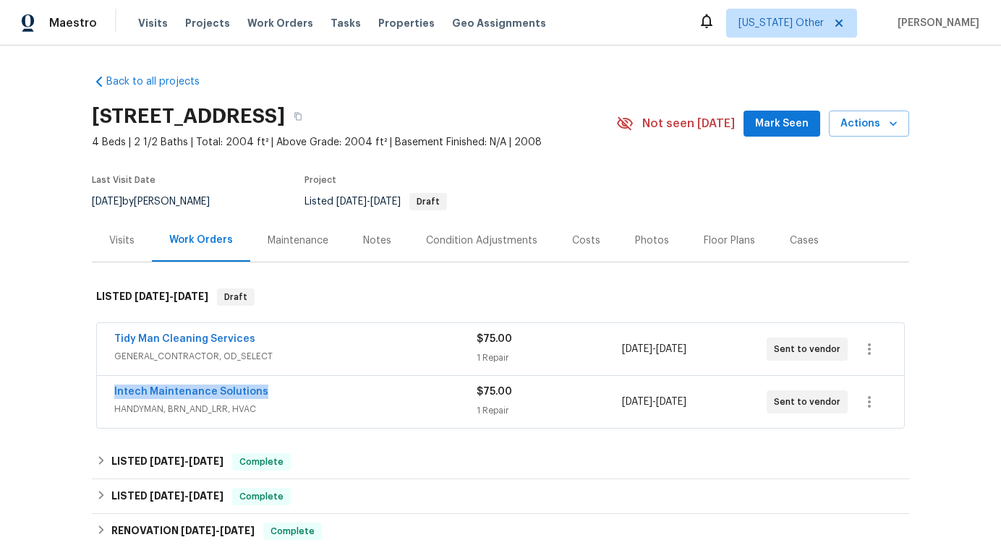
drag, startPoint x: 106, startPoint y: 392, endPoint x: 318, endPoint y: 394, distance: 211.9
click at [318, 394] on div "Intech Maintenance Solutions HANDYMAN, BRN_AND_LRR, HVAC $75.00 1 Repair 10/9/2…" at bounding box center [500, 402] width 807 height 52
copy link "Intech Maintenance Solutions"
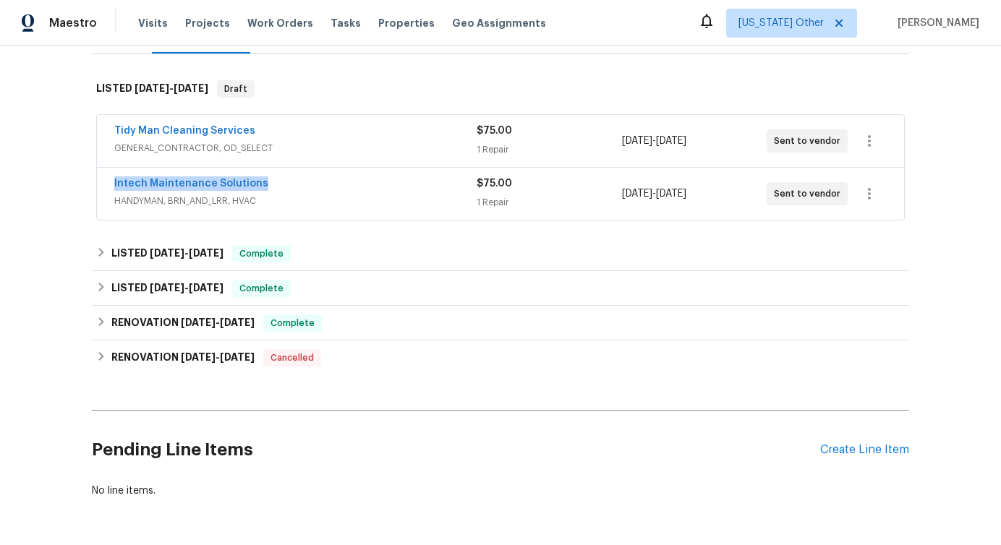
scroll to position [260, 0]
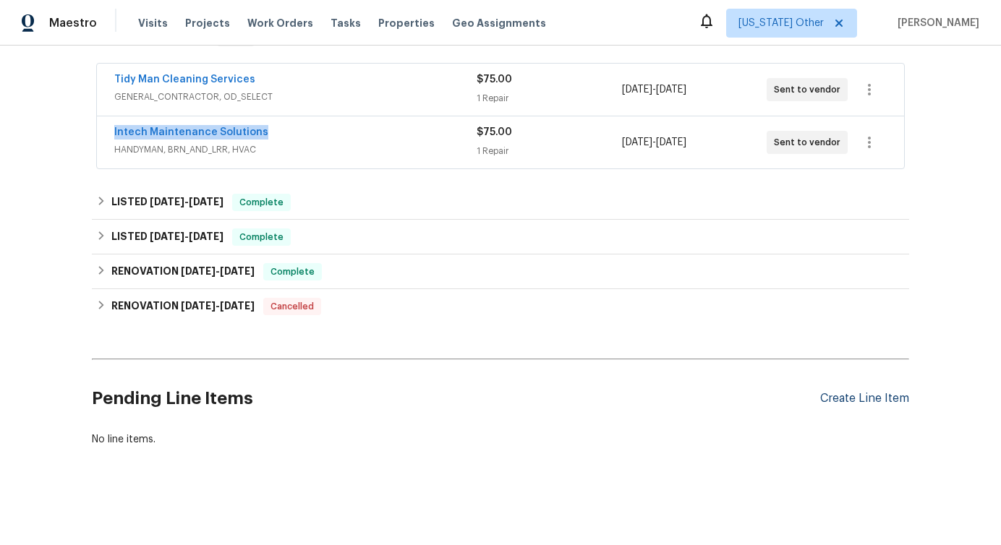
click at [849, 403] on div "Create Line Item" at bounding box center [864, 399] width 89 height 14
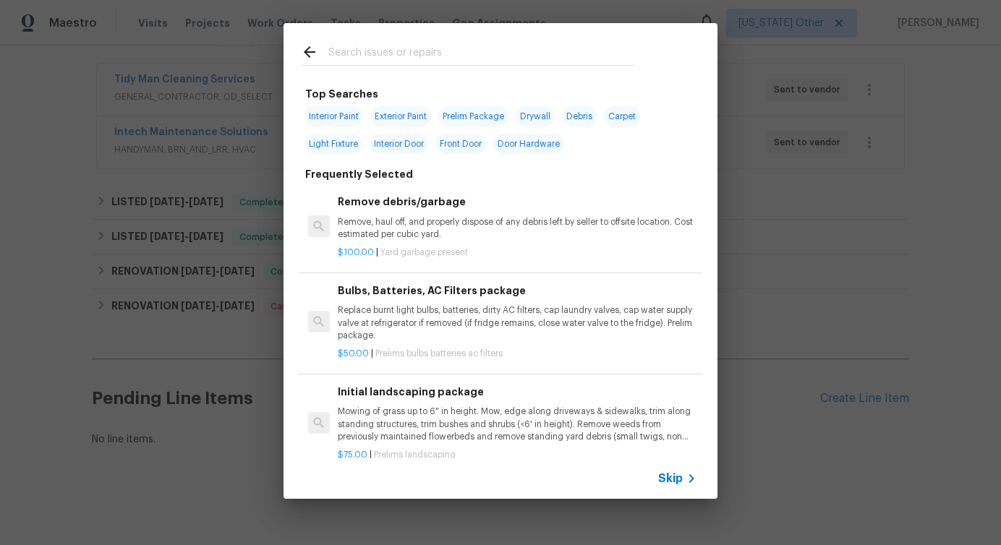
click at [675, 477] on span "Skip" at bounding box center [670, 479] width 25 height 14
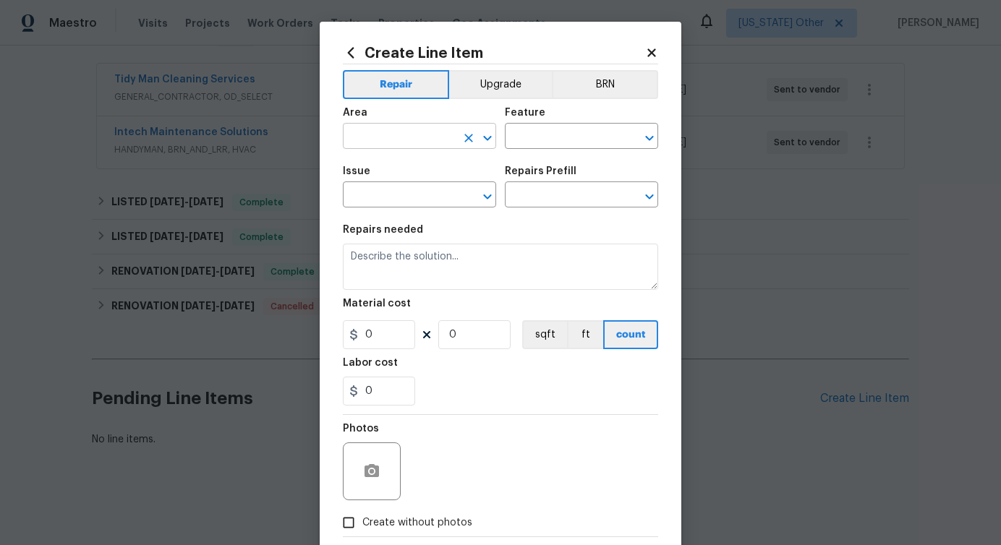
click at [396, 137] on input "text" at bounding box center [399, 138] width 113 height 22
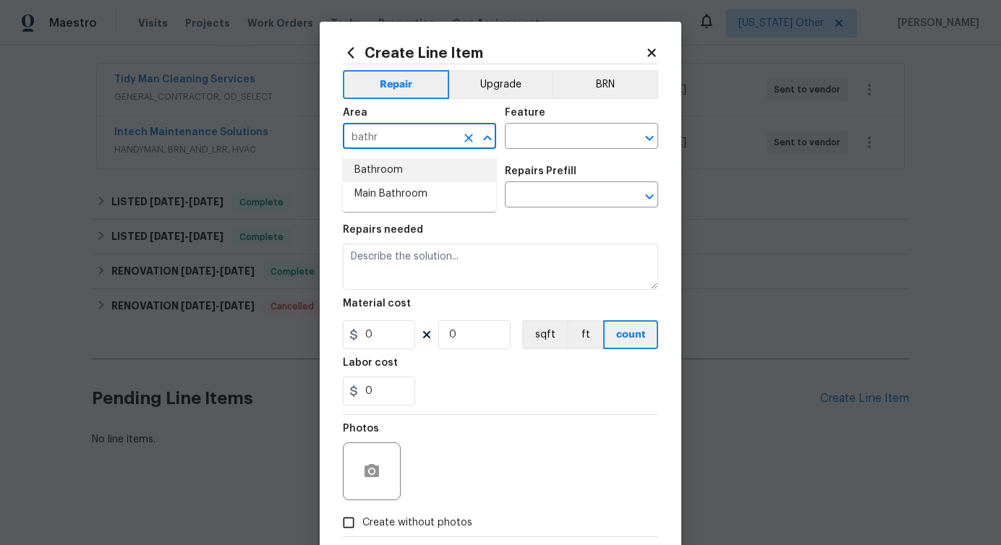
click at [391, 178] on li "Bathroom" at bounding box center [419, 170] width 153 height 24
type input "Bathroom"
click at [573, 147] on input "text" at bounding box center [561, 138] width 113 height 22
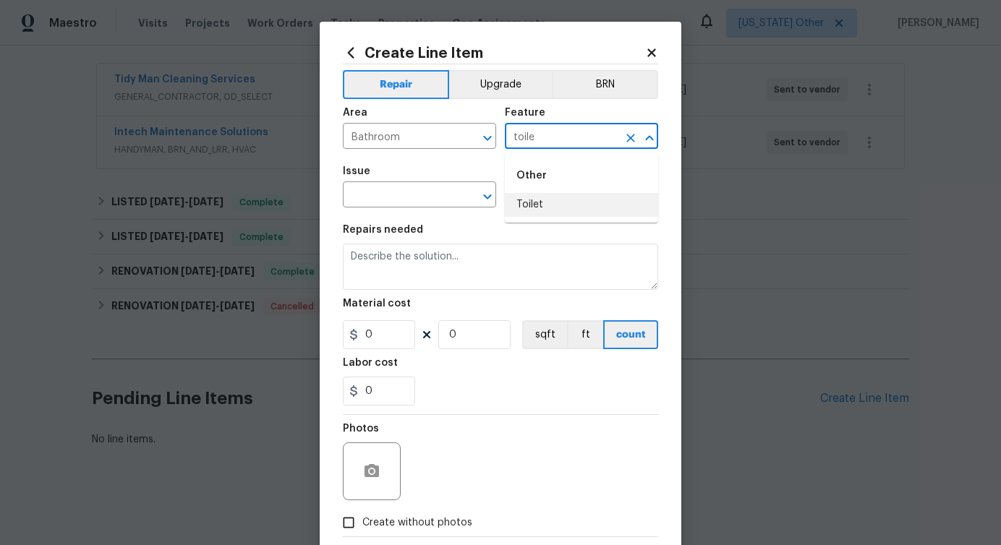
click at [537, 206] on li "Toilet" at bounding box center [581, 205] width 153 height 24
type input "Toilet"
click at [414, 194] on input "text" at bounding box center [399, 196] width 113 height 22
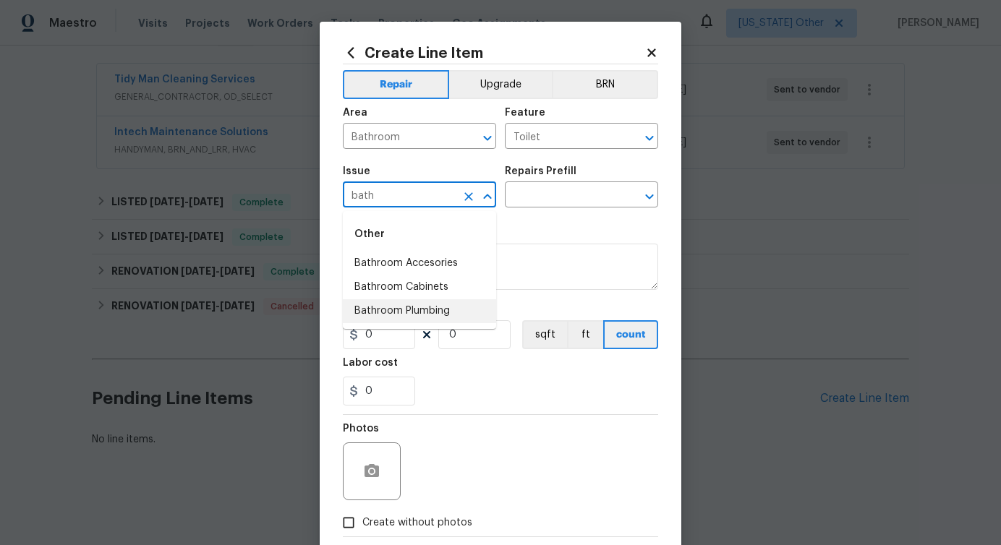
click at [411, 312] on li "Bathroom Plumbing" at bounding box center [419, 311] width 153 height 24
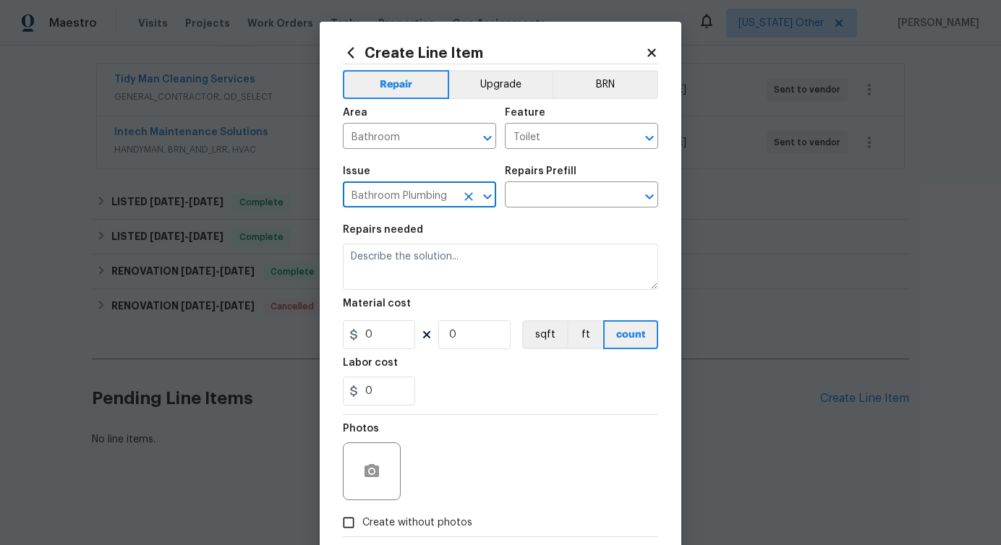
type input "Bathroom Plumbing"
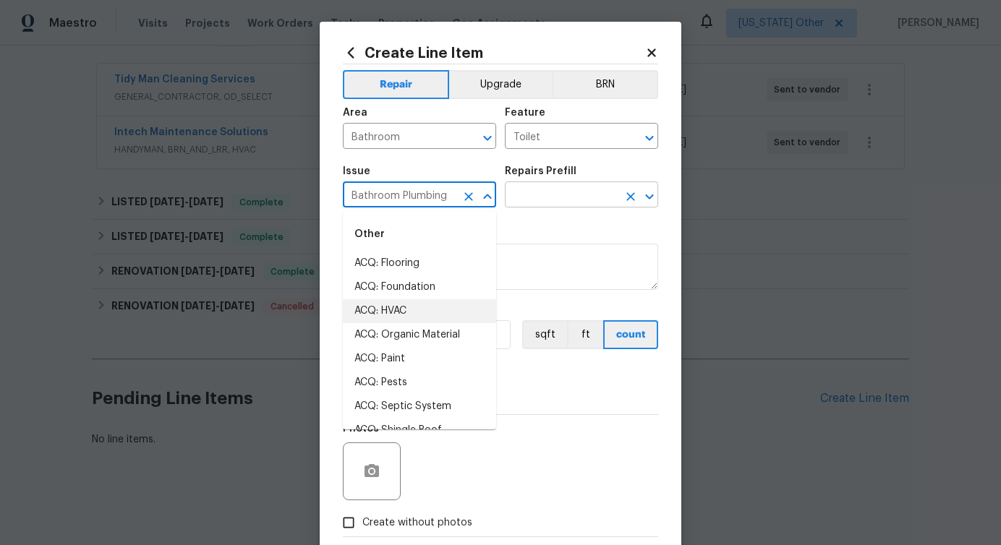
click at [584, 205] on input "text" at bounding box center [561, 196] width 113 height 22
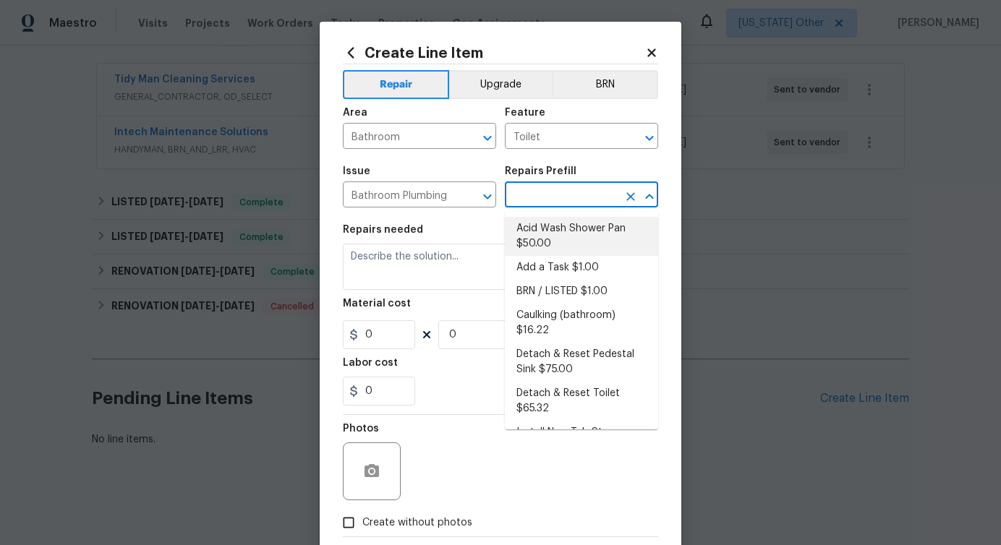
click at [563, 225] on li "Acid Wash Shower Pan $50.00" at bounding box center [581, 236] width 153 height 39
type input "Plumbing"
type input "Acid Wash Shower Pan $50.00"
type textarea "Prep and acid wash/deep clean the shower pan."
type input "50"
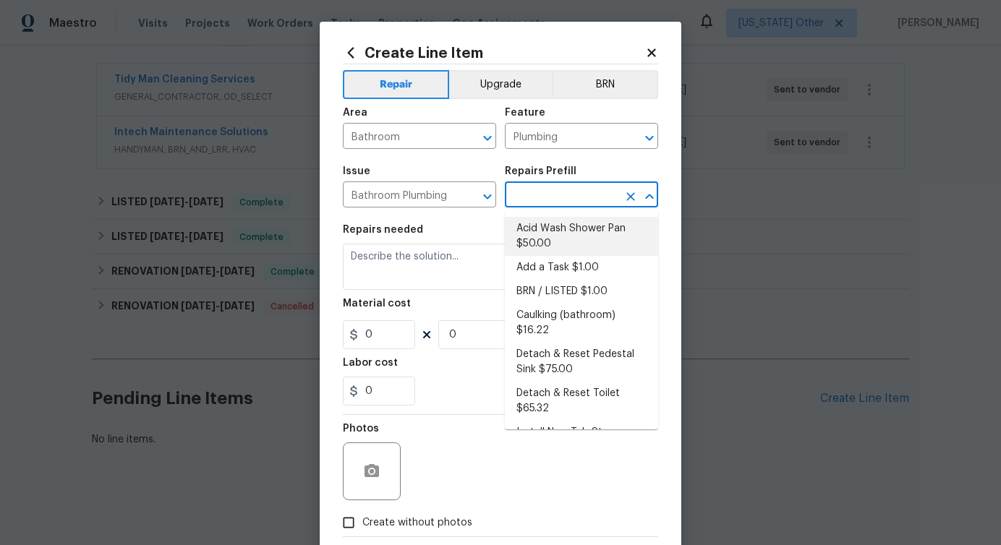
type input "1"
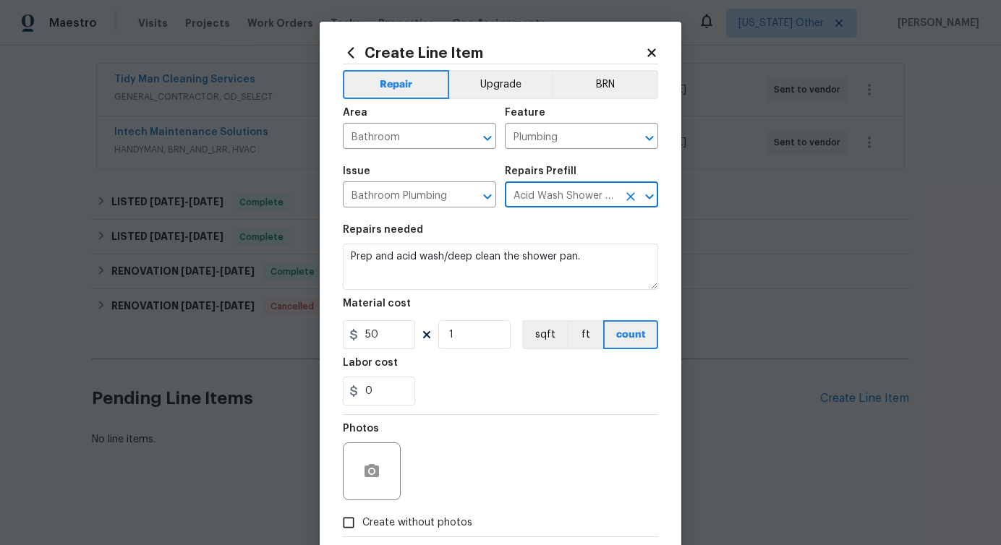
click at [633, 193] on icon "Clear" at bounding box center [630, 196] width 9 height 9
click at [597, 204] on input "text" at bounding box center [561, 196] width 113 height 22
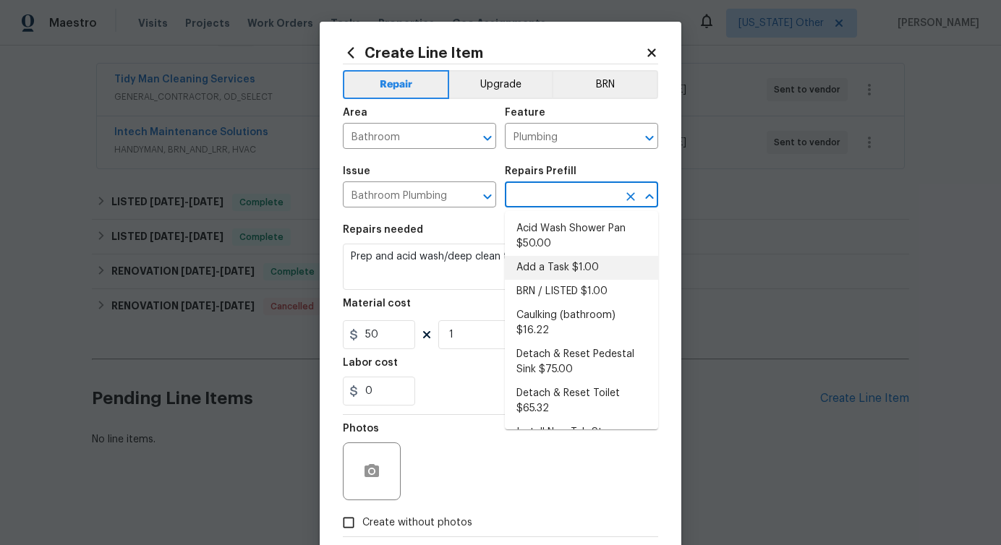
click at [560, 267] on li "Add a Task $1.00" at bounding box center [581, 268] width 153 height 24
type input "Add a Task $1.00"
type textarea "HPM to detail"
type input "1"
click at [397, 258] on textarea "HPM to detail" at bounding box center [500, 267] width 315 height 46
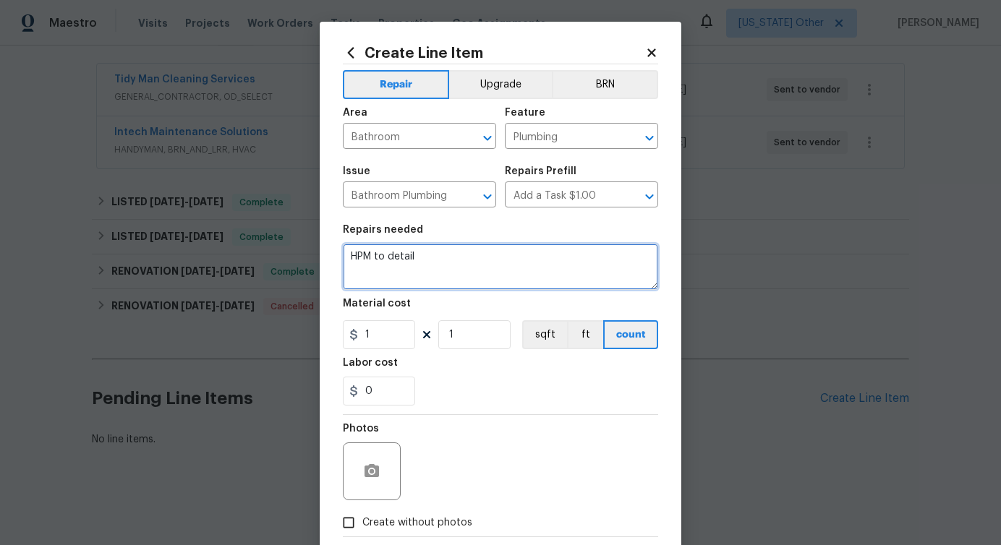
click at [397, 258] on textarea "HPM to detail" at bounding box center [500, 267] width 315 height 46
paste textarea "Rework: #lwoleak The bathroom upstairs toilet is still leaking. dentify the toi…"
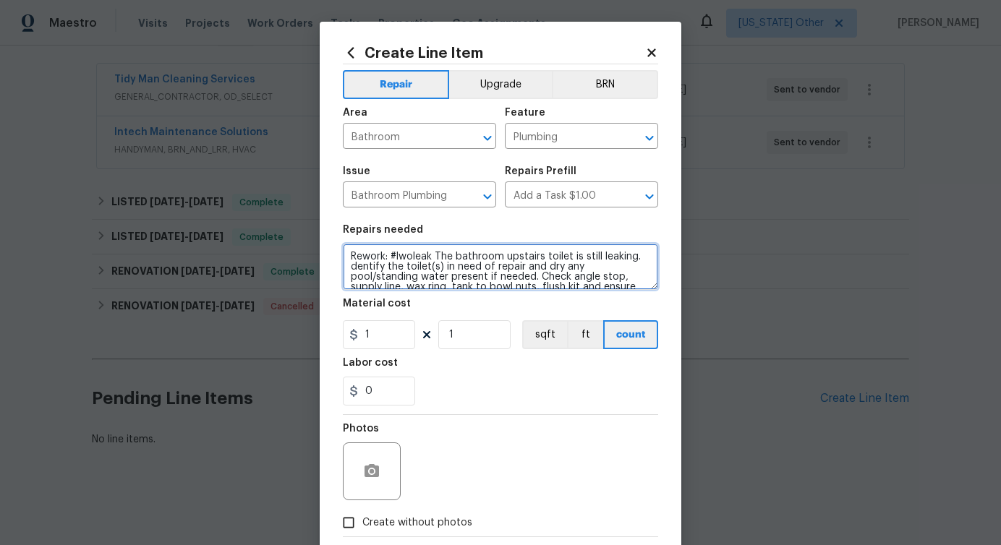
scroll to position [84, 0]
type textarea "Rework: #lwoleak The bathroom upstairs toilet is still leaking. dentify the toi…"
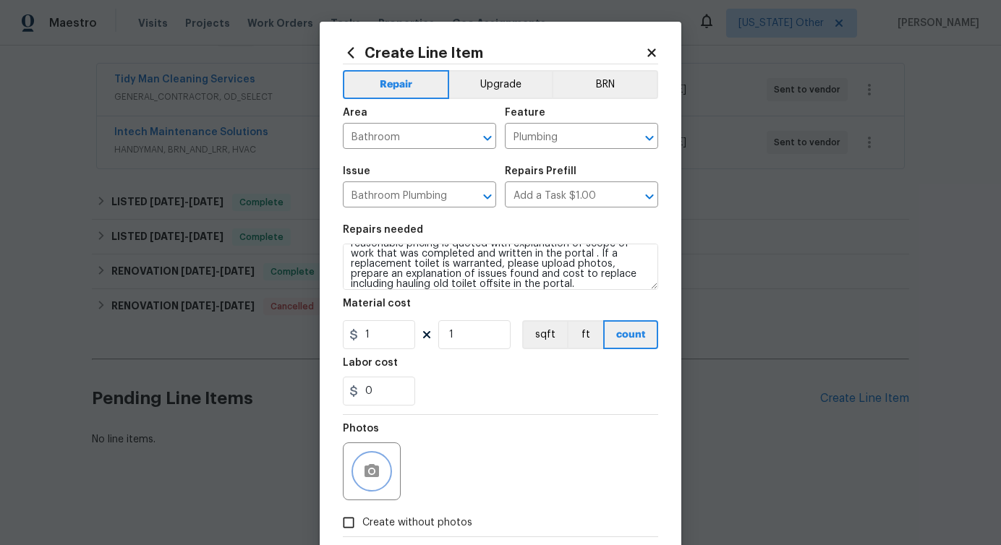
click at [373, 473] on circle "button" at bounding box center [372, 471] width 4 height 4
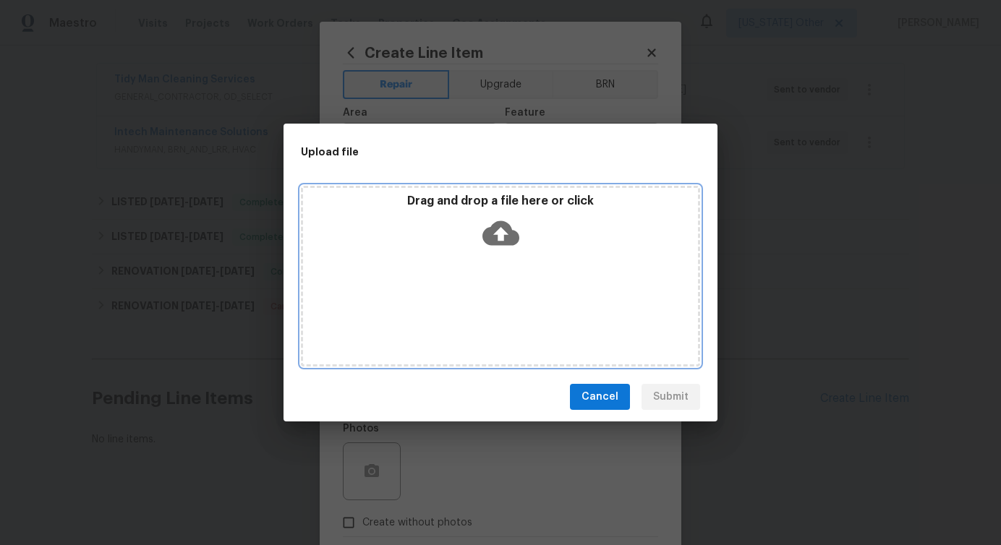
click at [489, 242] on icon at bounding box center [500, 233] width 37 height 25
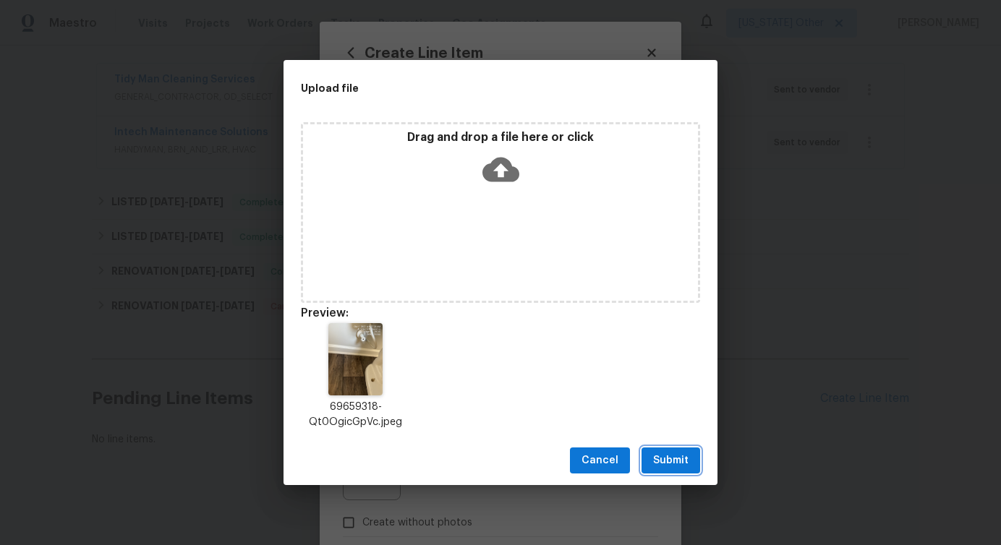
click at [671, 459] on span "Submit" at bounding box center [670, 461] width 35 height 18
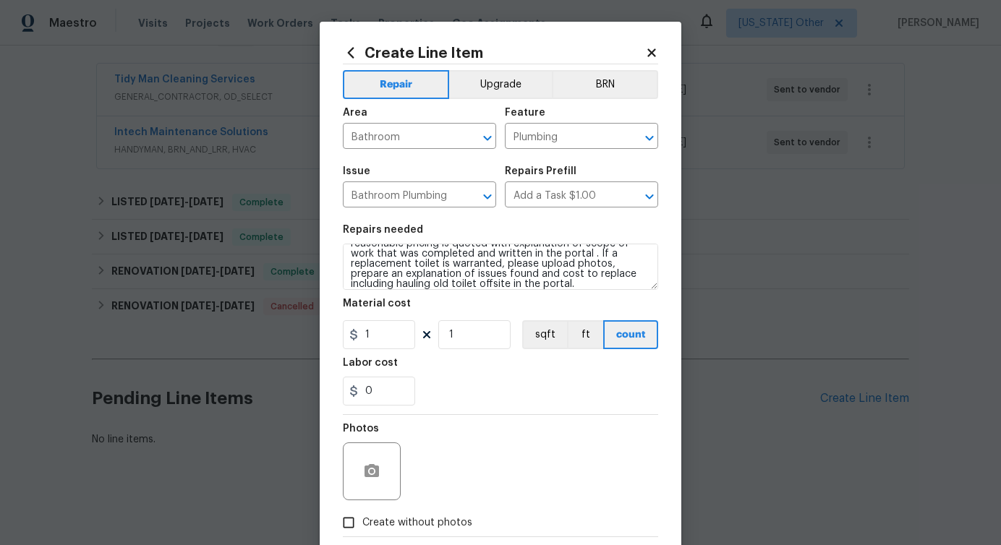
scroll to position [78, 0]
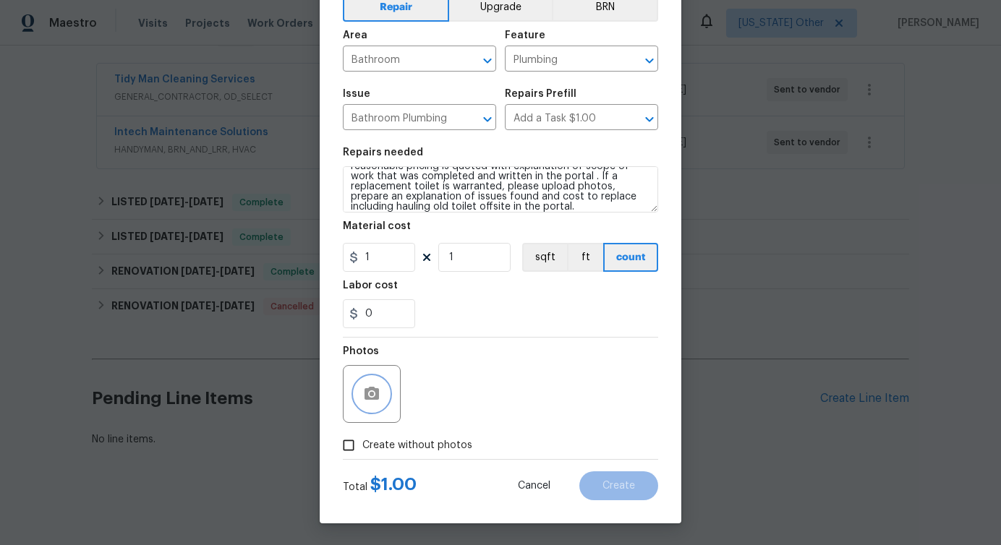
click at [377, 395] on icon "button" at bounding box center [372, 393] width 14 height 13
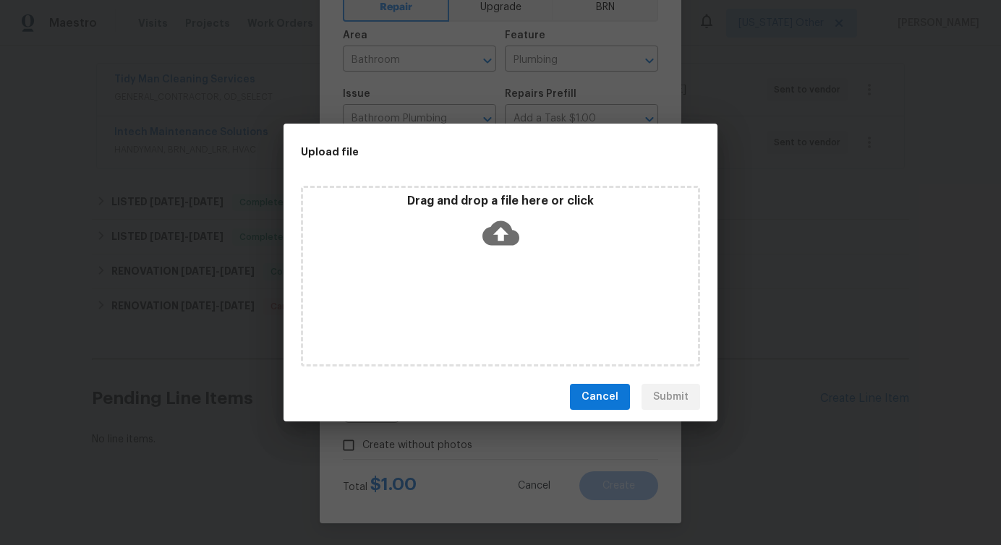
click at [491, 237] on icon at bounding box center [500, 233] width 37 height 25
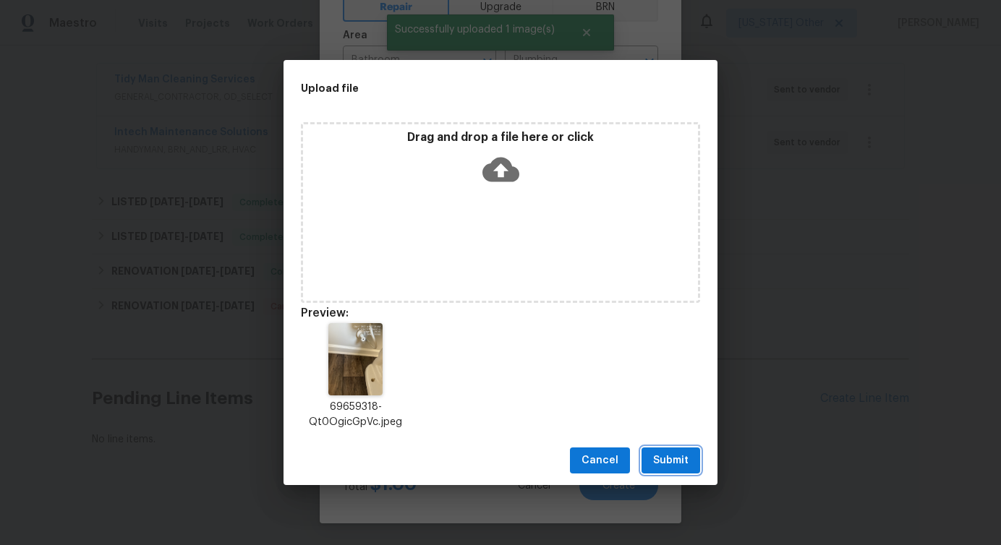
click at [655, 470] on button "Submit" at bounding box center [671, 461] width 59 height 27
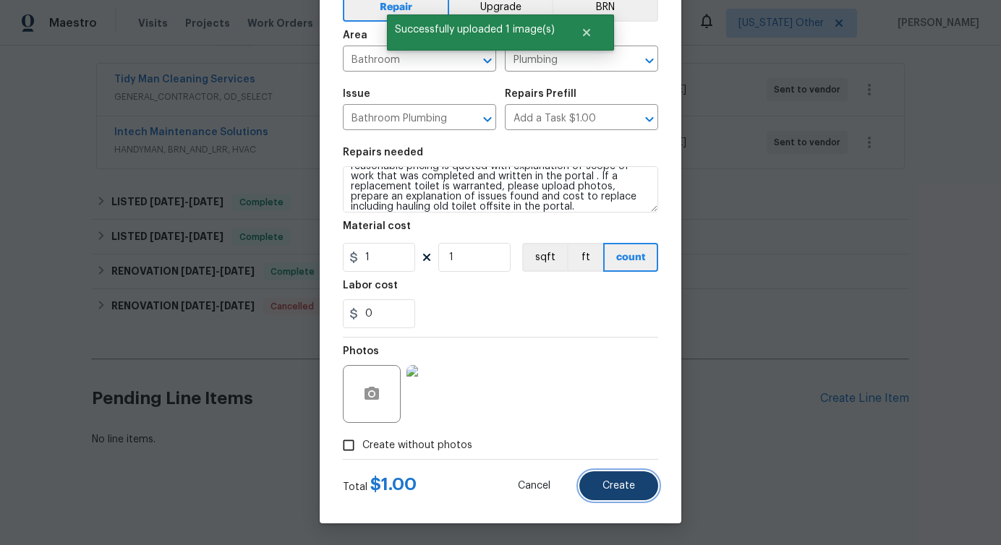
click at [623, 493] on button "Create" at bounding box center [618, 486] width 79 height 29
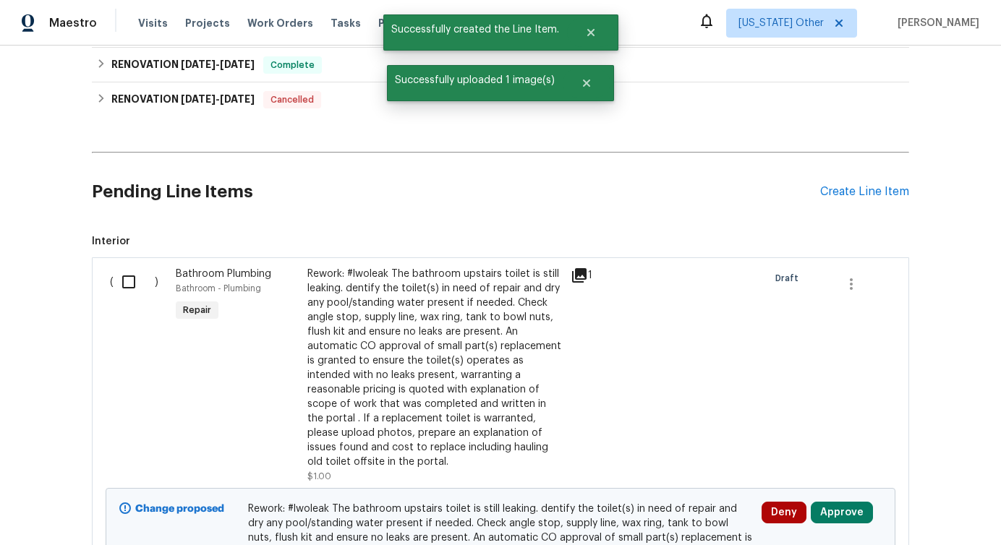
scroll to position [671, 0]
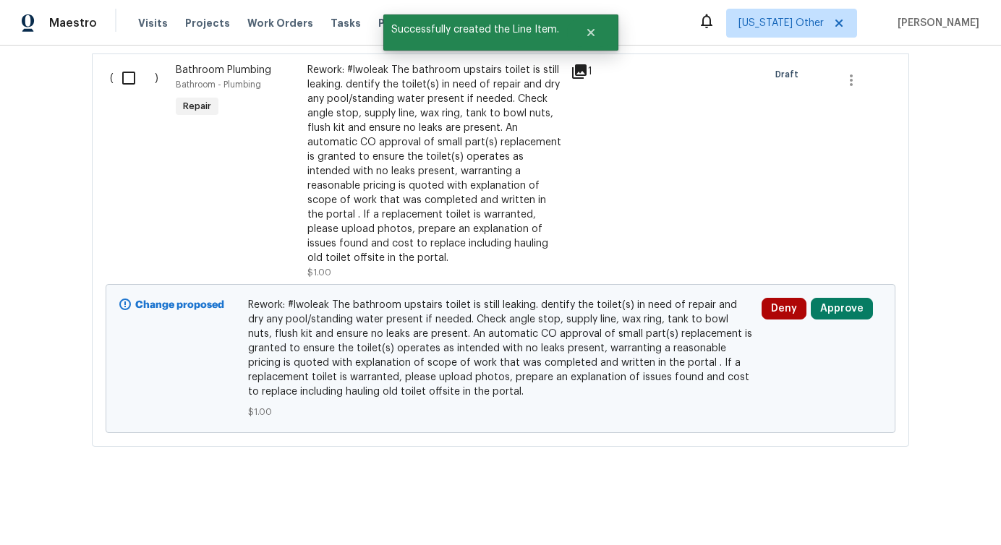
click at [129, 79] on input "checkbox" at bounding box center [134, 78] width 41 height 30
checkbox input "true"
click at [911, 502] on span "Create Work Order" at bounding box center [918, 510] width 96 height 18
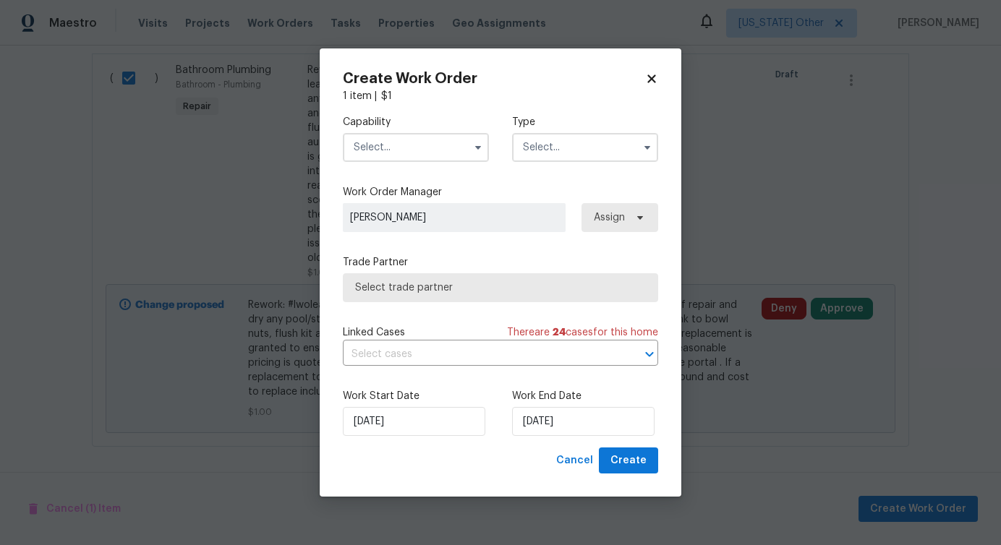
click at [413, 147] on input "text" at bounding box center [416, 147] width 146 height 29
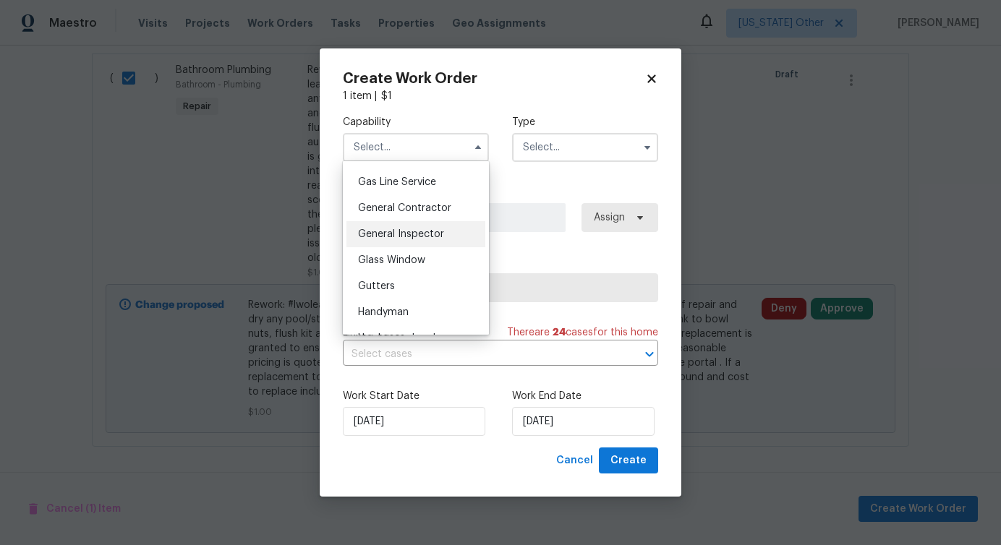
scroll to position [672, 0]
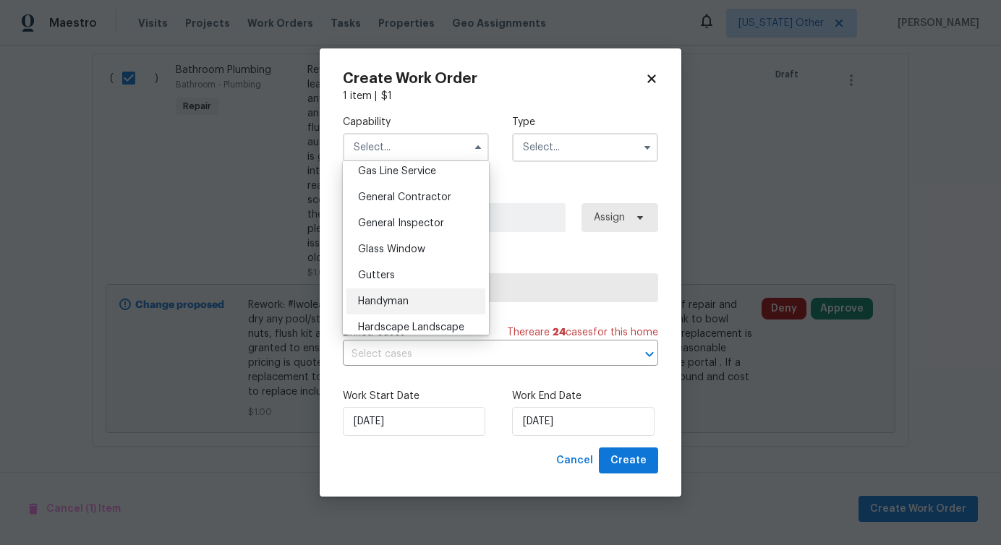
click at [412, 294] on div "Handyman" at bounding box center [415, 302] width 139 height 26
type input "Handyman"
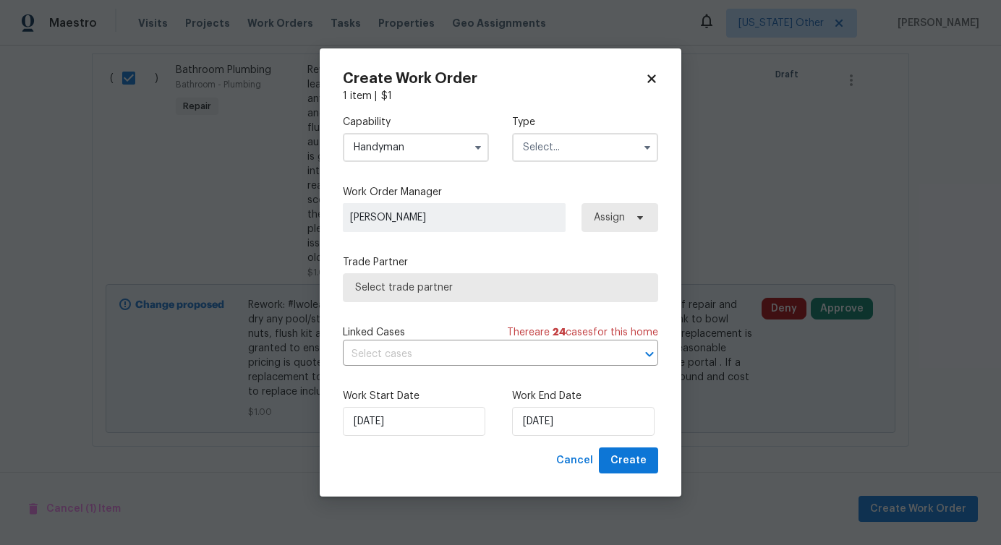
click at [567, 156] on input "text" at bounding box center [585, 147] width 146 height 29
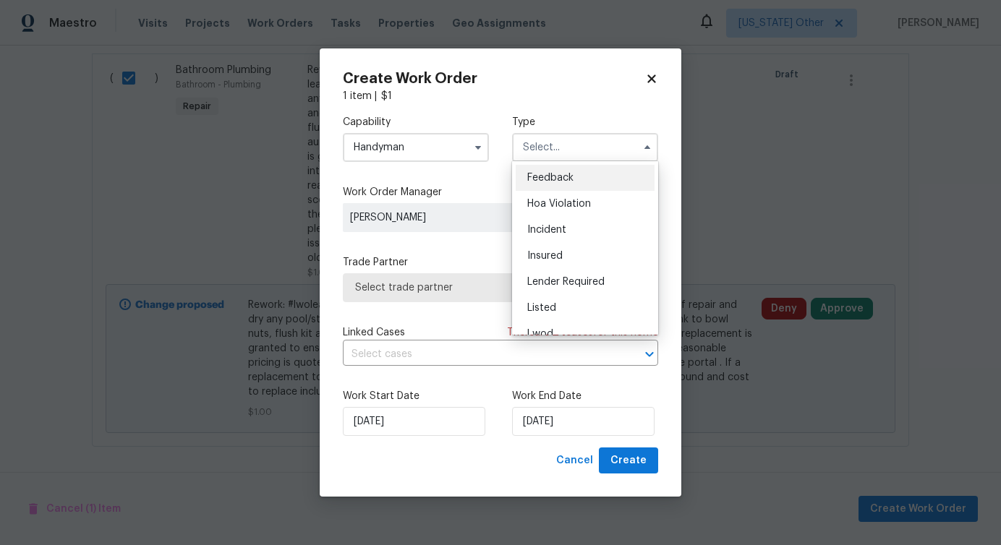
click at [553, 175] on span "Feedback" at bounding box center [550, 178] width 46 height 10
type input "Feedback"
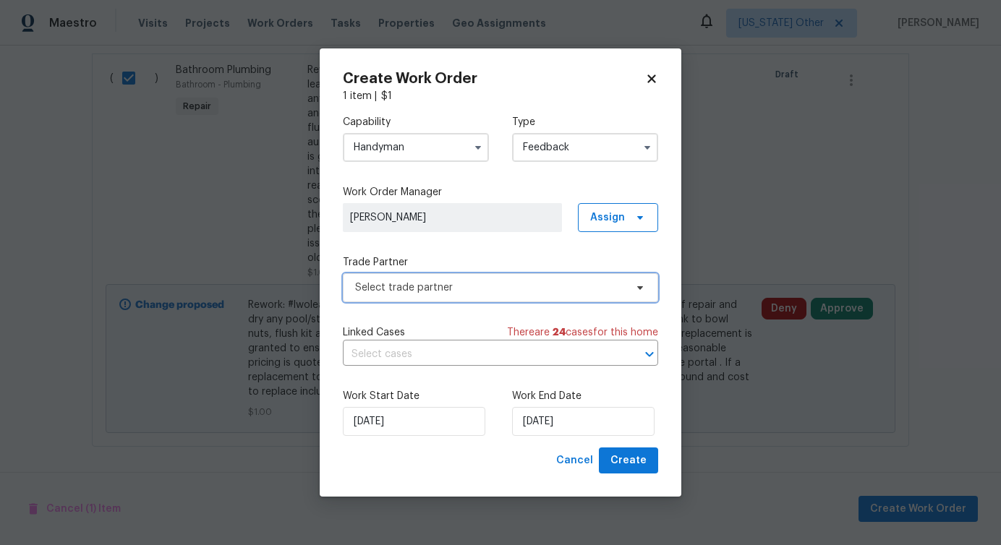
click at [430, 292] on span "Select trade partner" at bounding box center [490, 288] width 270 height 14
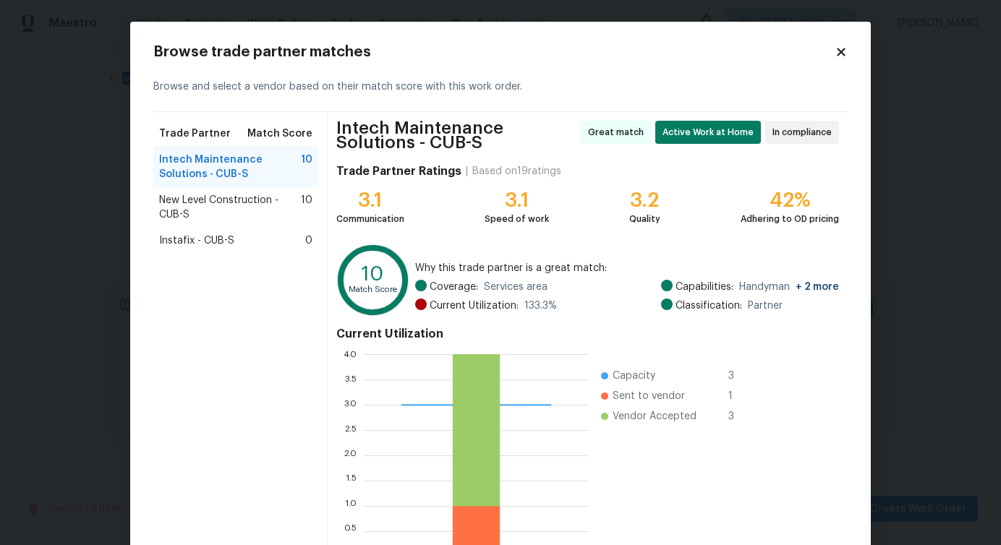
scroll to position [98, 0]
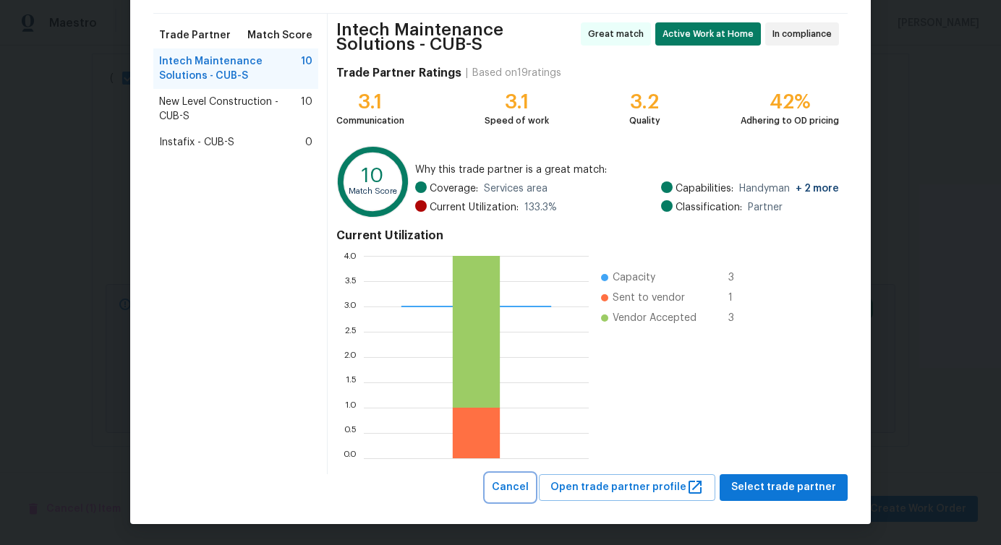
click at [528, 494] on span "Cancel" at bounding box center [510, 488] width 37 height 18
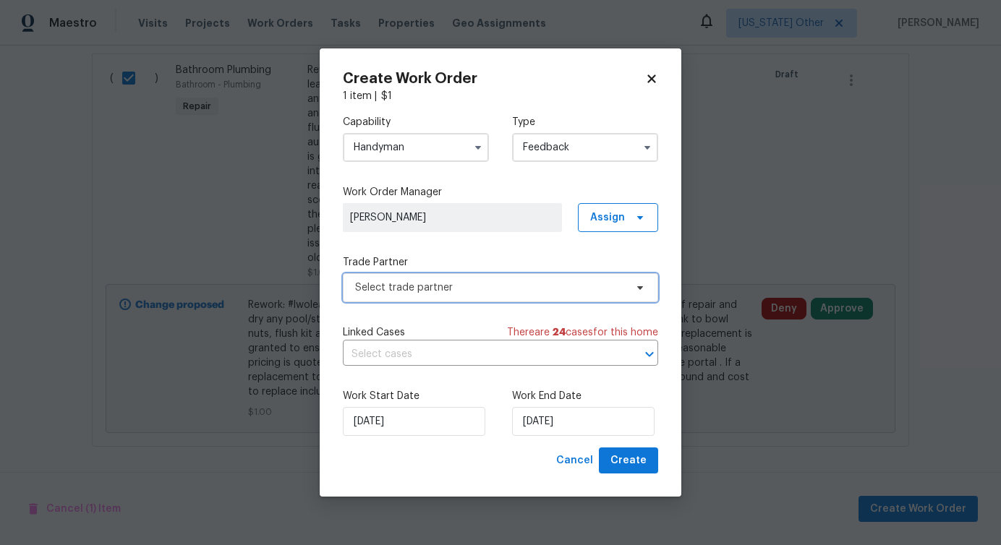
scroll to position [0, 0]
click at [432, 137] on input "Handyman" at bounding box center [416, 147] width 146 height 29
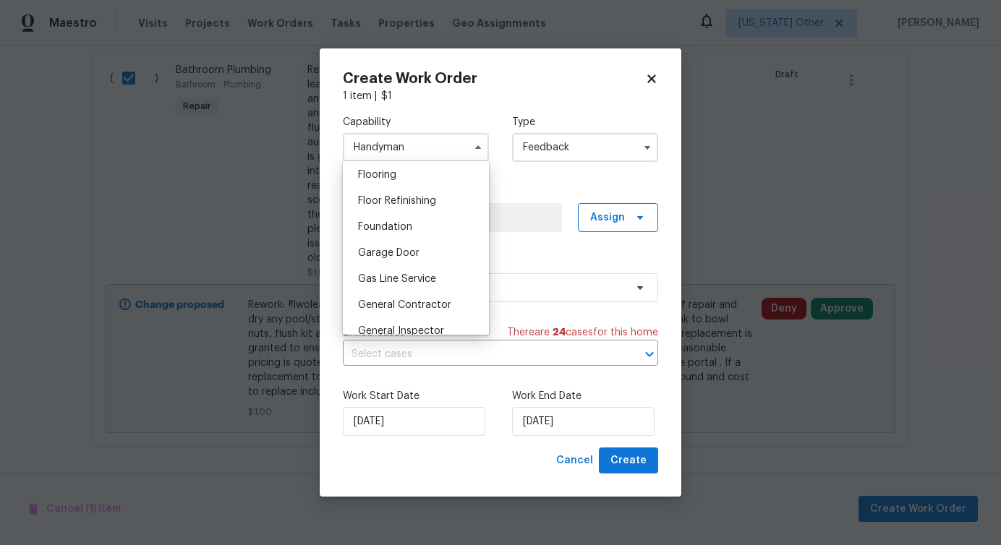
scroll to position [566, 0]
click at [407, 291] on div "General Contractor" at bounding box center [415, 303] width 139 height 26
type input "General Contractor"
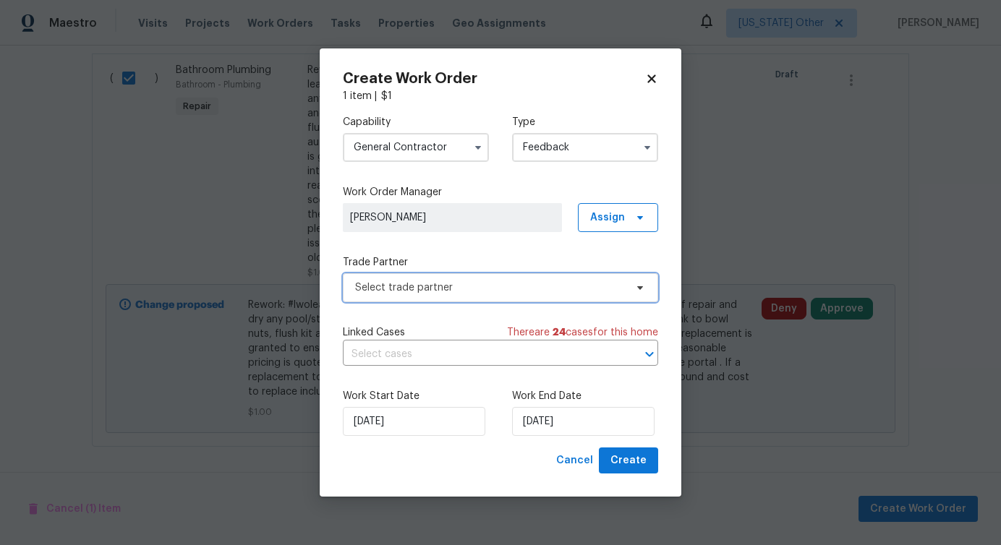
click at [432, 290] on span "Select trade partner" at bounding box center [490, 288] width 270 height 14
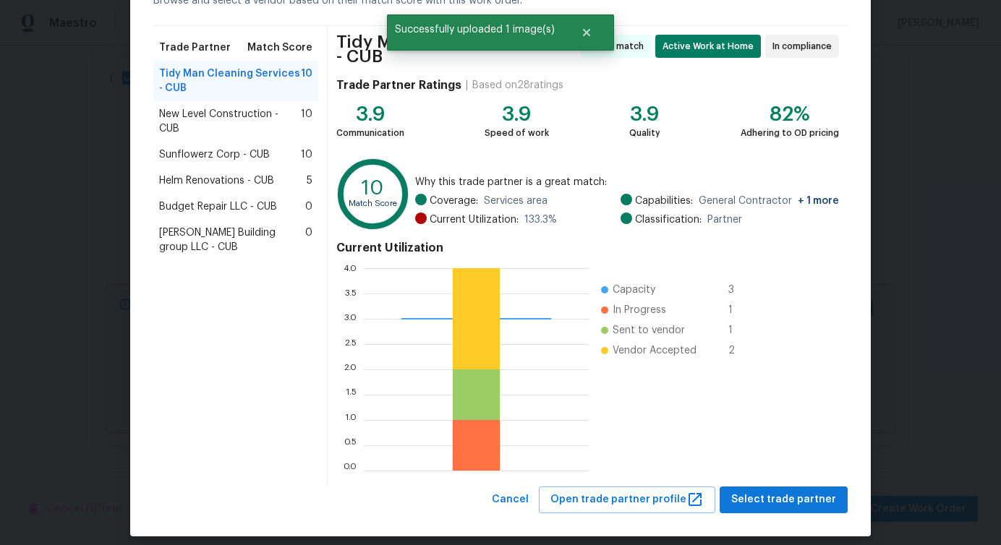
scroll to position [98, 0]
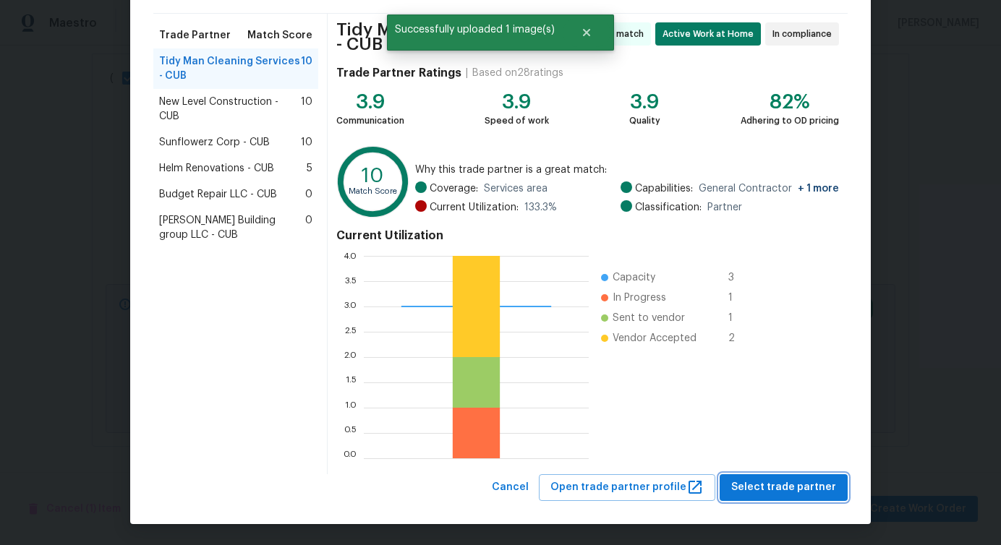
click at [785, 493] on span "Select trade partner" at bounding box center [783, 488] width 105 height 18
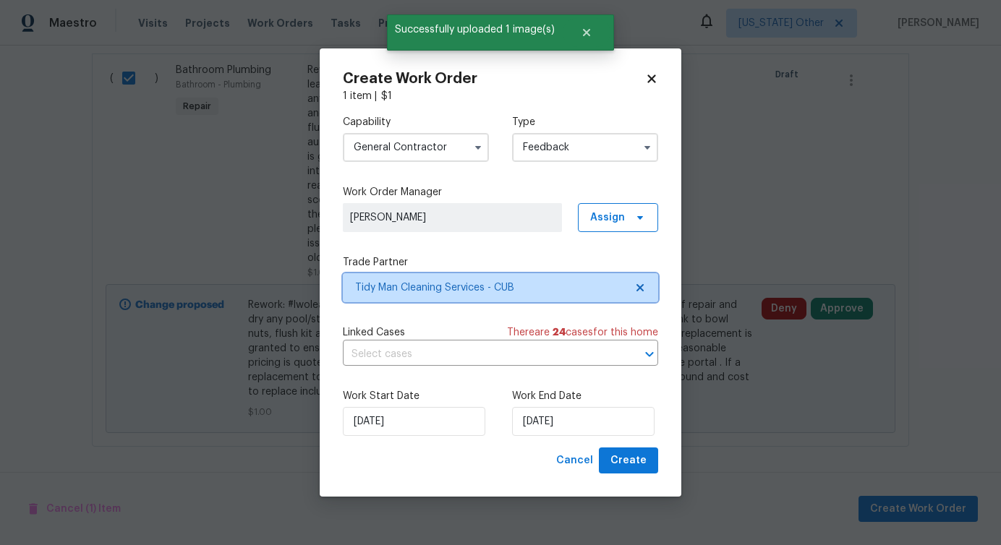
scroll to position [0, 0]
click at [446, 354] on input "text" at bounding box center [480, 355] width 275 height 22
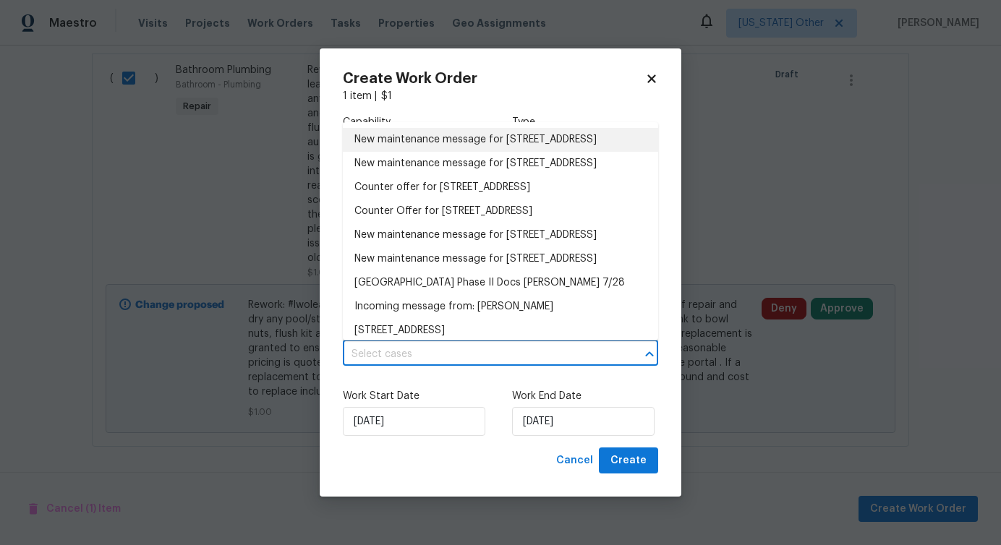
click at [438, 138] on li "New maintenance message for 400 Grand National Ln , Elgin, SC 29045" at bounding box center [500, 140] width 315 height 24
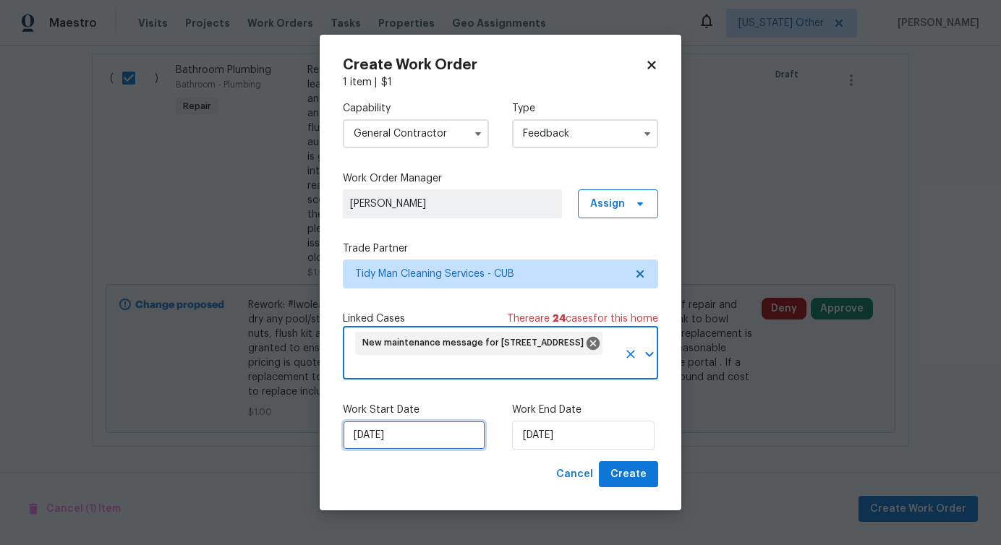
click at [387, 438] on input "[DATE]" at bounding box center [414, 435] width 142 height 29
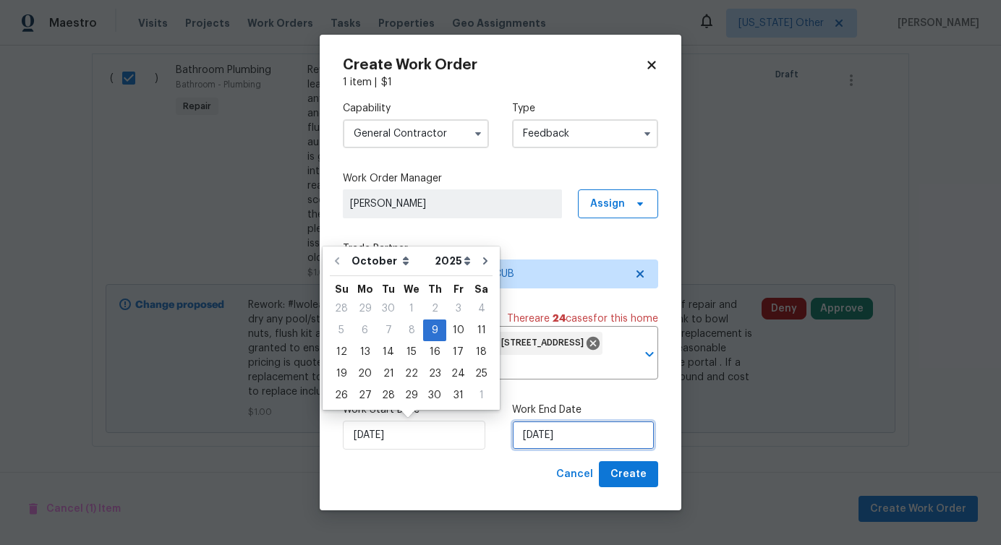
click at [540, 441] on input "[DATE]" at bounding box center [583, 435] width 142 height 29
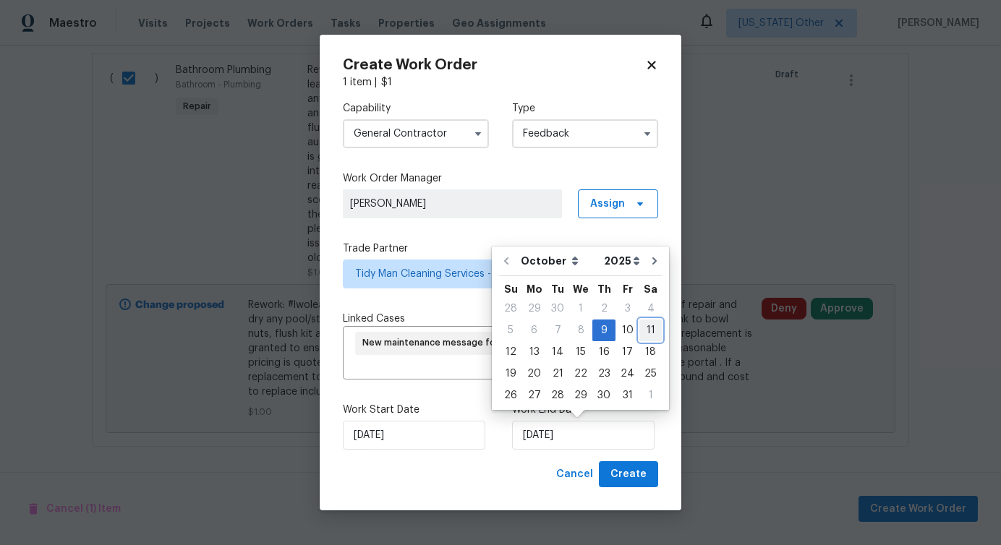
click at [642, 331] on div "11" at bounding box center [650, 330] width 22 height 20
type input "[DATE]"
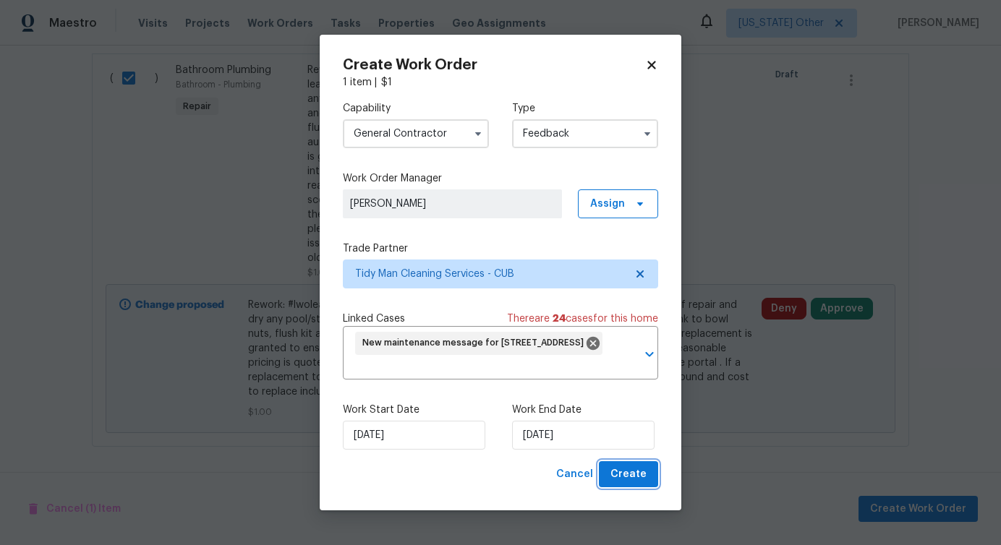
click at [623, 480] on span "Create" at bounding box center [628, 475] width 36 height 18
click at [335, 502] on div "Create Work Order 1 item | $ 1 Capability General Contractor Type Feedback Work…" at bounding box center [501, 273] width 362 height 477
checkbox input "false"
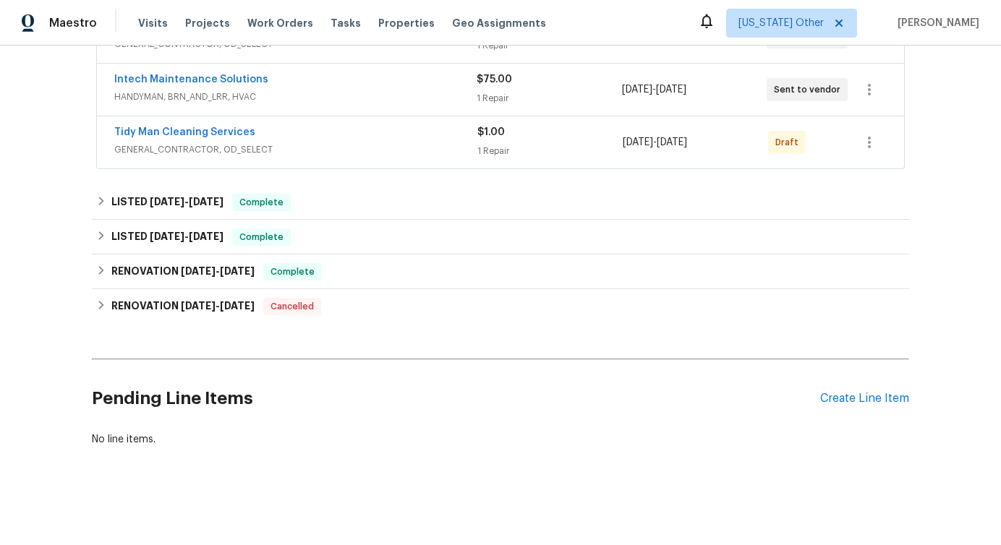
scroll to position [312, 0]
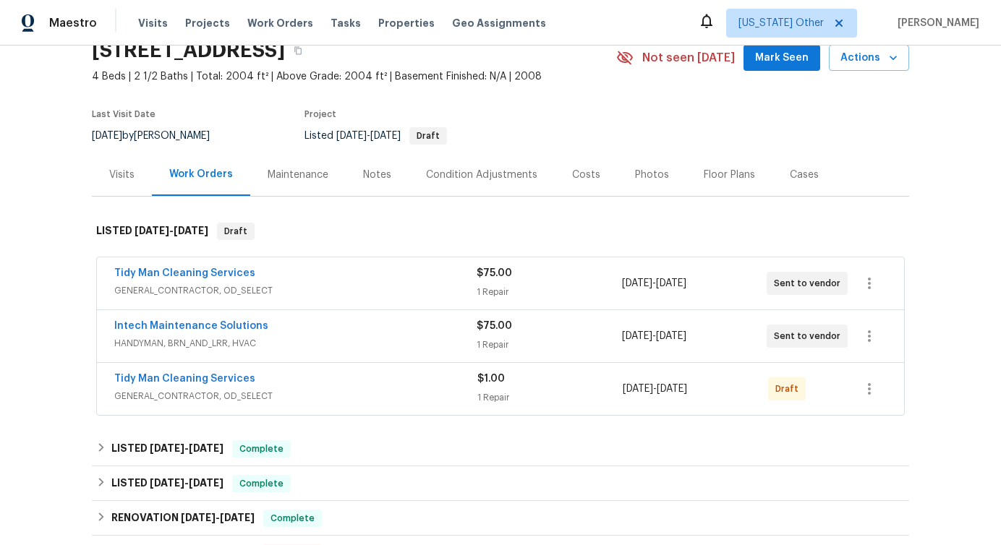
scroll to position [95, 0]
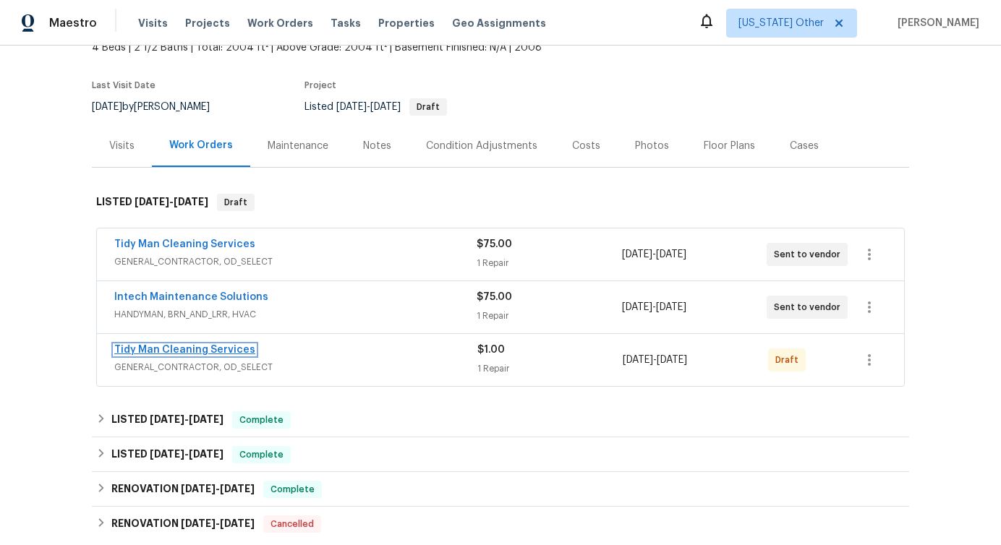
click at [132, 350] on link "Tidy Man Cleaning Services" at bounding box center [184, 350] width 141 height 10
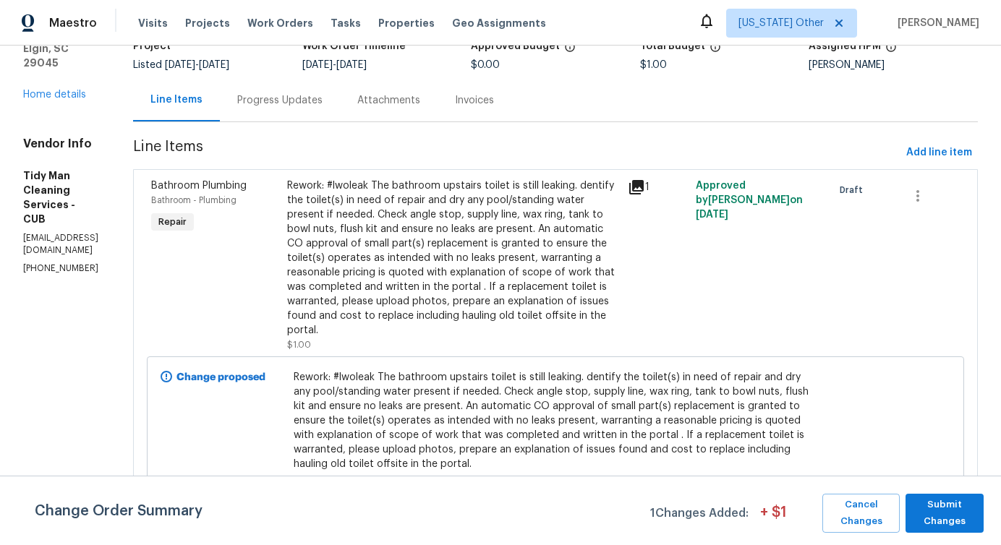
scroll to position [123, 0]
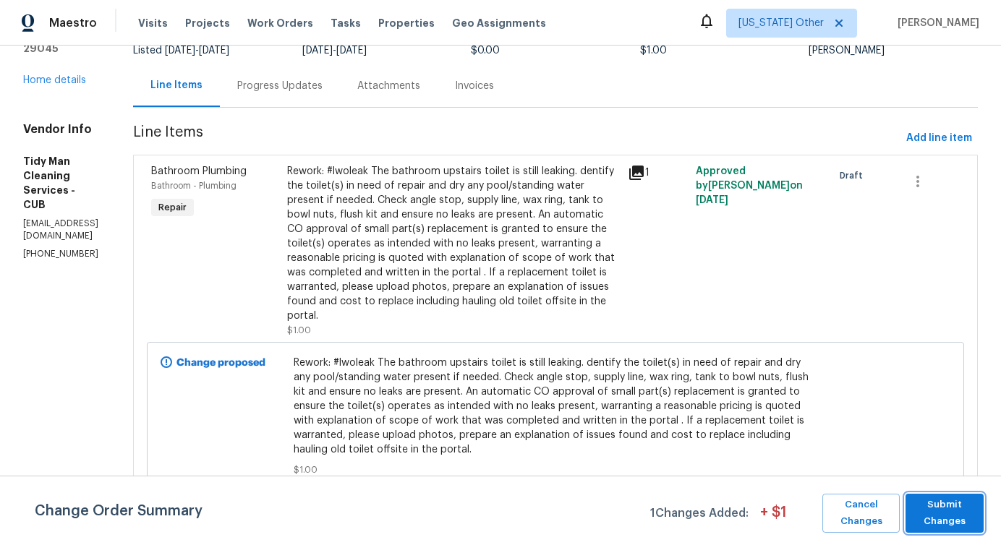
click at [947, 518] on span "Submit Changes" at bounding box center [945, 513] width 64 height 33
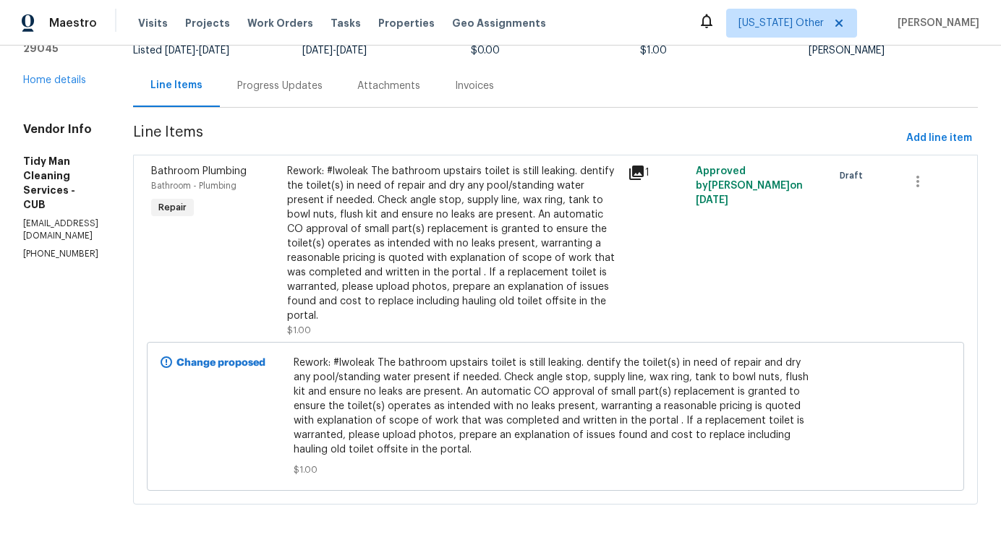
scroll to position [0, 0]
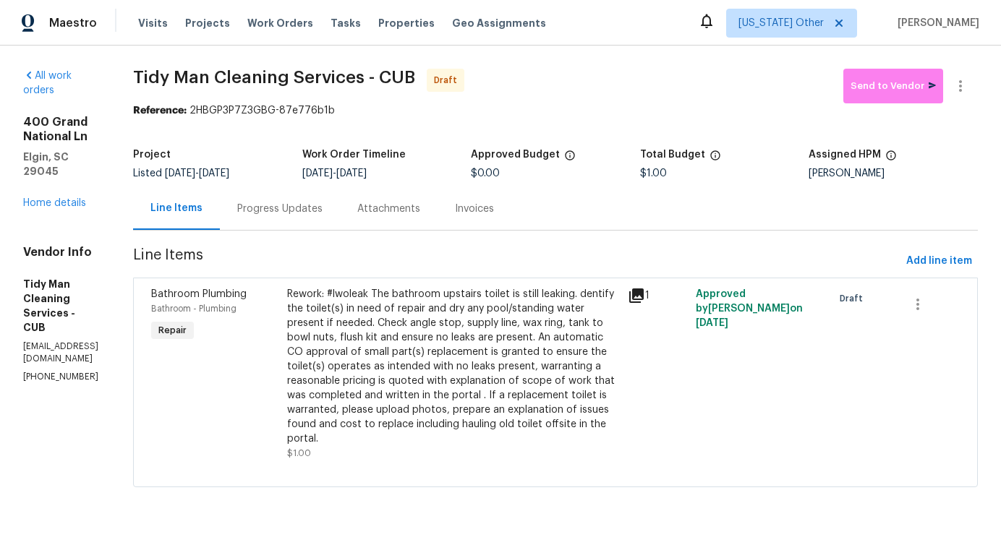
click at [315, 220] on div "Progress Updates" at bounding box center [280, 208] width 120 height 43
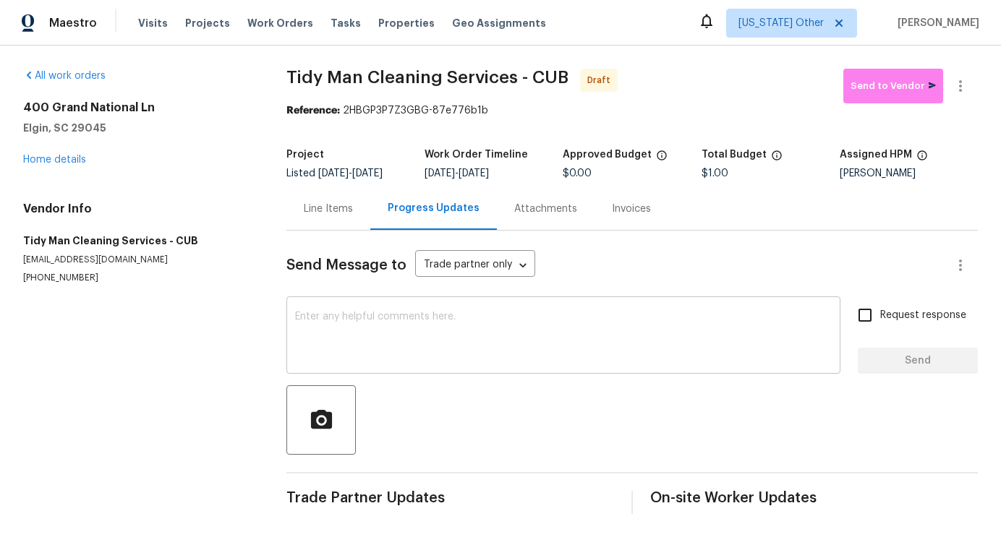
click at [529, 331] on textarea at bounding box center [563, 337] width 537 height 51
paste textarea "Hi this is Pavithra with Opendoor. I’m confirming you received the WO for the p…"
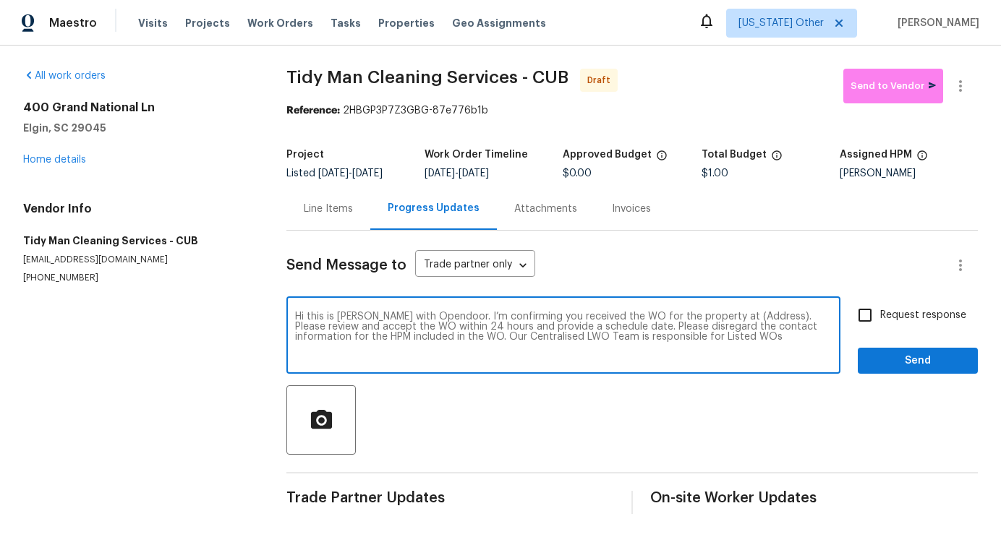
click at [735, 315] on textarea "Hi this is Pavithra with Opendoor. I’m confirming you received the WO for the p…" at bounding box center [563, 337] width 537 height 51
paste textarea "400 Grand National Ln, Elgin, SC 29045"
click at [735, 315] on textarea "Hi this is Pavithra with Opendoor. I’m confirming you received the WO for the p…" at bounding box center [563, 337] width 537 height 51
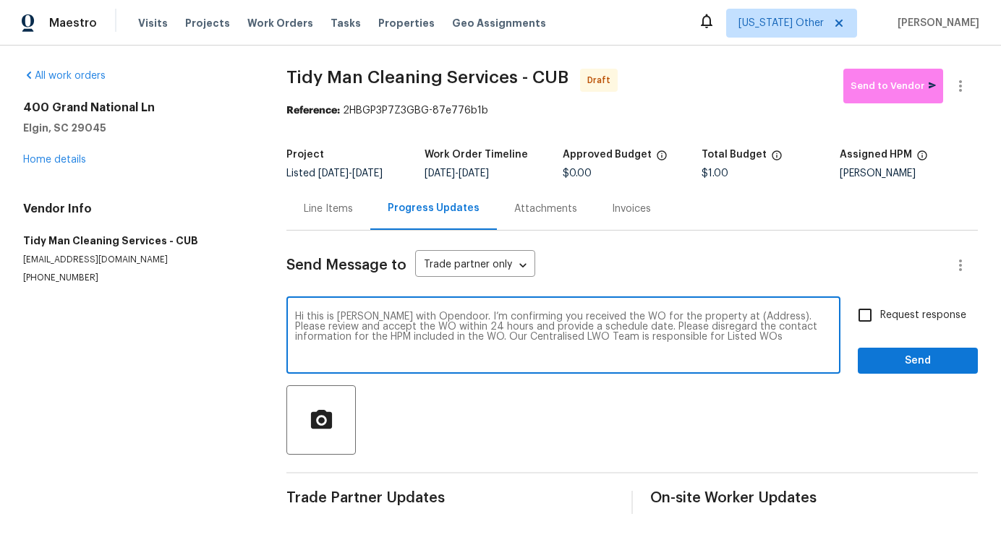
paste textarea "400 Grand National Ln, Elgin, SC 29045"
type textarea "Hi this is Pavithra with Opendoor. I’m confirming you received the WO for the p…"
click at [922, 302] on label "Request response" at bounding box center [908, 315] width 116 height 30
click at [880, 302] on input "Request response" at bounding box center [865, 315] width 30 height 30
checkbox input "true"
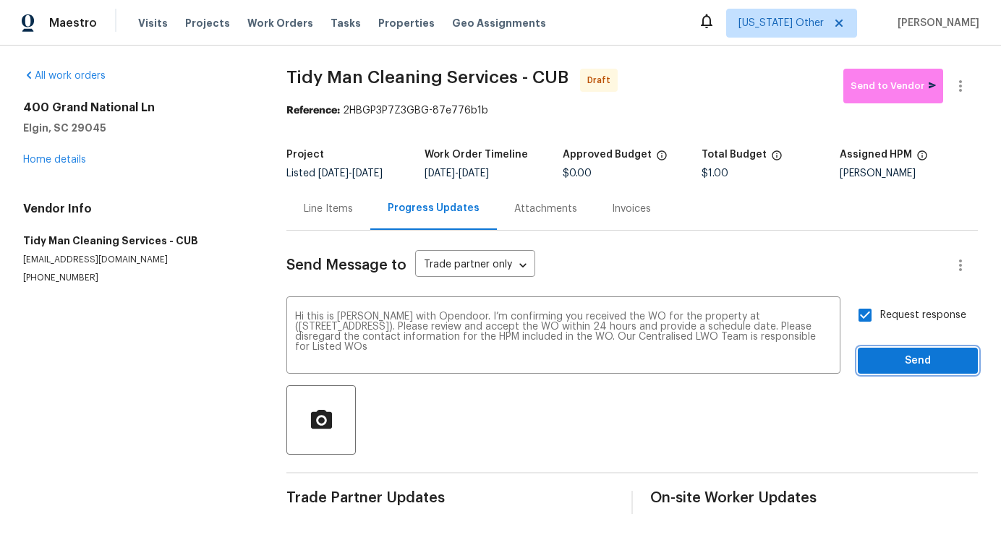
click at [912, 374] on button "Send" at bounding box center [918, 361] width 120 height 27
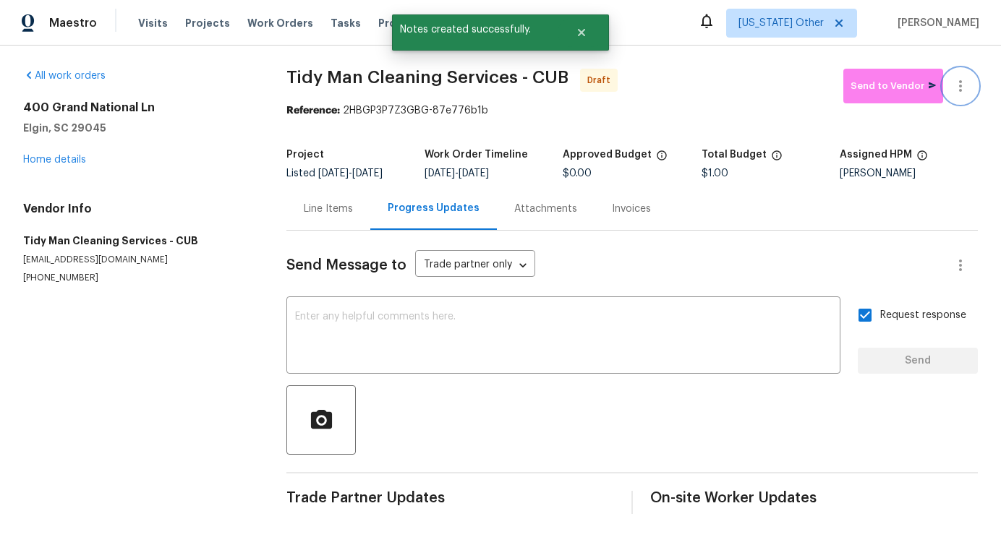
click at [958, 90] on icon "button" at bounding box center [960, 85] width 17 height 17
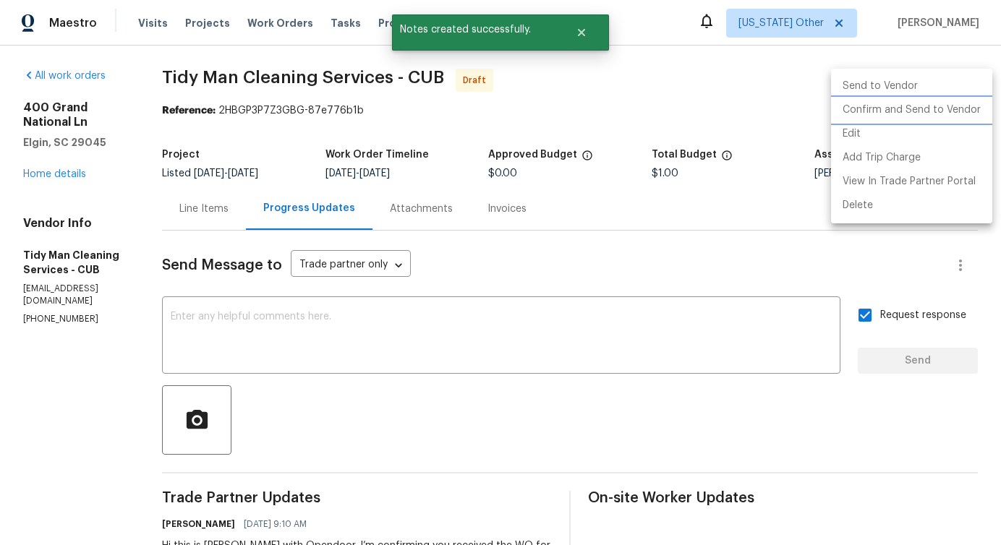
click at [916, 107] on li "Confirm and Send to Vendor" at bounding box center [911, 110] width 161 height 24
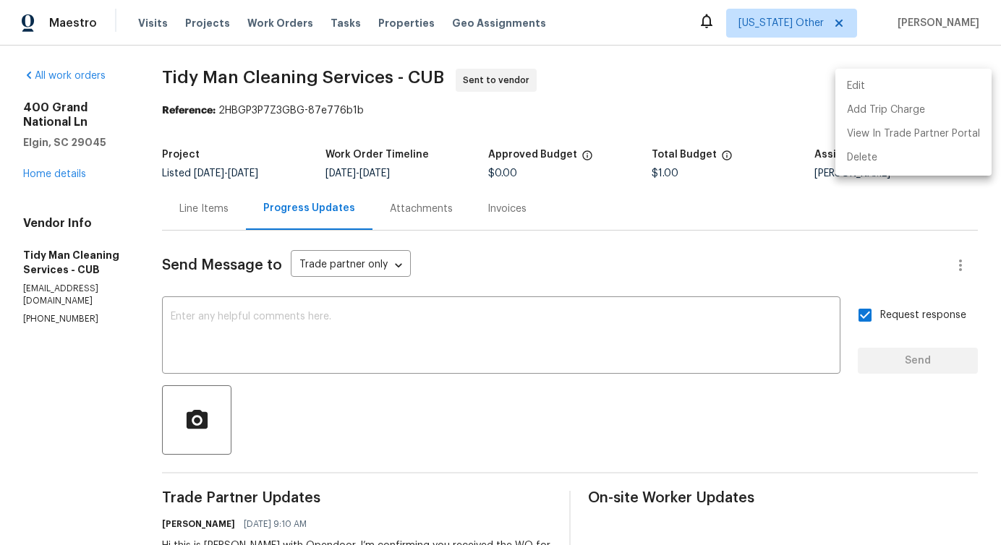
click at [399, 328] on div at bounding box center [500, 272] width 1001 height 545
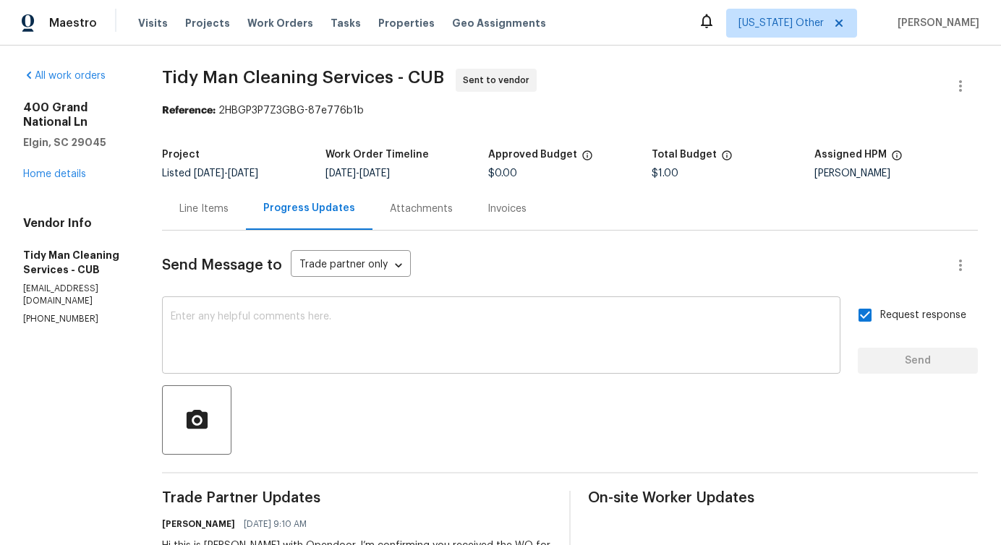
click at [344, 316] on textarea at bounding box center [501, 337] width 661 height 51
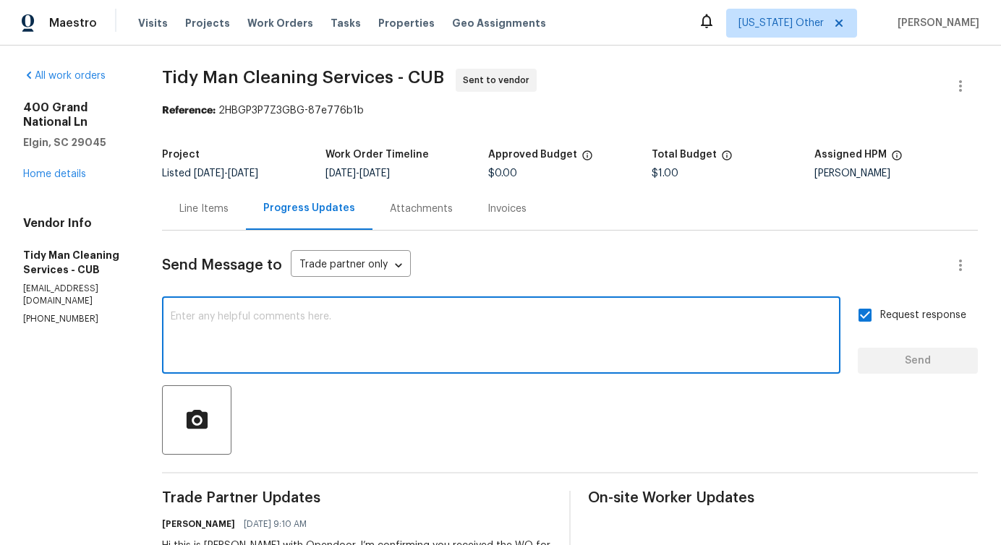
paste textarea "Attention All Work Orders must include before-photos (both close-up and wide-an…"
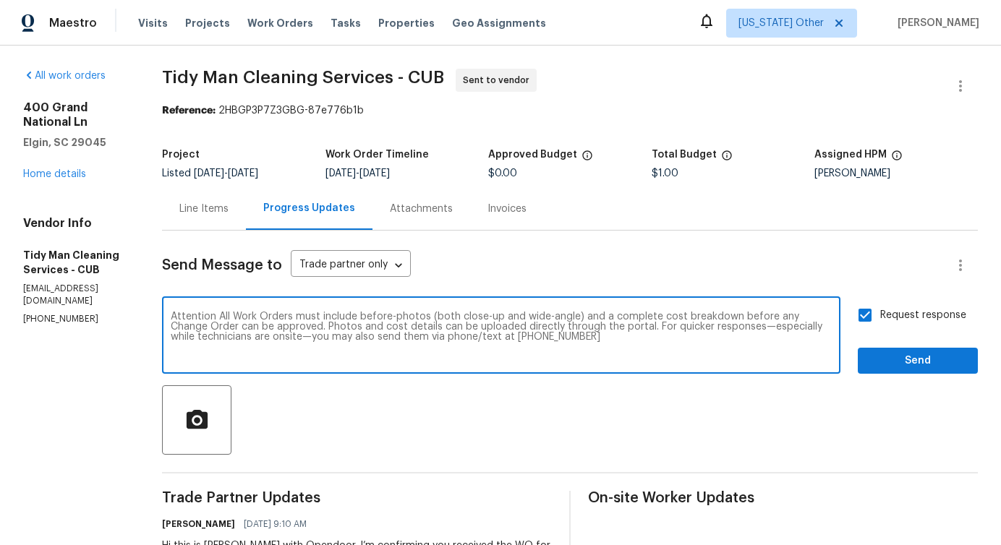
type textarea "Attention All Work Orders must include before-photos (both close-up and wide-an…"
click at [890, 355] on span "Send" at bounding box center [917, 361] width 97 height 18
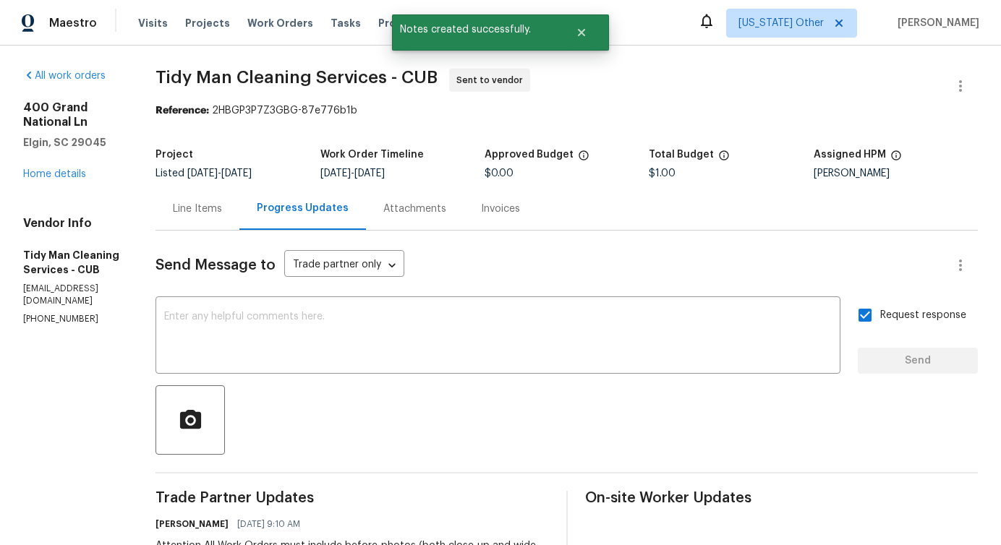
click at [208, 216] on div "Line Items" at bounding box center [197, 209] width 49 height 14
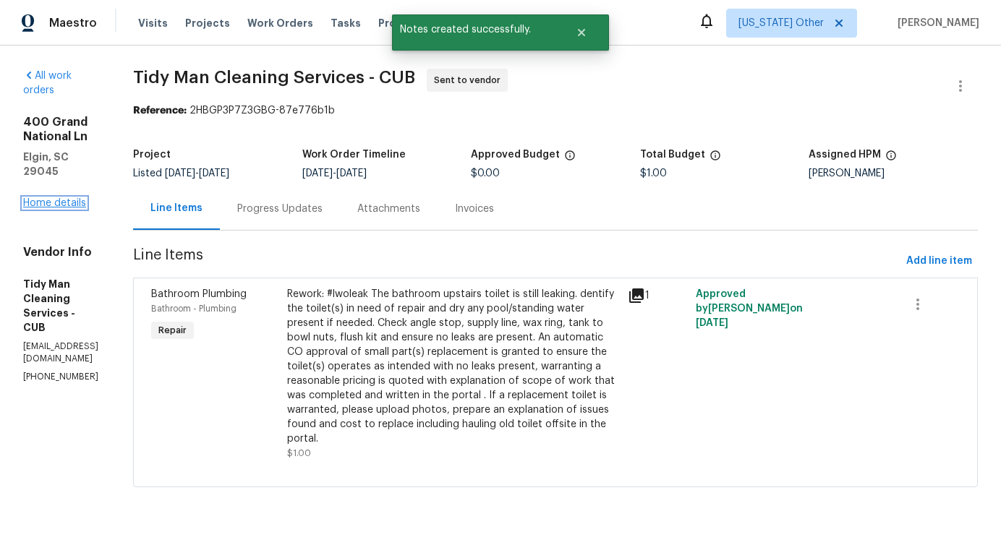
click at [59, 198] on link "Home details" at bounding box center [54, 203] width 63 height 10
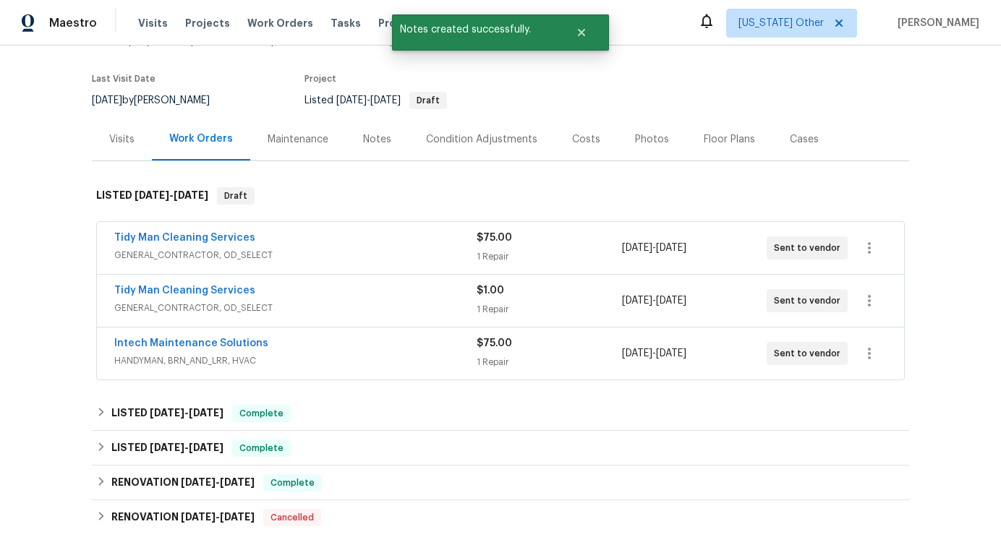
scroll to position [132, 0]
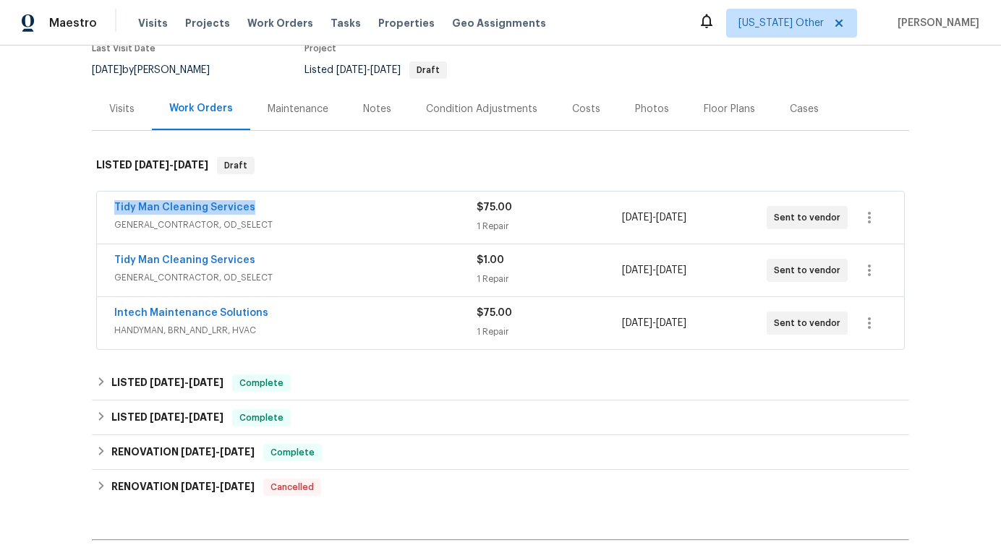
drag, startPoint x: 111, startPoint y: 203, endPoint x: 305, endPoint y: 198, distance: 193.9
click at [305, 200] on div "Tidy Man Cleaning Services GENERAL_CONTRACTOR, OD_SELECT $75.00 1 Repair 10/9/2…" at bounding box center [500, 218] width 807 height 52
copy link "Tidy Man Cleaning Services"
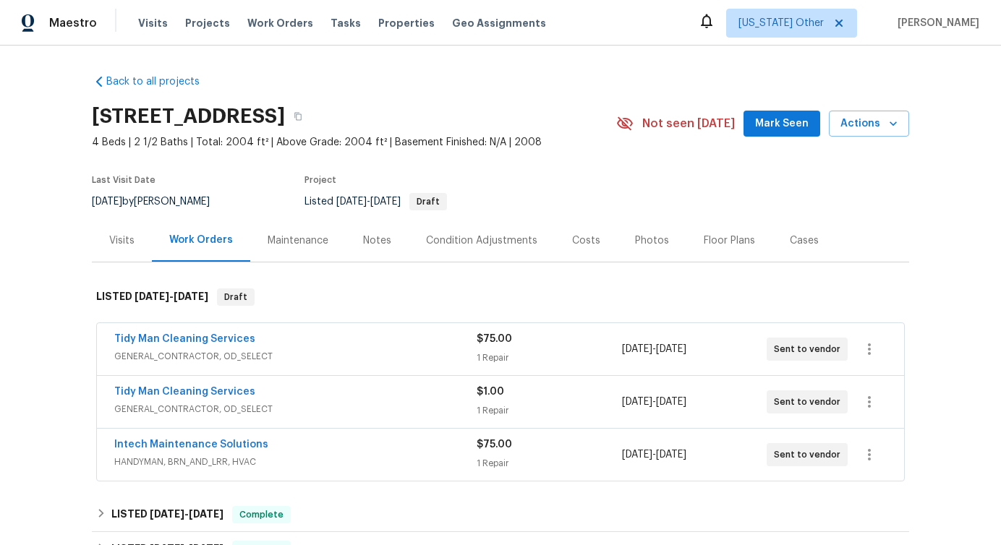
drag, startPoint x: 107, startPoint y: 341, endPoint x: 449, endPoint y: 321, distance: 342.7
click at [451, 321] on div "Tidy Man Cleaning Services GENERAL_CONTRACTOR, OD_SELECT $75.00 1 Repair [DATE]…" at bounding box center [500, 403] width 817 height 166
drag, startPoint x: 105, startPoint y: 340, endPoint x: 496, endPoint y: 339, distance: 391.3
click at [498, 340] on div "Tidy Man Cleaning Services GENERAL_CONTRACTOR, OD_SELECT $75.00 1 Repair [DATE]…" at bounding box center [500, 349] width 807 height 52
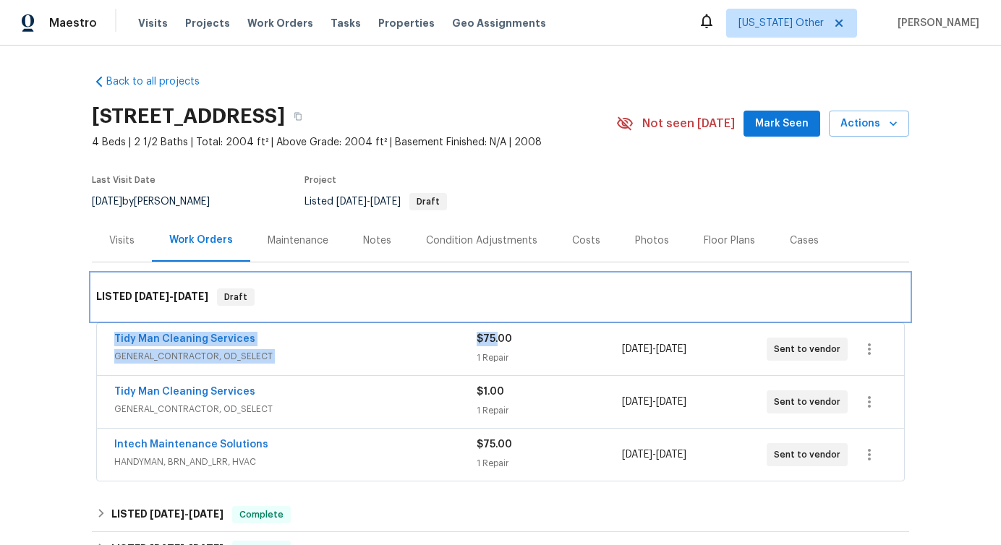
click at [334, 301] on div "LISTED [DATE] - [DATE] Draft" at bounding box center [500, 297] width 809 height 17
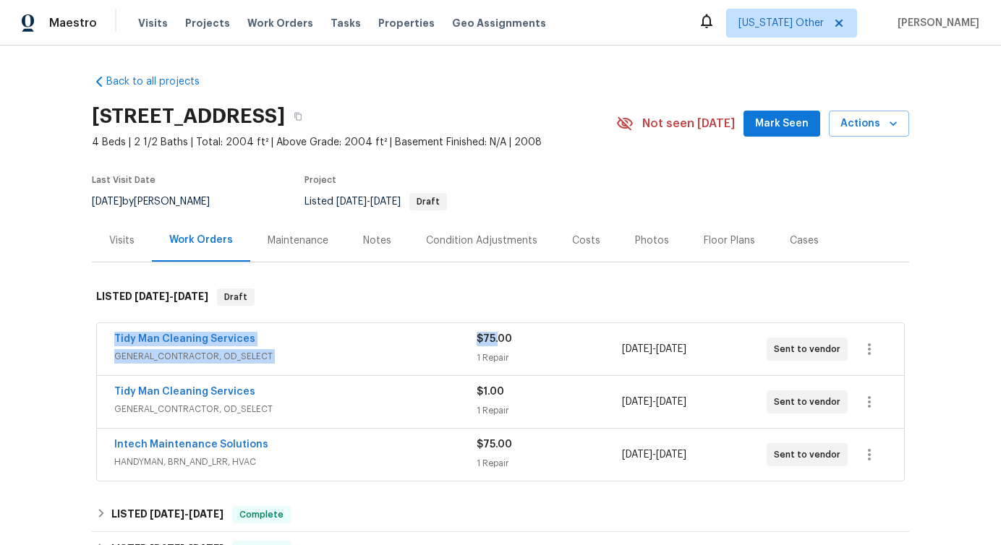
click at [77, 362] on div "Back to all projects [STREET_ADDRESS] 4 Beds | 2 1/2 Baths | Total: 2004 ft² | …" at bounding box center [500, 296] width 1001 height 500
drag, startPoint x: 122, startPoint y: 332, endPoint x: 293, endPoint y: 331, distance: 170.7
click at [294, 331] on div "Tidy Man Cleaning Services GENERAL_CONTRACTOR, OD_SELECT $75.00 1 Repair [DATE]…" at bounding box center [500, 349] width 807 height 52
drag, startPoint x: 107, startPoint y: 338, endPoint x: 283, endPoint y: 337, distance: 175.8
click at [283, 337] on div "Tidy Man Cleaning Services GENERAL_CONTRACTOR, OD_SELECT $75.00 1 Repair [DATE]…" at bounding box center [500, 349] width 807 height 52
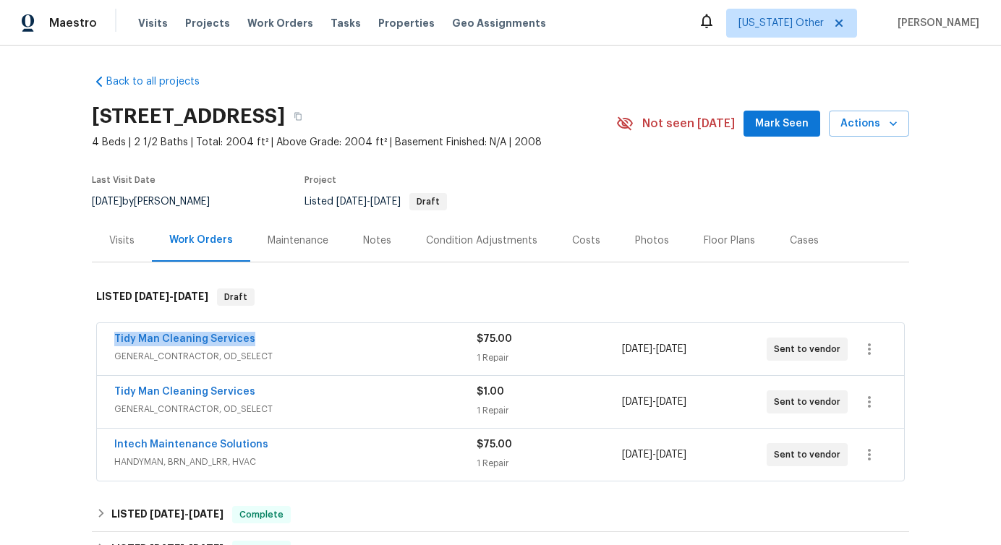
copy link "Tidy Man Cleaning Services"
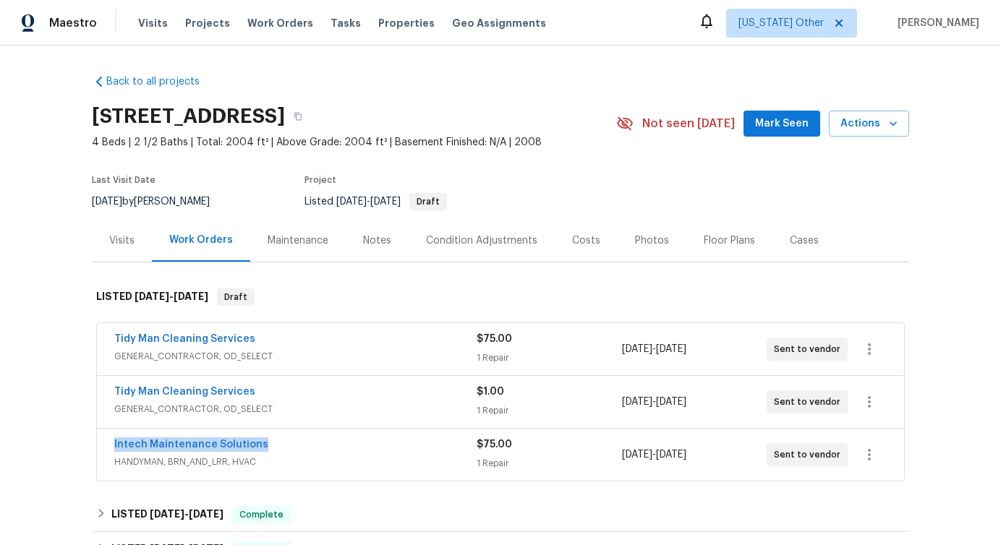
drag, startPoint x: 109, startPoint y: 442, endPoint x: 282, endPoint y: 442, distance: 173.6
click at [282, 442] on div "Intech Maintenance Solutions HANDYMAN, BRN_AND_LRR, HVAC $75.00 1 Repair [DATE]…" at bounding box center [500, 455] width 807 height 52
copy link "Intech Maintenance Solutions"
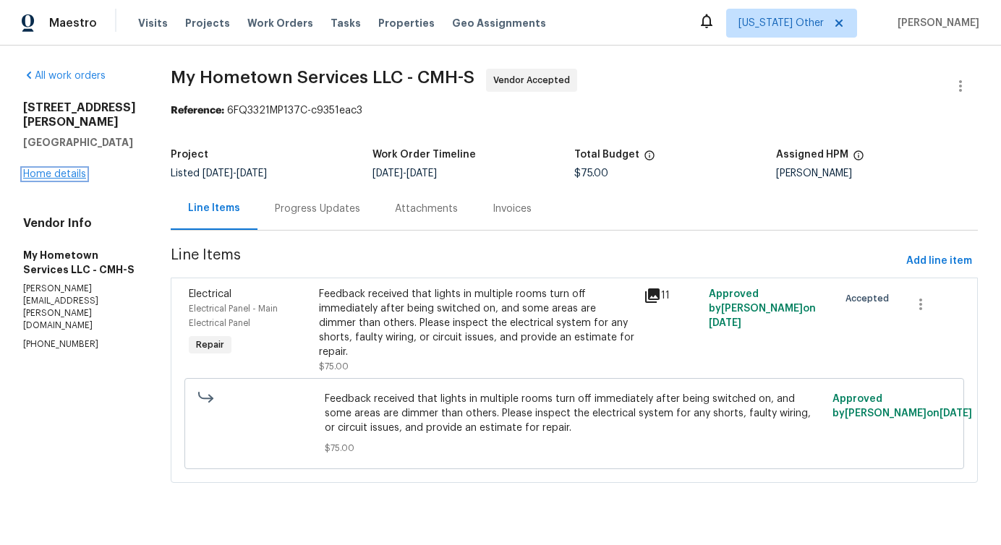
click at [54, 169] on link "Home details" at bounding box center [54, 174] width 63 height 10
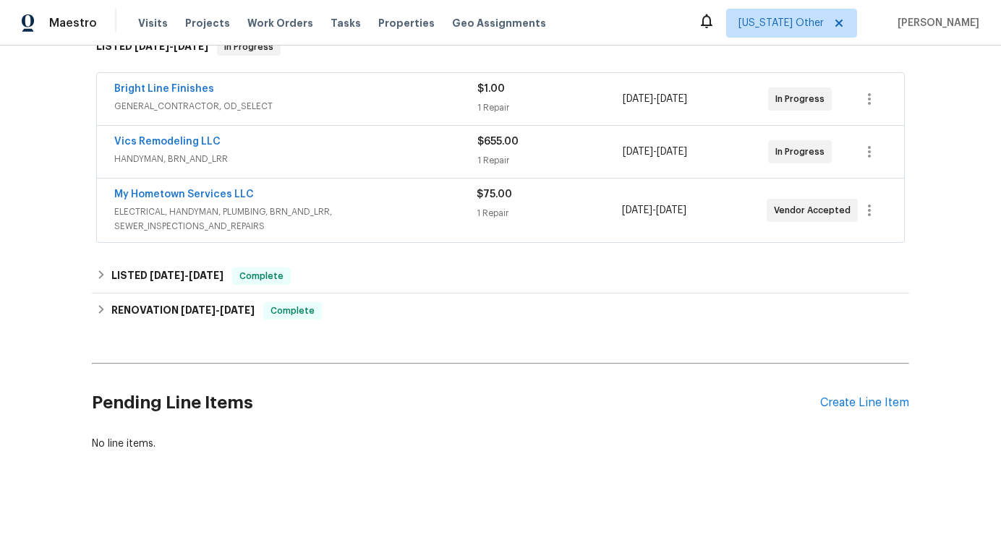
scroll to position [255, 0]
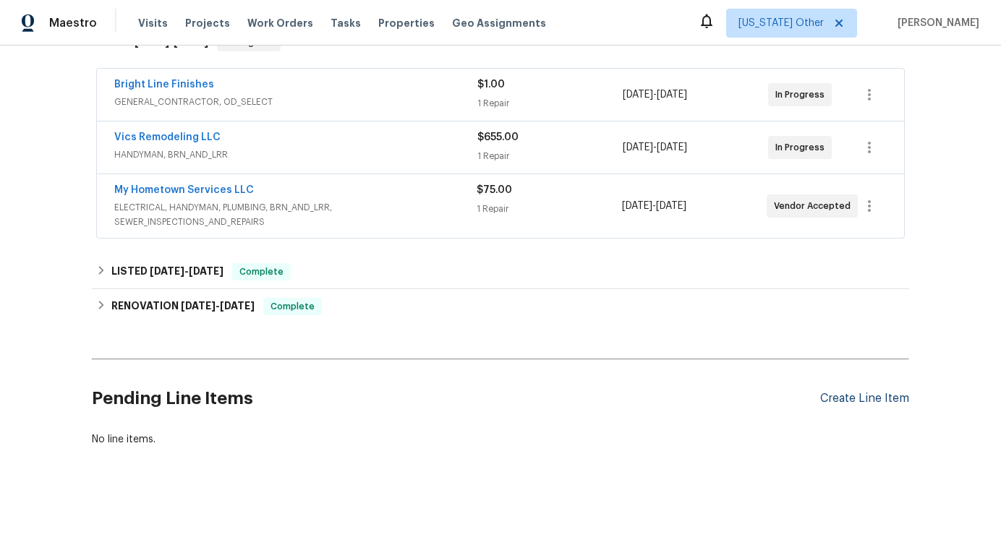
click at [855, 402] on div "Create Line Item" at bounding box center [864, 399] width 89 height 14
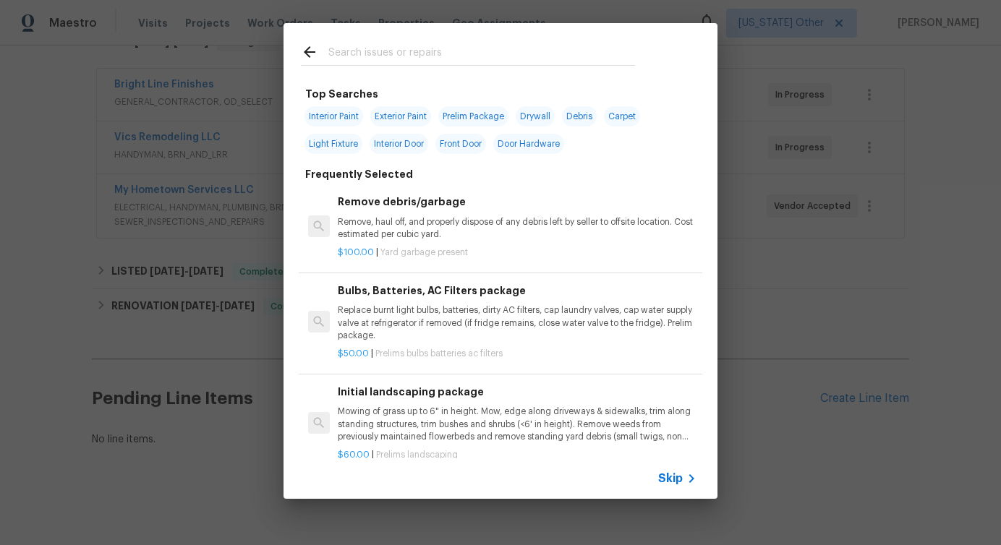
click at [665, 480] on span "Skip" at bounding box center [670, 479] width 25 height 14
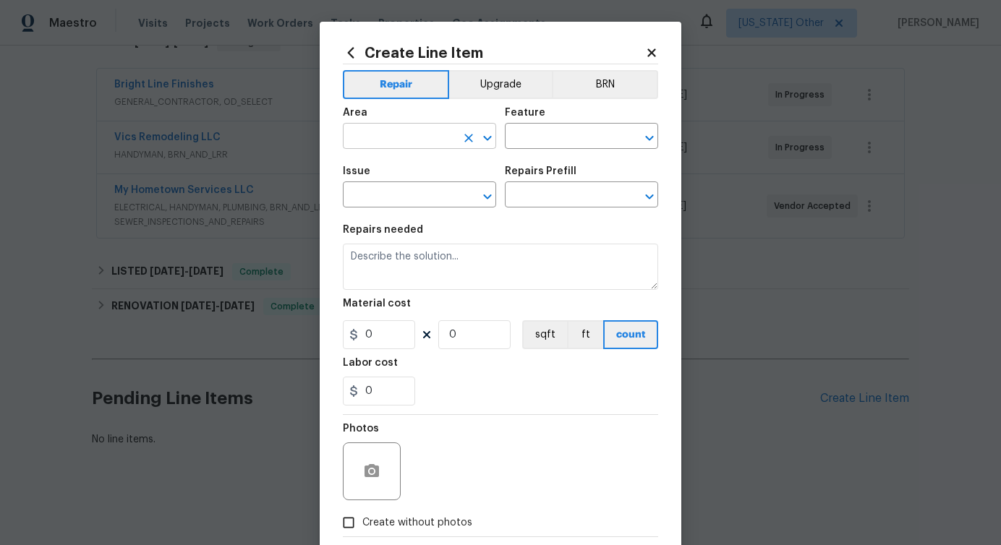
click at [414, 136] on input "text" at bounding box center [399, 138] width 113 height 22
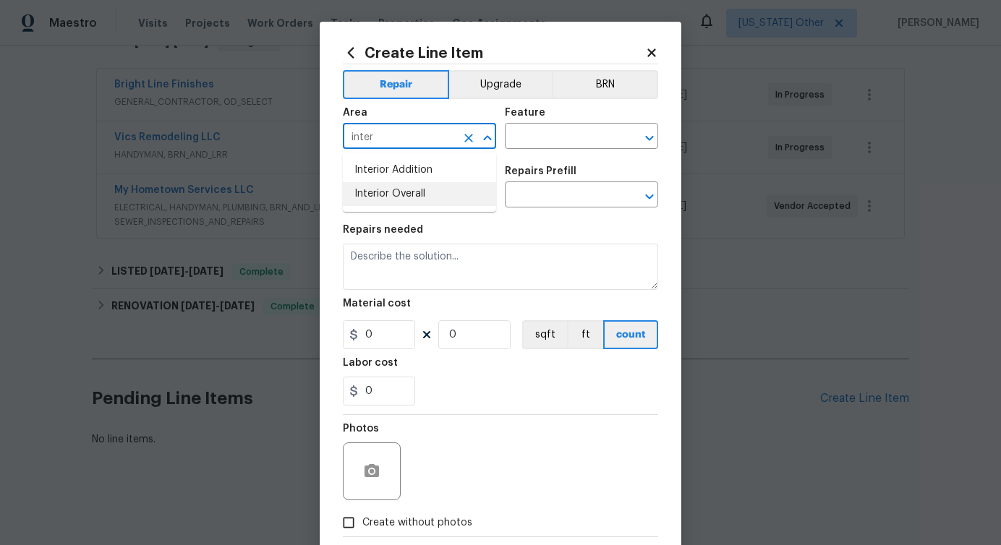
click at [411, 201] on li "Interior Overall" at bounding box center [419, 194] width 153 height 24
type input "Interior Overall"
click at [553, 131] on input "text" at bounding box center [561, 138] width 113 height 22
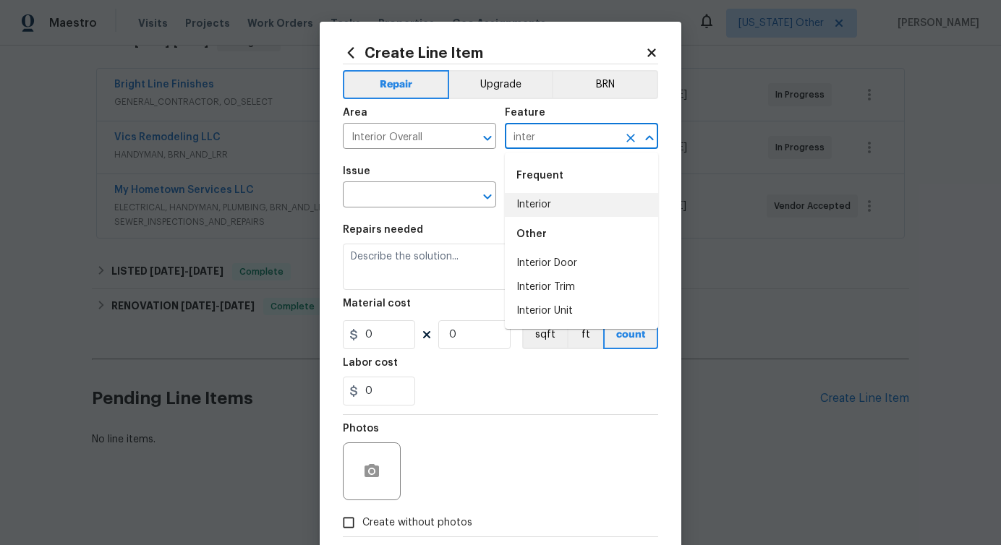
click at [539, 200] on li "Interior" at bounding box center [581, 205] width 153 height 24
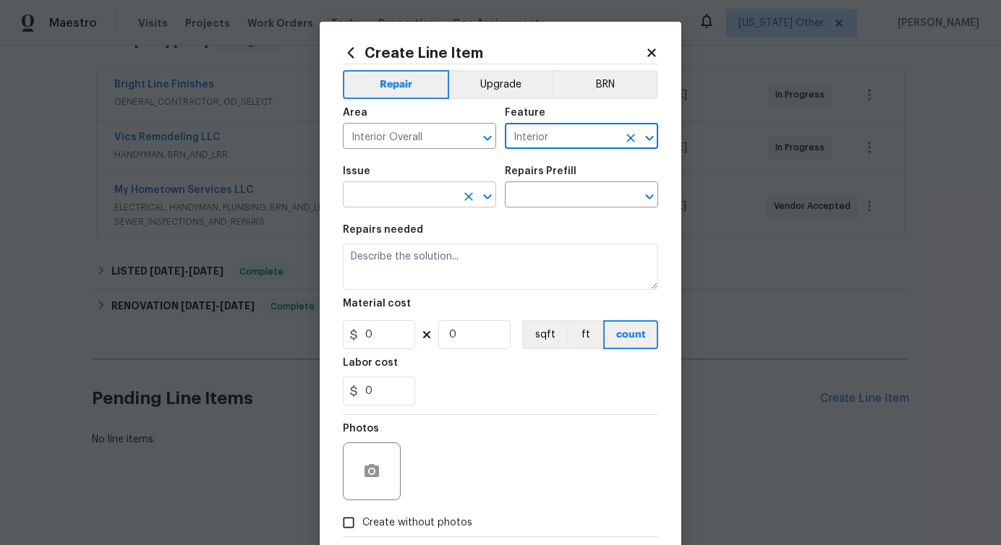
type input "Interior"
click at [395, 200] on input "text" at bounding box center [399, 196] width 113 height 22
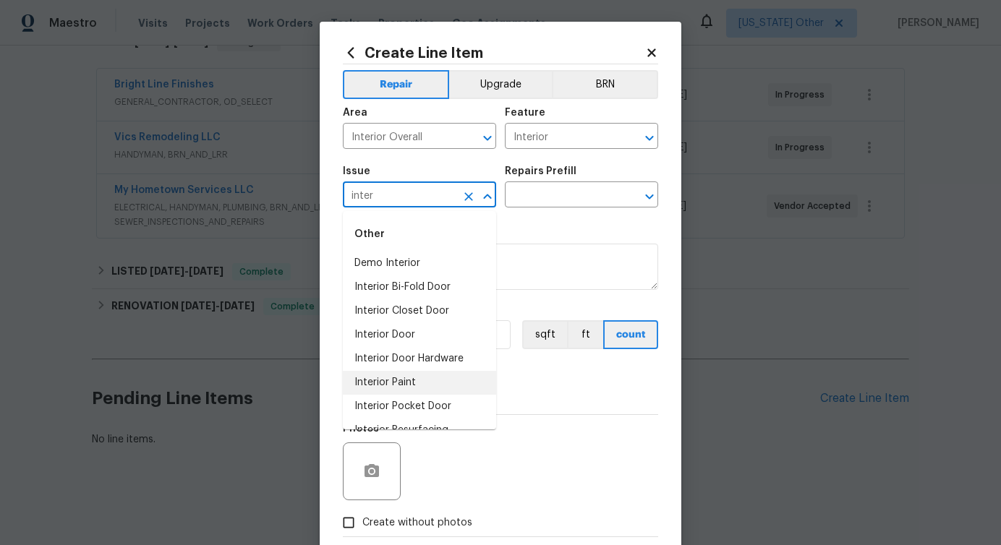
click at [410, 386] on li "Interior Paint" at bounding box center [419, 383] width 153 height 24
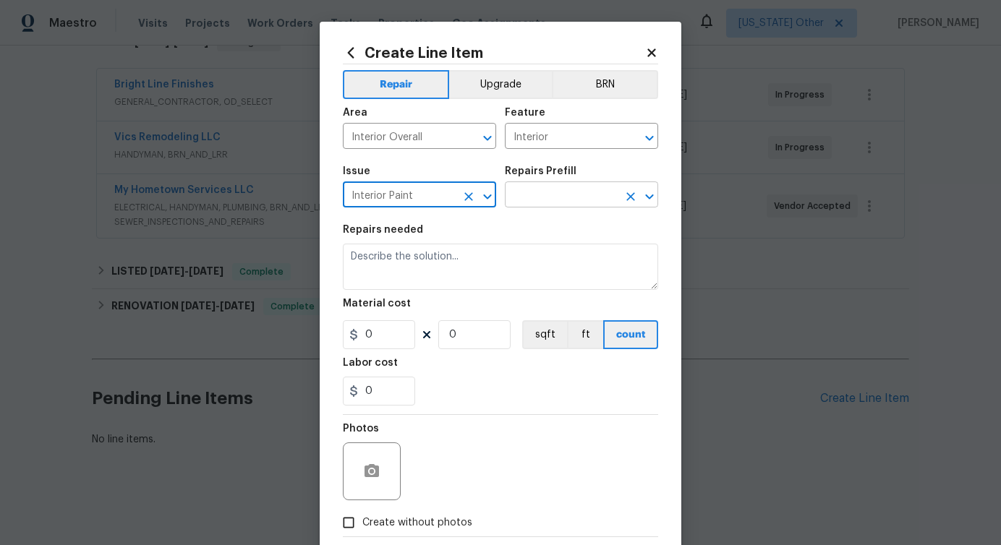
type input "Interior Paint"
click at [556, 190] on input "text" at bounding box center [561, 196] width 113 height 22
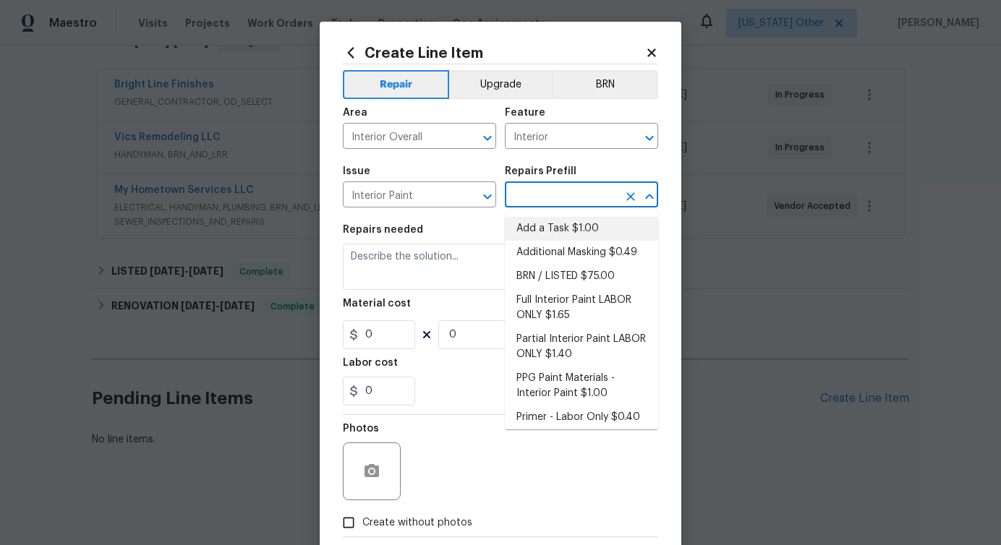
click at [550, 237] on li "Add a Task $1.00" at bounding box center [581, 229] width 153 height 24
type input "Overall Paint"
type input "Add a Task $1.00"
type textarea "HPM to detail"
type input "1"
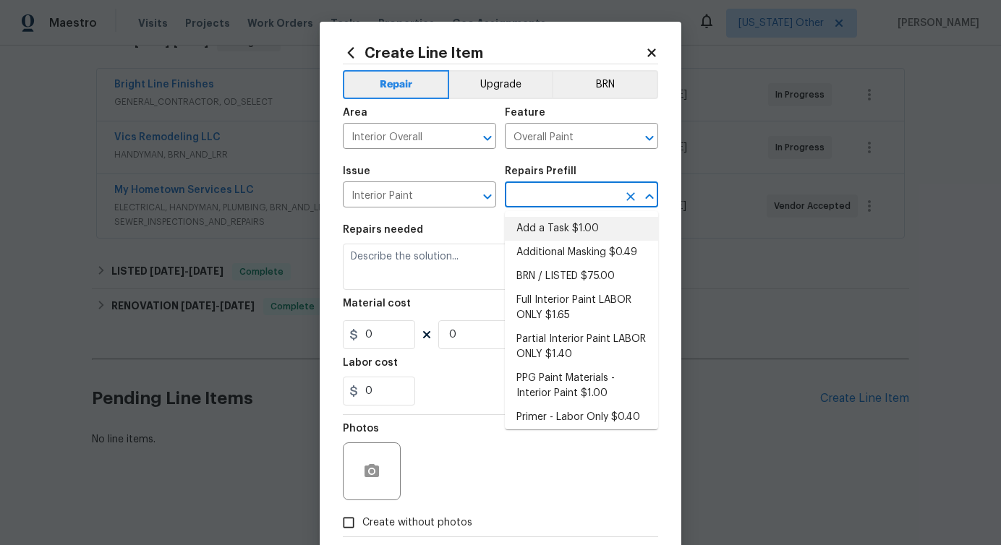
type input "1"
click at [386, 257] on textarea "HPM to detail" at bounding box center [500, 267] width 315 height 46
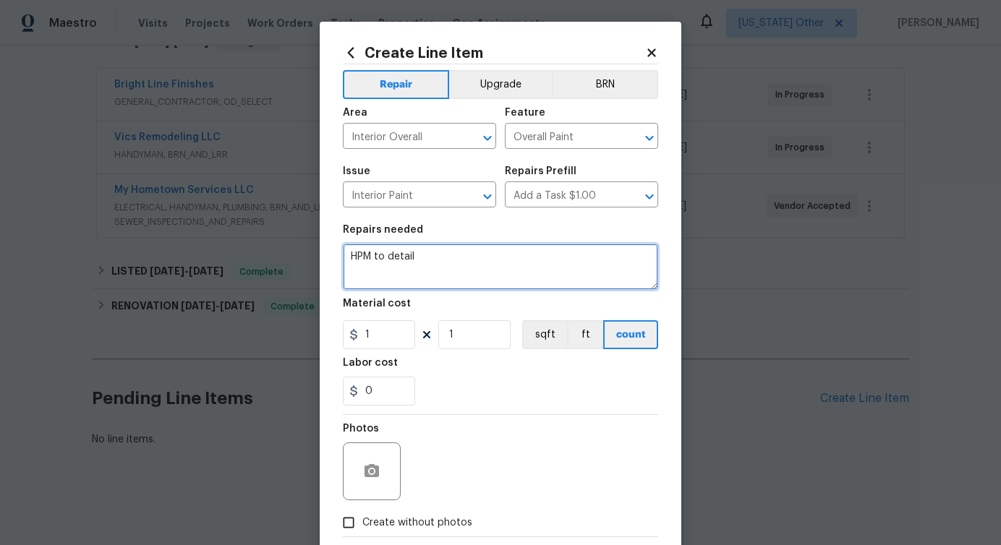
click at [386, 257] on textarea "HPM to detail" at bounding box center [500, 267] width 315 height 46
paste textarea "Color match and touch up paint the home where there is minor paint flashing/mis…"
type textarea "Color match and touch up paint the home where there is minor paint flashing/mis…"
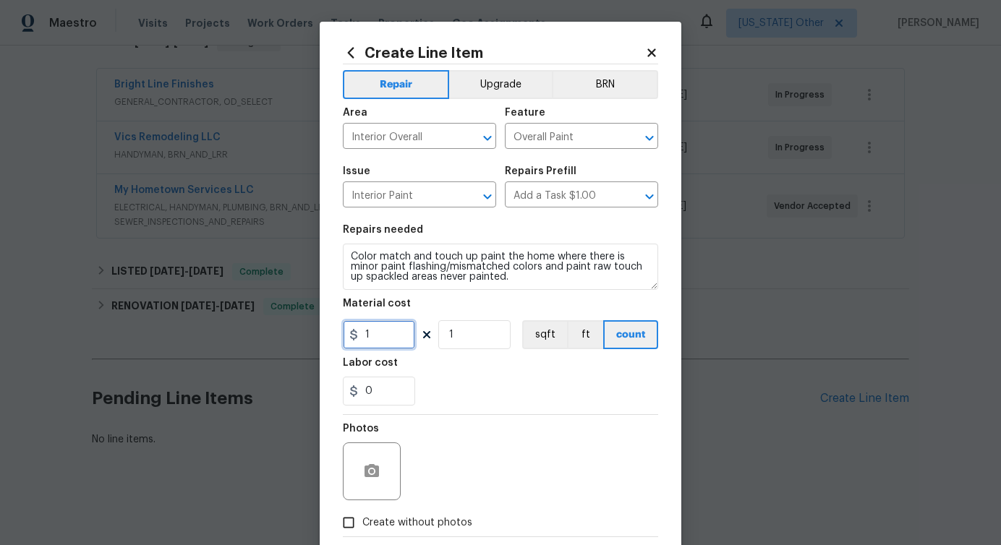
click at [380, 341] on input "1" at bounding box center [379, 334] width 72 height 29
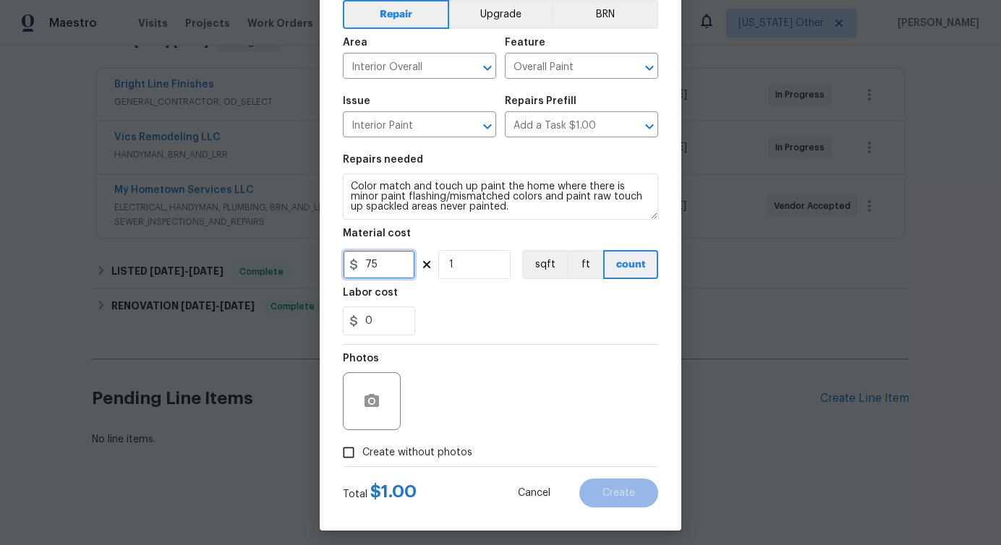
scroll to position [78, 0]
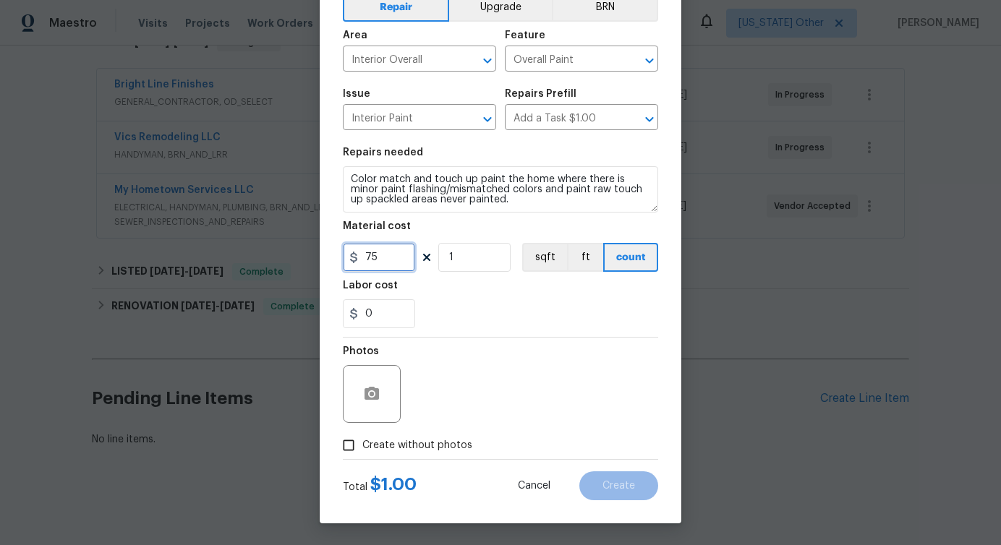
type input "75"
click at [411, 446] on span "Create without photos" at bounding box center [417, 445] width 110 height 15
click at [362, 446] on input "Create without photos" at bounding box center [348, 445] width 27 height 27
checkbox input "true"
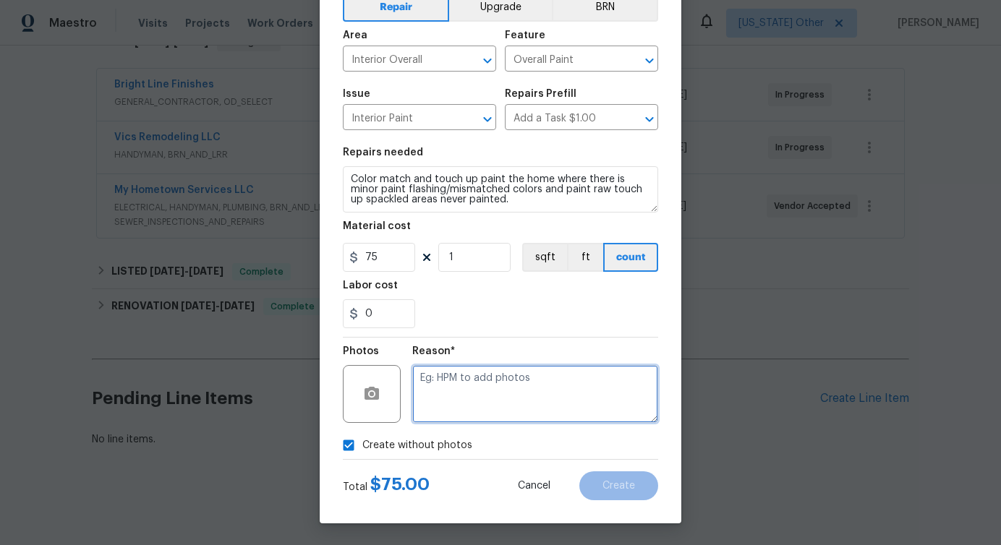
click at [488, 390] on textarea at bounding box center [535, 394] width 246 height 58
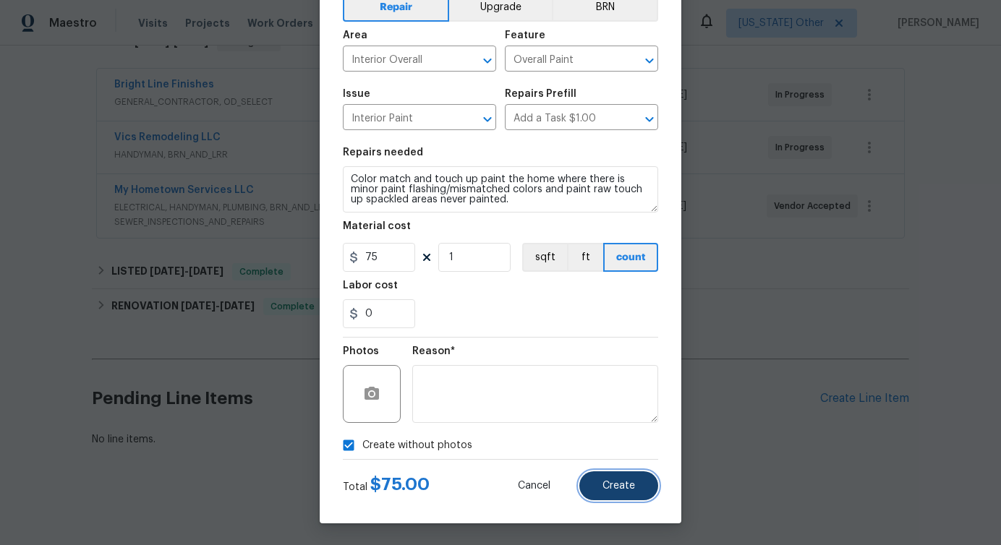
click at [619, 485] on span "Create" at bounding box center [619, 486] width 33 height 11
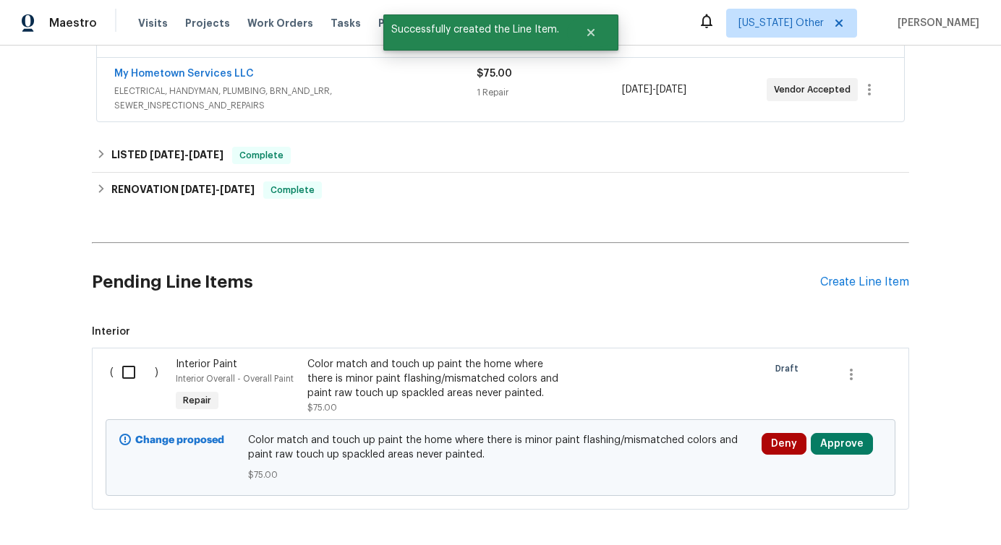
scroll to position [434, 0]
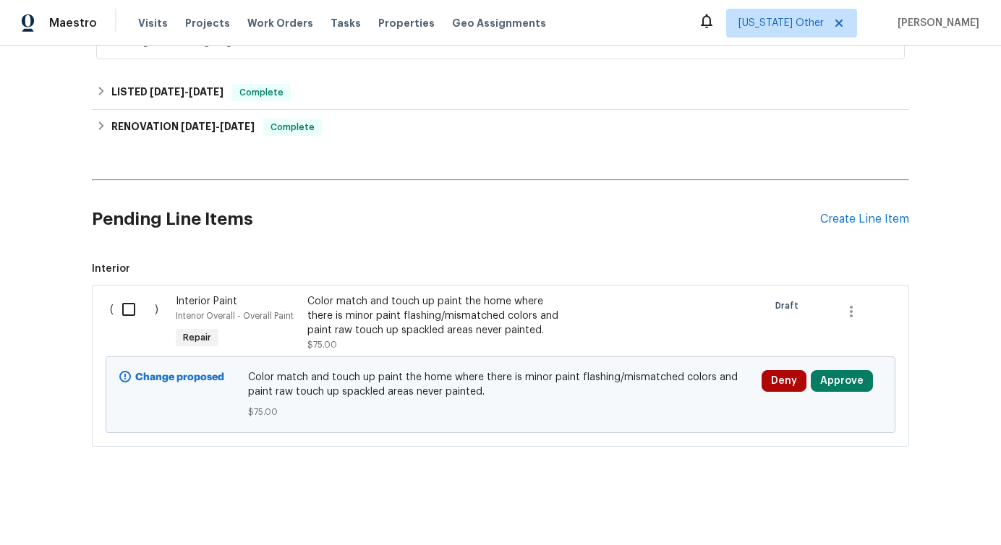
click at [128, 313] on input "checkbox" at bounding box center [134, 309] width 41 height 30
checkbox input "true"
click at [925, 504] on span "Create Work Order" at bounding box center [918, 510] width 96 height 18
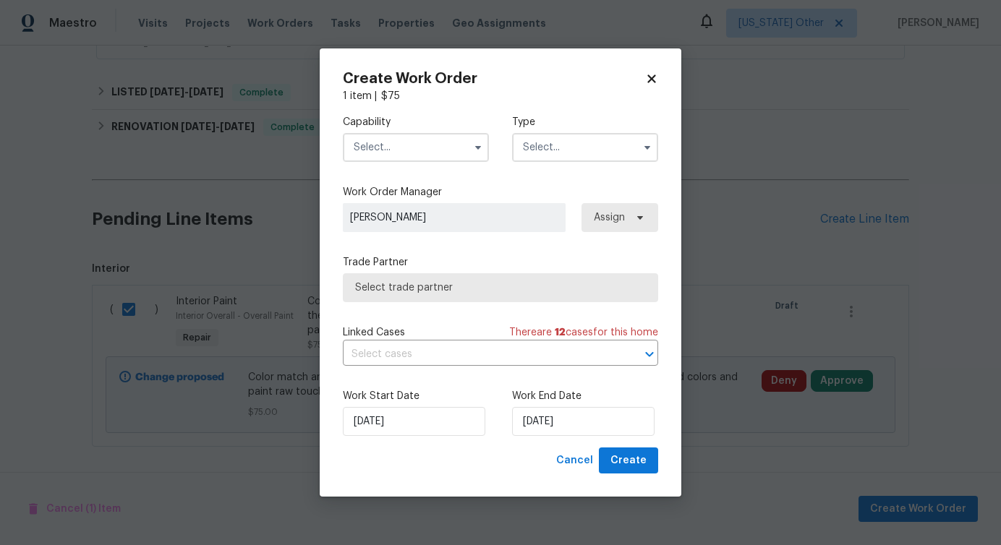
click at [431, 160] on input "text" at bounding box center [416, 147] width 146 height 29
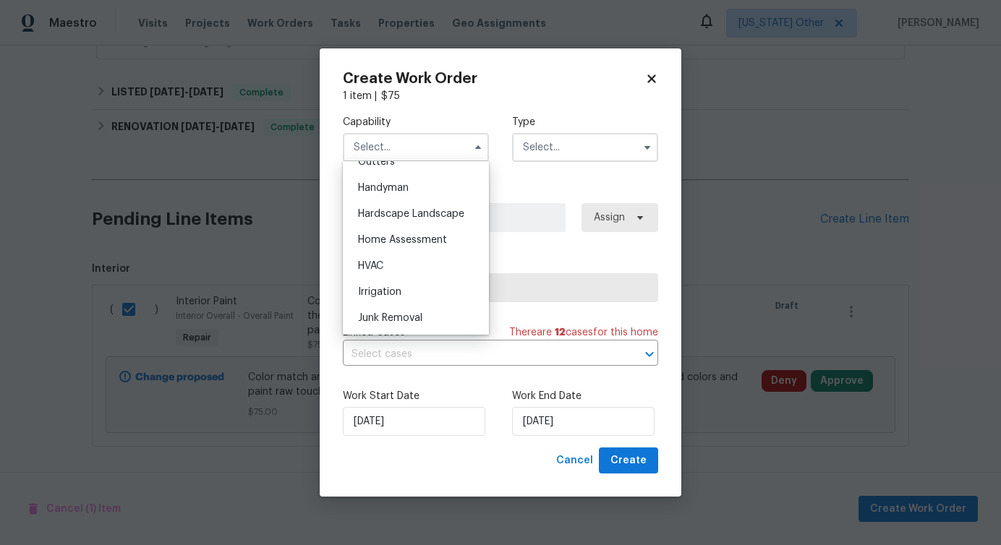
scroll to position [765, 0]
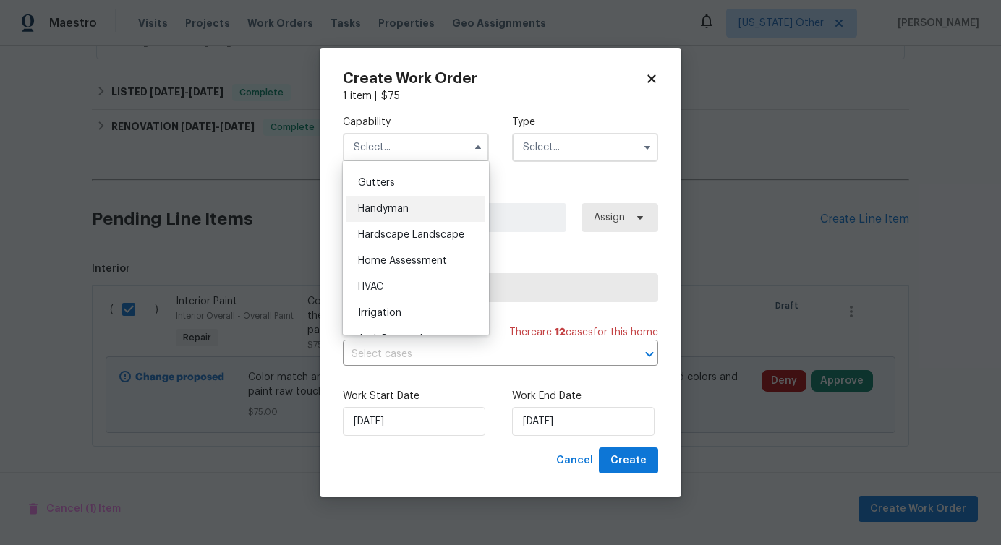
click at [406, 202] on div "Handyman" at bounding box center [415, 209] width 139 height 26
type input "Handyman"
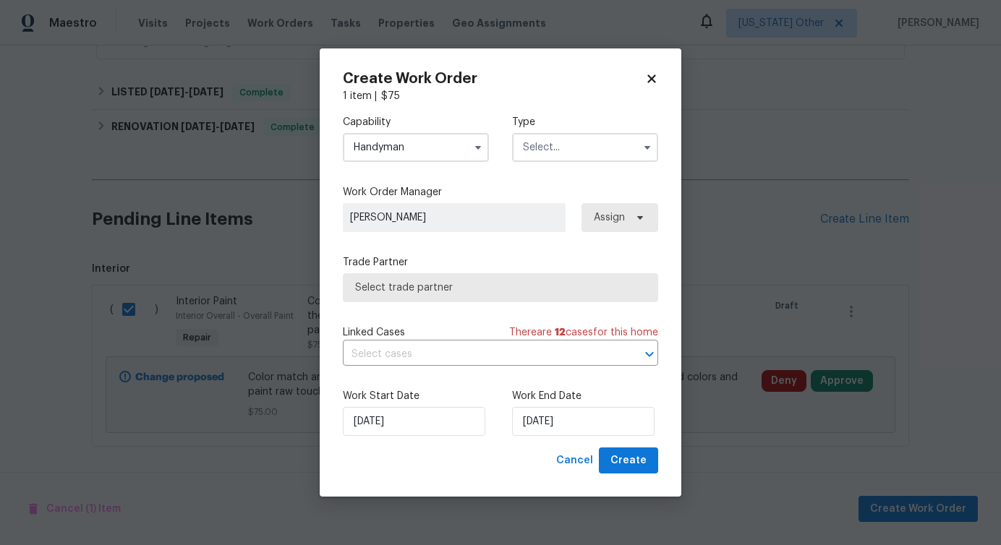
click at [540, 149] on input "text" at bounding box center [585, 147] width 146 height 29
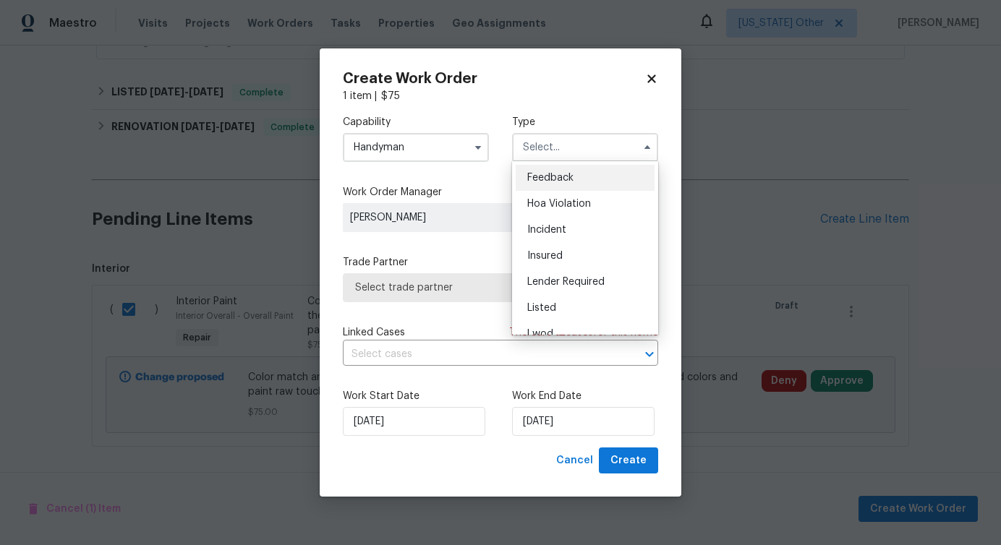
click at [537, 190] on div "Feedback" at bounding box center [585, 178] width 139 height 26
type input "Feedback"
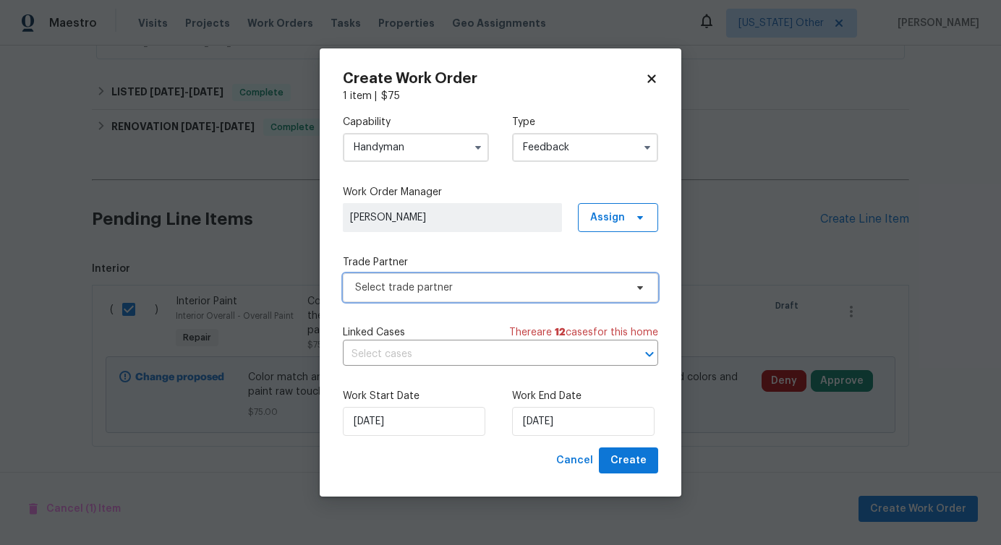
click at [416, 298] on span "Select trade partner" at bounding box center [500, 287] width 315 height 29
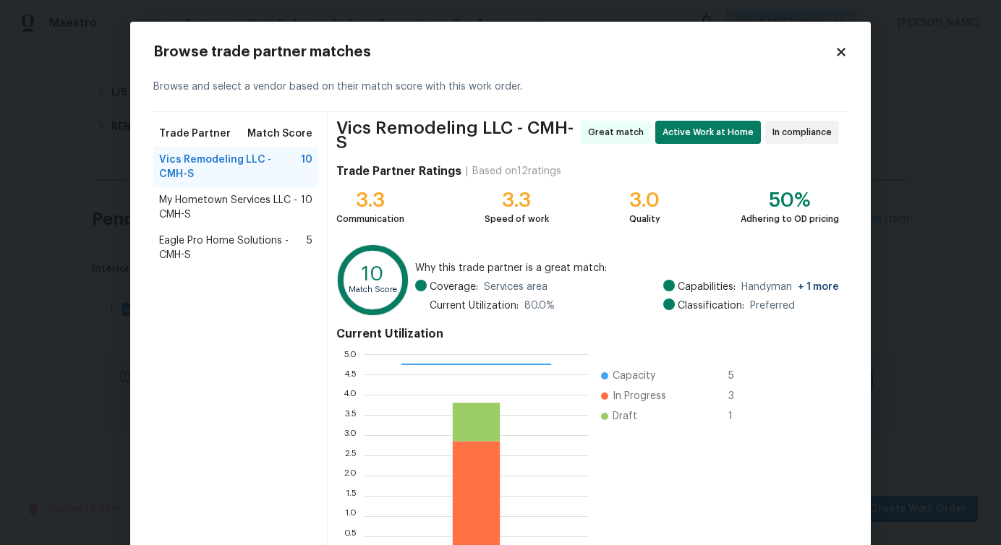
scroll to position [93, 0]
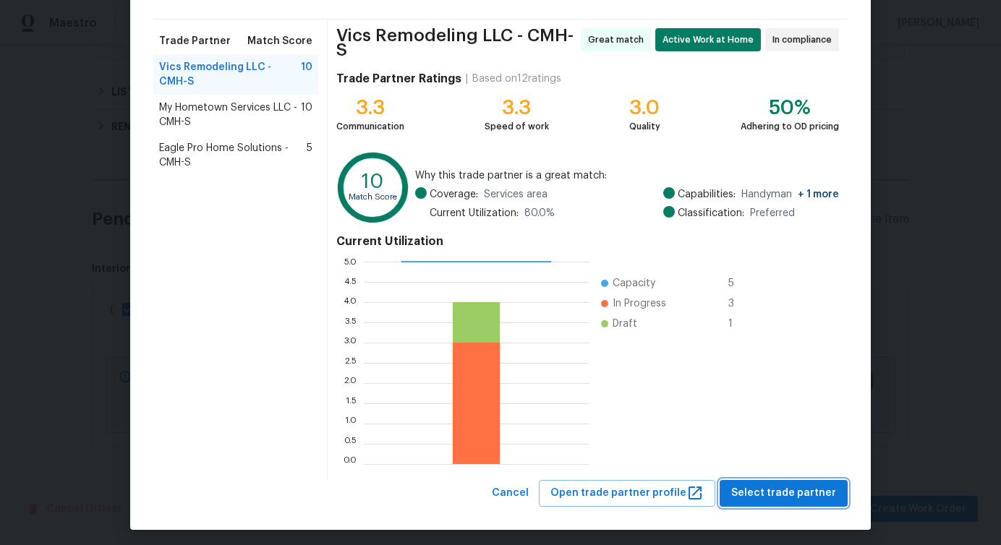
click at [789, 492] on span "Select trade partner" at bounding box center [783, 494] width 105 height 18
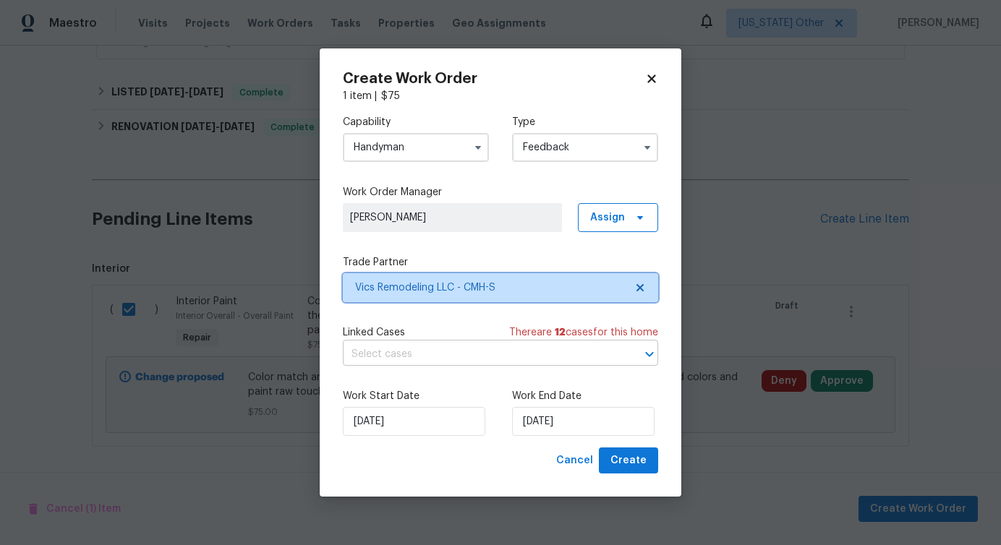
scroll to position [0, 0]
click at [414, 359] on input "text" at bounding box center [480, 355] width 275 height 22
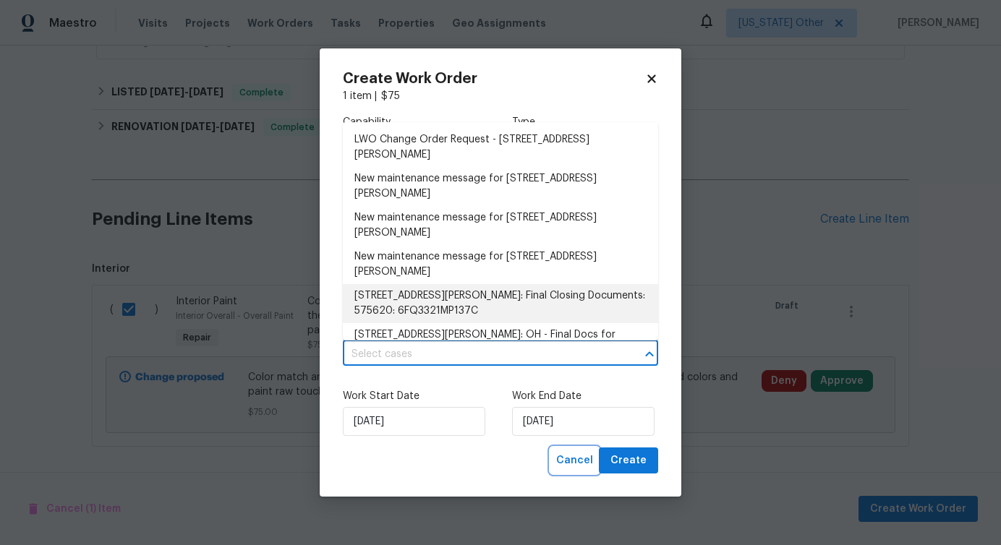
click at [578, 464] on span "Cancel" at bounding box center [574, 461] width 37 height 18
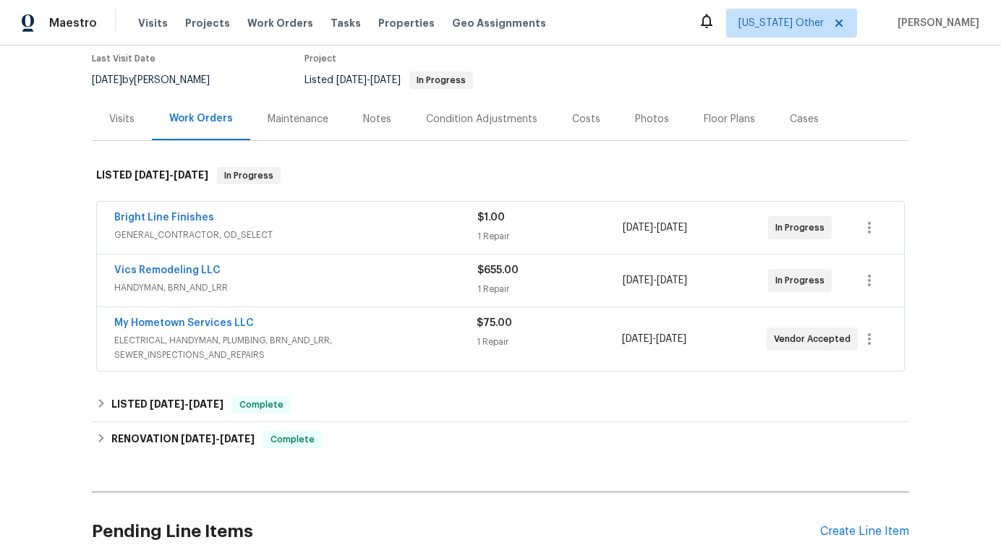
scroll to position [434, 0]
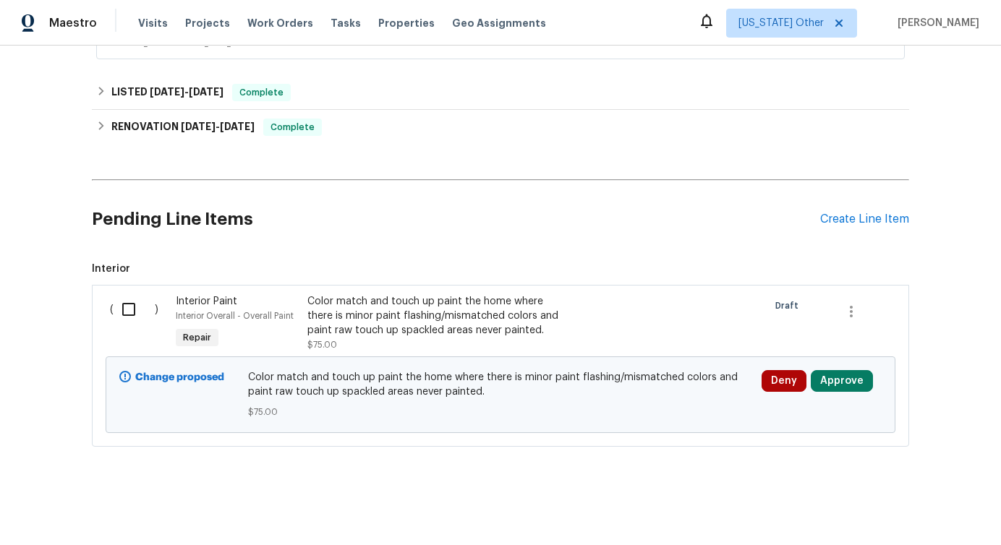
click at [130, 312] on input "checkbox" at bounding box center [134, 309] width 41 height 30
checkbox input "true"
click at [911, 508] on span "Create Work Order" at bounding box center [918, 510] width 96 height 18
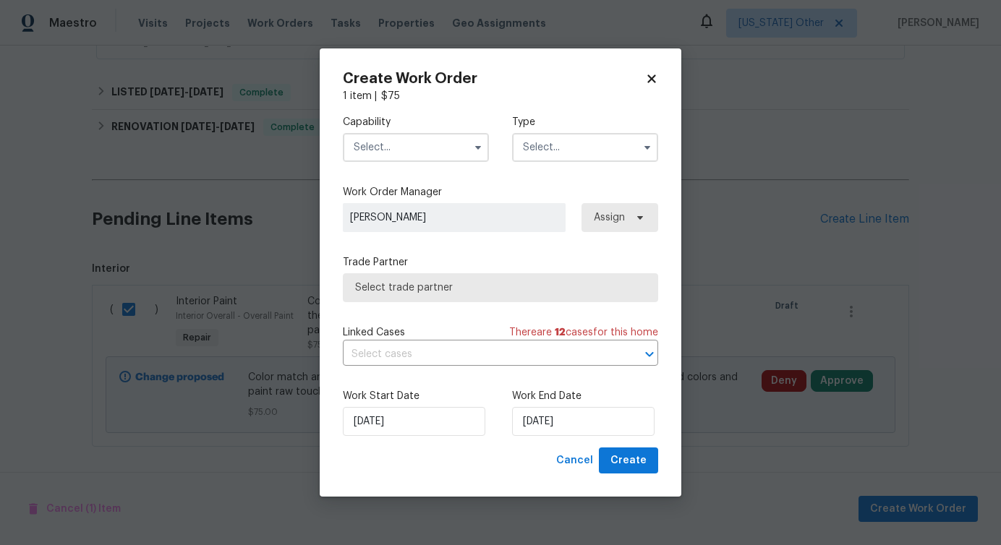
click at [459, 153] on input "text" at bounding box center [416, 147] width 146 height 29
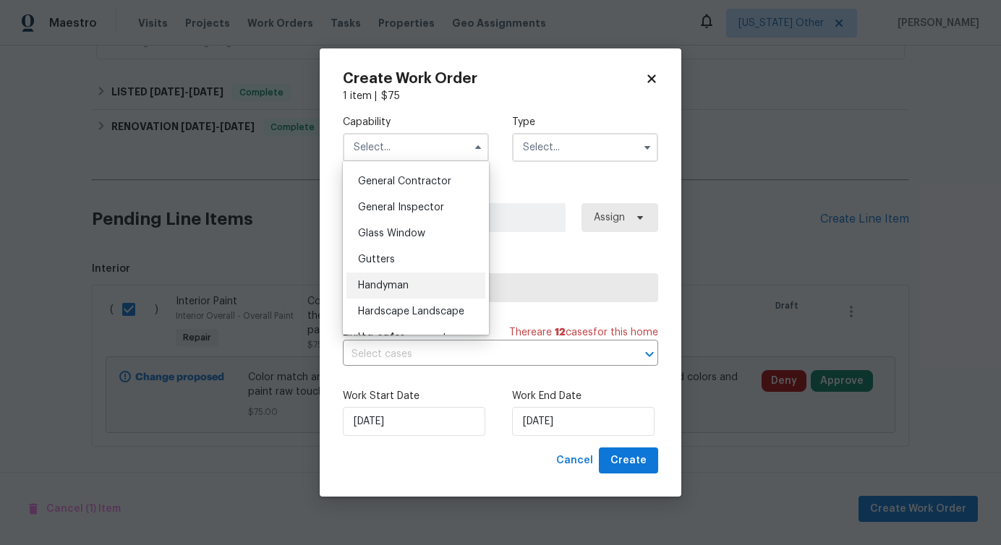
scroll to position [690, 0]
click at [404, 286] on span "Handyman" at bounding box center [383, 283] width 51 height 10
type input "Handyman"
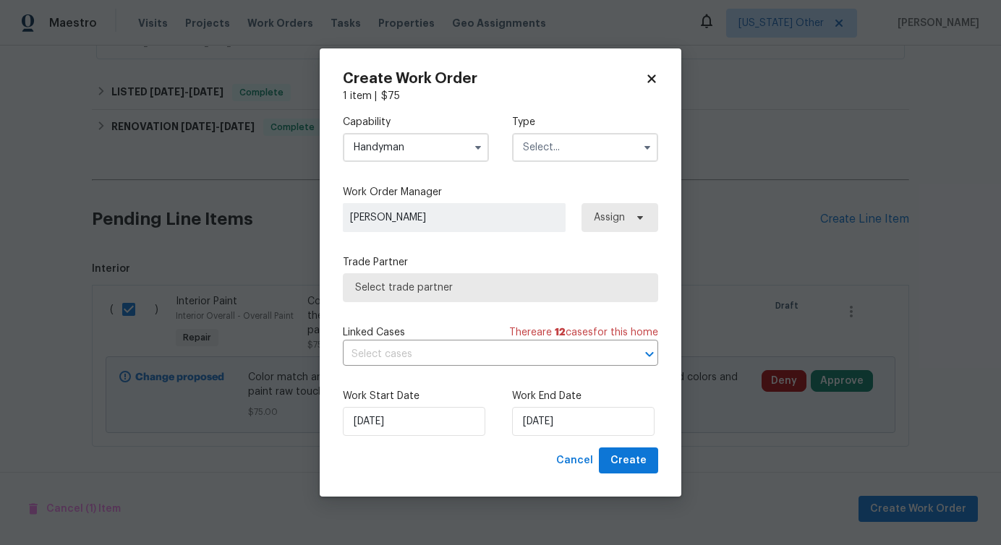
click at [433, 284] on span "Select trade partner" at bounding box center [500, 288] width 291 height 14
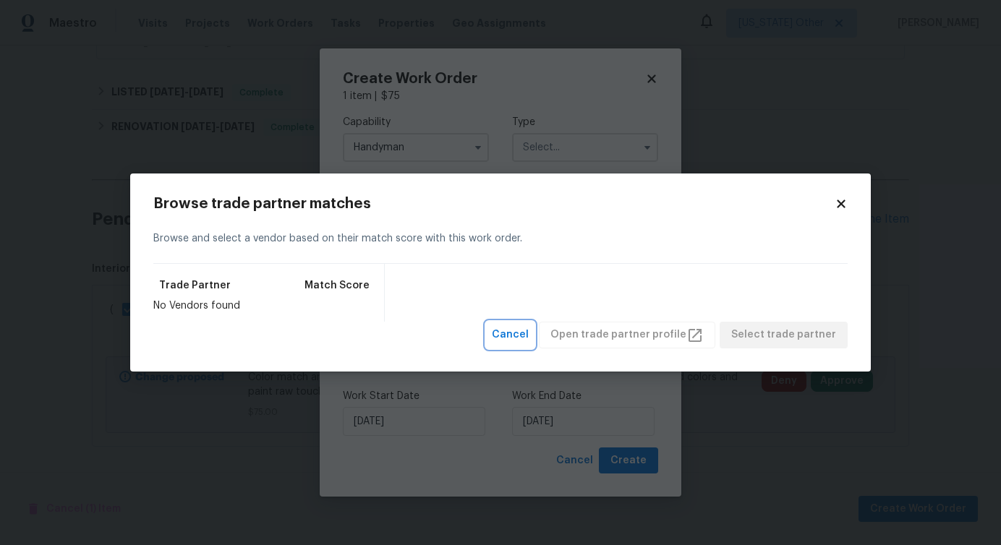
click at [521, 329] on span "Cancel" at bounding box center [510, 335] width 37 height 18
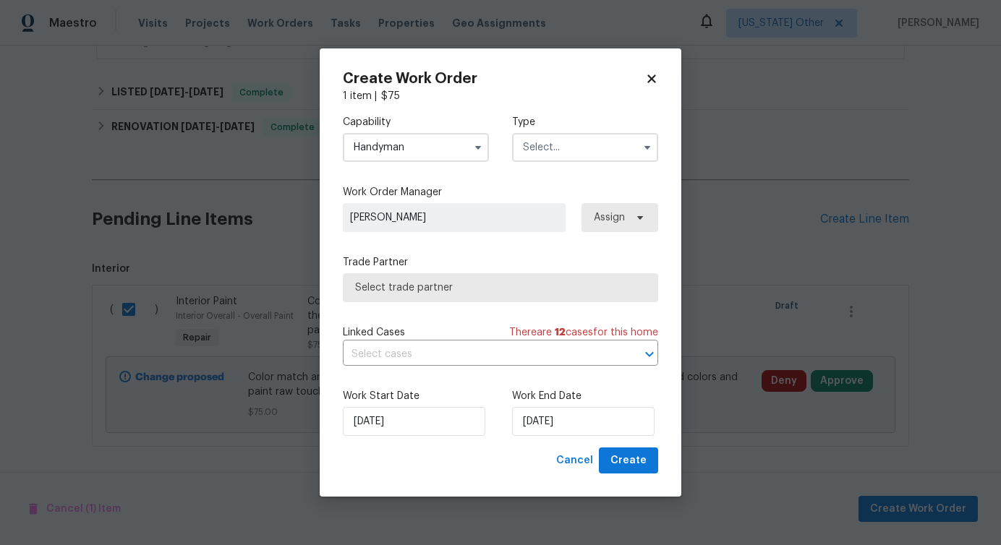
click at [581, 149] on input "text" at bounding box center [585, 147] width 146 height 29
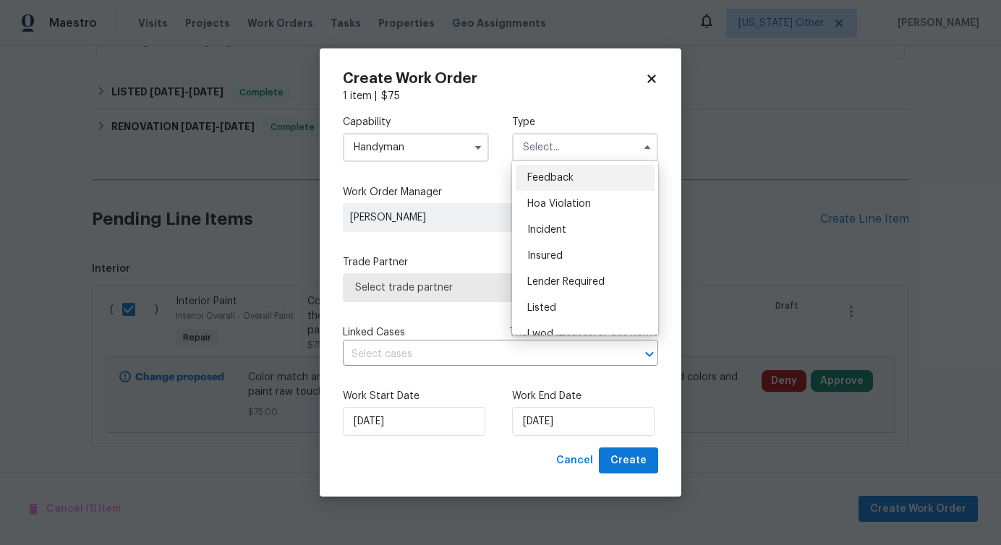
click at [569, 174] on span "Feedback" at bounding box center [550, 178] width 46 height 10
type input "Feedback"
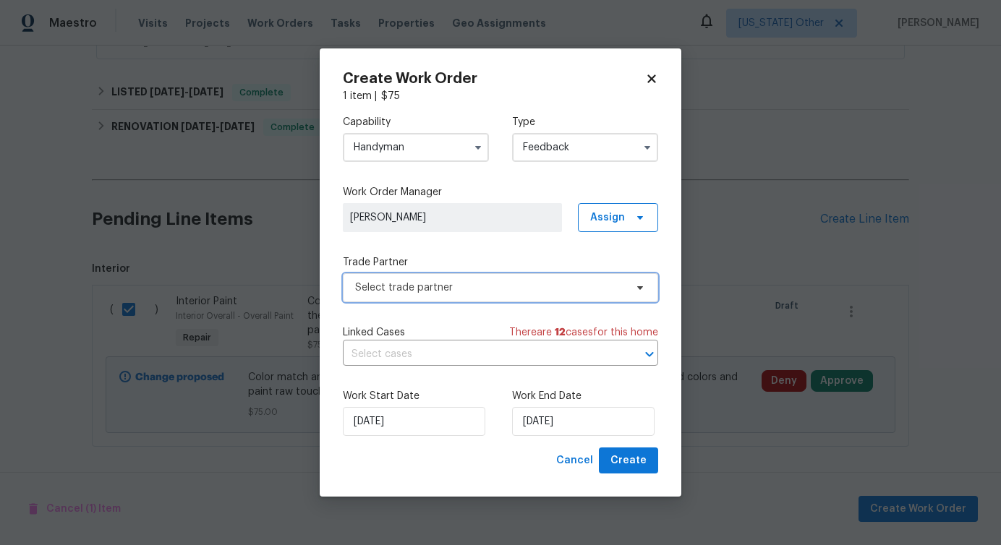
click at [414, 289] on span "Select trade partner" at bounding box center [490, 288] width 270 height 14
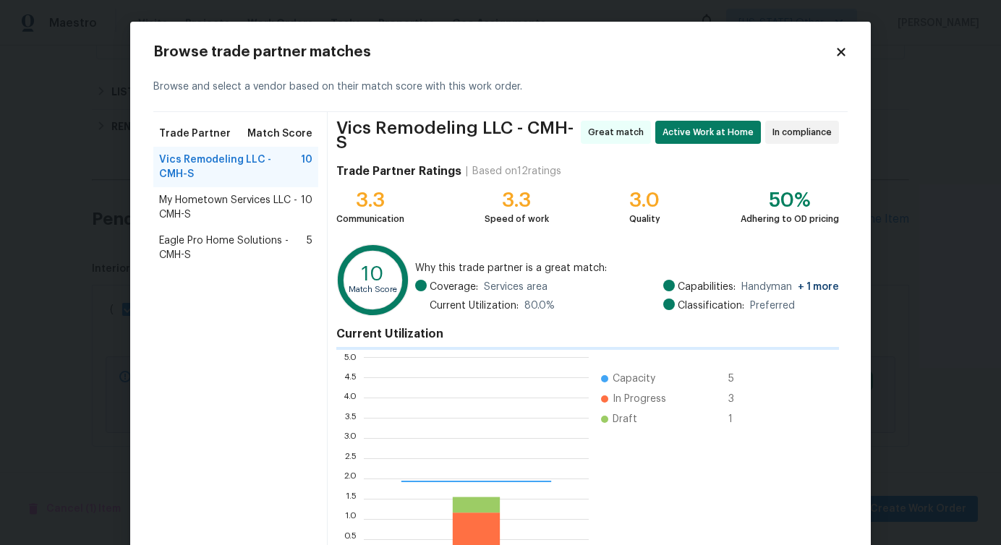
scroll to position [203, 225]
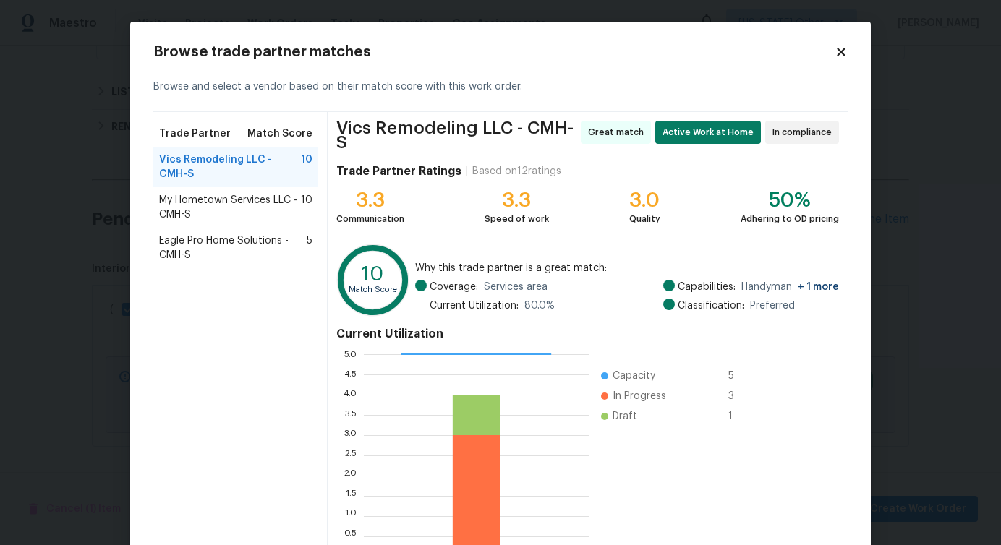
click at [201, 249] on span "Eagle Pro Home Solutions - CMH-S" at bounding box center [233, 248] width 148 height 29
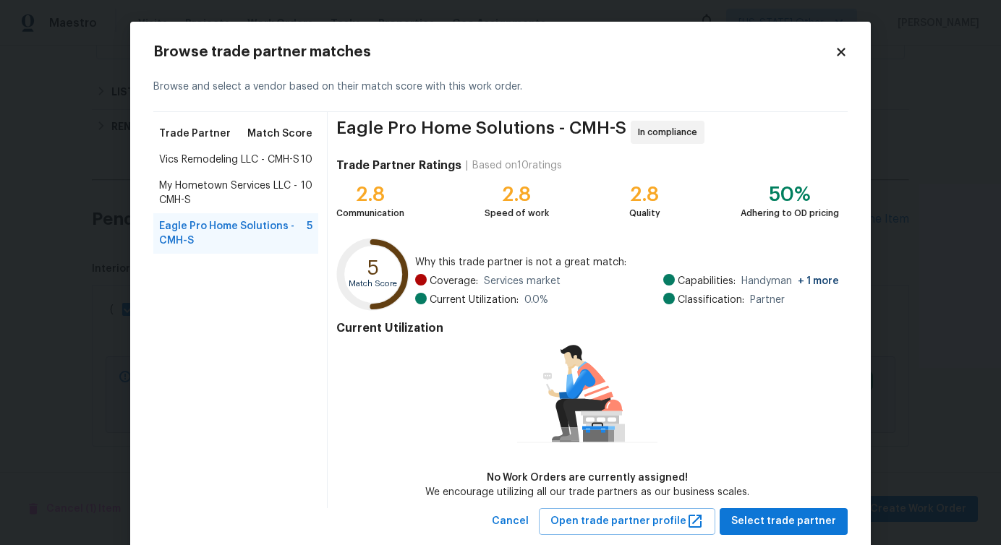
click at [223, 198] on span "My Hometown Services LLC - CMH-S" at bounding box center [230, 193] width 142 height 29
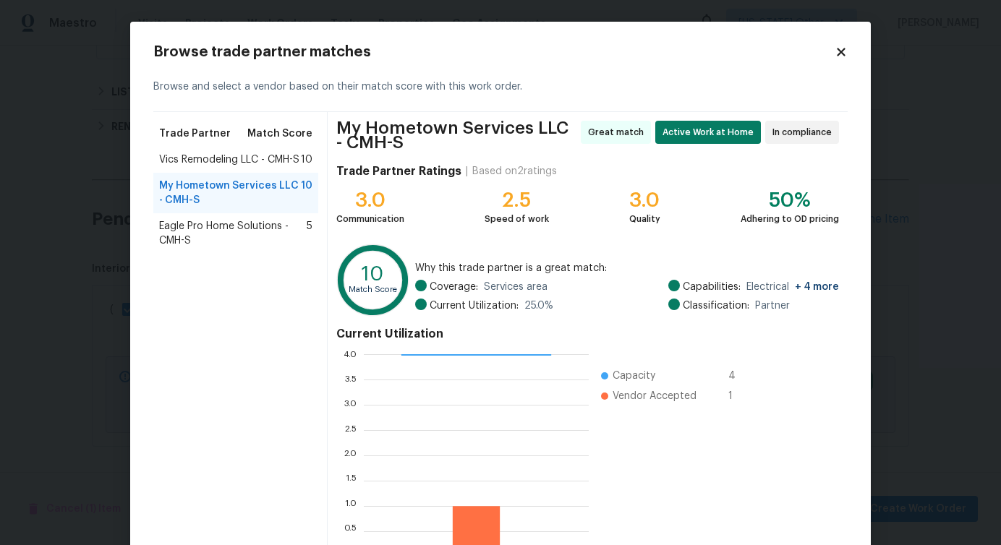
click at [237, 171] on div "Vics Remodeling LLC - CMH-S 10" at bounding box center [235, 160] width 165 height 26
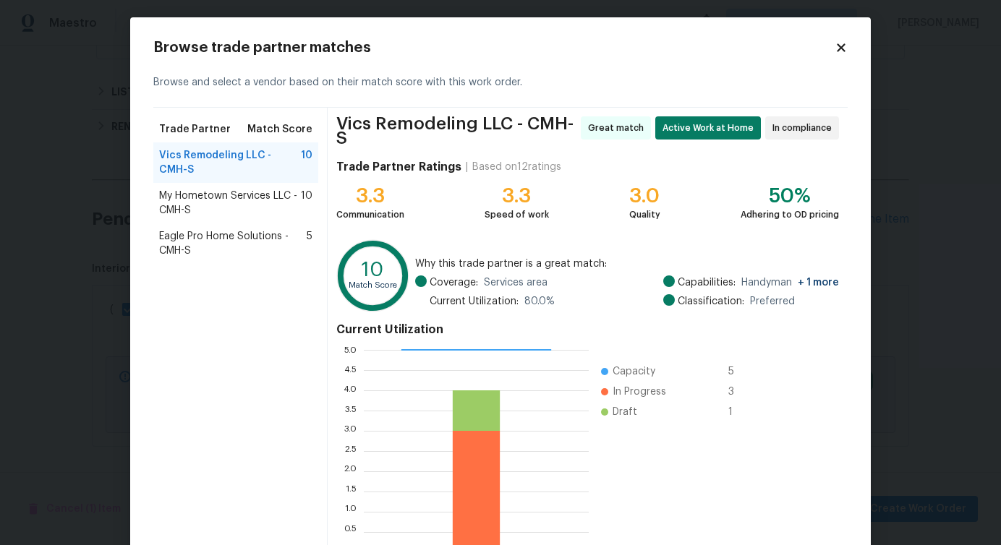
scroll to position [93, 0]
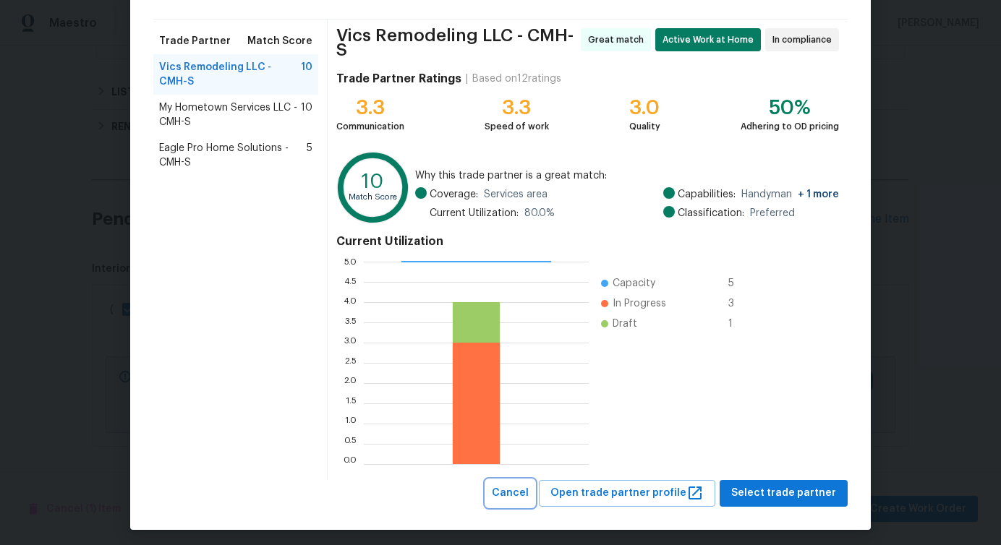
click at [523, 489] on span "Cancel" at bounding box center [510, 494] width 37 height 18
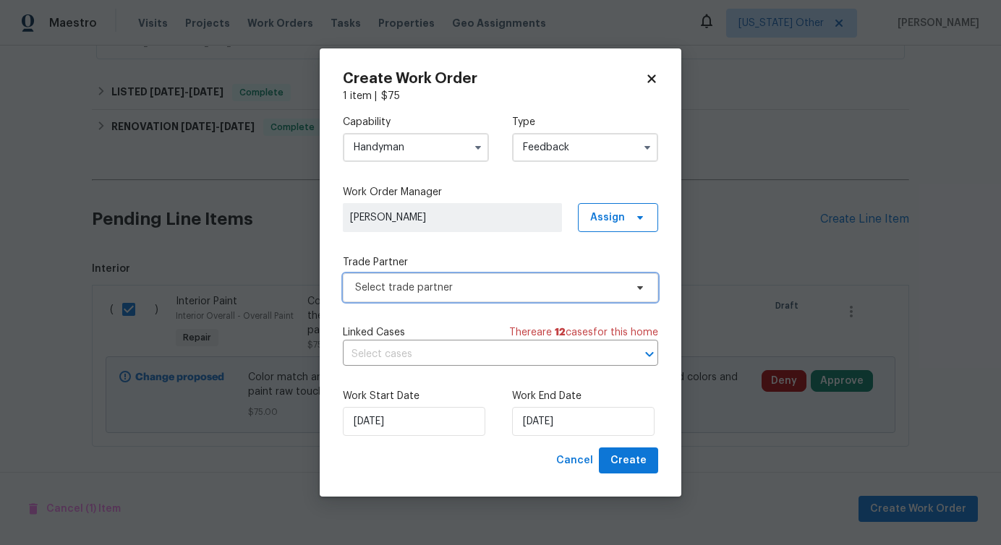
scroll to position [0, 0]
click at [659, 75] on div "Create Work Order 1 item | $ 75 Capability Handyman Type Feedback Work Order Ma…" at bounding box center [501, 272] width 362 height 449
click at [644, 75] on h2 "Create Work Order" at bounding box center [494, 79] width 302 height 14
click at [652, 77] on icon at bounding box center [651, 79] width 8 height 8
checkbox input "false"
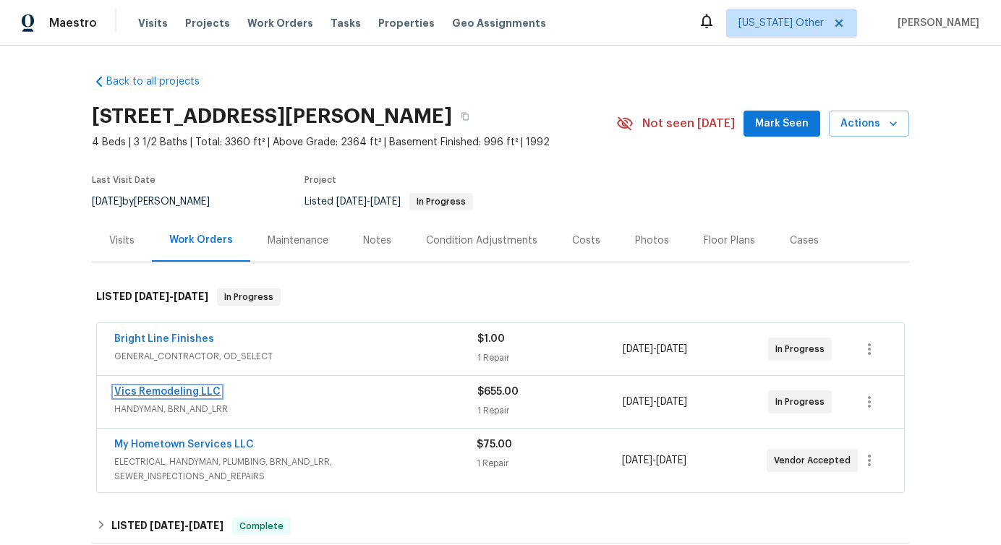
click at [156, 394] on link "Vics Remodeling LLC" at bounding box center [167, 392] width 106 height 10
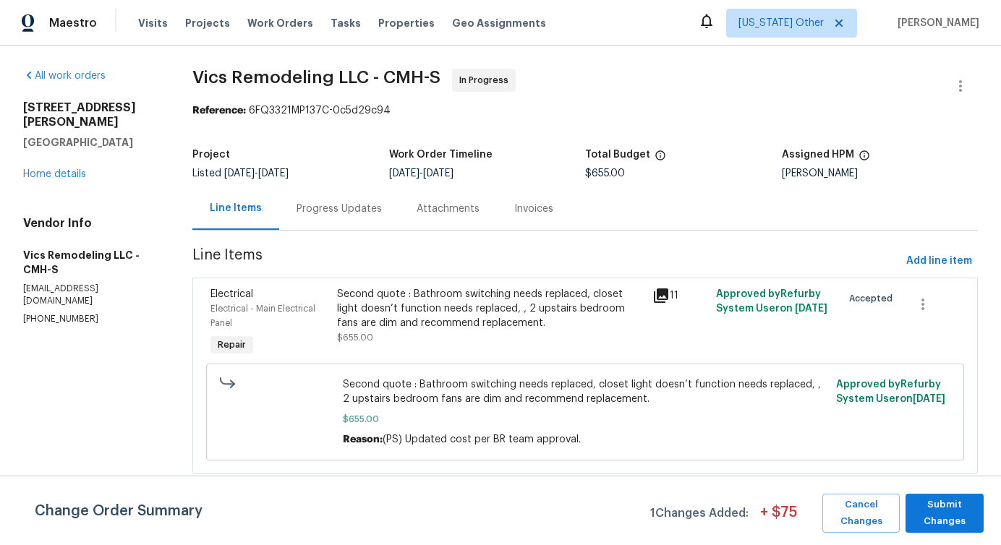
click at [365, 213] on div "Progress Updates" at bounding box center [339, 209] width 85 height 14
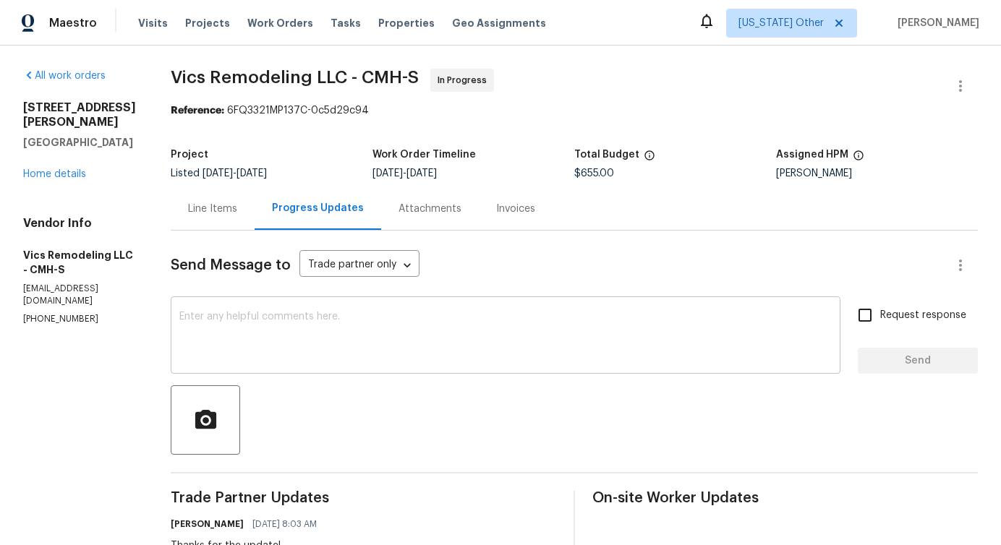
click at [412, 322] on textarea at bounding box center [505, 337] width 652 height 51
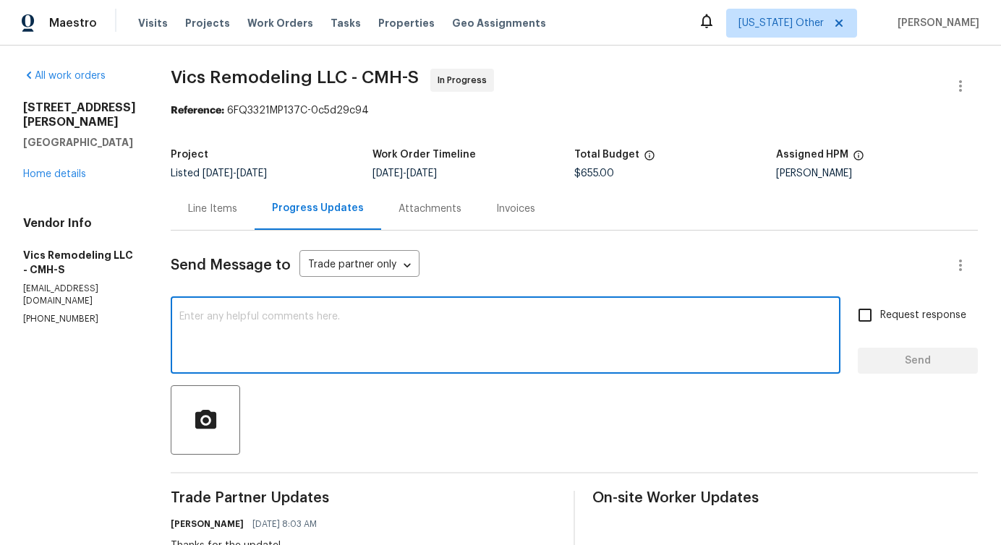
click at [218, 218] on div "Line Items" at bounding box center [213, 208] width 84 height 43
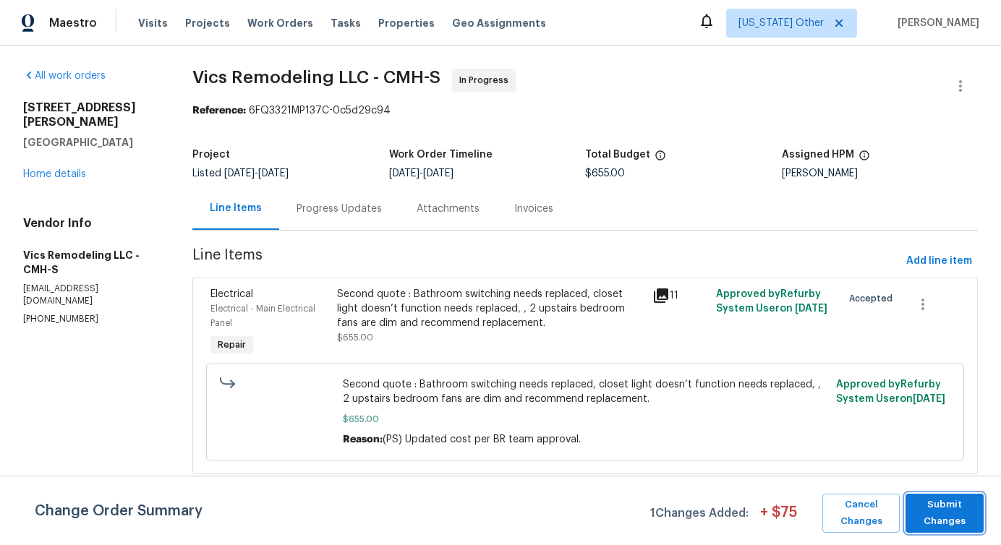
click at [961, 508] on span "Submit Changes" at bounding box center [945, 513] width 64 height 33
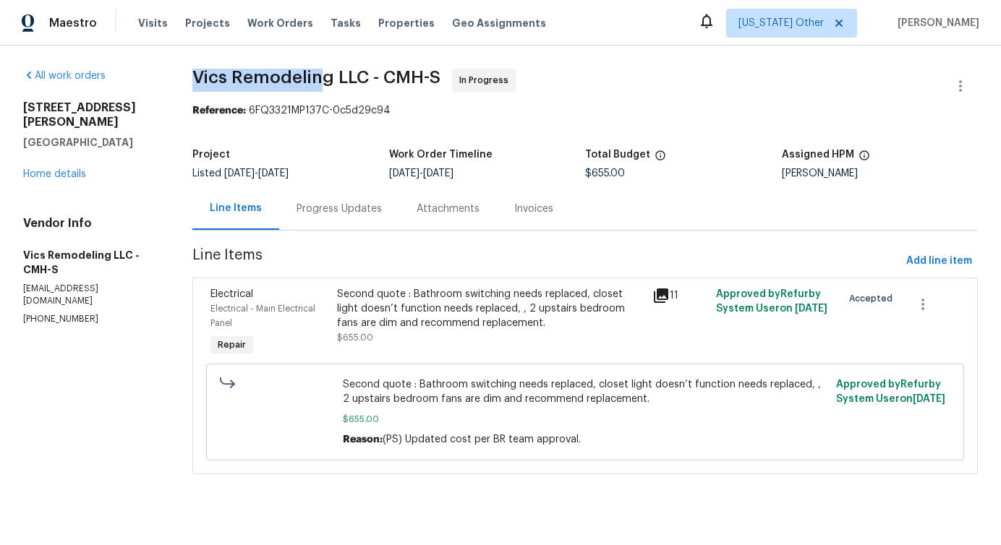
drag, startPoint x: 192, startPoint y: 72, endPoint x: 325, endPoint y: 70, distance: 132.4
click at [326, 71] on div "All work orders [STREET_ADDRESS][PERSON_NAME] Home details Vendor Info Vics Rem…" at bounding box center [500, 280] width 1001 height 469
click at [48, 169] on link "Home details" at bounding box center [54, 174] width 63 height 10
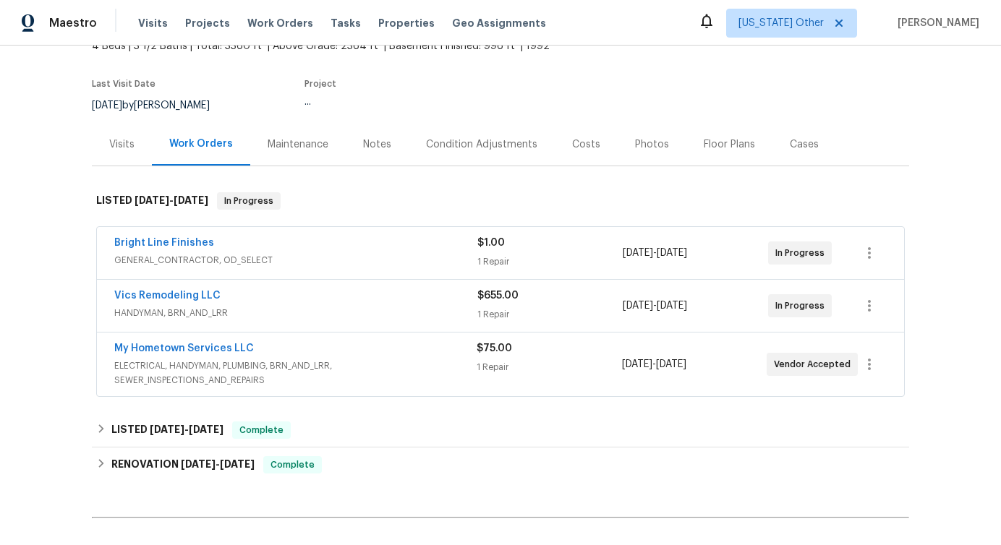
scroll to position [99, 0]
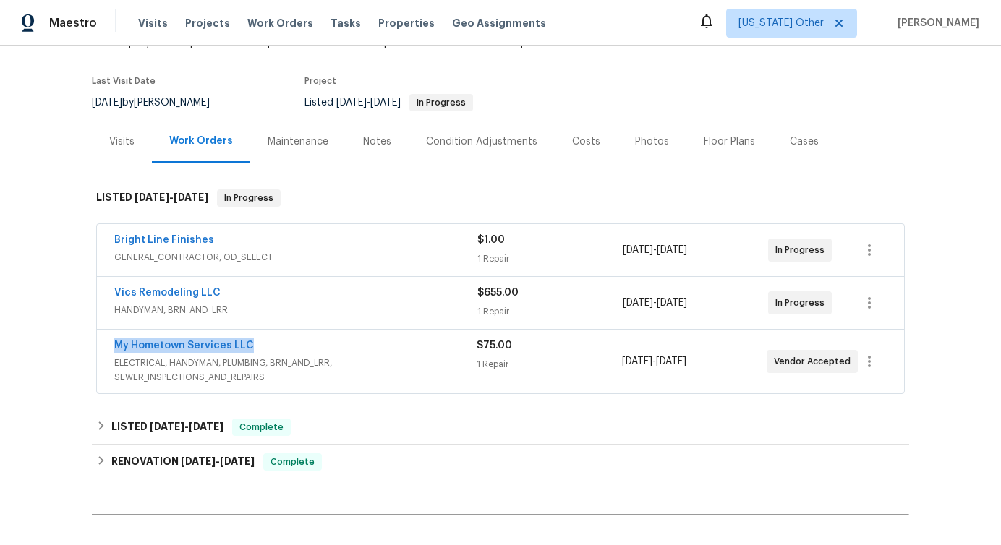
drag, startPoint x: 98, startPoint y: 348, endPoint x: 320, endPoint y: 349, distance: 222.1
click at [320, 349] on div "My Hometown Services LLC ELECTRICAL, HANDYMAN, PLUMBING, BRN_AND_LRR, SEWER_INS…" at bounding box center [500, 362] width 807 height 64
click at [165, 292] on link "Vics Remodeling LLC" at bounding box center [167, 293] width 106 height 10
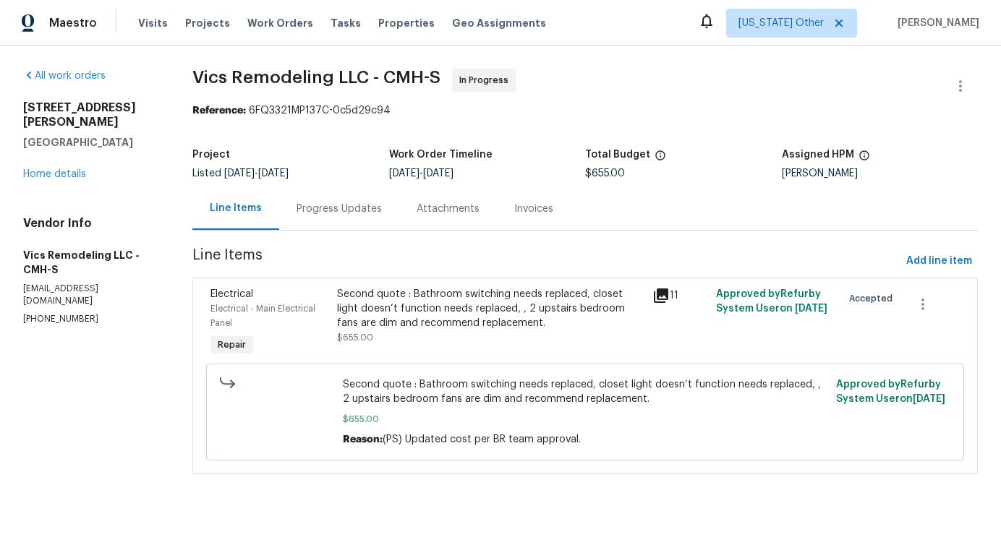
click at [532, 310] on div "Second quote : Bathroom switching needs replaced, closet light doesn’t function…" at bounding box center [490, 308] width 307 height 43
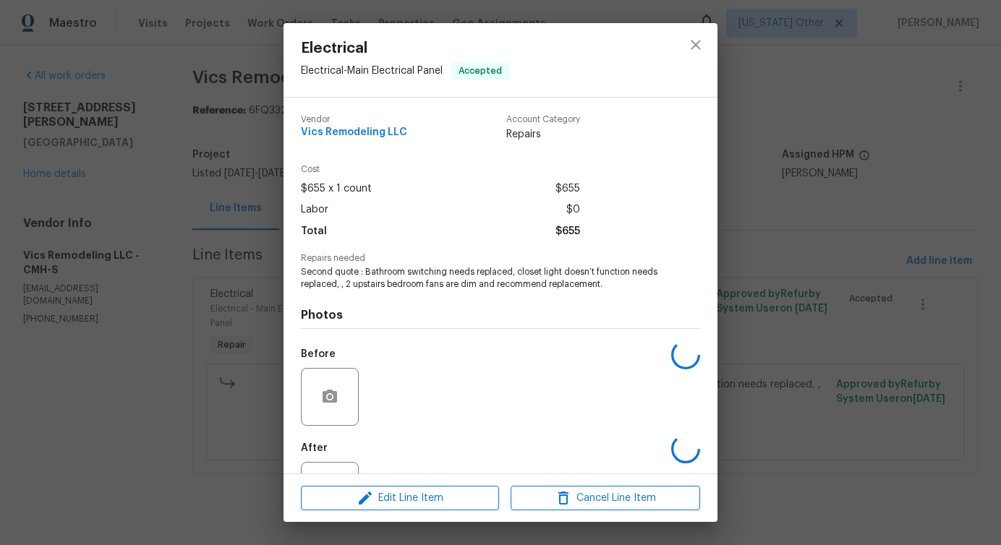
scroll to position [61, 0]
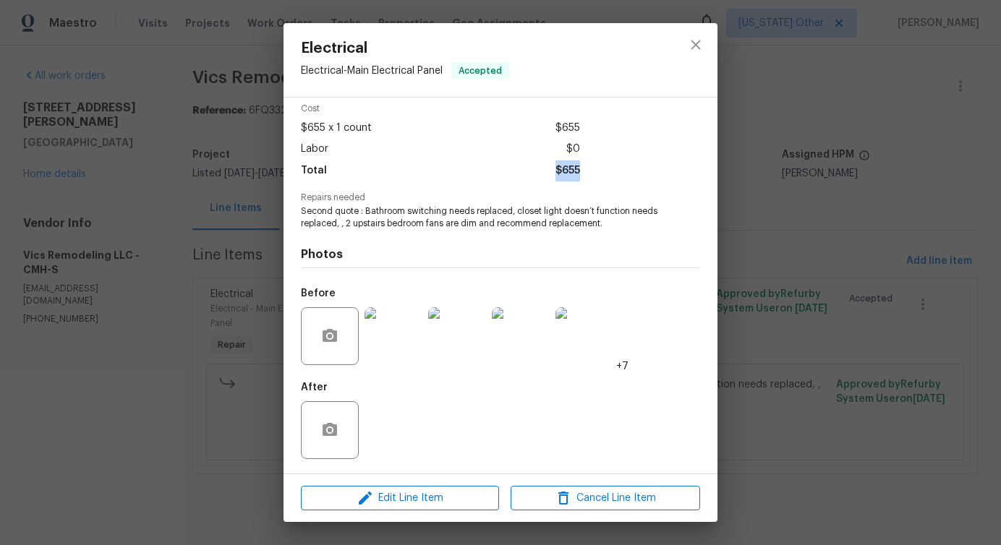
drag, startPoint x: 556, startPoint y: 169, endPoint x: 617, endPoint y: 166, distance: 60.9
click at [618, 166] on div "Cost $655 x 1 count $655 Labor $0 Total $655" at bounding box center [500, 148] width 399 height 89
click at [692, 34] on button "close" at bounding box center [695, 44] width 35 height 35
